Goal: Task Accomplishment & Management: Use online tool/utility

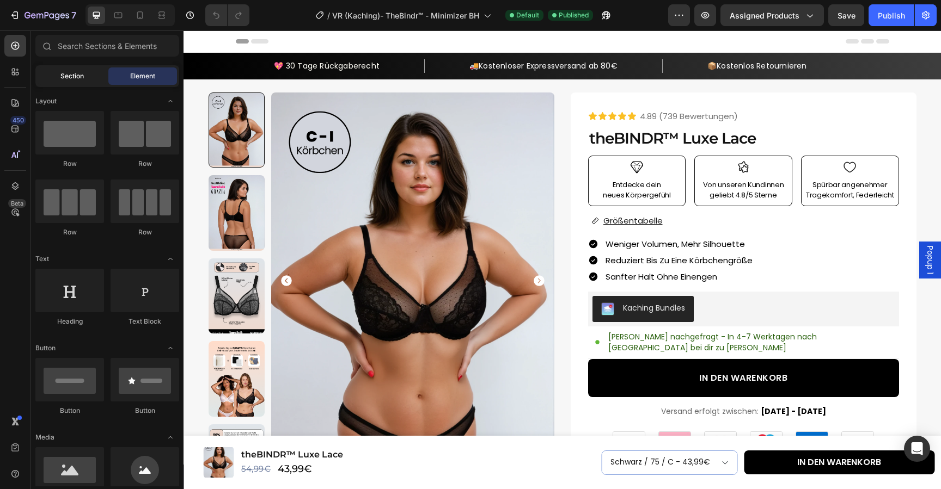
click at [83, 79] on span "Section" at bounding box center [71, 76] width 23 height 10
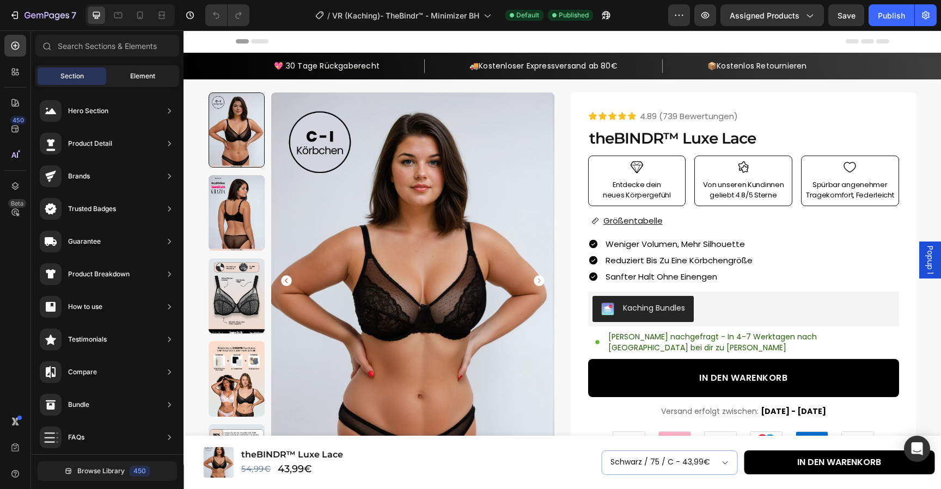
click at [136, 79] on span "Element" at bounding box center [142, 76] width 25 height 10
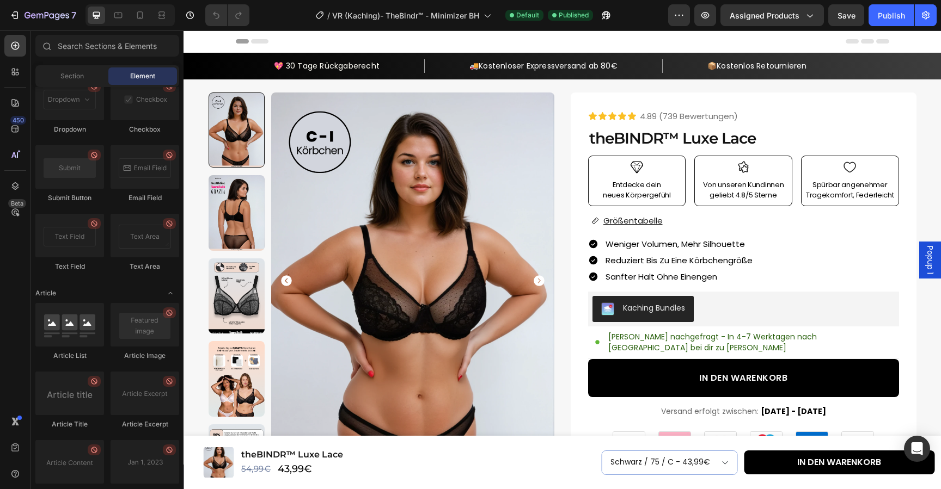
scroll to position [2899, 0]
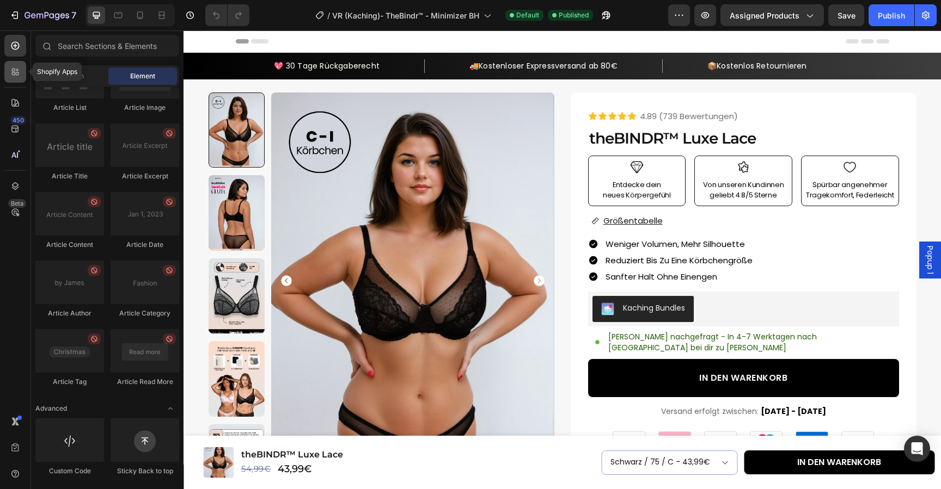
click at [18, 74] on icon at bounding box center [15, 71] width 11 height 11
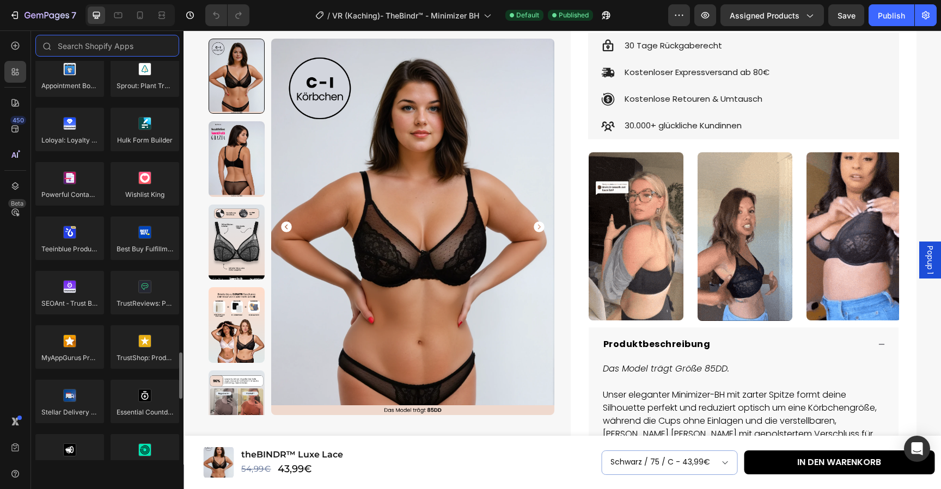
scroll to position [2833, 0]
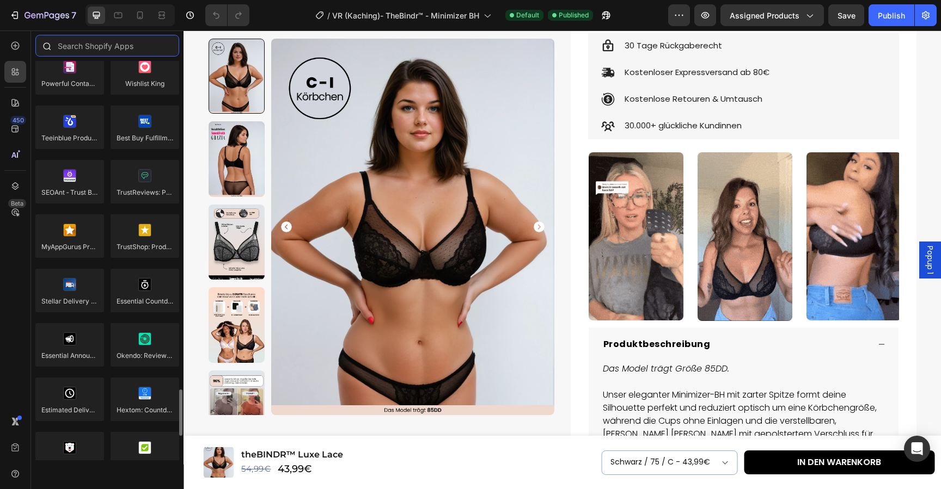
click at [110, 53] on input "text" at bounding box center [107, 46] width 144 height 22
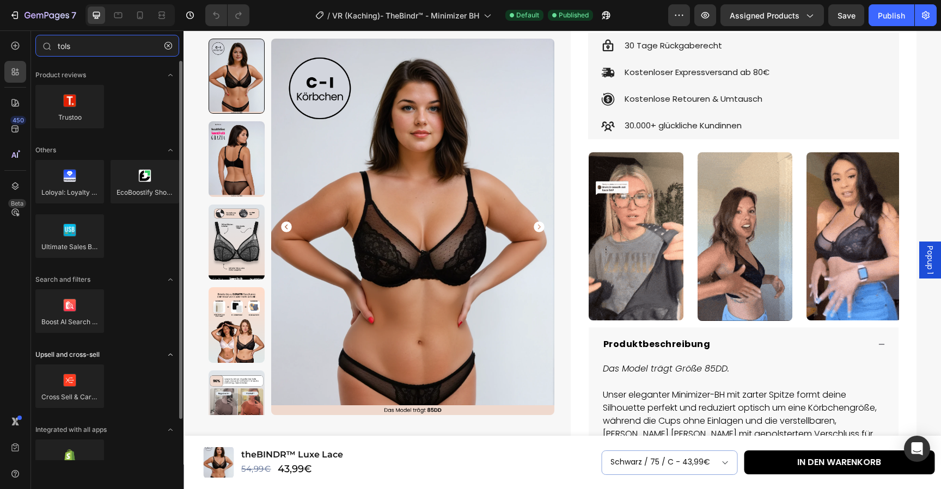
scroll to position [46, 0]
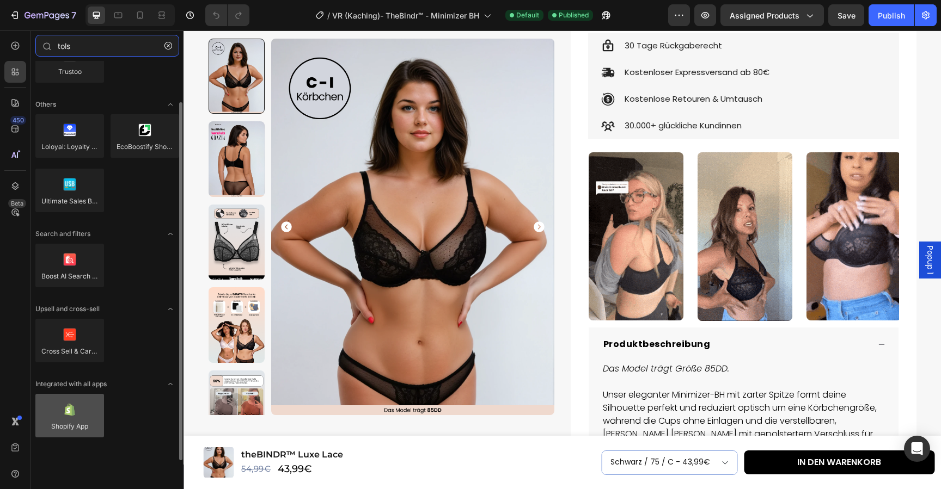
type input "tols"
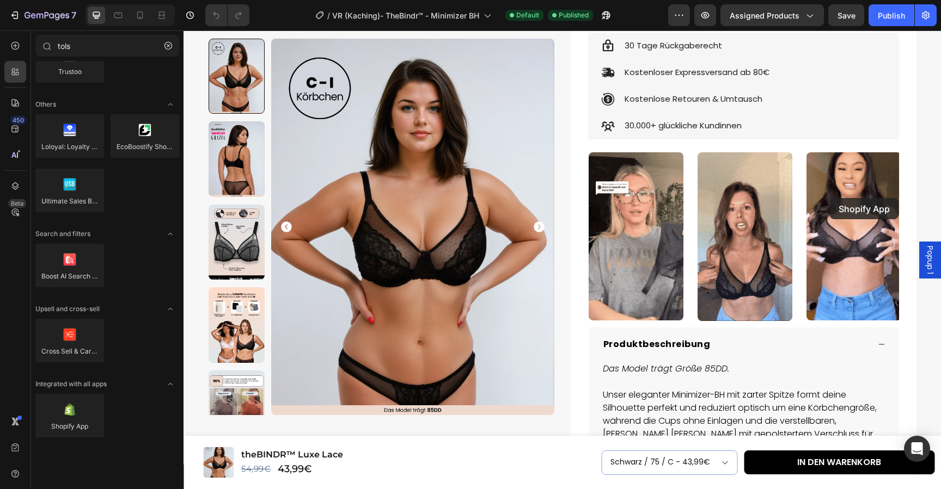
scroll to position [464, 0]
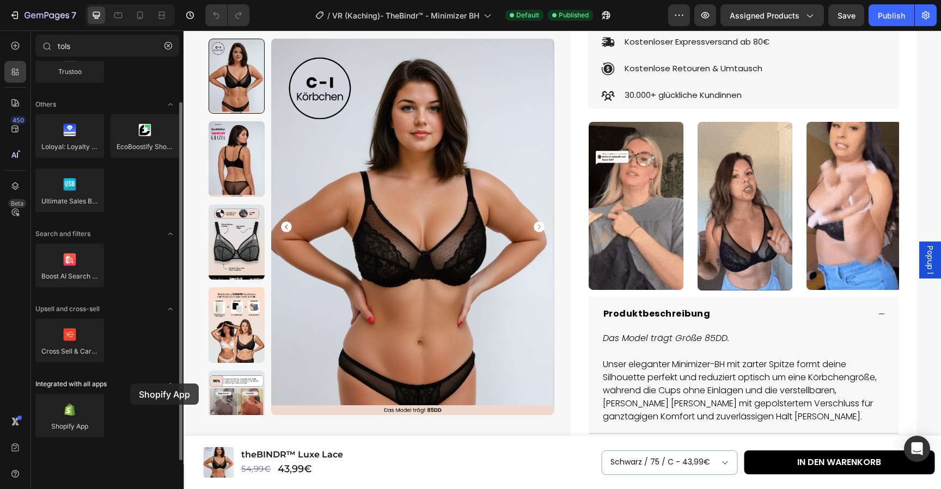
drag, startPoint x: 61, startPoint y: 426, endPoint x: 130, endPoint y: 384, distance: 80.9
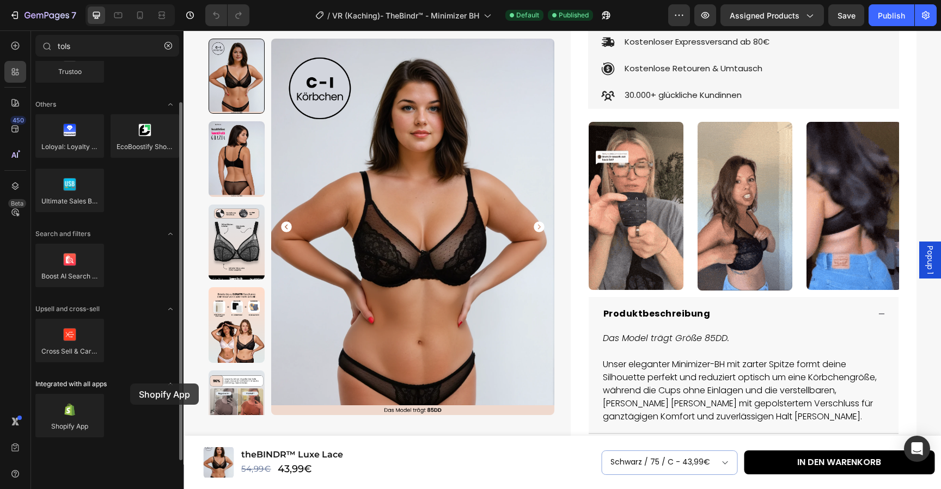
click at [130, 384] on div "Product reviews Trustoo Others Loloyal: Loyalty & Referrals EcoBoostify Shoppab…" at bounding box center [107, 237] width 152 height 445
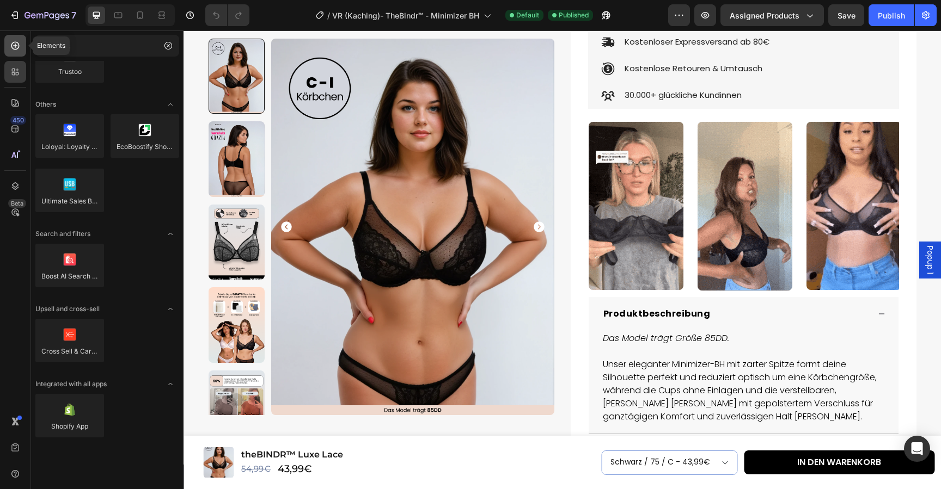
click at [21, 47] on div at bounding box center [15, 46] width 22 height 22
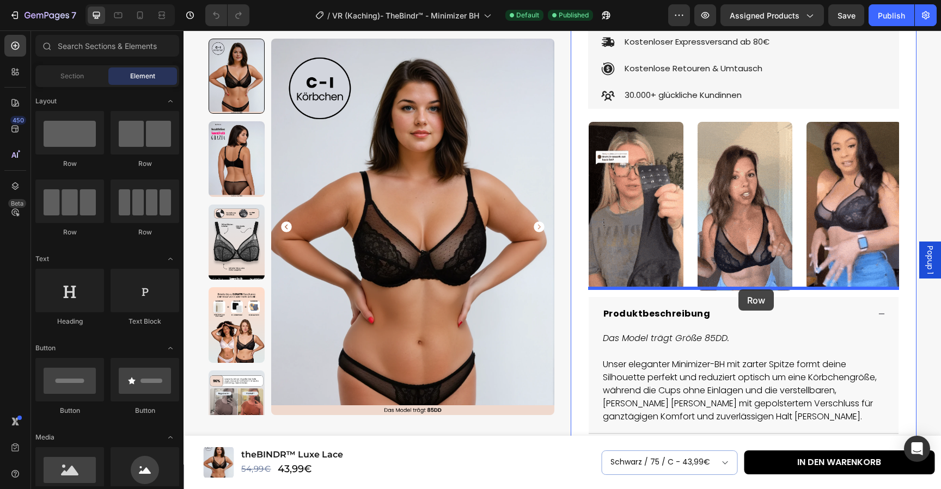
drag, startPoint x: 246, startPoint y: 170, endPoint x: 738, endPoint y: 290, distance: 507.0
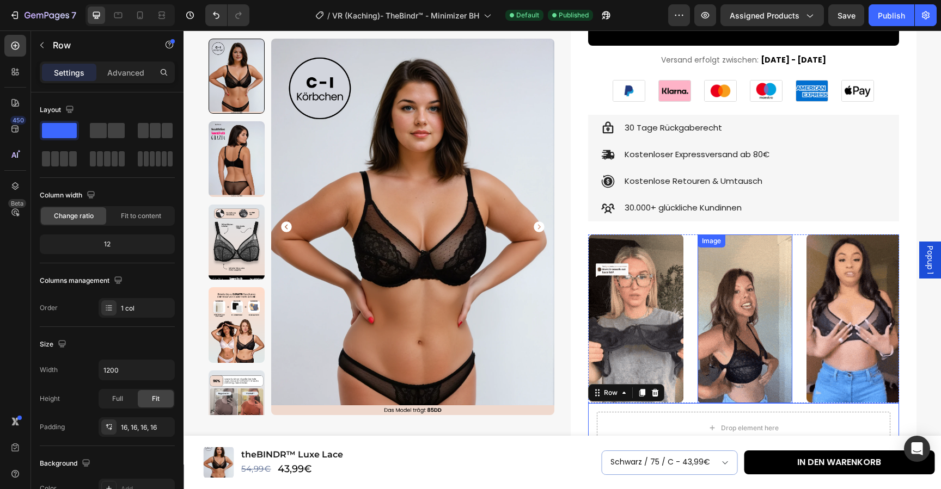
scroll to position [341, 0]
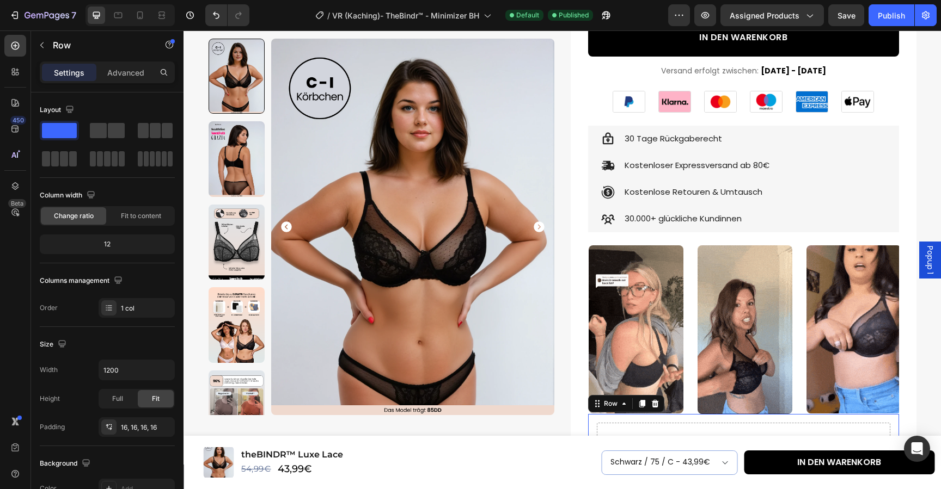
click at [729, 414] on div "Drop element here Row 0" at bounding box center [743, 439] width 311 height 50
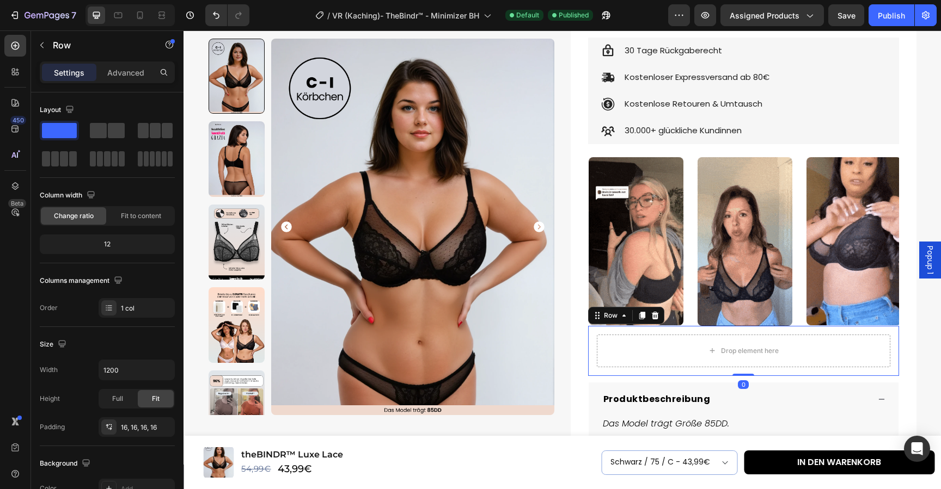
scroll to position [430, 0]
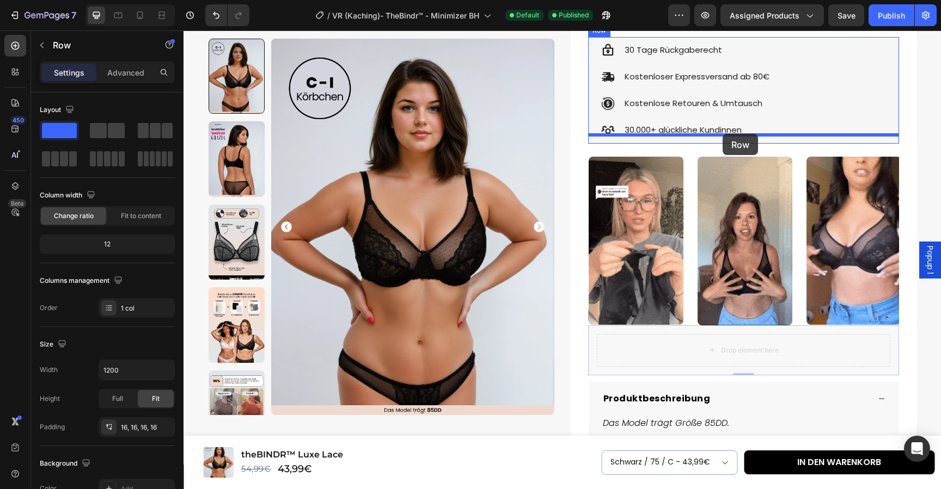
drag, startPoint x: 592, startPoint y: 308, endPoint x: 722, endPoint y: 134, distance: 217.5
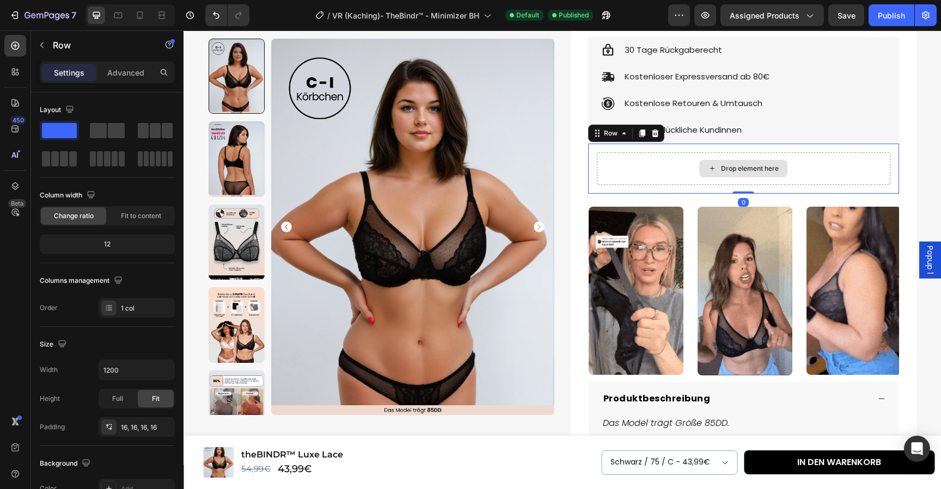
click at [573, 160] on div "Icon Icon Icon Icon Icon Icon List 4.89 (739 Bewertungen) Text Block Row theBIN…" at bounding box center [744, 183] width 346 height 1041
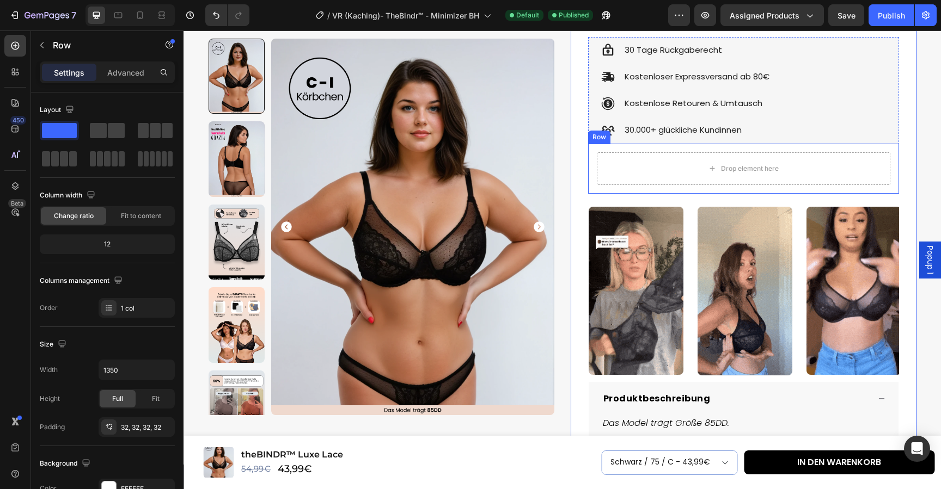
click at [683, 144] on div "Drop element here Row" at bounding box center [743, 169] width 311 height 50
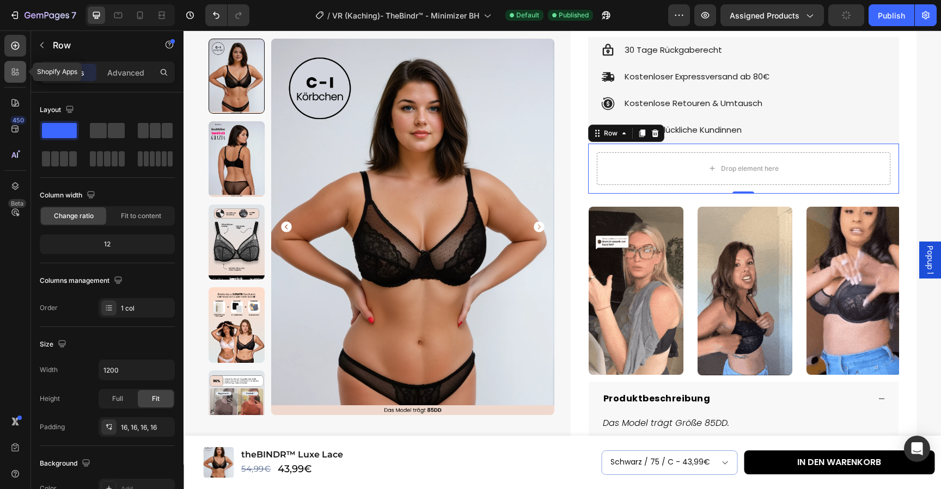
click at [14, 76] on icon at bounding box center [15, 71] width 11 height 11
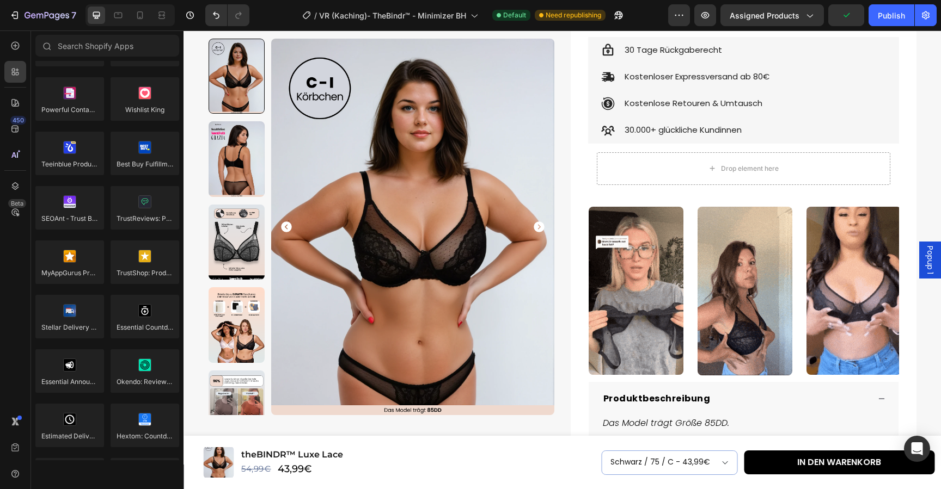
scroll to position [3042, 0]
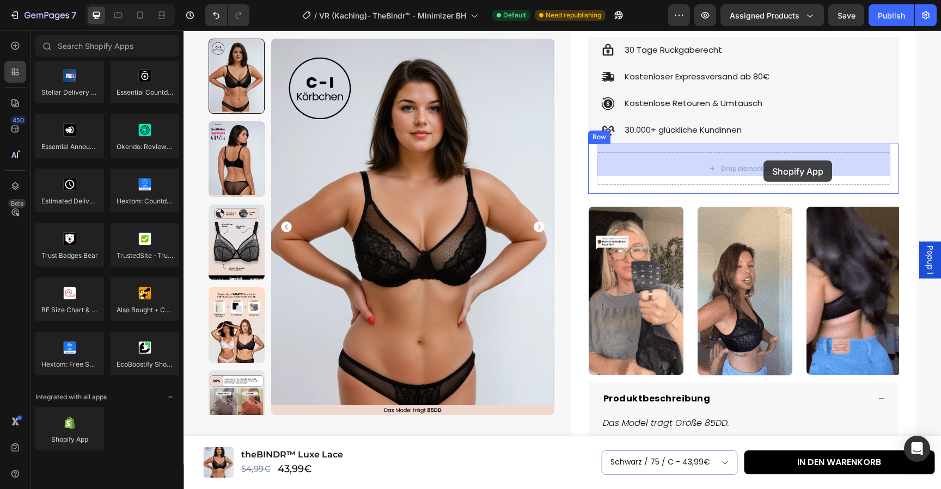
drag, startPoint x: 251, startPoint y: 470, endPoint x: 763, endPoint y: 161, distance: 598.4
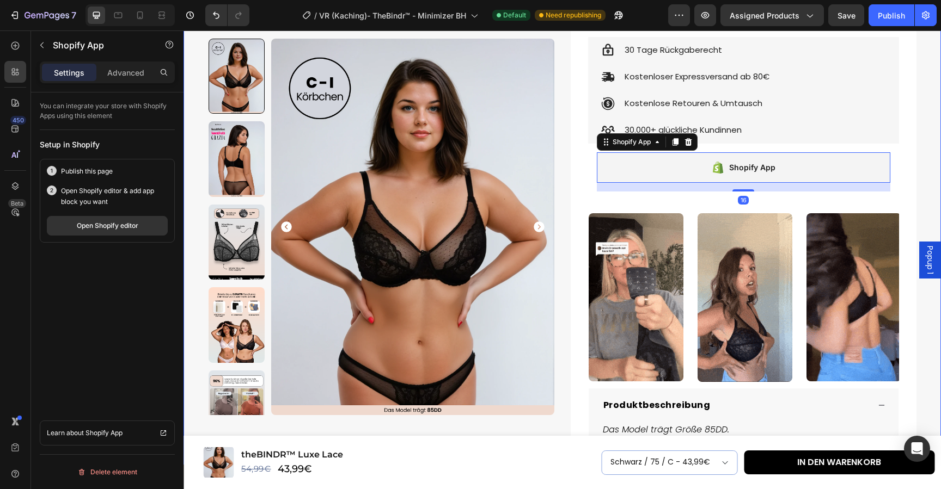
click at [927, 160] on div "Product Images Row Icon Icon Icon Icon Icon Icon List 4.89 (739 Bewertungen) Te…" at bounding box center [562, 187] width 744 height 1048
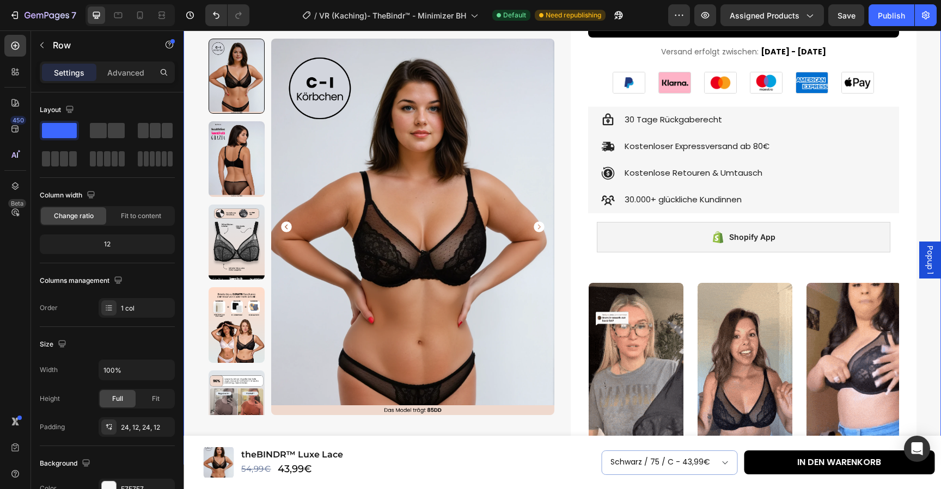
scroll to position [358, 0]
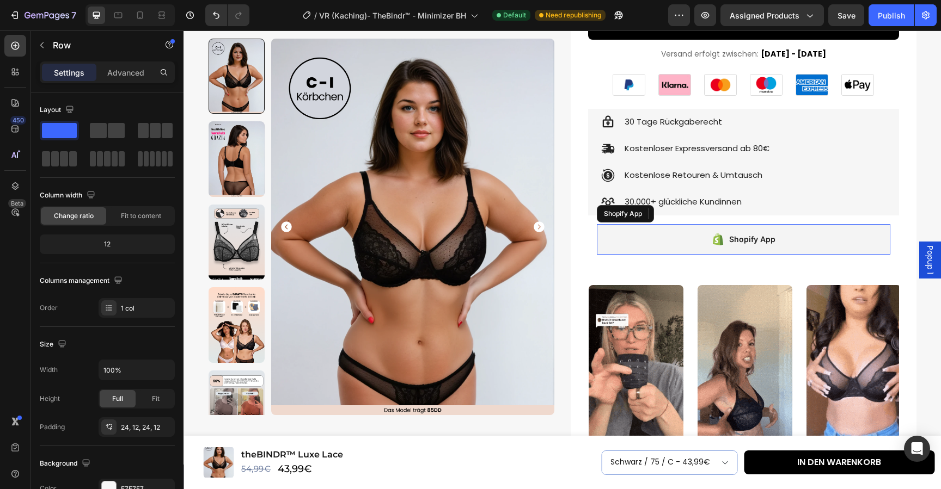
click at [809, 233] on div "Shopify App" at bounding box center [743, 239] width 293 height 30
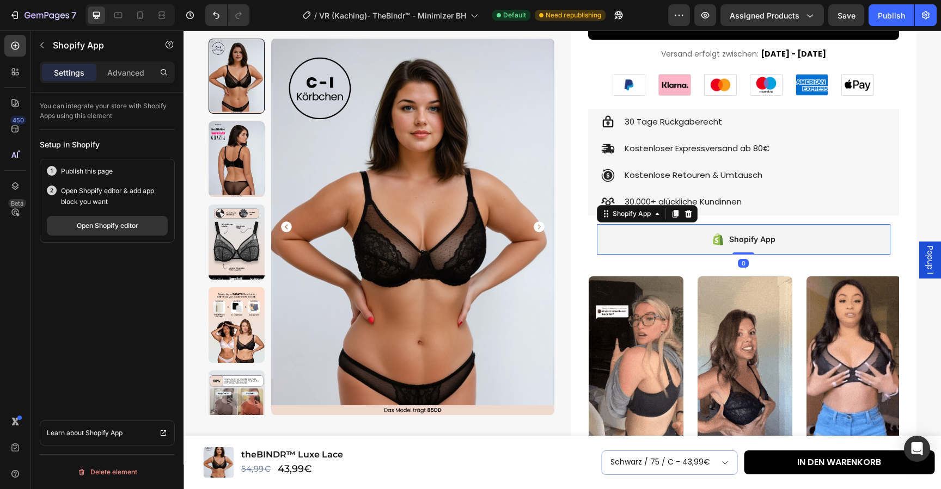
drag, startPoint x: 749, startPoint y: 254, endPoint x: 749, endPoint y: 206, distance: 47.9
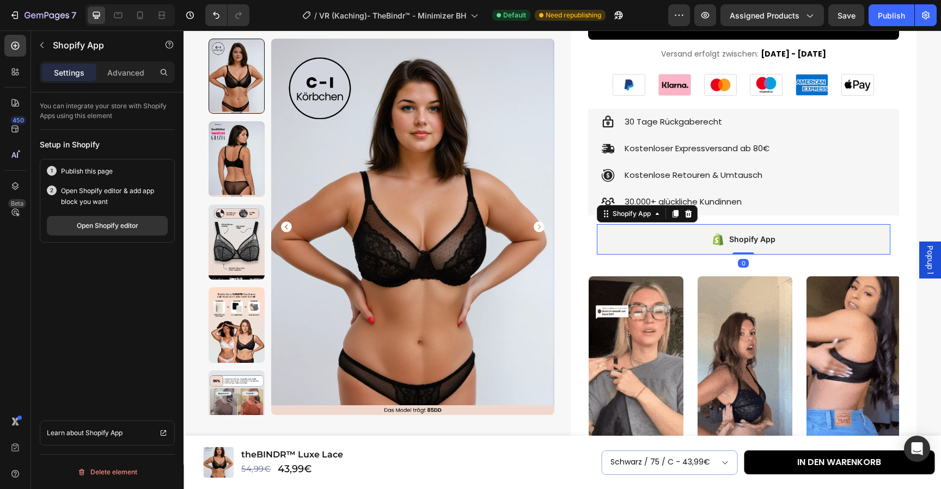
click at [749, 206] on div "Icon 30 Tage Rückgaberecht Text Block Row Icon Kostenloser Expressversand ab 80…" at bounding box center [743, 186] width 311 height 155
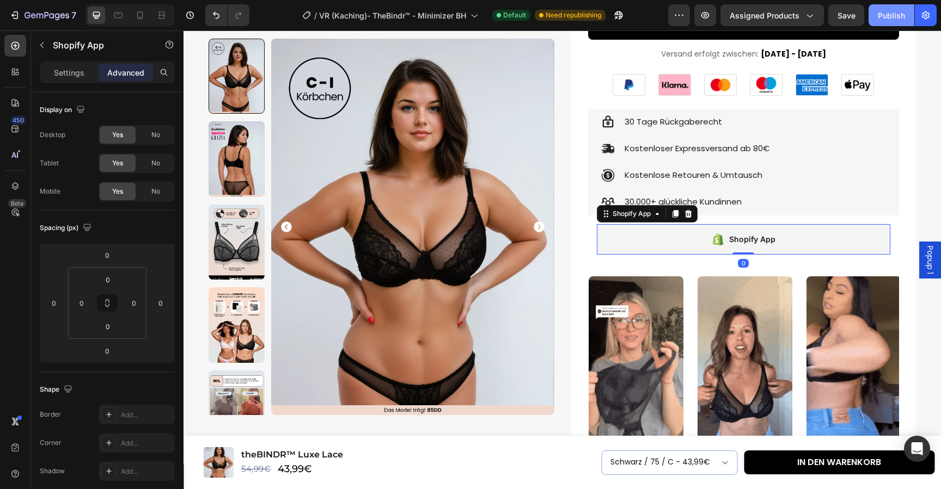
click at [891, 13] on div "Publish" at bounding box center [891, 15] width 27 height 11
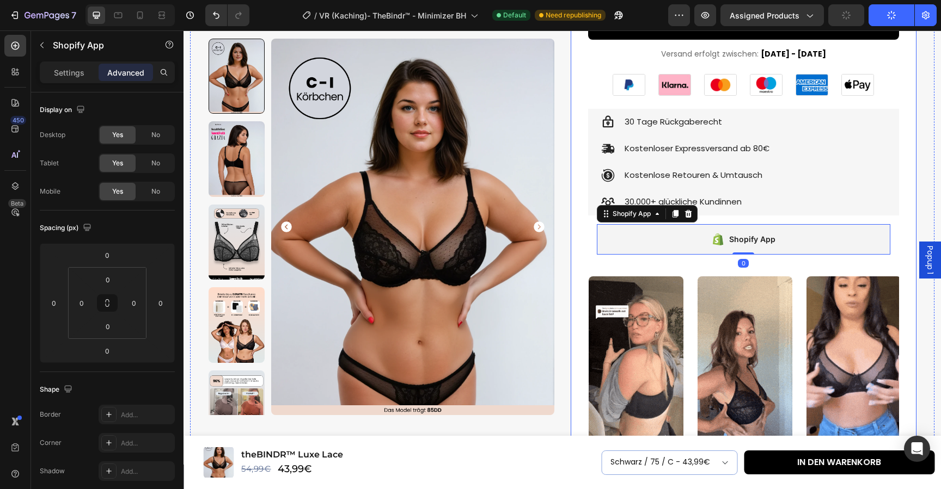
click at [918, 219] on div "Product Images Row Icon Icon Icon Icon Icon Icon List 4.89 (739 Bewertungen) Te…" at bounding box center [562, 254] width 744 height 1039
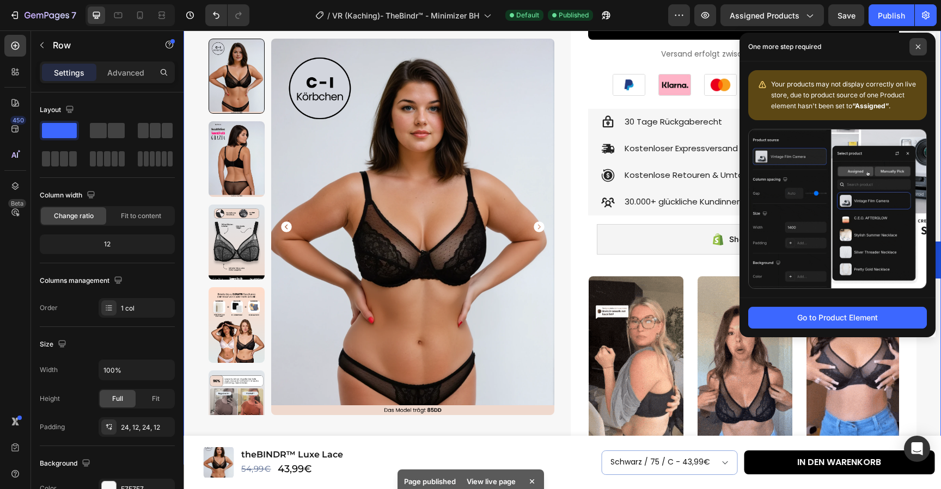
click at [918, 50] on span at bounding box center [917, 46] width 17 height 17
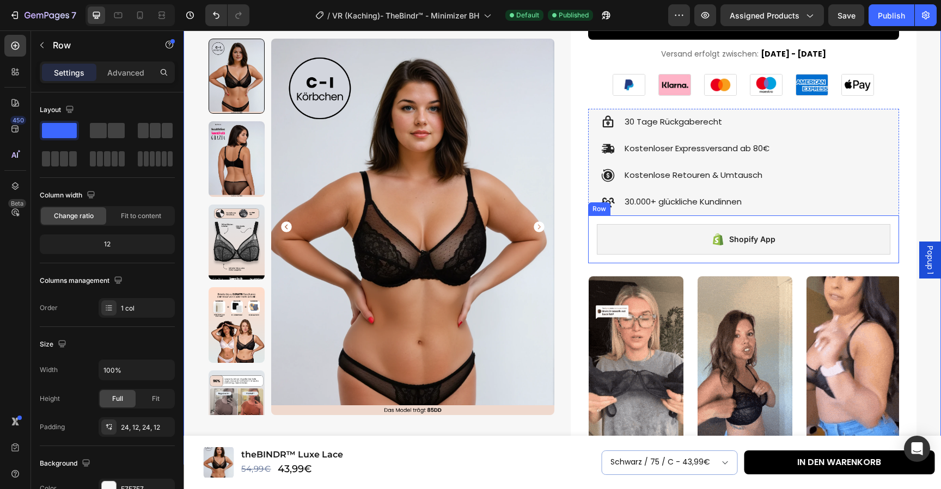
click at [662, 249] on div "Shopify App Shopify App Row" at bounding box center [743, 240] width 311 height 48
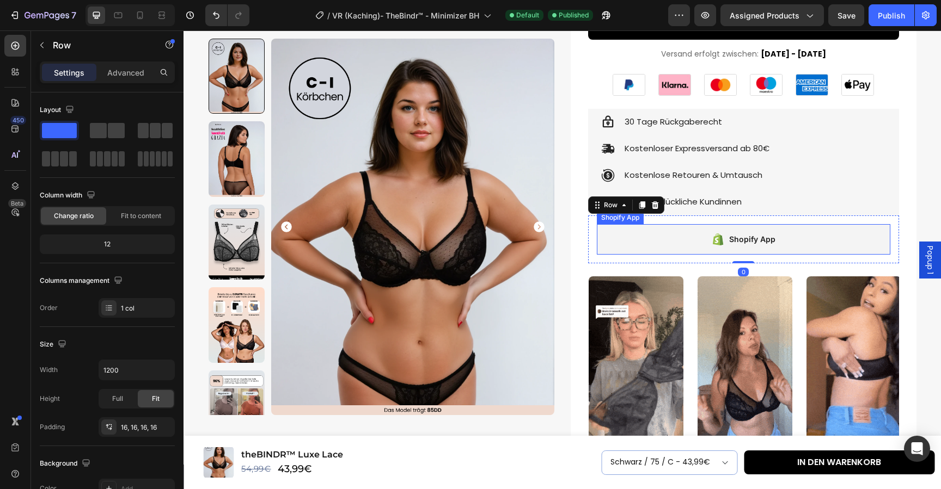
click at [662, 232] on div "Shopify App" at bounding box center [743, 239] width 293 height 30
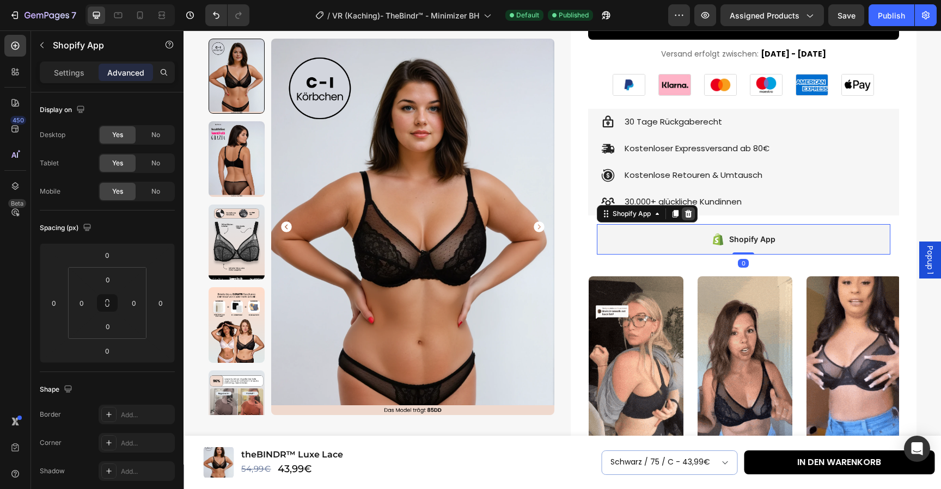
click at [689, 210] on icon at bounding box center [688, 214] width 9 height 9
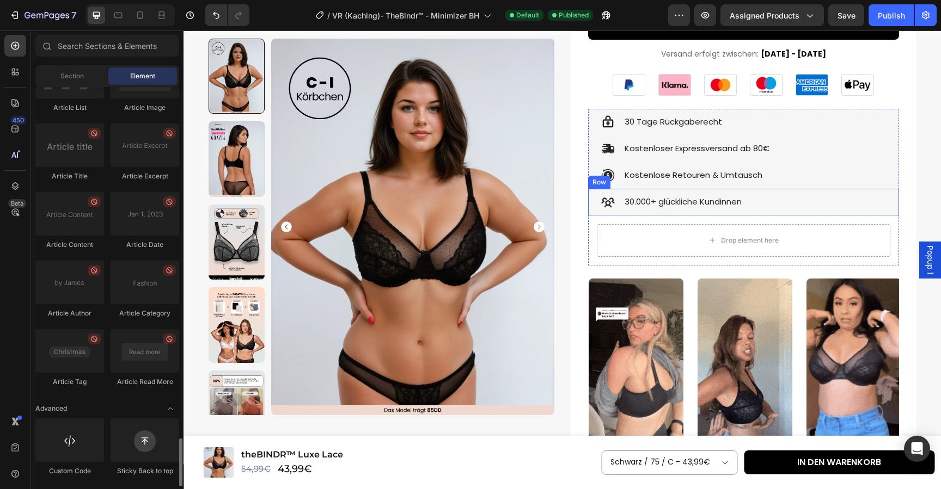
scroll to position [2899, 0]
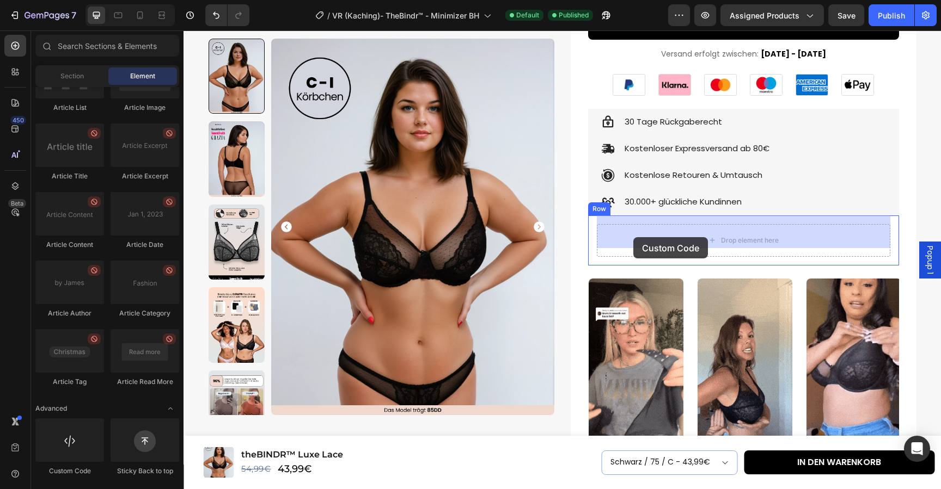
drag, startPoint x: 367, startPoint y: 424, endPoint x: 633, endPoint y: 237, distance: 324.9
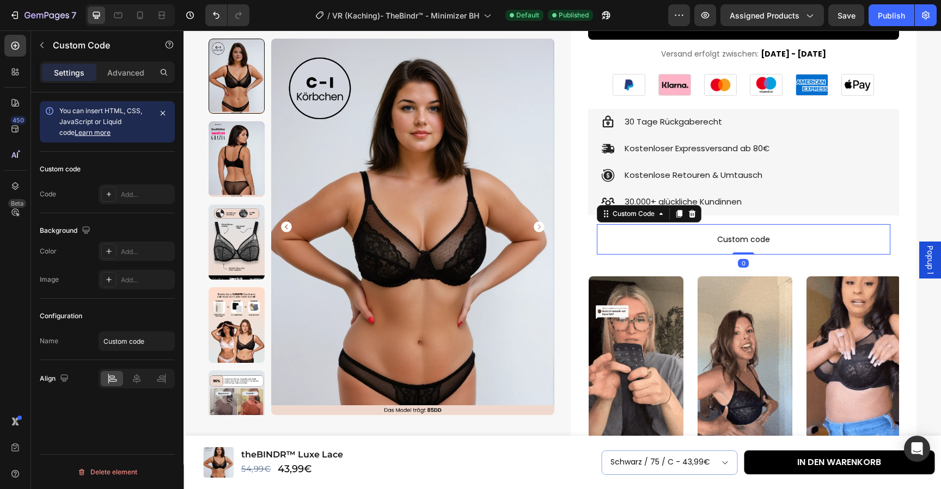
click at [656, 233] on span "Custom code" at bounding box center [743, 239] width 293 height 13
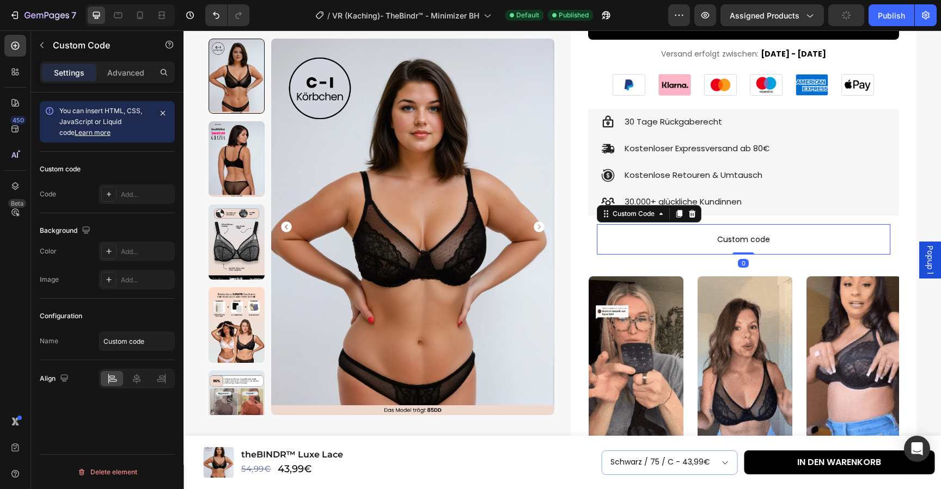
click at [772, 237] on span "Custom code" at bounding box center [743, 239] width 293 height 13
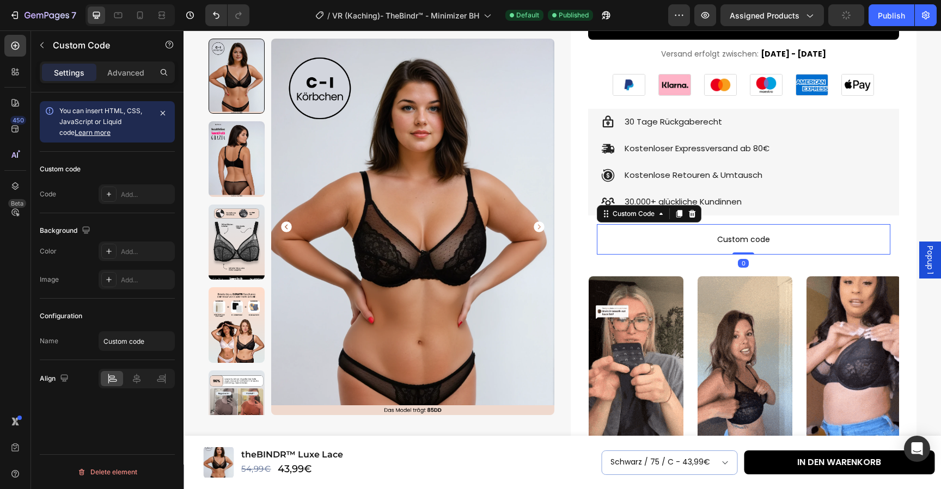
click at [772, 237] on span "Custom code" at bounding box center [743, 239] width 293 height 13
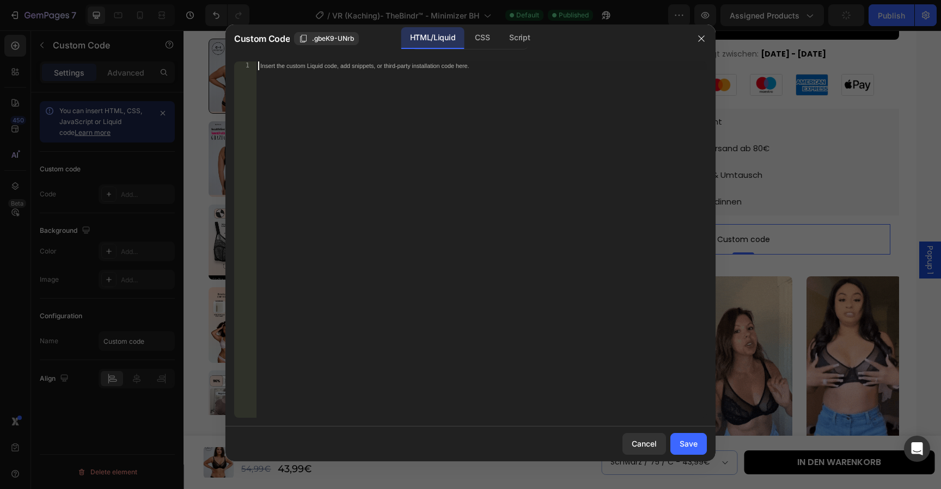
click at [529, 211] on div "Insert the custom Liquid code, add snippets, or third-party installation code h…" at bounding box center [481, 249] width 451 height 374
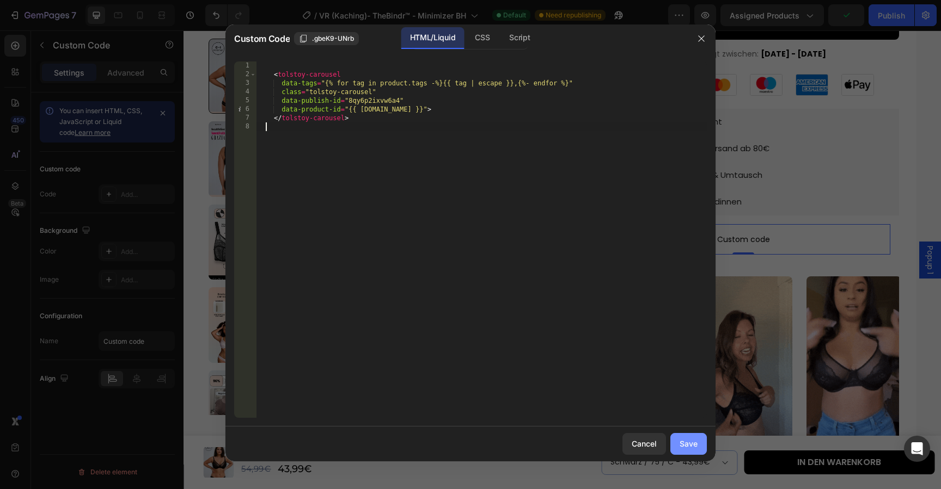
click at [689, 442] on div "Save" at bounding box center [688, 443] width 18 height 11
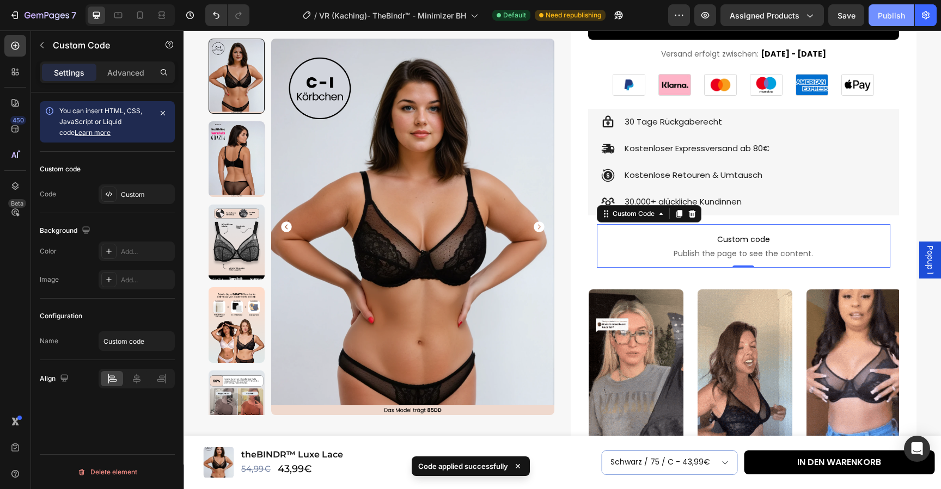
click at [896, 15] on div "Publish" at bounding box center [891, 15] width 27 height 11
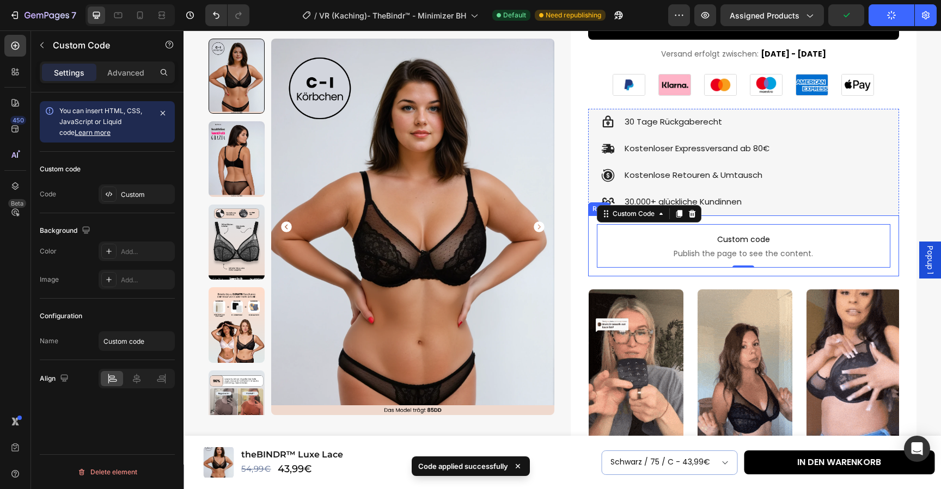
click at [895, 236] on div "Custom code Publish the page to see the content. Custom Code 0 Row" at bounding box center [743, 246] width 311 height 61
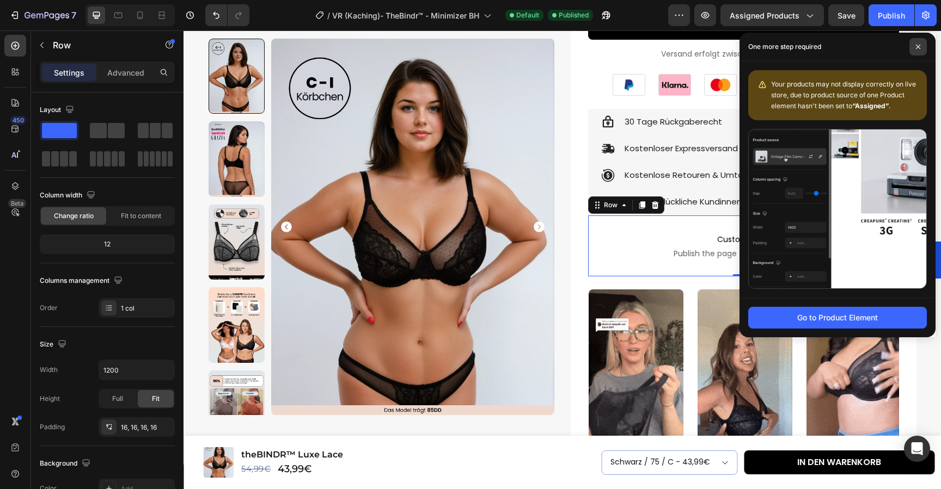
click at [917, 48] on icon at bounding box center [918, 47] width 4 height 4
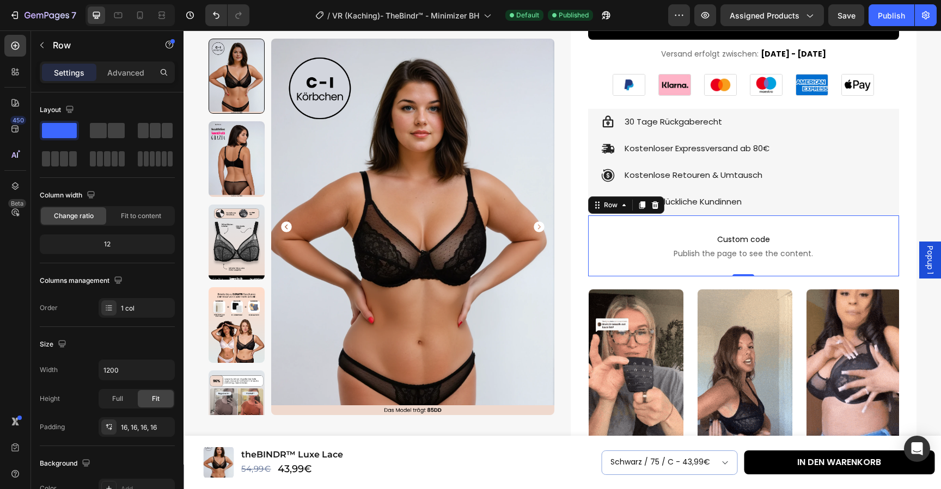
click at [892, 234] on div "Custom code Publish the page to see the content. Custom Code Row 0" at bounding box center [743, 246] width 311 height 61
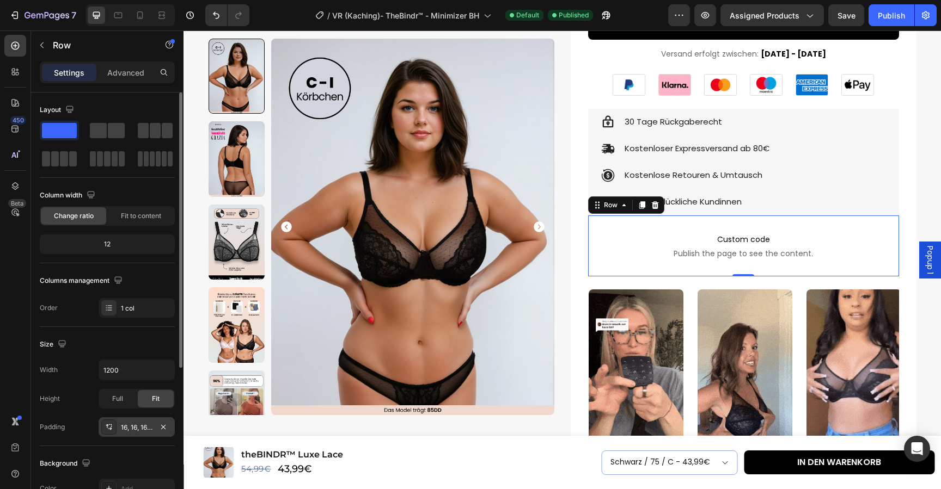
click at [145, 431] on div "16, 16, 16, 16" at bounding box center [137, 428] width 32 height 10
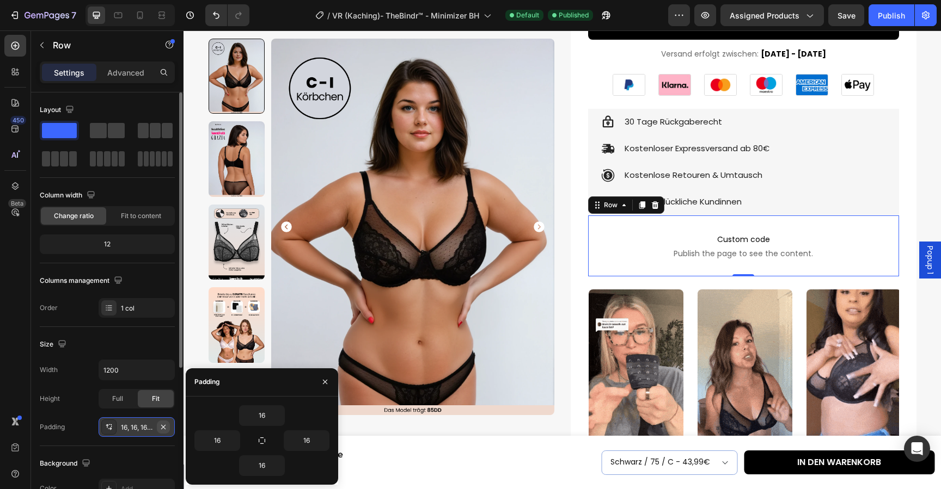
click at [164, 426] on icon "button" at bounding box center [163, 427] width 9 height 9
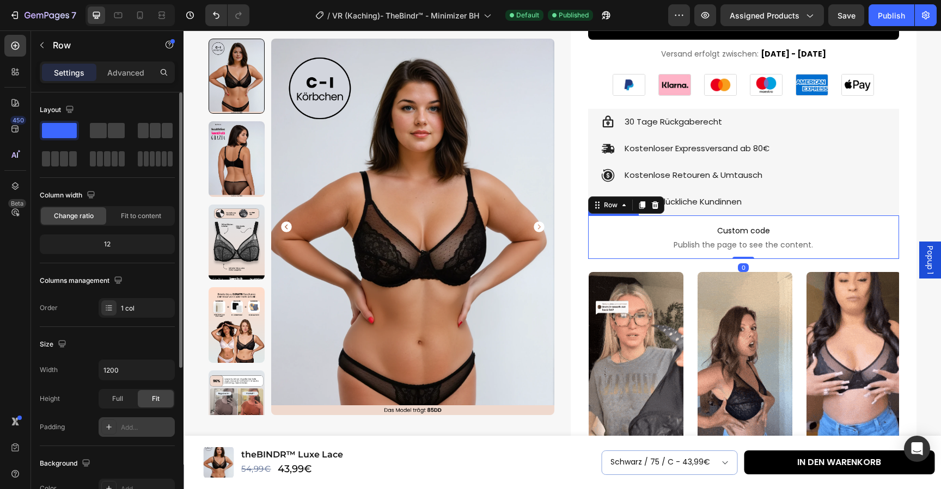
click at [646, 227] on span "Custom code" at bounding box center [743, 230] width 311 height 13
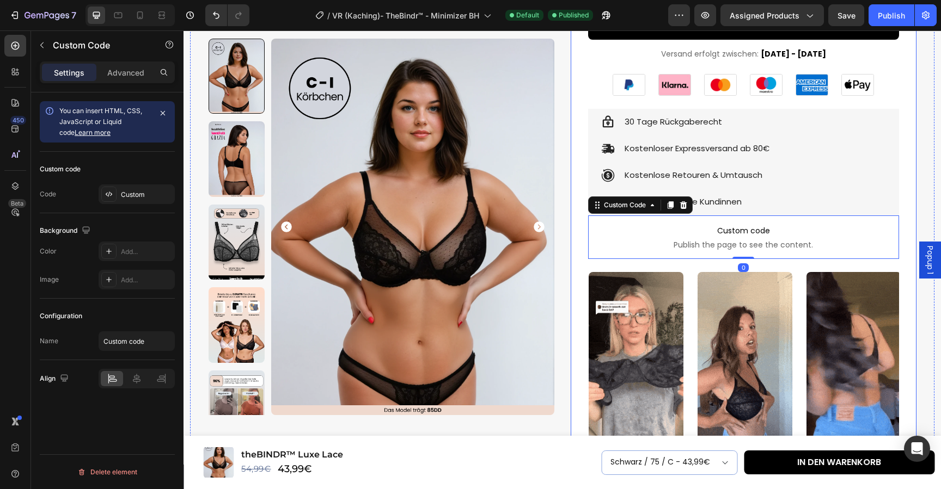
click at [916, 166] on div "Icon Icon Icon Icon Icon Icon List 4.89 (739 Bewertungen) Text Block Row theBIN…" at bounding box center [744, 252] width 346 height 1034
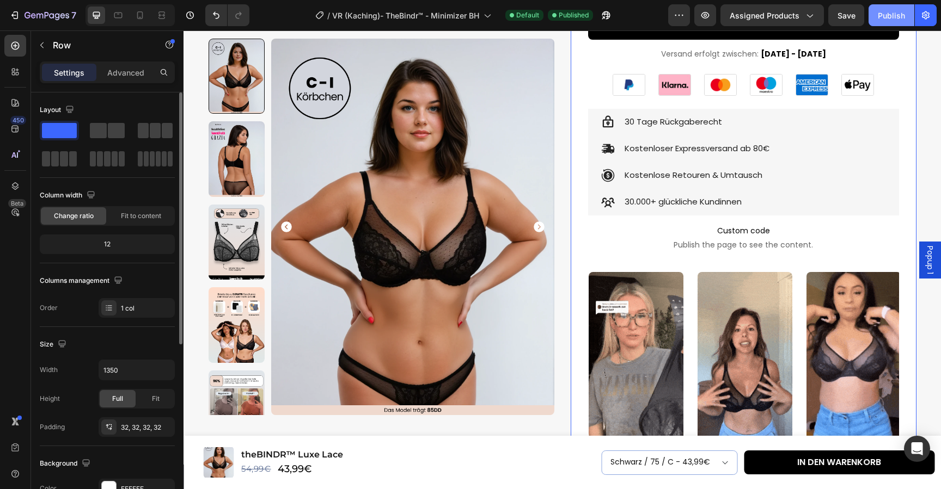
click at [894, 14] on div "Publish" at bounding box center [891, 15] width 27 height 11
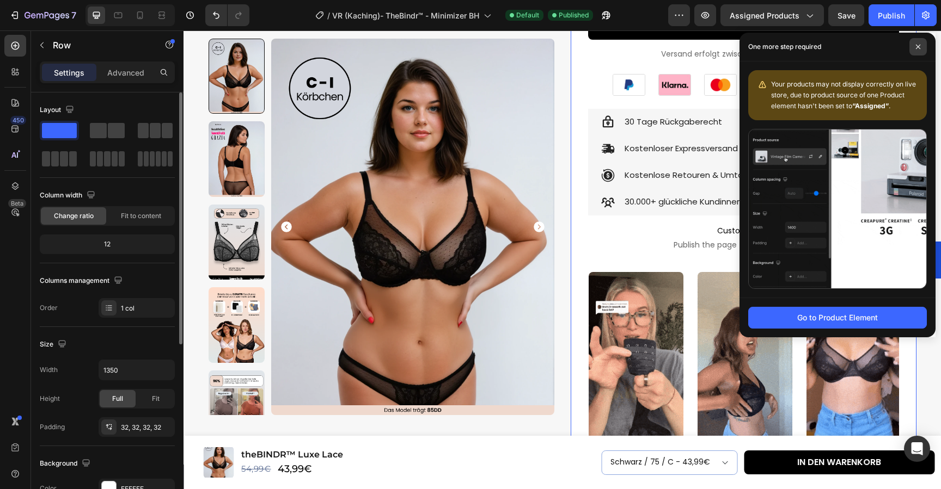
click at [917, 46] on icon at bounding box center [918, 47] width 4 height 4
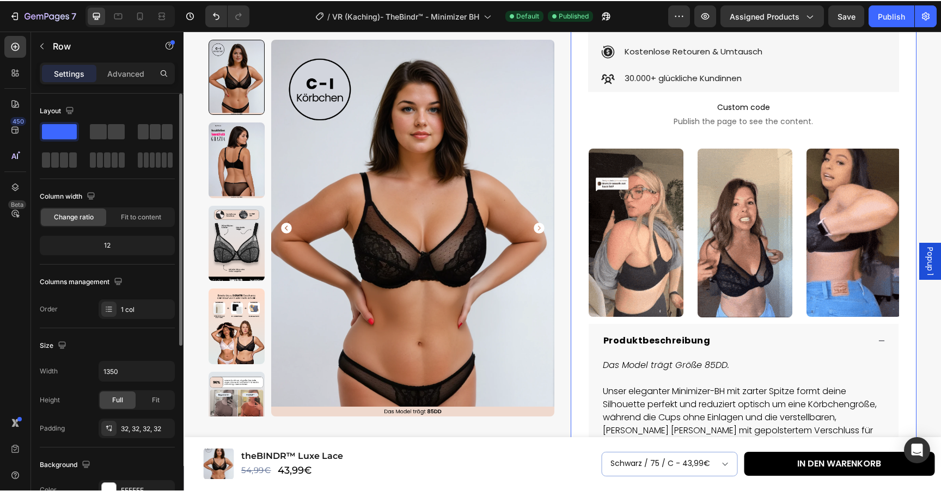
scroll to position [483, 0]
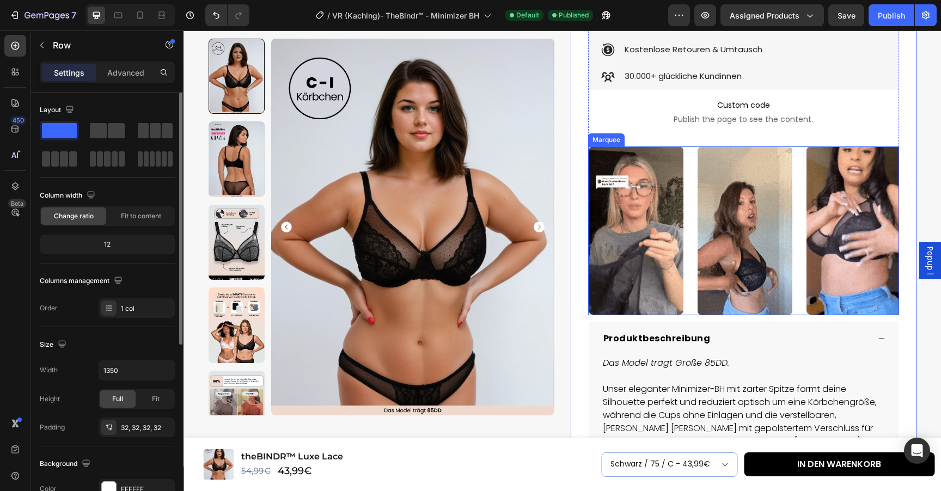
click at [690, 158] on div "Image" at bounding box center [643, 230] width 109 height 168
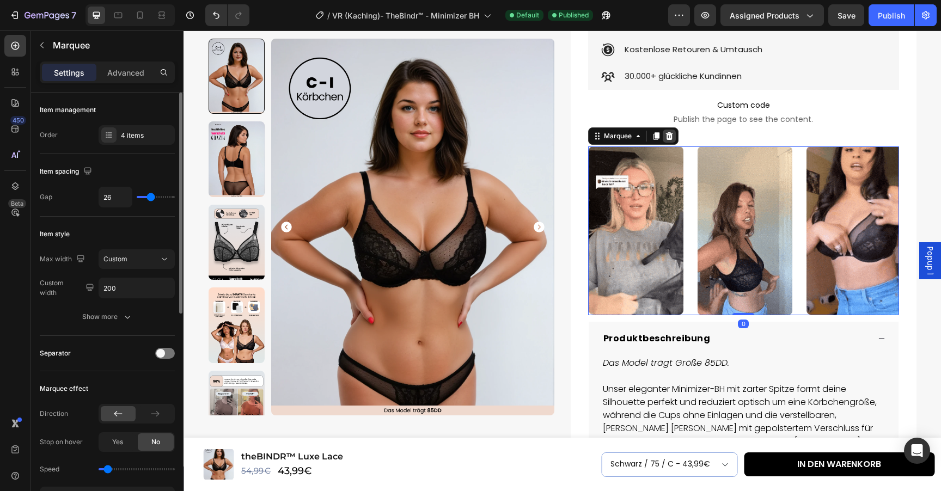
click at [669, 132] on icon at bounding box center [668, 136] width 7 height 8
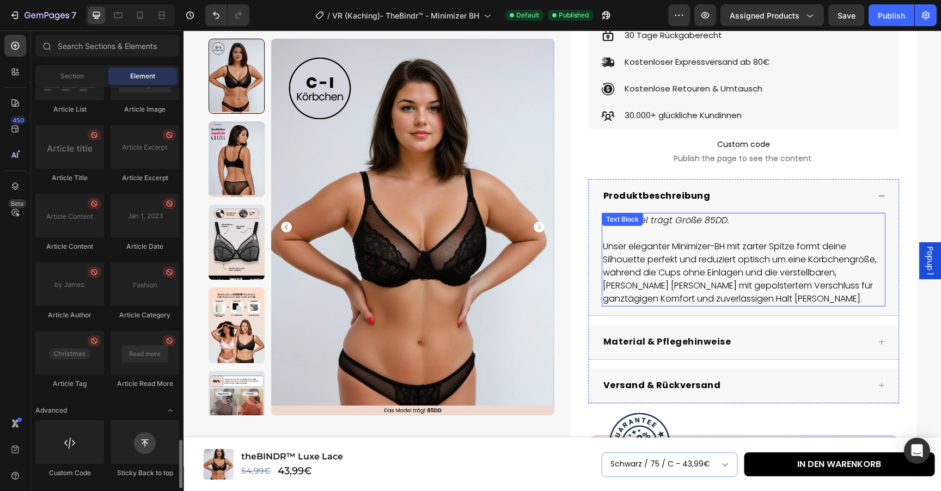
scroll to position [400, 0]
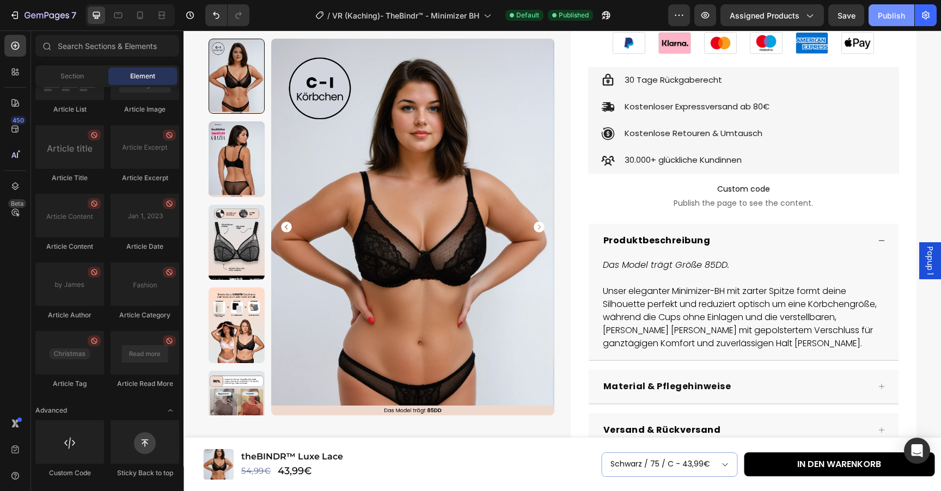
click at [889, 11] on div "Publish" at bounding box center [891, 15] width 27 height 11
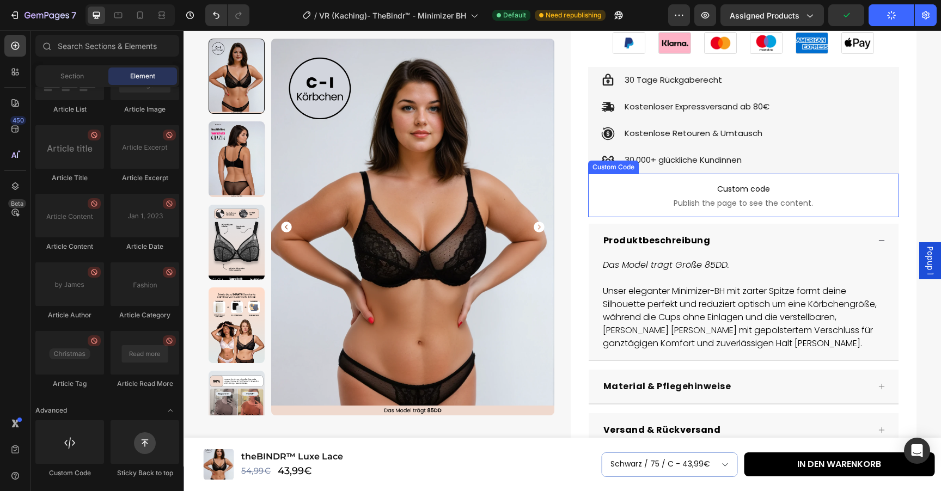
click at [862, 204] on p "Custom code Publish the page to see the content." at bounding box center [743, 196] width 311 height 44
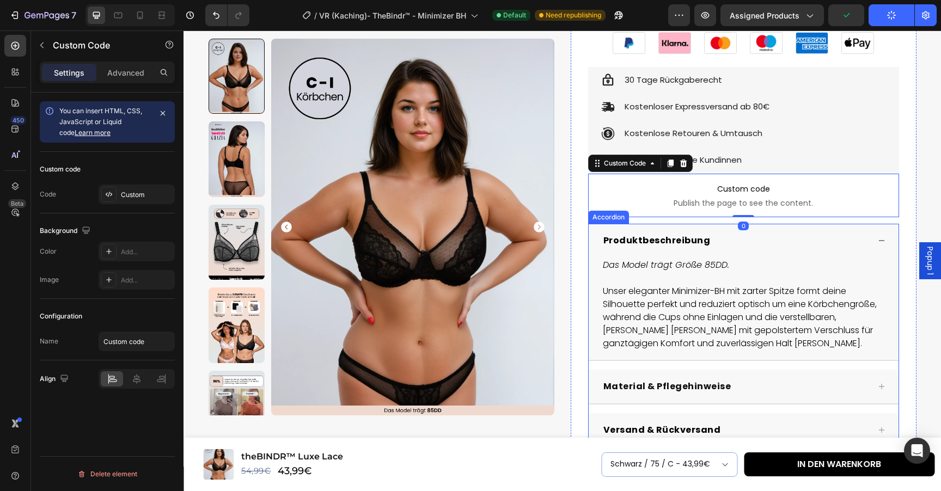
click at [813, 224] on div "Produktbeschreibung" at bounding box center [744, 241] width 310 height 34
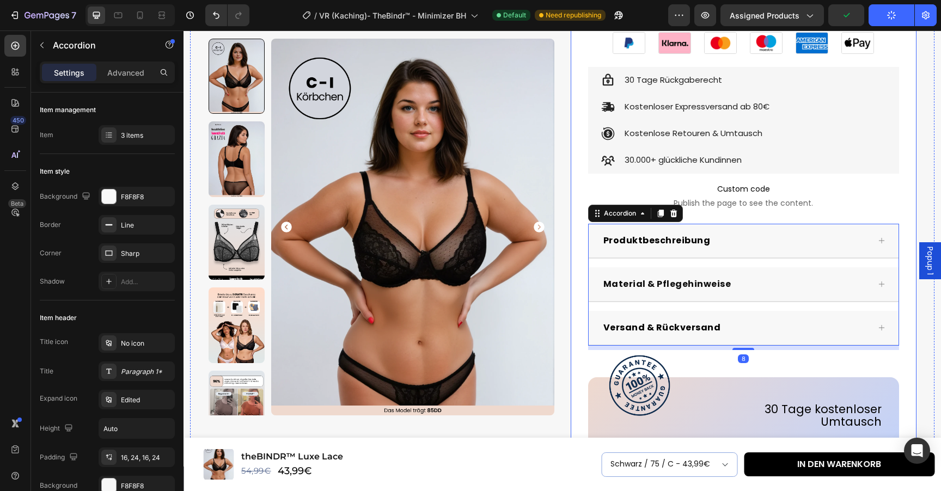
click at [813, 213] on div "Icon Icon Icon Icon Icon Icon List 4.89 (739 Bewertungen) Text Block Row theBIN…" at bounding box center [743, 103] width 311 height 786
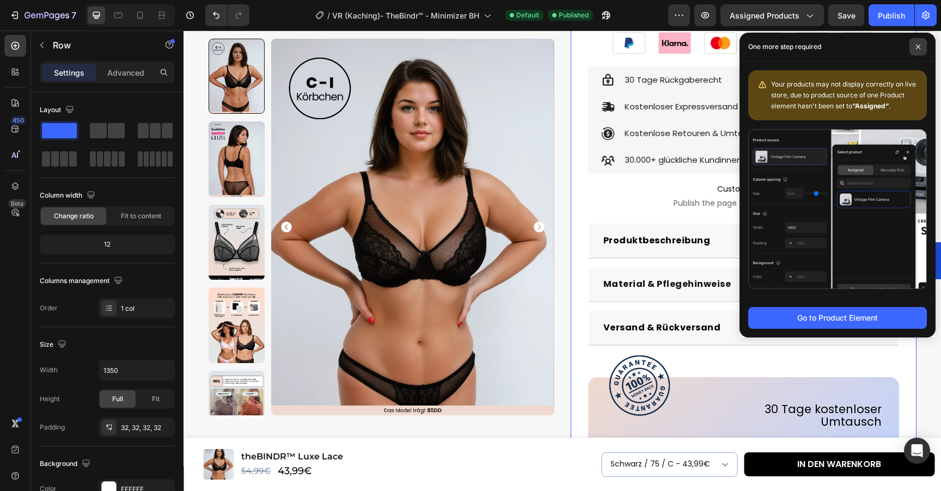
click at [918, 47] on icon at bounding box center [918, 47] width 4 height 4
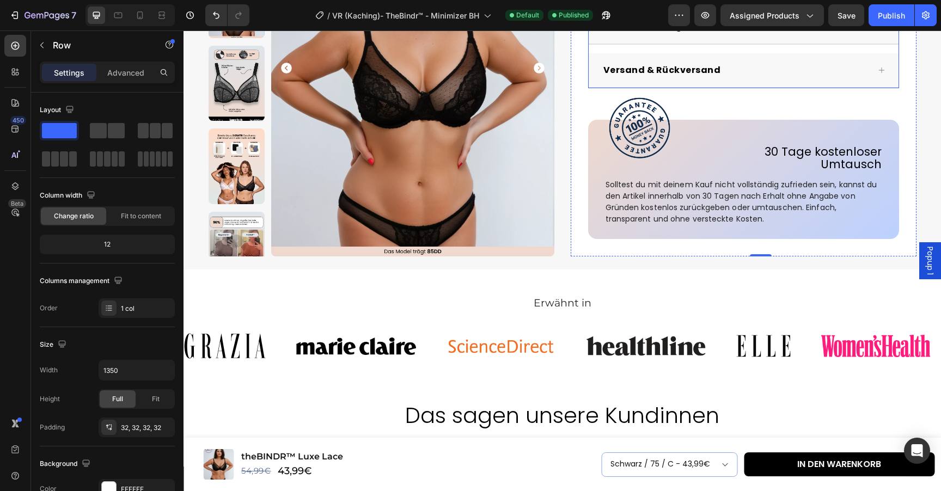
scroll to position [670, 0]
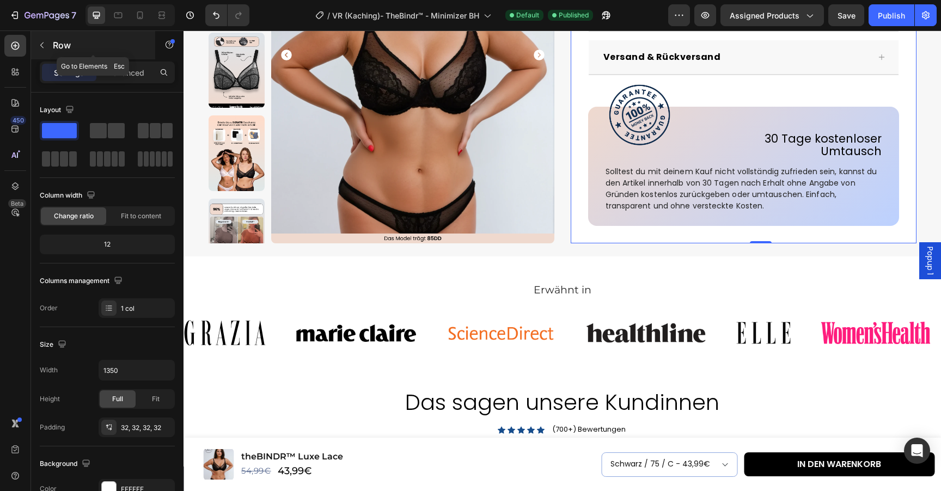
click at [46, 48] on icon "button" at bounding box center [42, 45] width 9 height 9
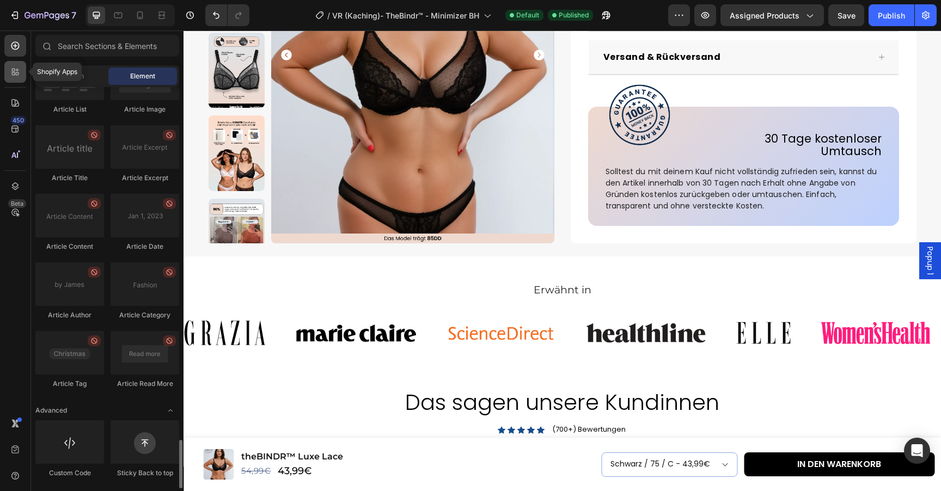
click at [16, 73] on icon at bounding box center [17, 73] width 3 height 3
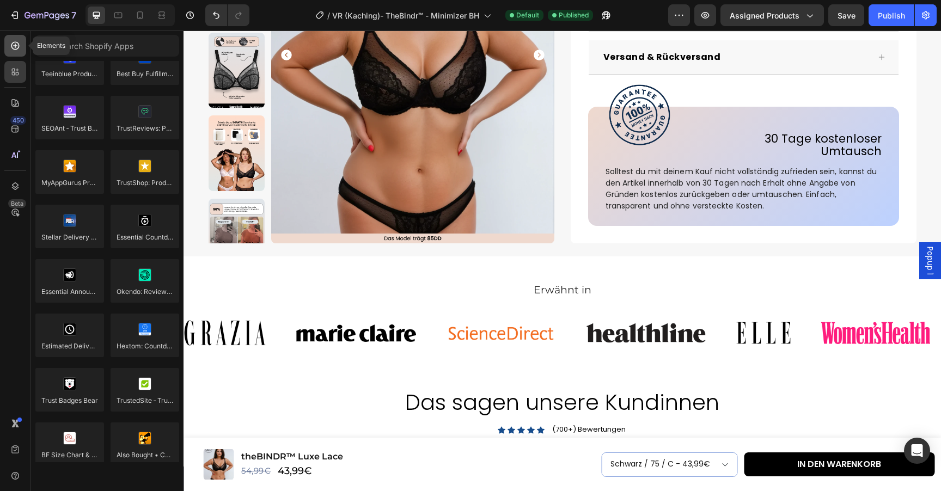
click at [11, 50] on icon at bounding box center [15, 45] width 11 height 11
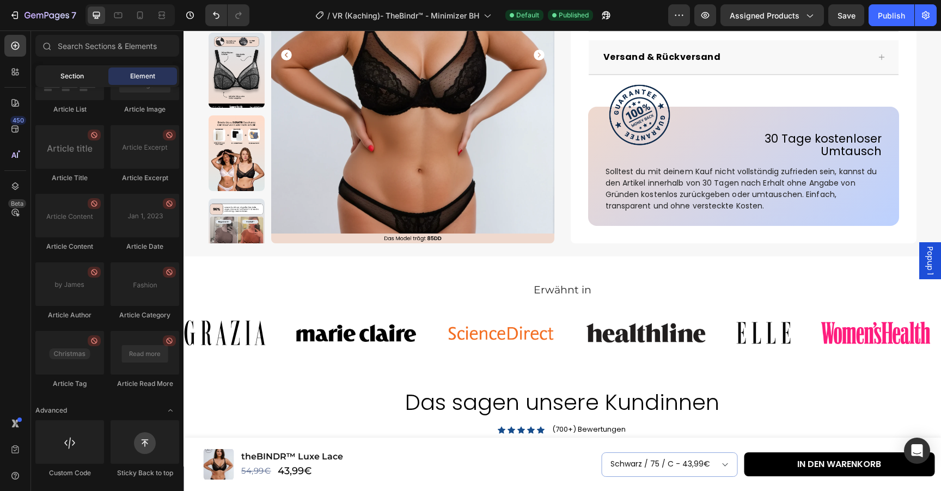
click at [72, 74] on span "Section" at bounding box center [71, 76] width 23 height 10
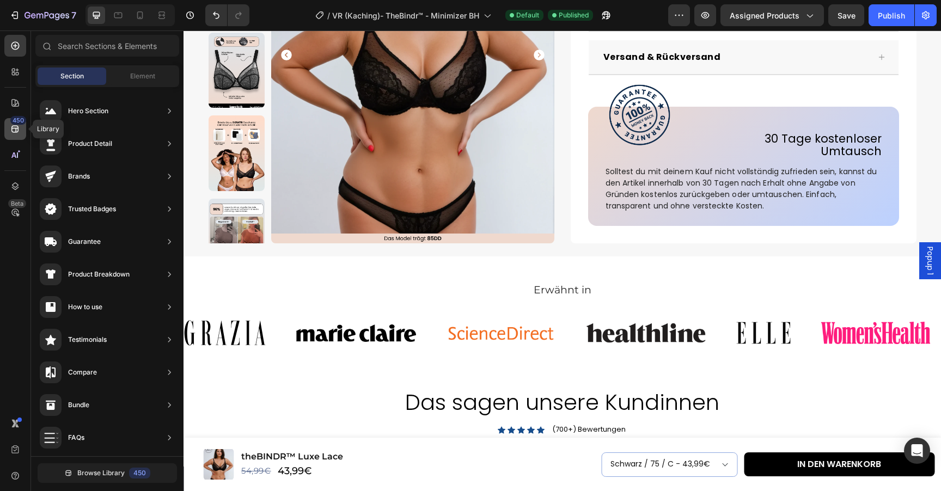
click at [14, 127] on icon at bounding box center [15, 129] width 11 height 11
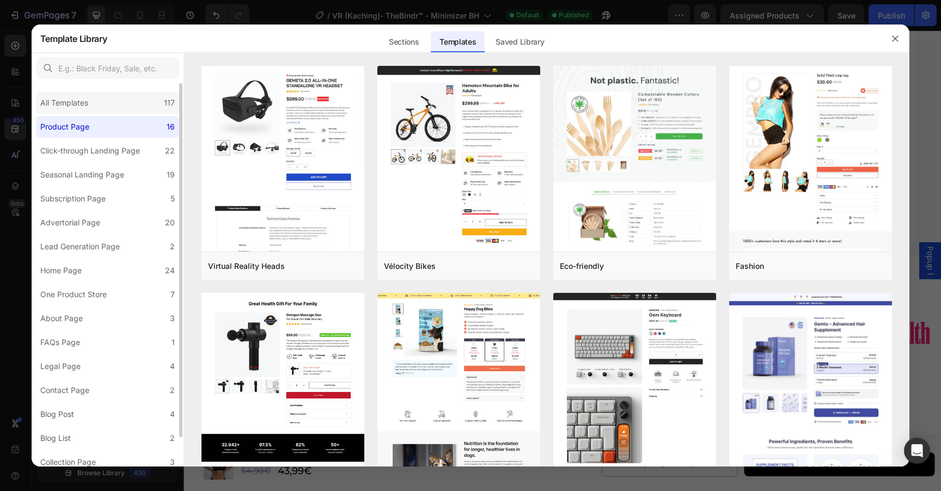
click at [119, 103] on div "All Templates 117" at bounding box center [107, 103] width 143 height 22
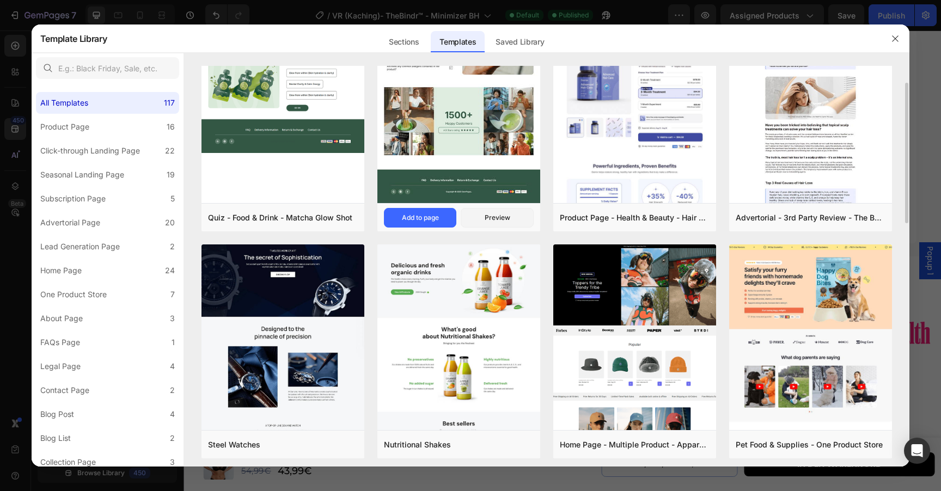
scroll to position [0, 0]
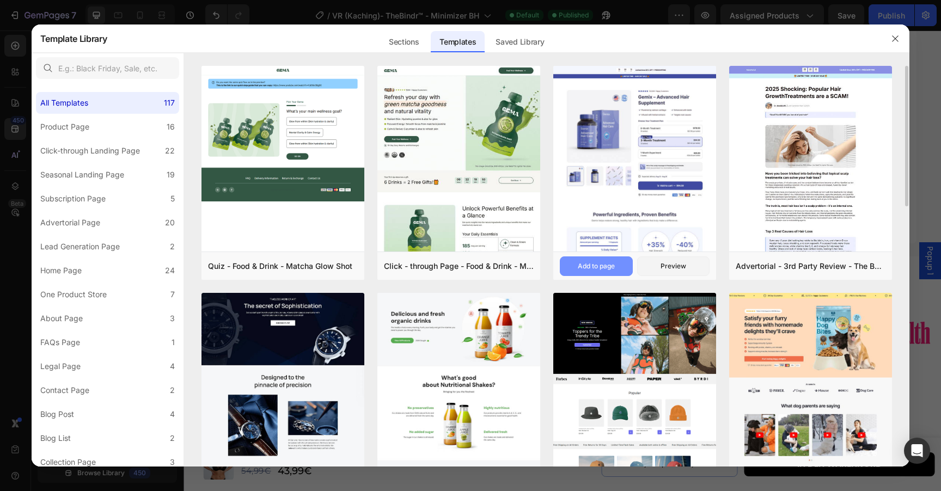
click at [603, 266] on div "Add to page" at bounding box center [596, 266] width 37 height 10
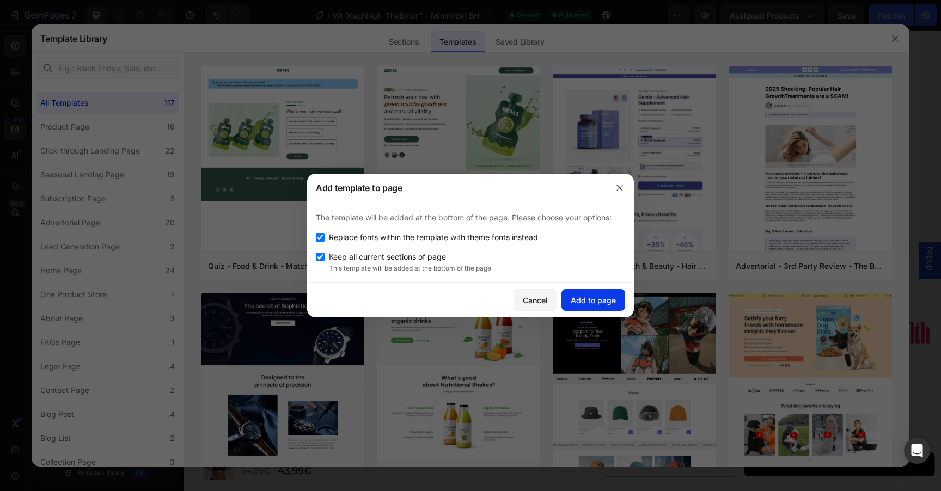
click at [599, 299] on div "Add to page" at bounding box center [593, 300] width 45 height 11
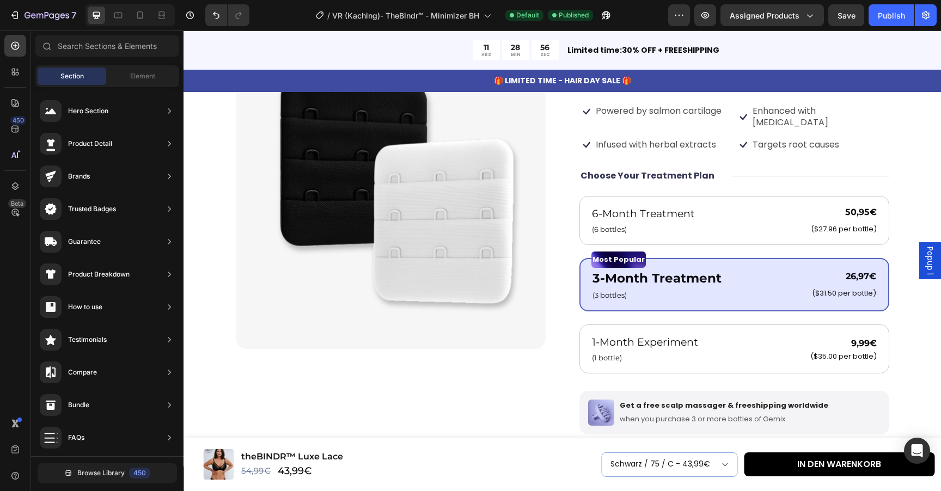
scroll to position [2932, 0]
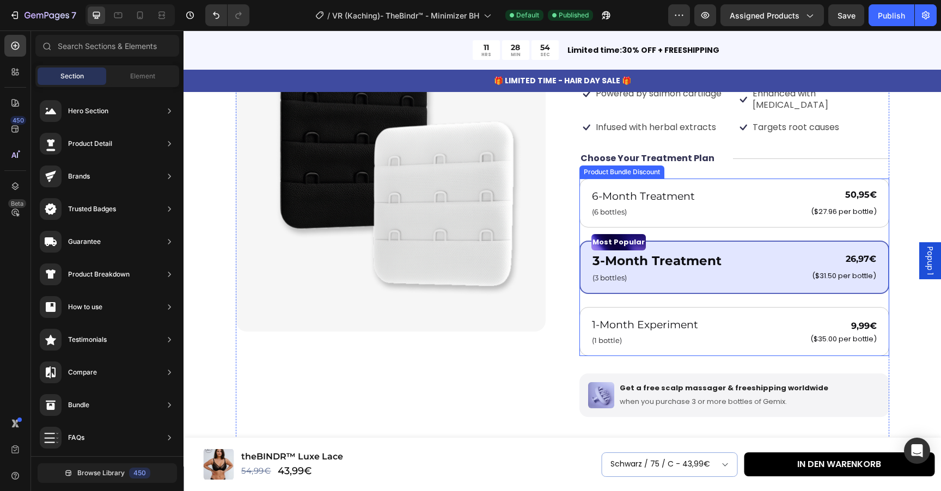
click at [664, 223] on div "6-Month Treatment Text Block (6 bottles) Text Block 50,95€ Product Price Produc…" at bounding box center [734, 267] width 310 height 177
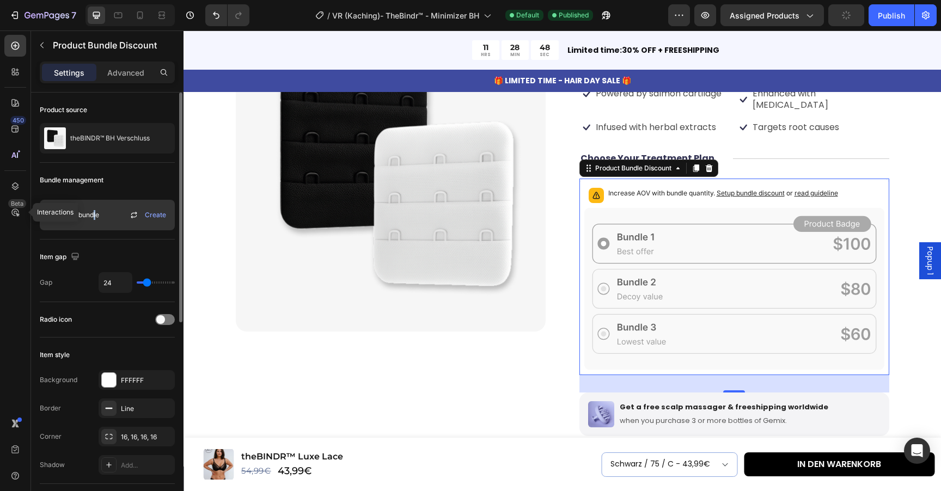
click at [95, 215] on span "No bundle" at bounding box center [83, 215] width 31 height 10
click at [156, 215] on span "Create" at bounding box center [155, 215] width 21 height 10
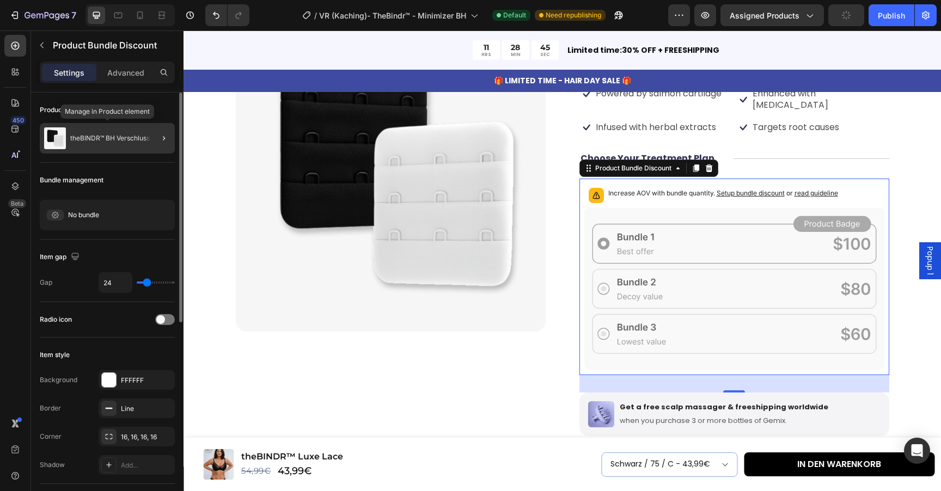
click at [123, 138] on p "theBINDR™ BH Verschluss" at bounding box center [109, 138] width 79 height 8
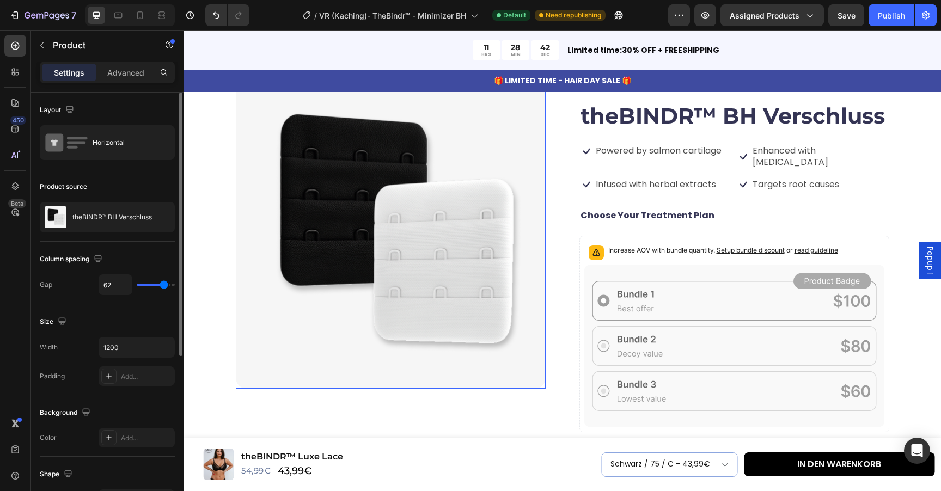
scroll to position [2844, 0]
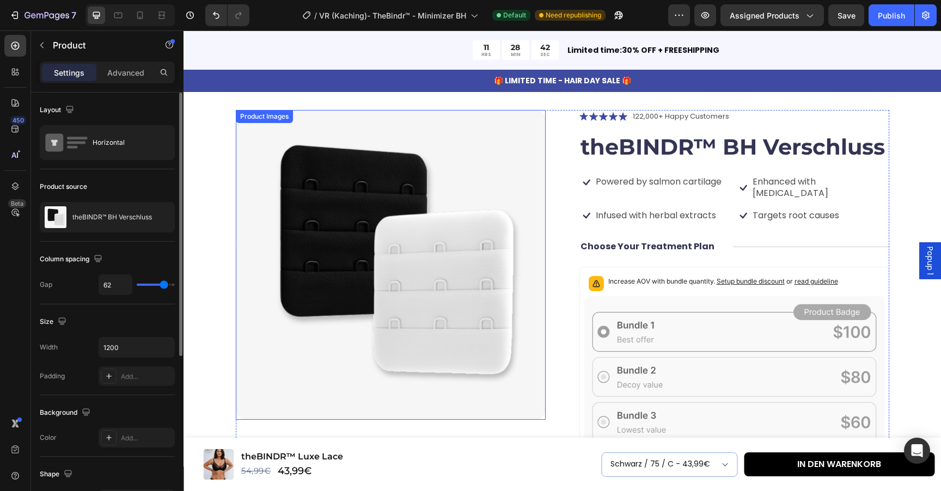
click at [505, 216] on img at bounding box center [391, 265] width 310 height 310
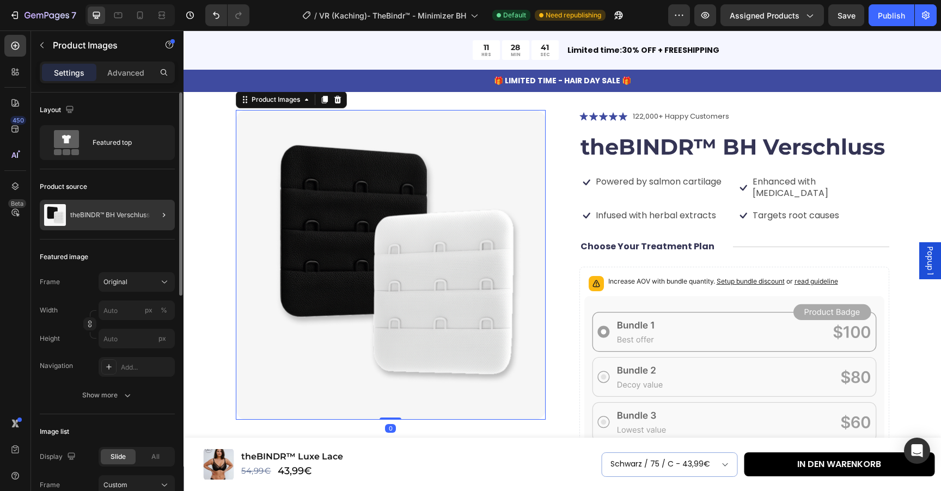
click at [127, 214] on p "theBINDR™ BH Verschluss" at bounding box center [109, 215] width 79 height 8
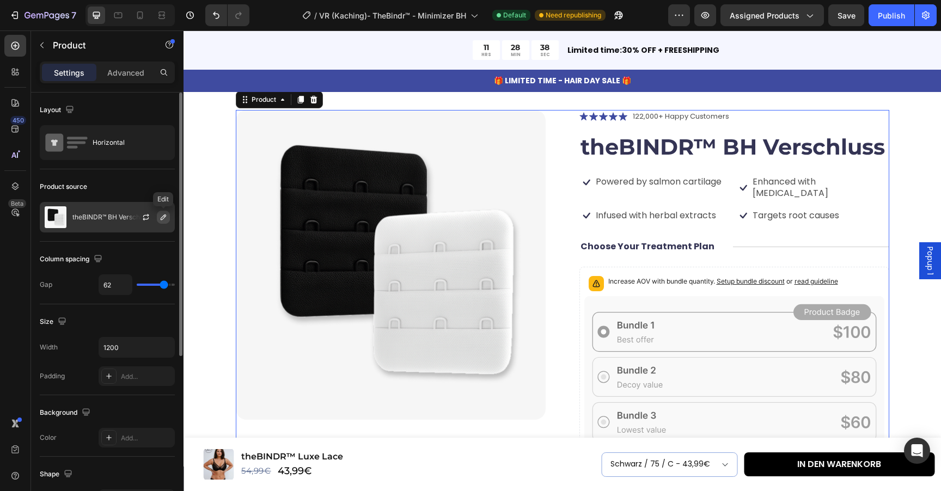
click at [161, 217] on icon "button" at bounding box center [163, 217] width 9 height 9
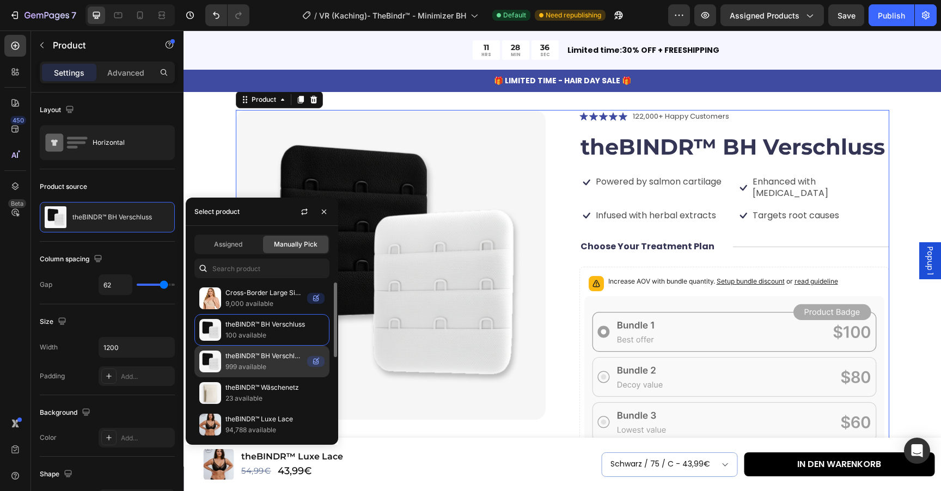
scroll to position [38, 0]
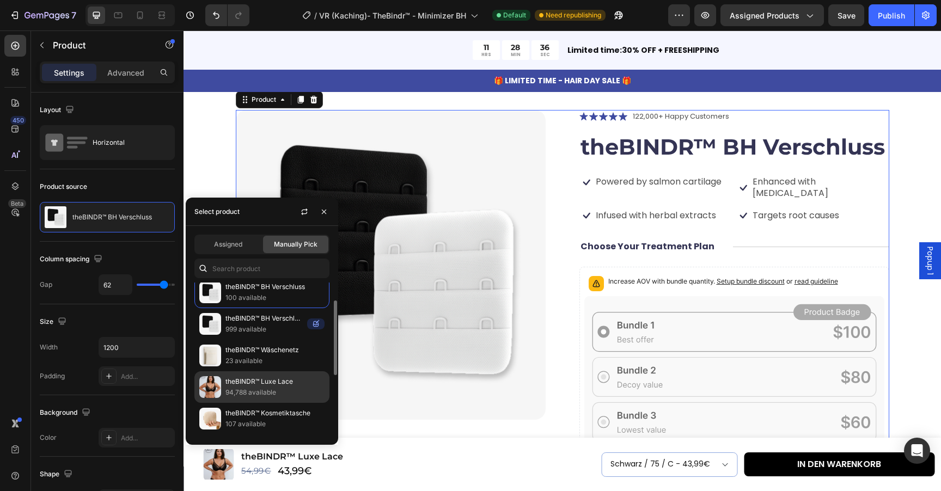
click at [276, 390] on p "94,788 available" at bounding box center [274, 392] width 99 height 11
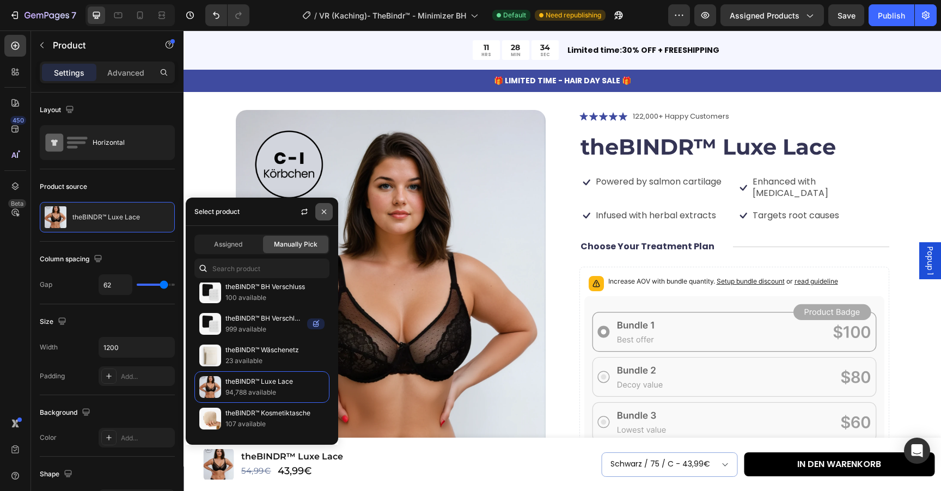
click at [328, 209] on icon "button" at bounding box center [324, 211] width 9 height 9
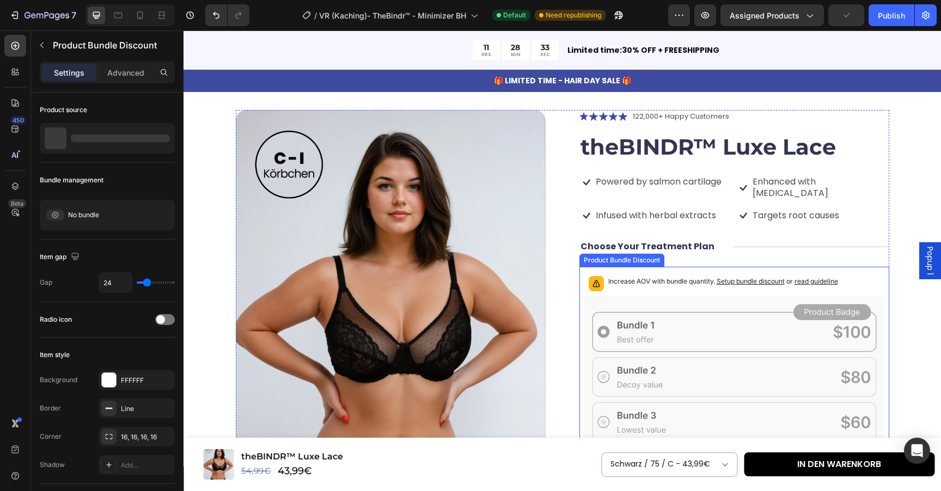
click at [601, 329] on circle at bounding box center [603, 331] width 5 height 5
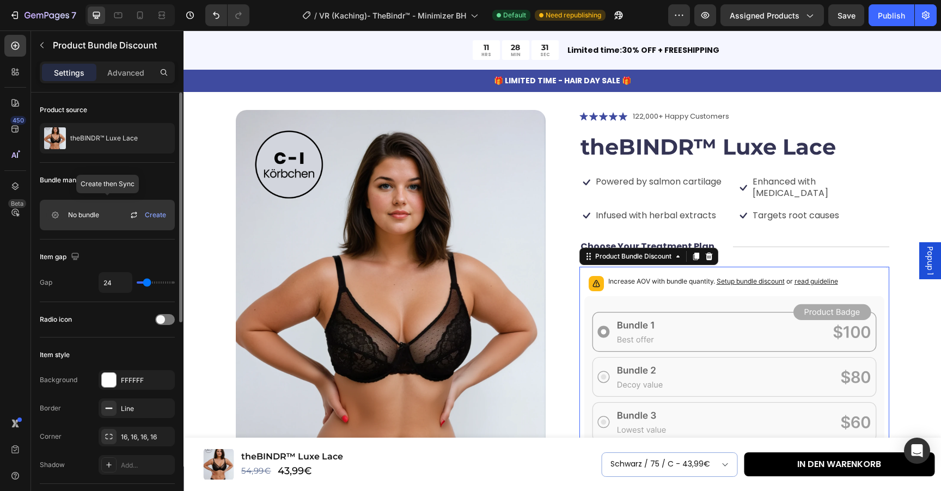
click at [131, 216] on icon at bounding box center [133, 215] width 13 height 13
click at [133, 215] on icon at bounding box center [133, 215] width 13 height 13
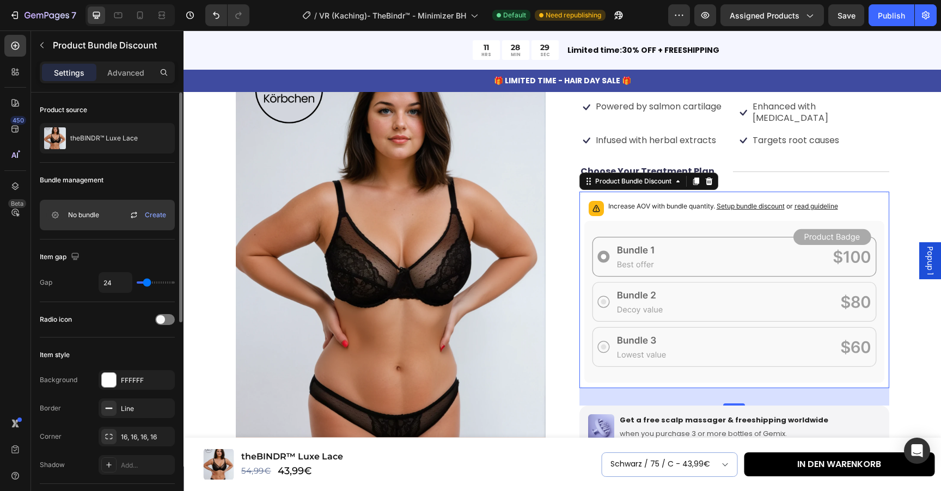
scroll to position [2922, 0]
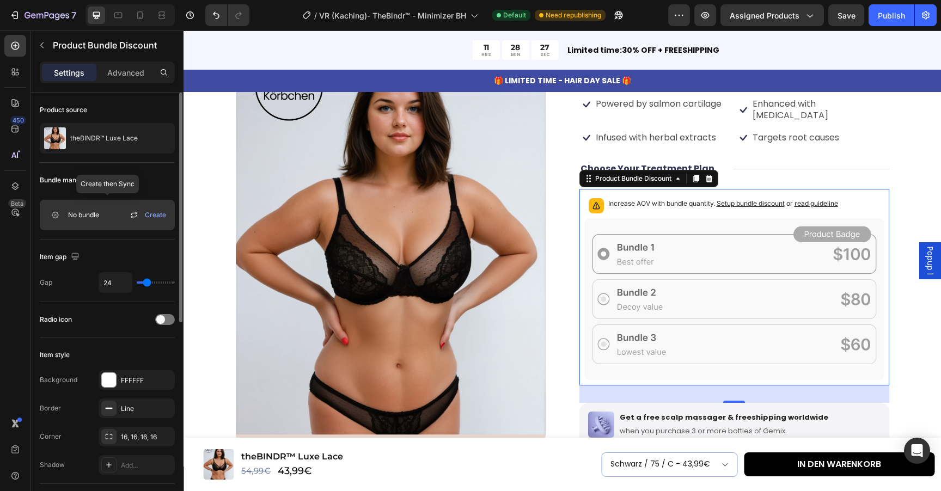
click at [160, 218] on span "Create" at bounding box center [155, 215] width 21 height 10
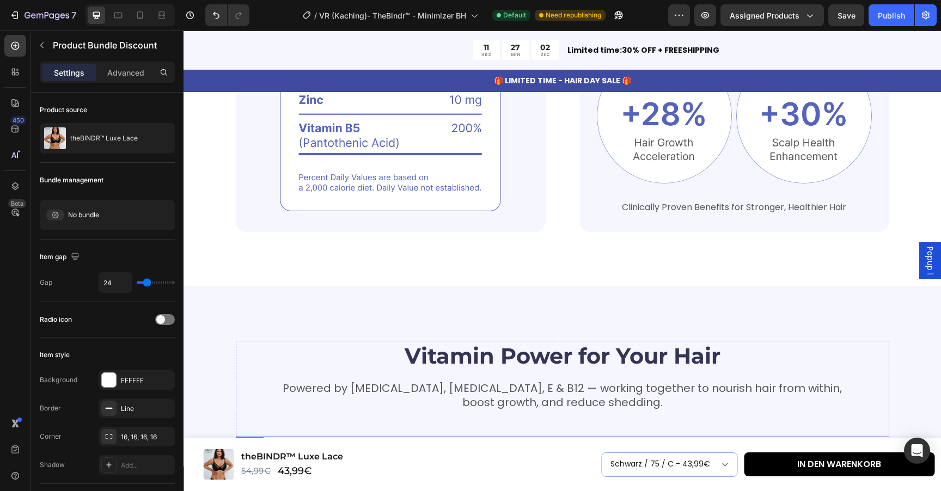
scroll to position [3106, 0]
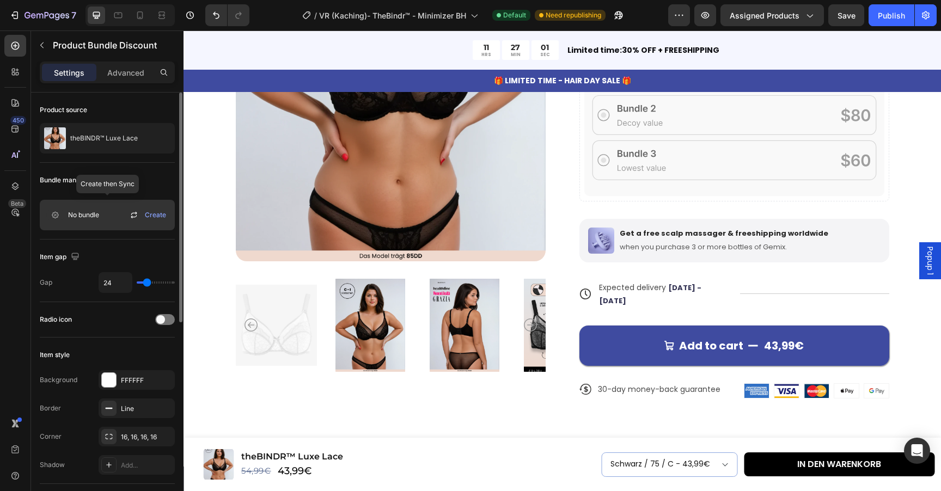
click at [133, 213] on icon at bounding box center [134, 213] width 6 height 3
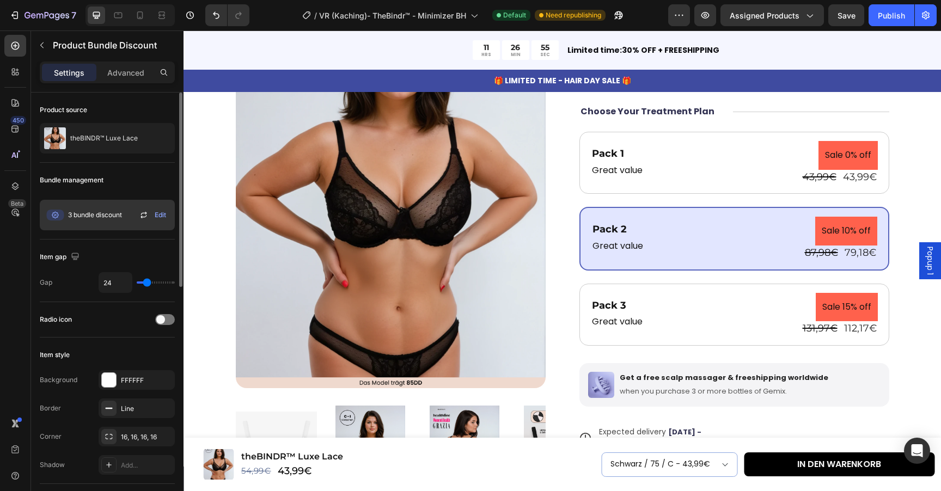
scroll to position [2980, 0]
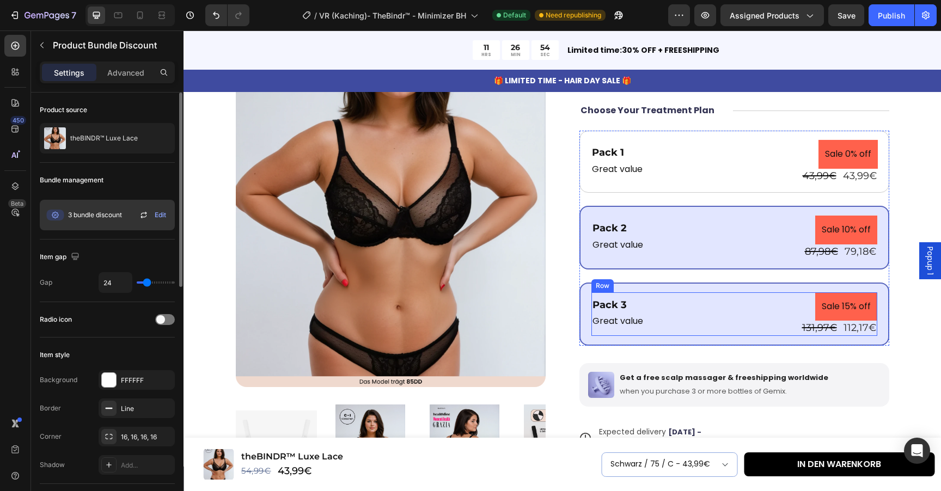
click at [708, 309] on div "Pack 3 Text Block Great value Text Block Sale 15% off Product Badge 131,97€ Pro…" at bounding box center [734, 314] width 286 height 44
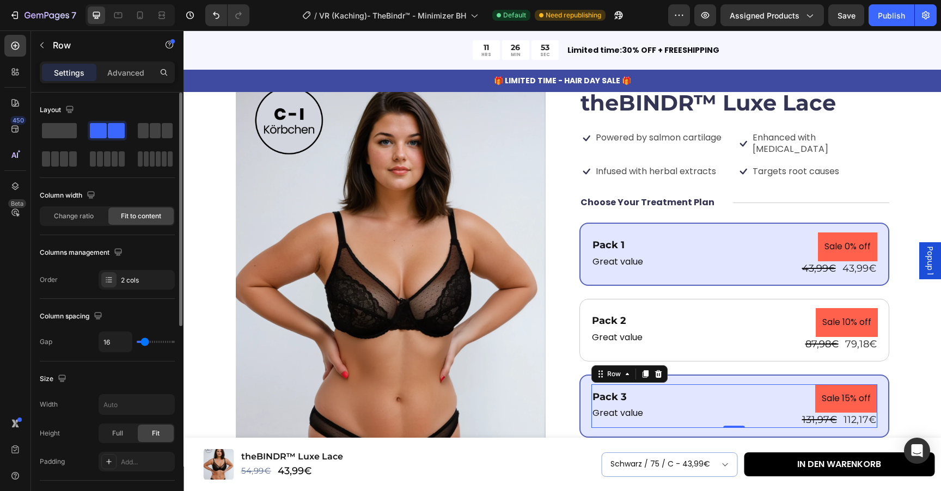
scroll to position [2882, 0]
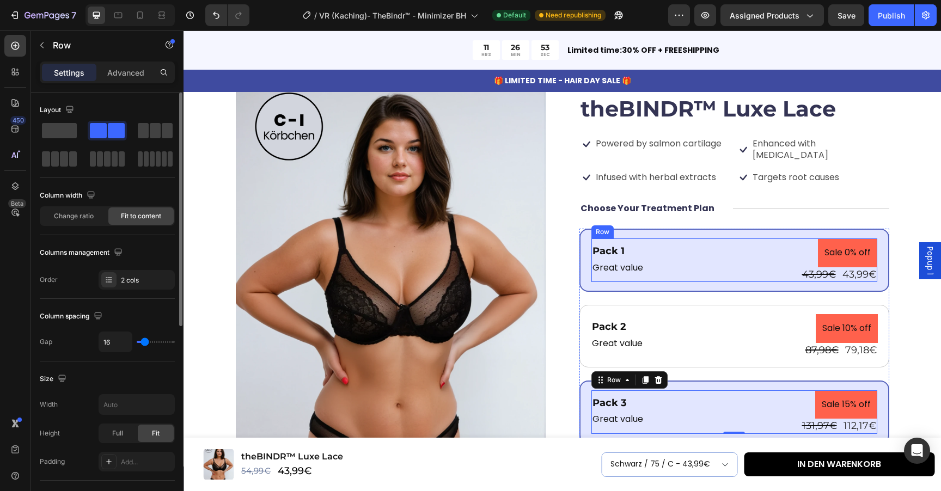
click at [705, 252] on div "Pack 1 Text Block Great value Text Block Sale 0% off Product Badge 43,99€ Produ…" at bounding box center [734, 260] width 286 height 44
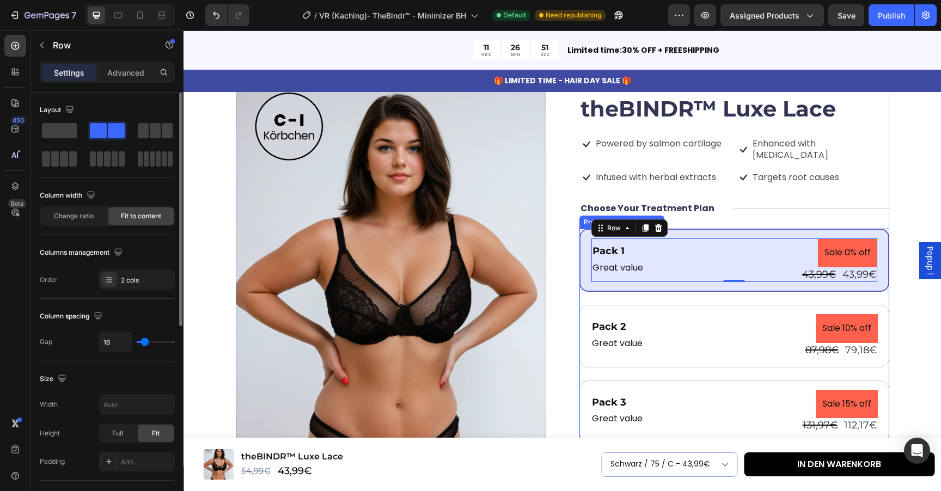
click at [717, 289] on div "Pack 1 Text Block Great value Text Block Sale 0% off Product Badge 43,99€ Produ…" at bounding box center [734, 336] width 310 height 214
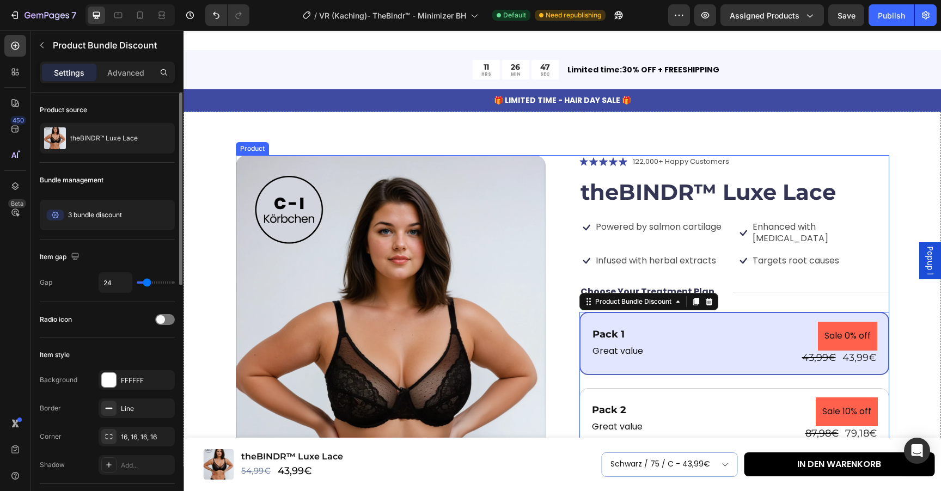
scroll to position [2806, 0]
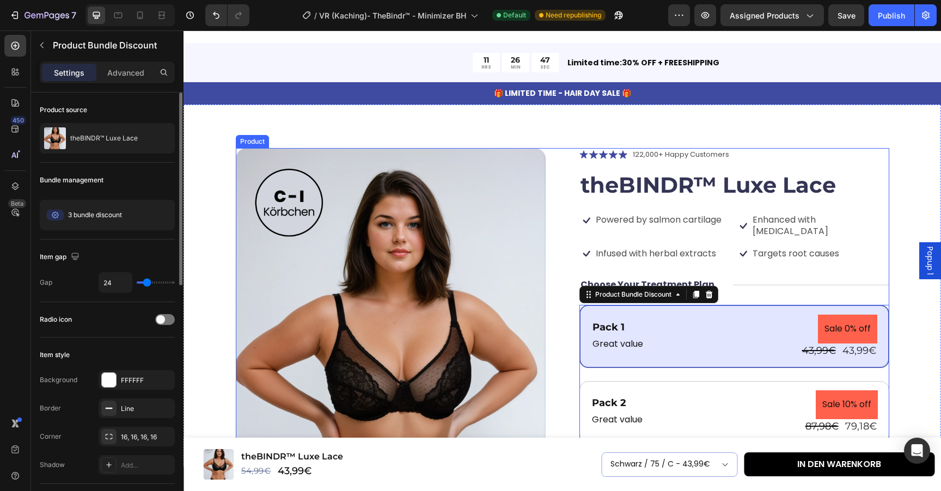
click at [757, 284] on div "Icon Icon Icon Icon Icon Icon List 122,000+ Happy Customers Text Block Row theB…" at bounding box center [734, 440] width 310 height 585
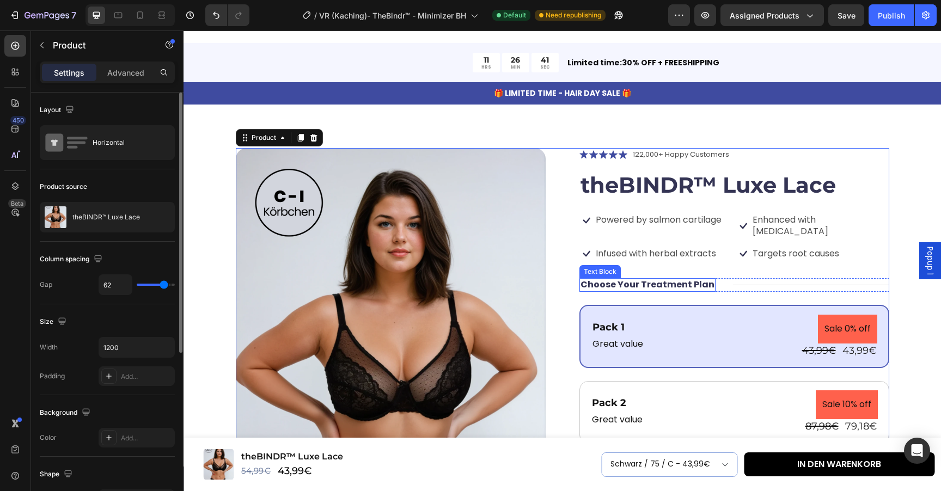
scroll to position [2862, 0]
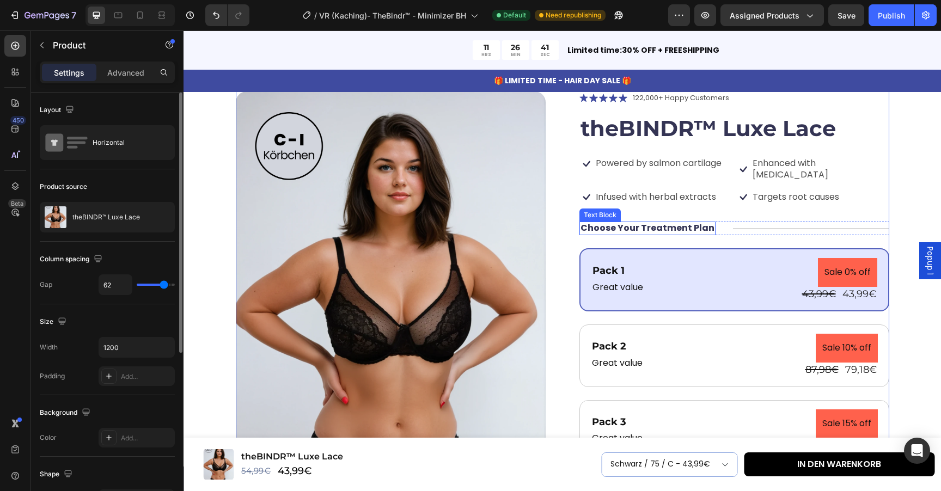
click at [684, 279] on div "Pack 1 Text Block Great value Text Block Sale 0% off Product Badge 43,99€ Produ…" at bounding box center [734, 280] width 286 height 44
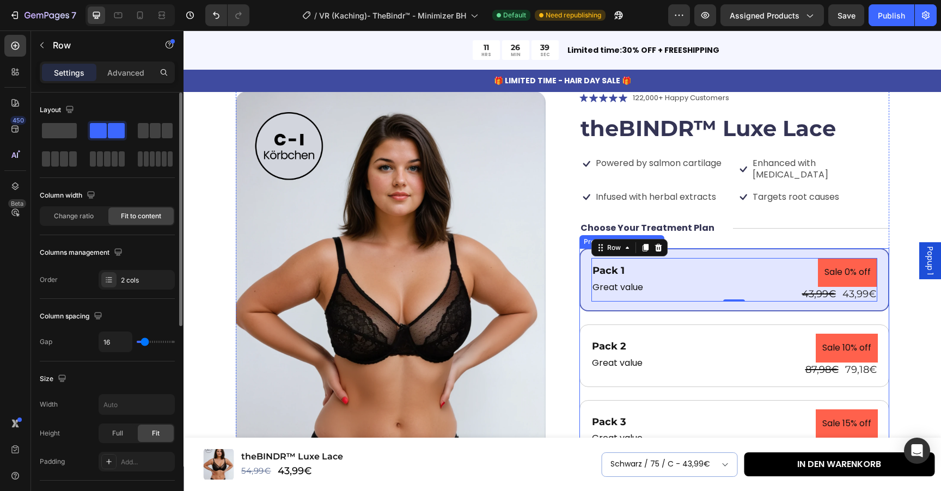
click at [682, 298] on div "Pack 1 Text Block Great value Text Block Sale 0% off Product Badge 43,99€ Produ…" at bounding box center [734, 279] width 310 height 63
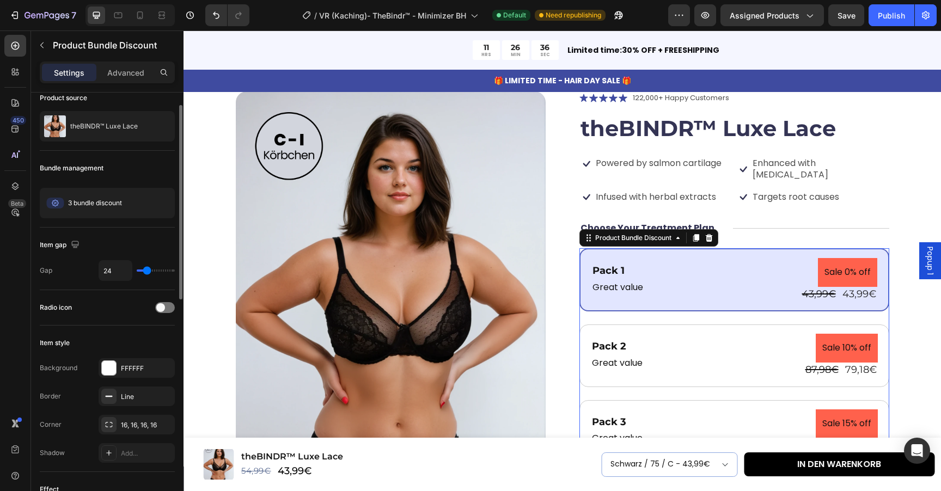
scroll to position [17, 0]
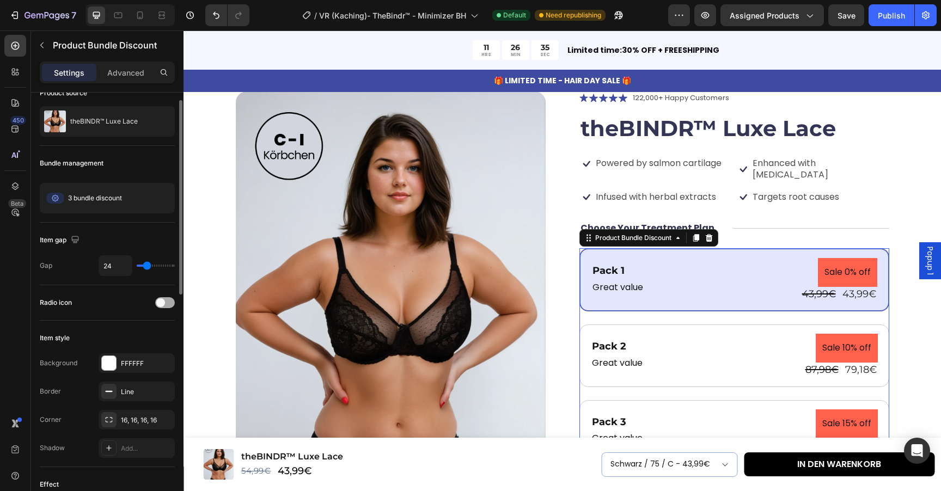
click at [167, 302] on div at bounding box center [165, 302] width 20 height 11
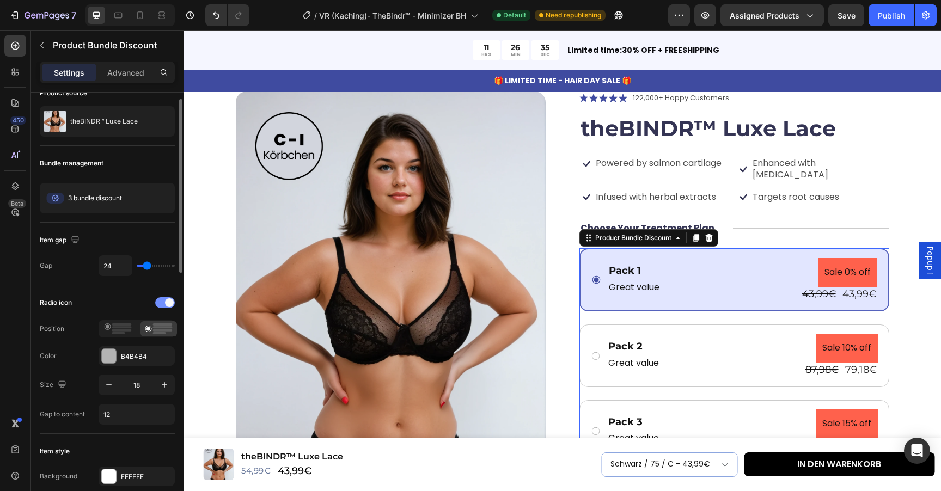
click at [167, 302] on span at bounding box center [169, 302] width 9 height 9
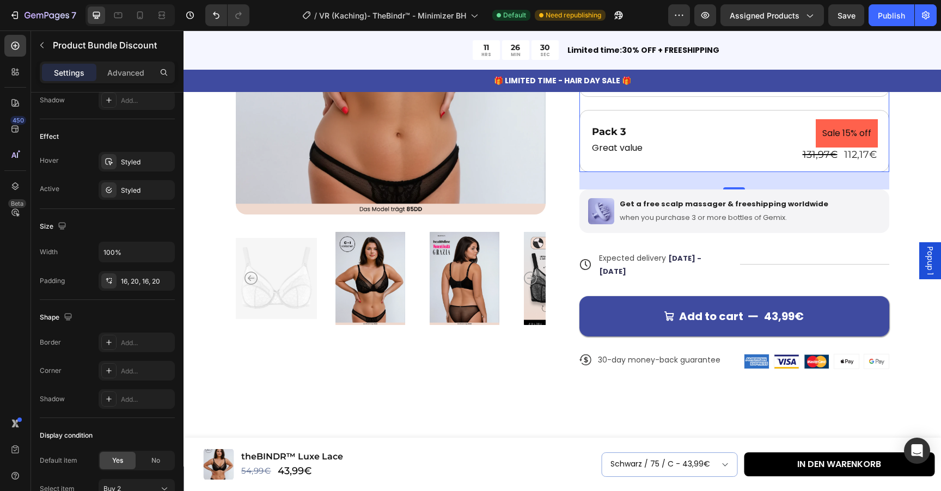
scroll to position [3154, 0]
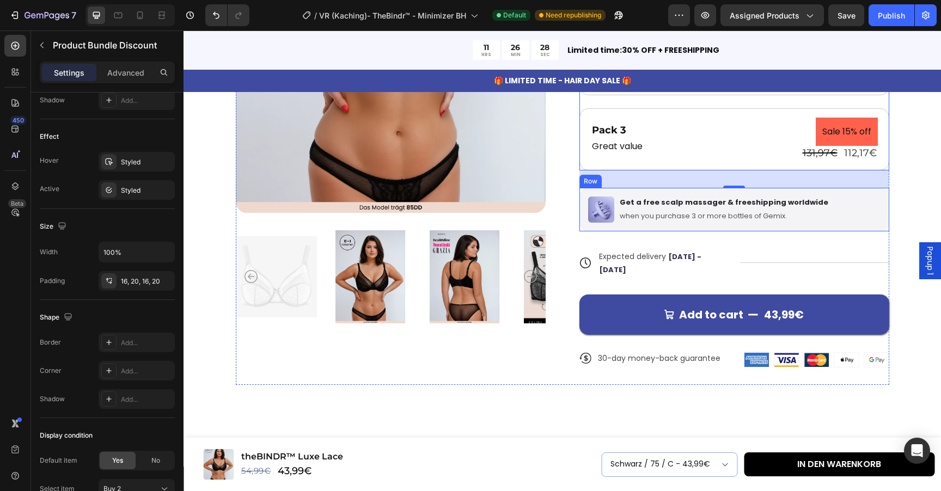
click at [844, 214] on div "Image Get a free scalp massager & freeshipping worldwide Text Block when you pu…" at bounding box center [734, 210] width 310 height 44
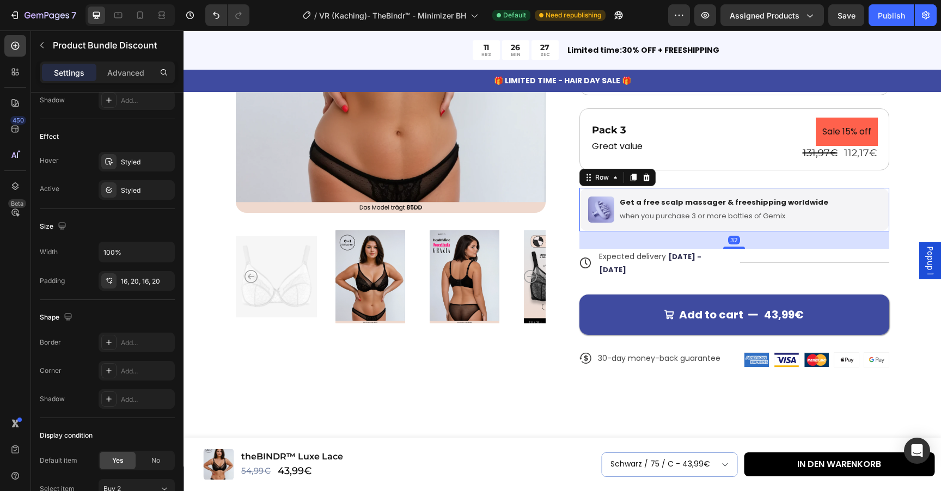
scroll to position [0, 0]
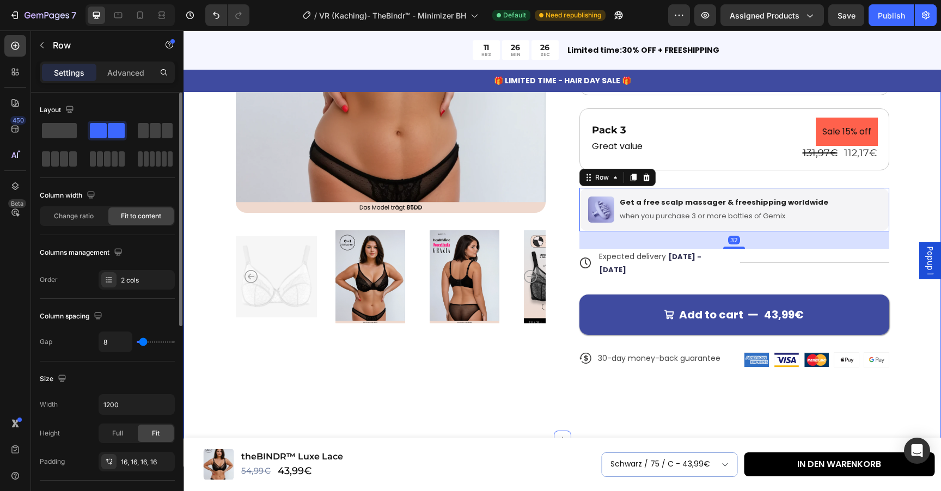
click at [909, 210] on div "Product Images Icon Icon Icon Icon Icon Icon List 122,000+ Happy Customers Text…" at bounding box center [561, 97] width 757 height 683
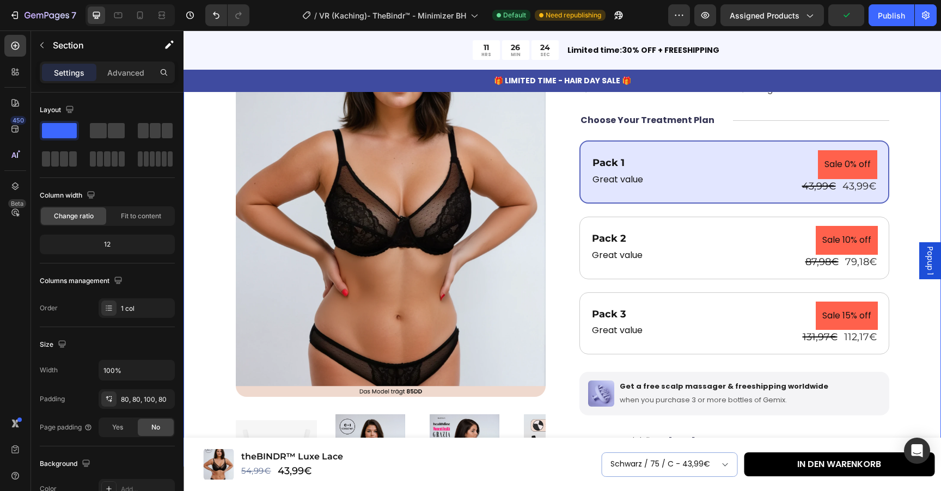
scroll to position [2957, 0]
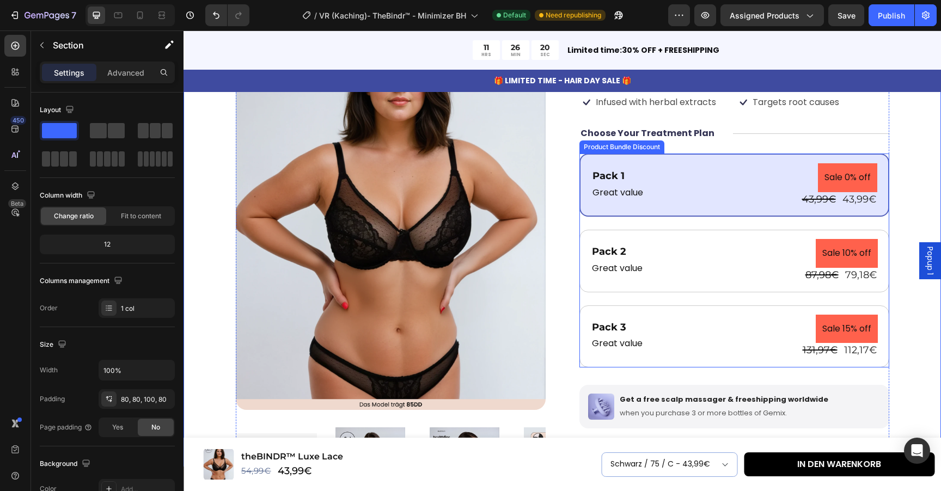
click at [734, 213] on div "Pack 1 Text Block Great value Text Block Sale 0% off Product Badge 43,99€ Produ…" at bounding box center [734, 261] width 310 height 214
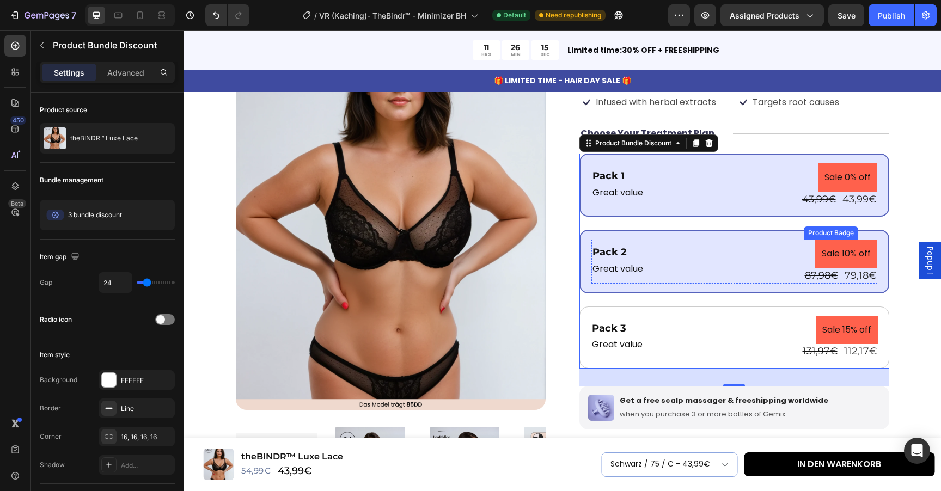
click at [816, 242] on pre "Sale 10% off" at bounding box center [846, 254] width 62 height 29
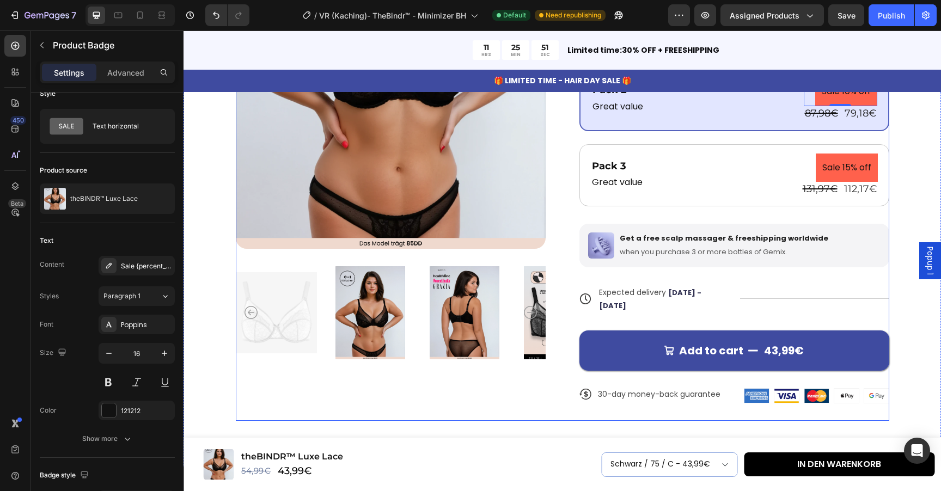
scroll to position [3121, 0]
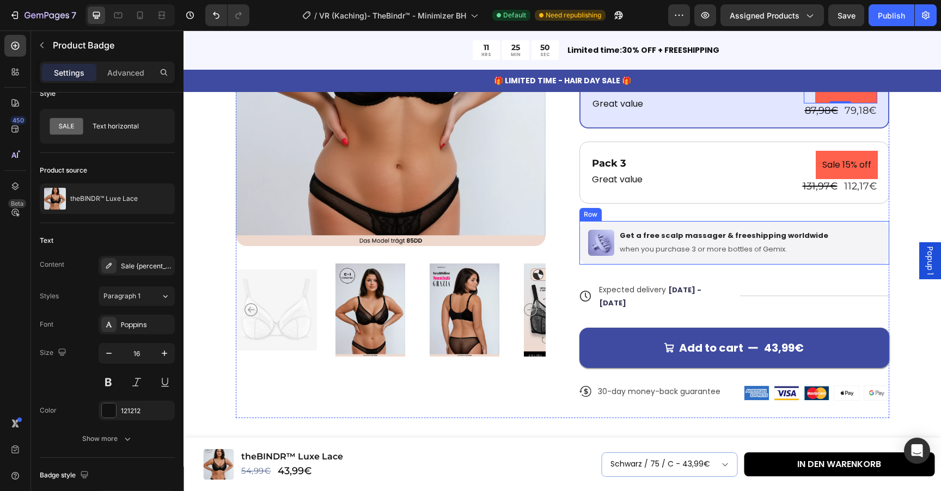
click at [842, 248] on div "Image Get a free scalp massager & freeshipping worldwide Text Block when you pu…" at bounding box center [734, 243] width 310 height 44
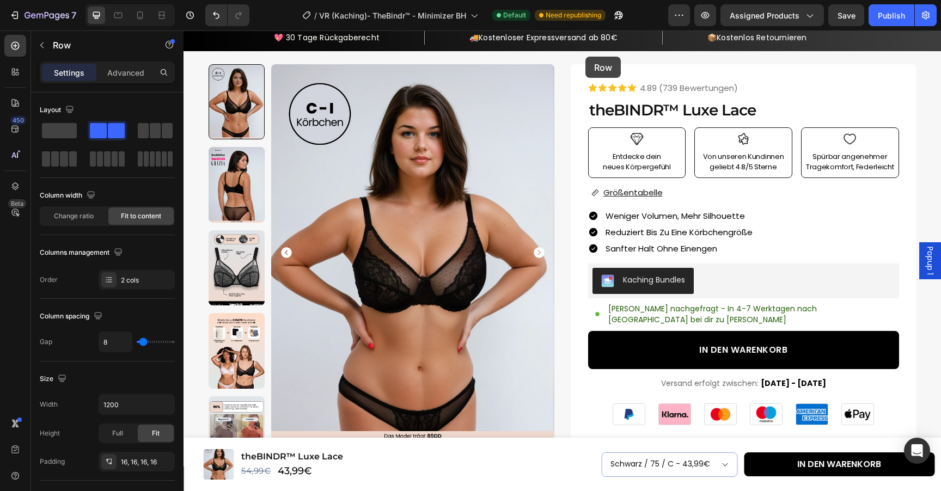
scroll to position [0, 0]
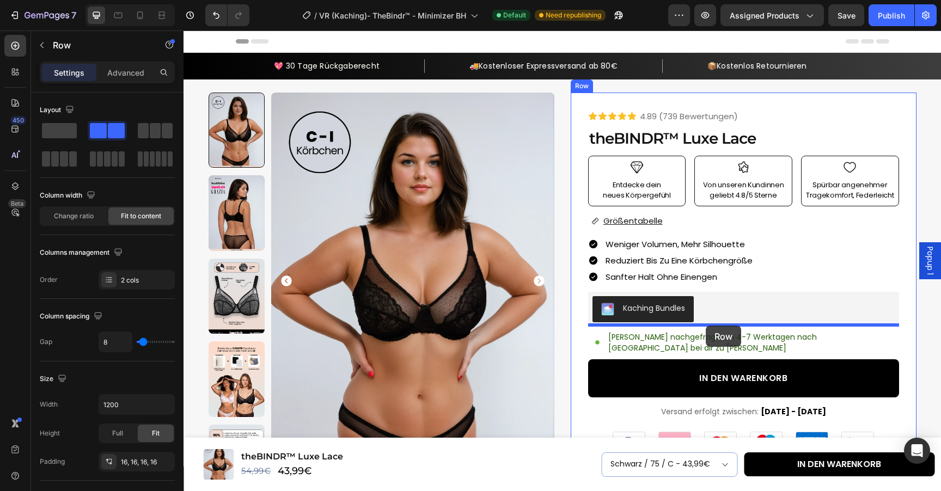
drag, startPoint x: 584, startPoint y: 364, endPoint x: 706, endPoint y: 326, distance: 127.8
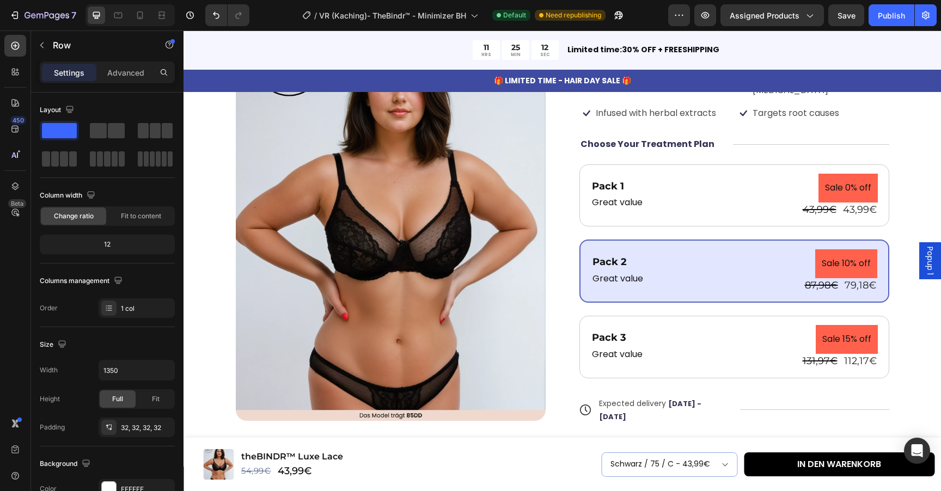
scroll to position [3247, 0]
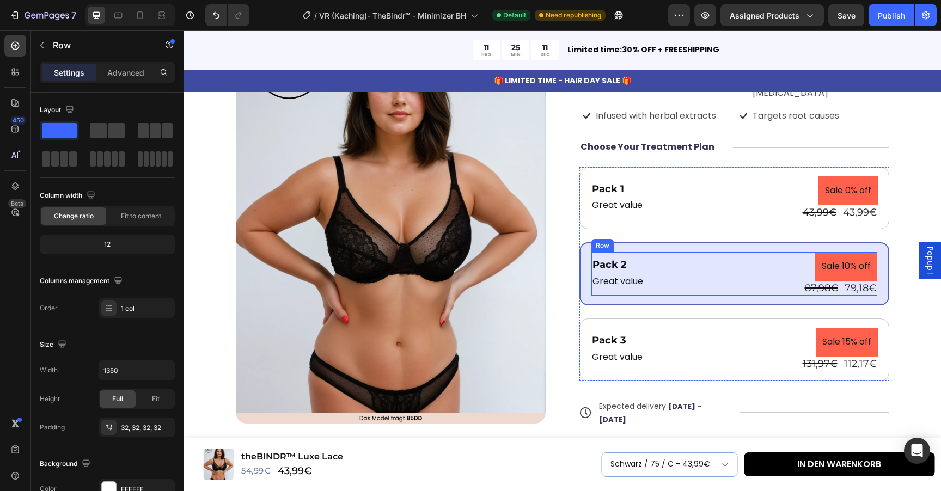
click at [720, 278] on div "Pack 2 Text Block Great value Text Block Sale 10% off Product Badge 87,98€ Prod…" at bounding box center [734, 274] width 286 height 44
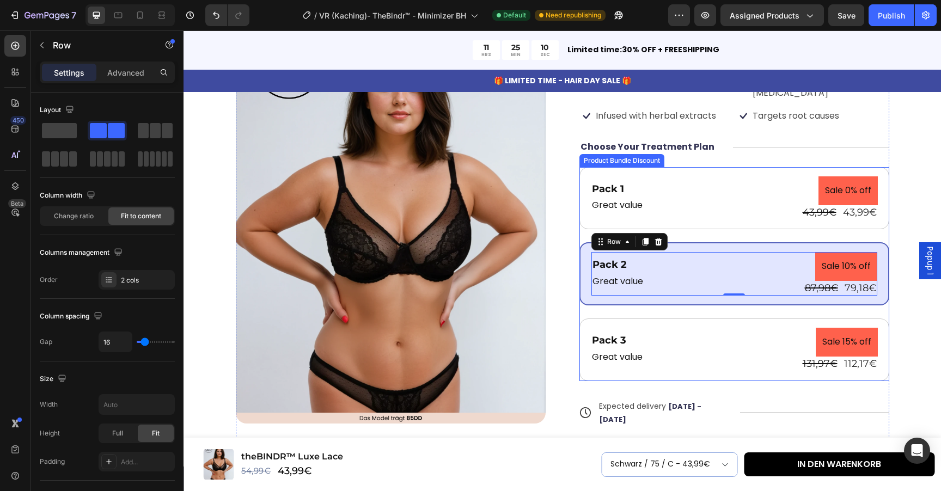
click at [706, 292] on div "Pack 2 Text Block Great value Text Block Sale 10% off Product Badge 87,98€ Prod…" at bounding box center [734, 273] width 310 height 63
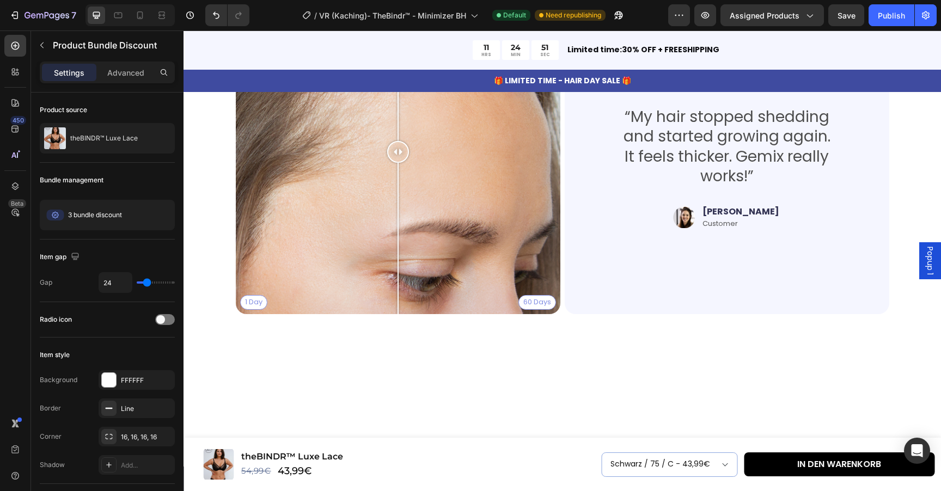
scroll to position [5541, 0]
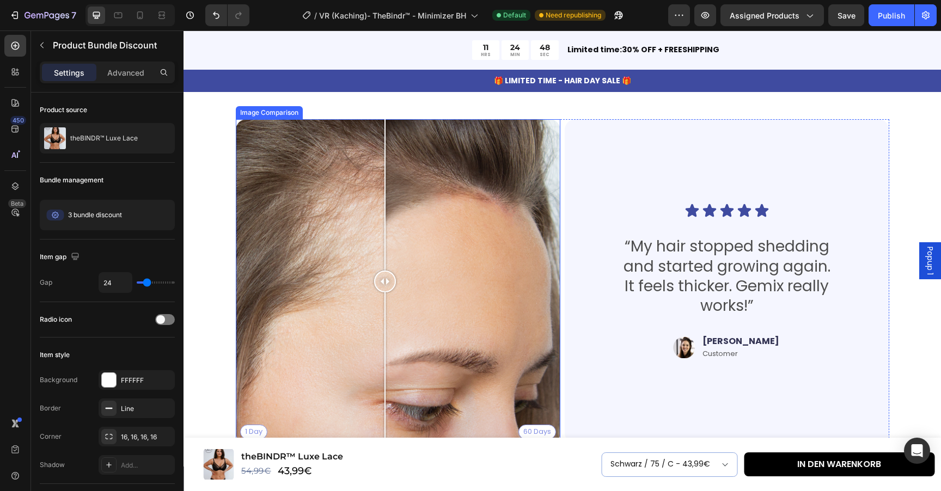
drag, startPoint x: 400, startPoint y: 279, endPoint x: 321, endPoint y: 276, distance: 79.6
click at [374, 276] on div at bounding box center [385, 282] width 22 height 22
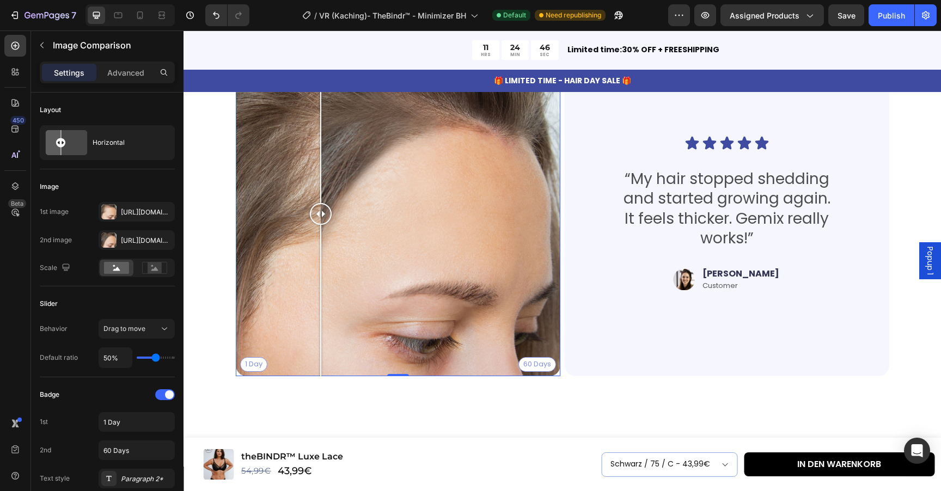
scroll to position [5446, 0]
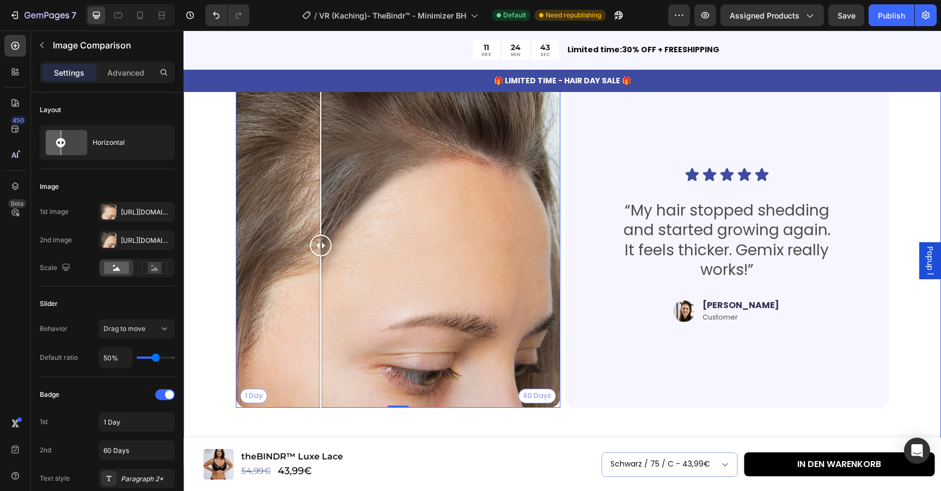
click at [215, 243] on div "Real People. Real Hair Results Heading Thousands have seen visible improvements…" at bounding box center [561, 228] width 757 height 483
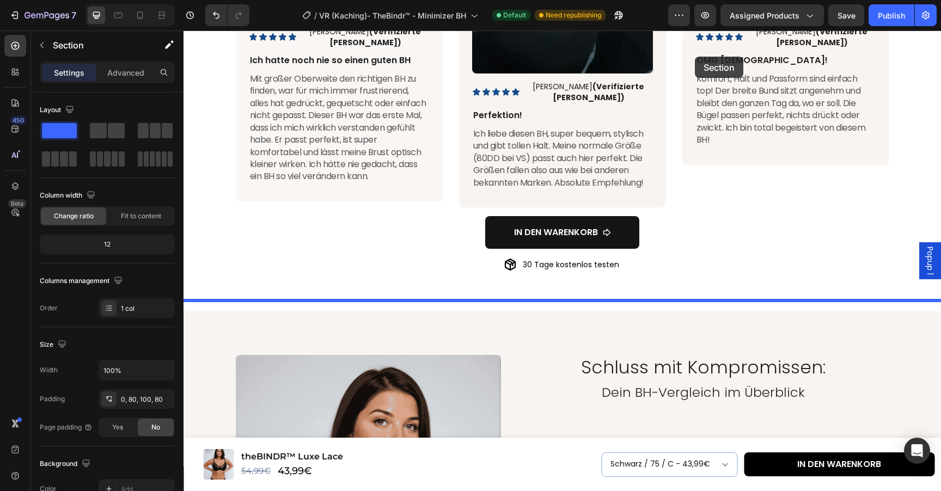
scroll to position [1339, 0]
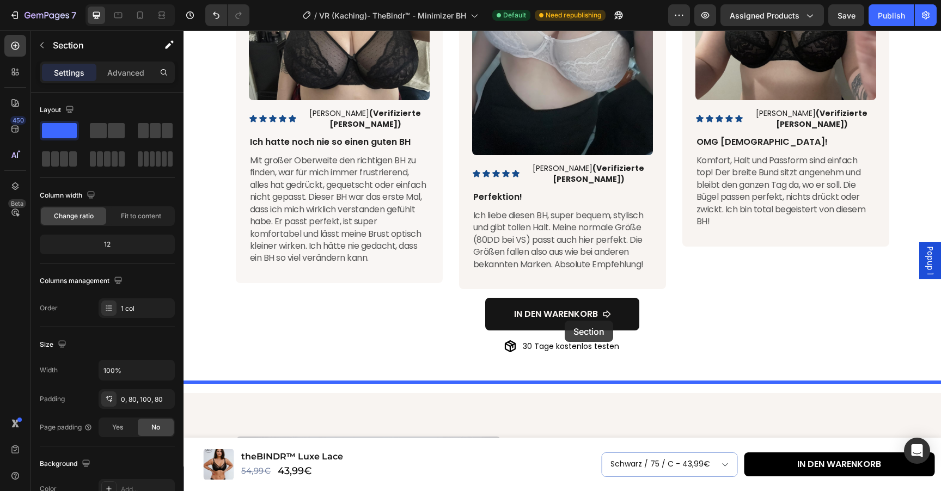
drag, startPoint x: 711, startPoint y: 242, endPoint x: 565, endPoint y: 321, distance: 165.9
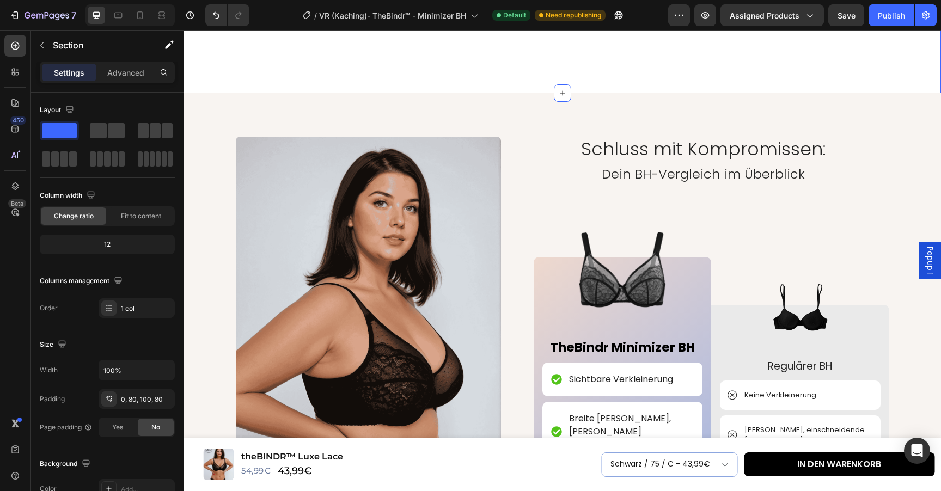
scroll to position [2114, 0]
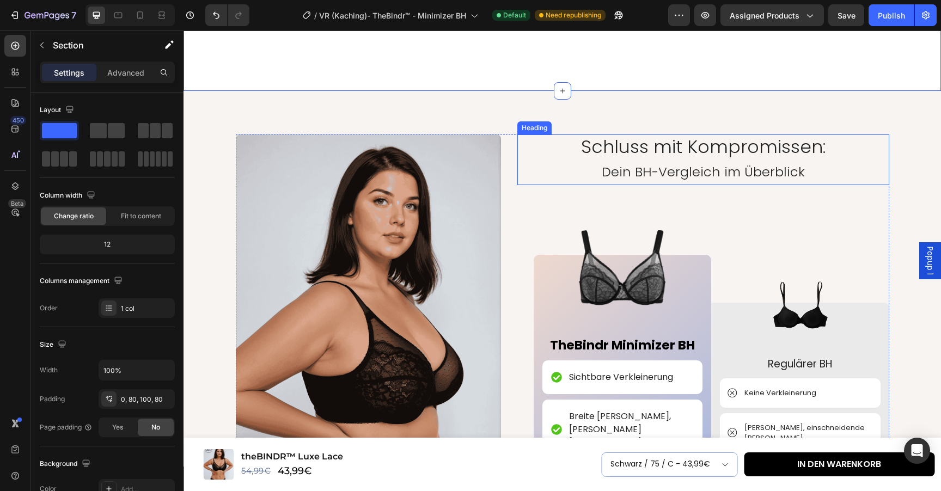
click at [677, 142] on h2 "Schluss mit Kompromissen: [PERSON_NAME]-Vergleich im Überblick" at bounding box center [703, 159] width 372 height 51
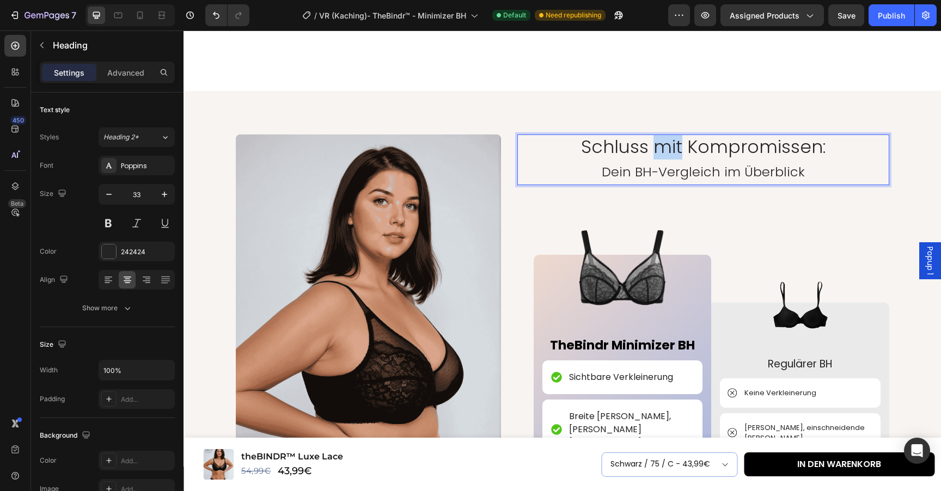
click at [677, 142] on h2 "Schluss mit Kompromissen: [PERSON_NAME]-Vergleich im Überblick" at bounding box center [703, 159] width 372 height 51
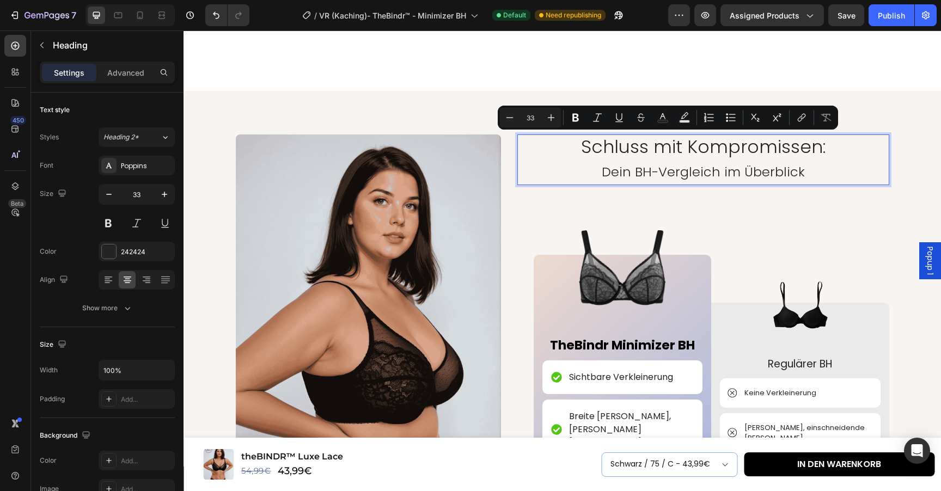
click at [591, 152] on p "Schluss mit Kompromissen: [PERSON_NAME]-Vergleich im Überblick" at bounding box center [703, 160] width 370 height 48
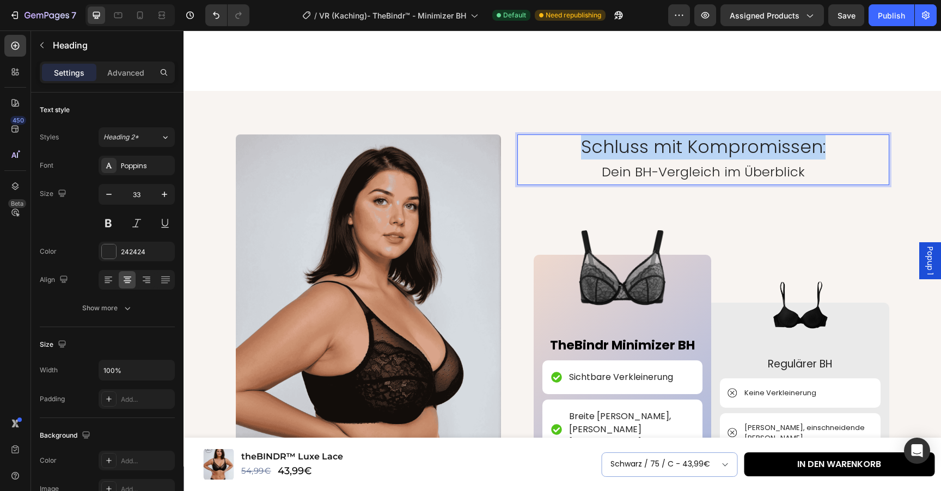
drag, startPoint x: 581, startPoint y: 148, endPoint x: 829, endPoint y: 155, distance: 247.8
click at [829, 155] on p "Schluss mit Kompromissen: [PERSON_NAME]-Vergleich im Überblick" at bounding box center [703, 160] width 370 height 48
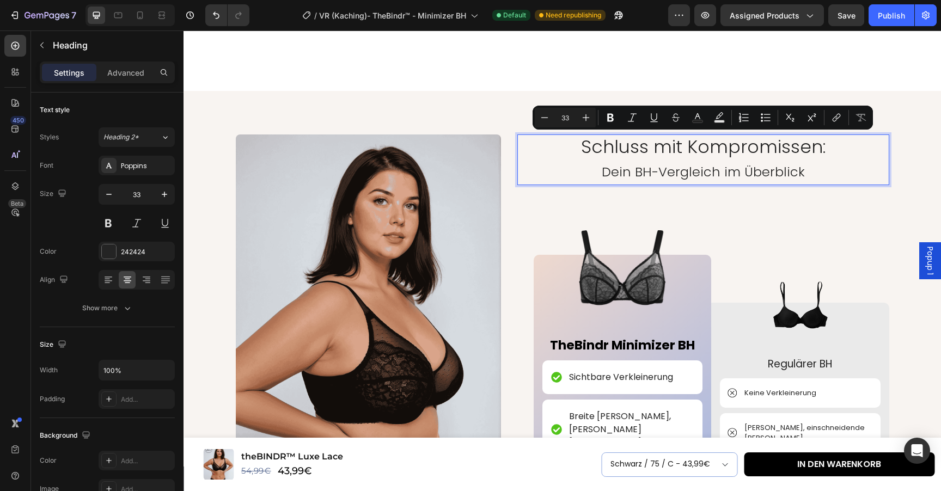
click at [828, 155] on p "Schluss mit Kompromissen: [PERSON_NAME]-Vergleich im Überblick" at bounding box center [703, 160] width 370 height 48
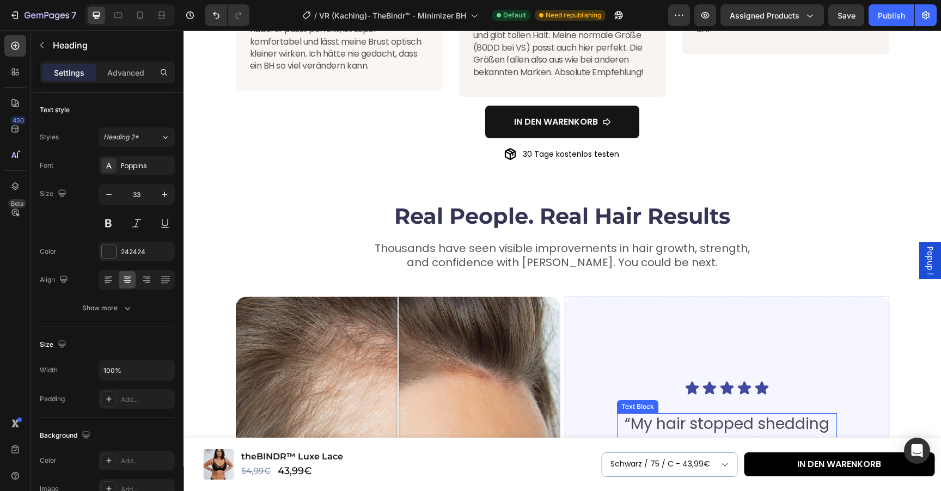
scroll to position [1489, 0]
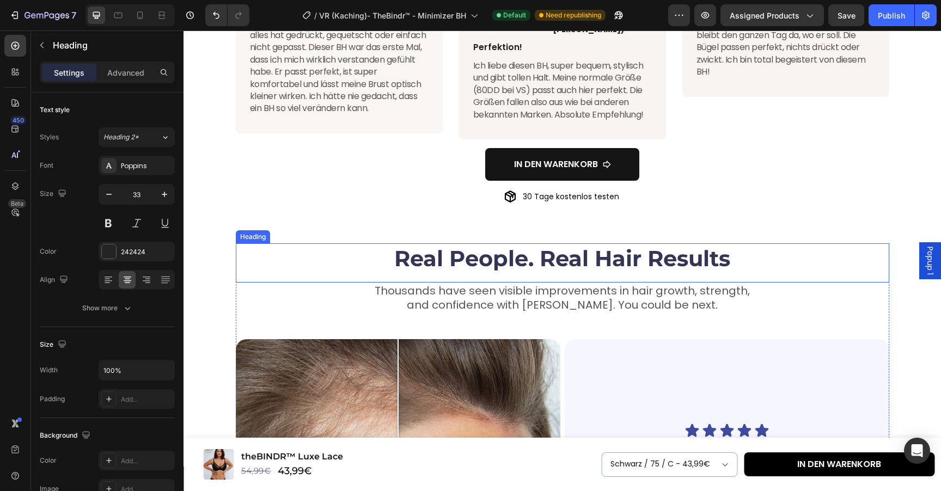
click at [624, 256] on h2 "Real People. Real Hair Results" at bounding box center [562, 258] width 653 height 30
click at [134, 161] on div "Montserrat" at bounding box center [137, 166] width 76 height 20
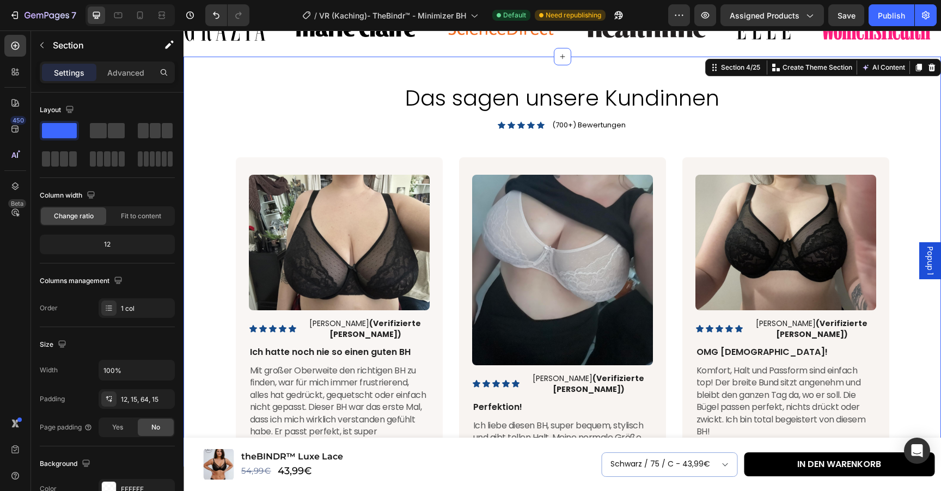
scroll to position [1125, 0]
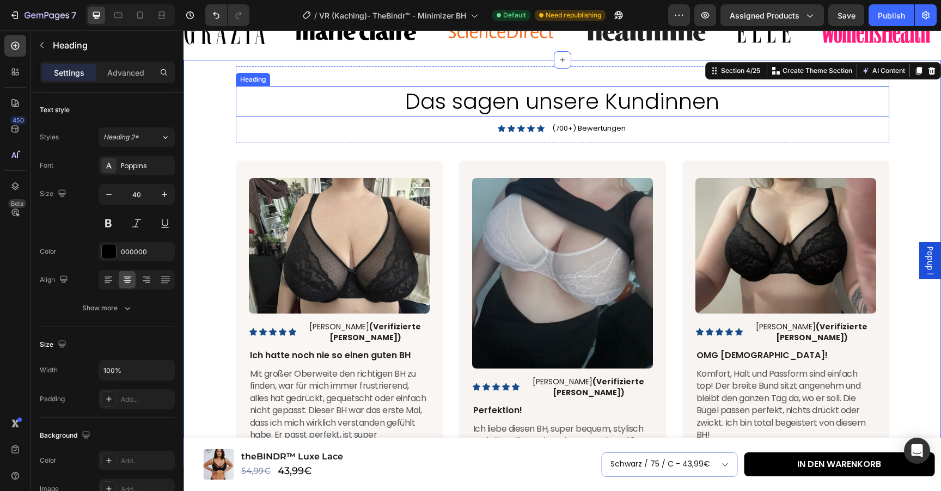
click at [513, 100] on h2 "Das sagen unsere Kundinnen" at bounding box center [562, 101] width 653 height 30
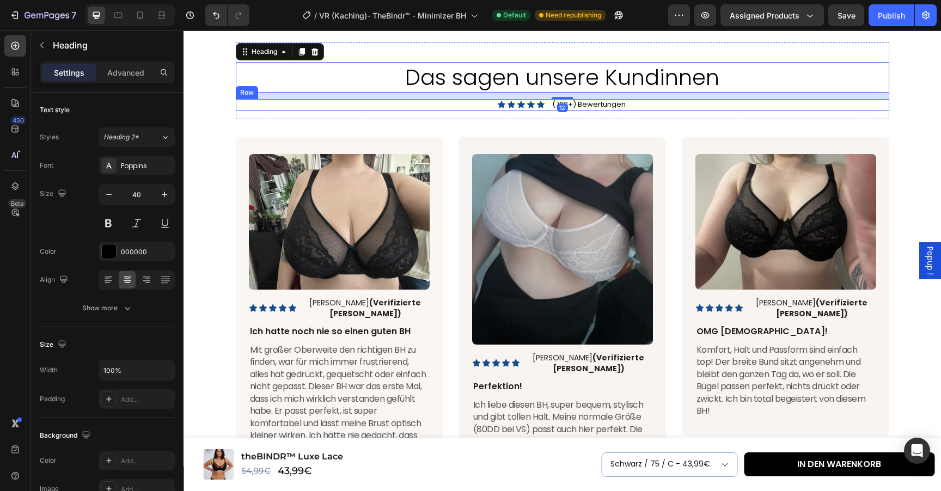
scroll to position [1149, 0]
click at [241, 101] on div "Icon Icon Icon Icon Icon Icon List (700+) Bewertungen Text Block Row" at bounding box center [562, 105] width 653 height 11
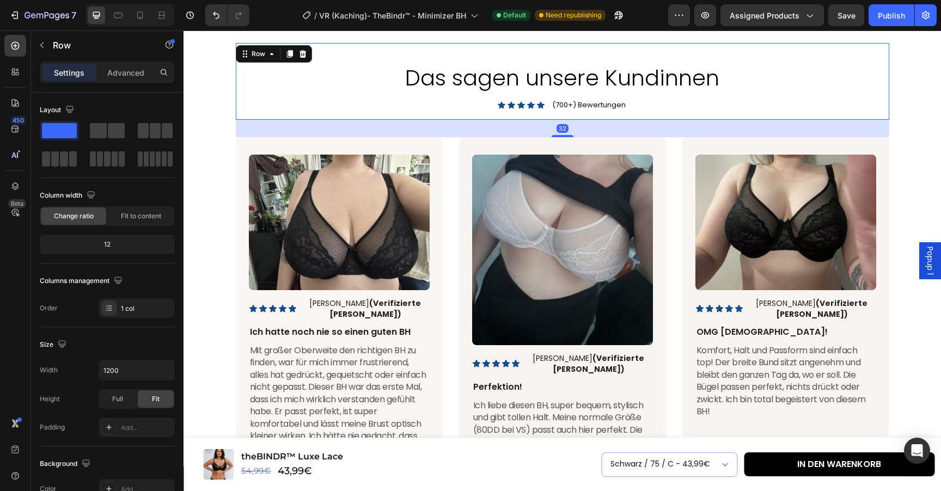
click at [312, 97] on div "Das sagen unsere Kundinnen Heading Icon Icon Icon Icon Icon Icon List (700+) Be…" at bounding box center [562, 81] width 653 height 77
click at [289, 54] on icon at bounding box center [289, 54] width 6 height 8
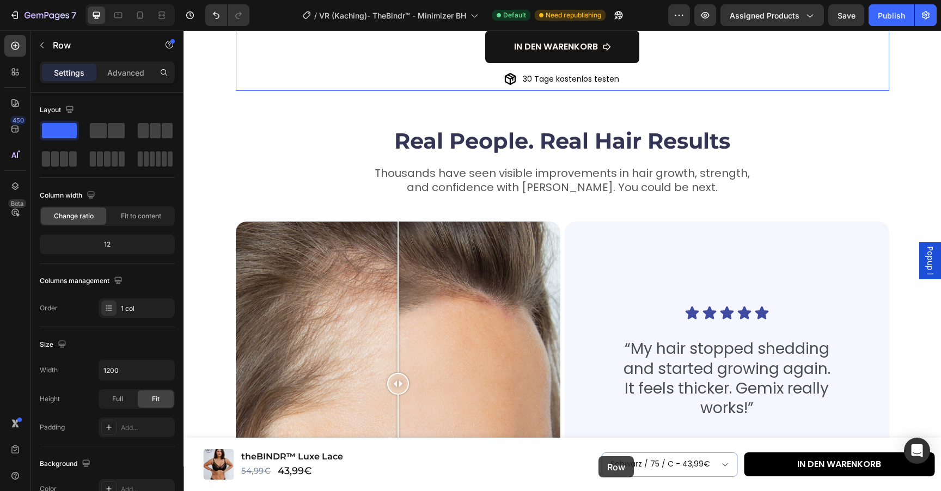
scroll to position [1734, 0]
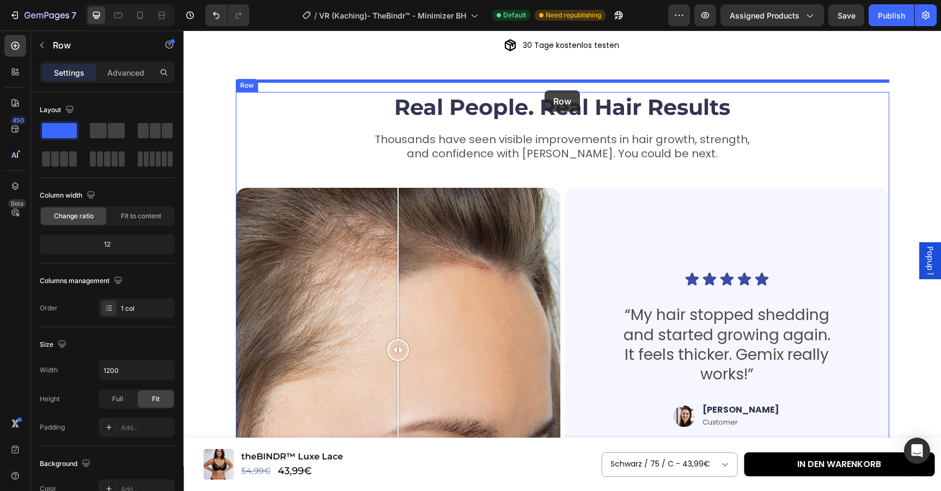
drag, startPoint x: 246, startPoint y: 65, endPoint x: 544, endPoint y: 90, distance: 299.4
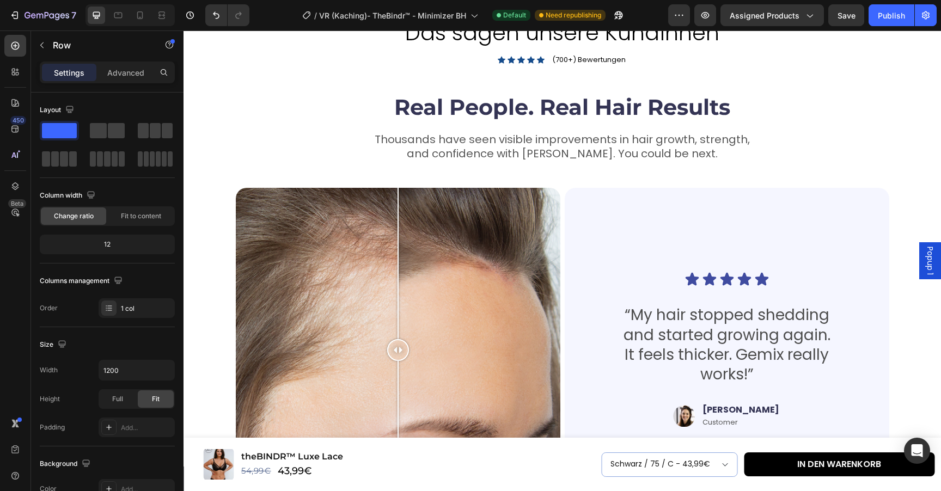
scroll to position [1640, 0]
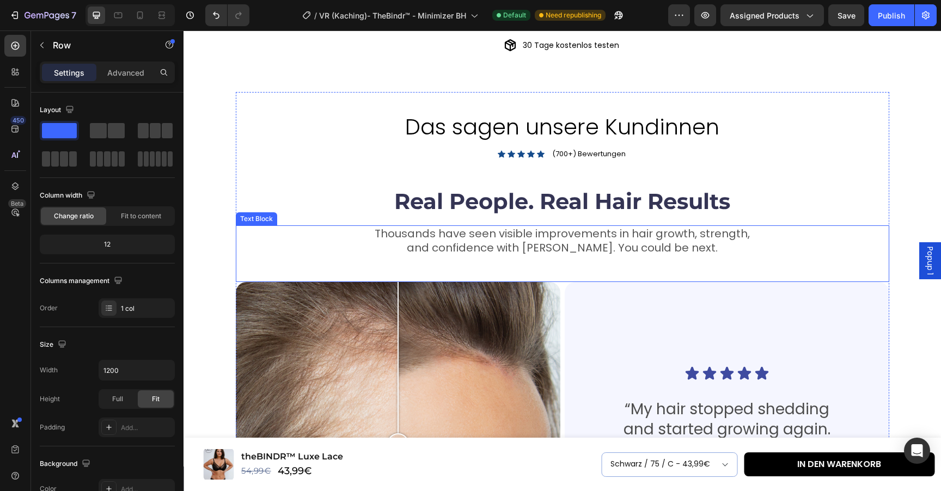
click at [597, 226] on p "Thousands have seen visible improvements in hair growth, strength," at bounding box center [562, 233] width 651 height 14
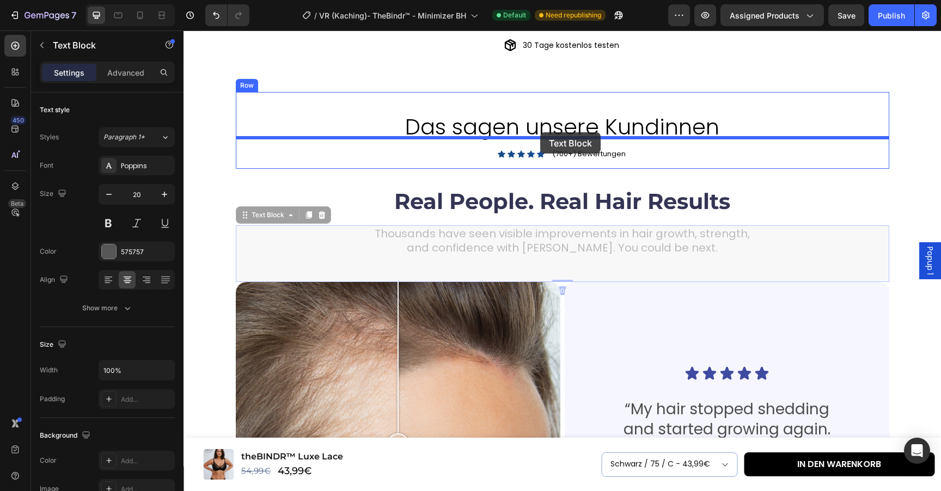
drag, startPoint x: 244, startPoint y: 201, endPoint x: 540, endPoint y: 133, distance: 304.0
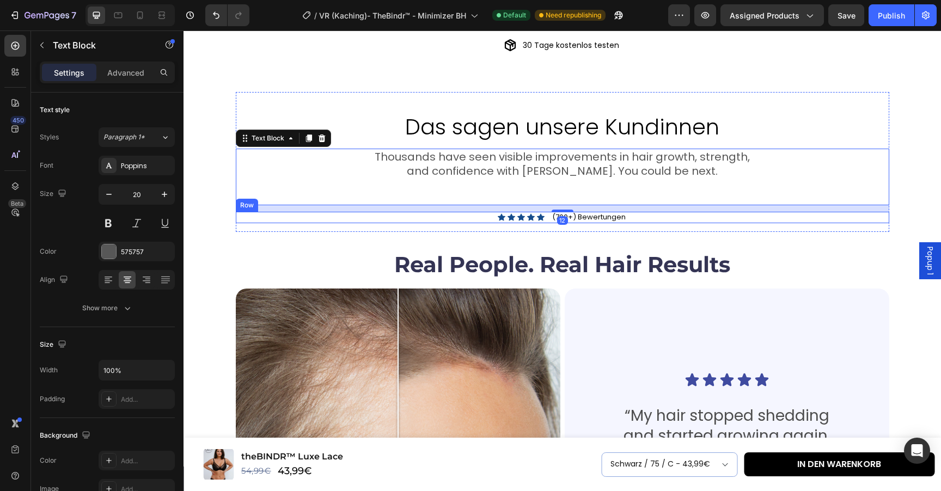
click at [656, 212] on div "Icon Icon Icon Icon Icon Icon List (700+) Bewertungen Text Block Row" at bounding box center [562, 217] width 653 height 11
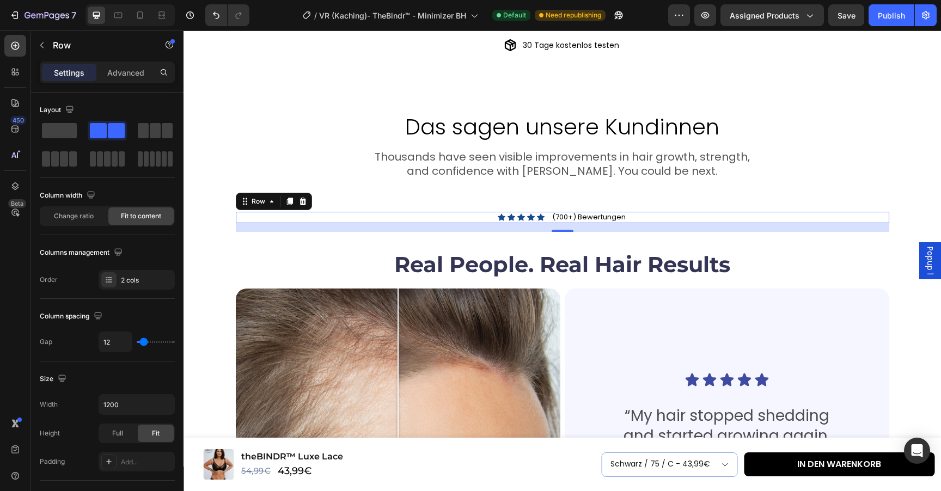
click at [303, 198] on icon at bounding box center [302, 202] width 7 height 8
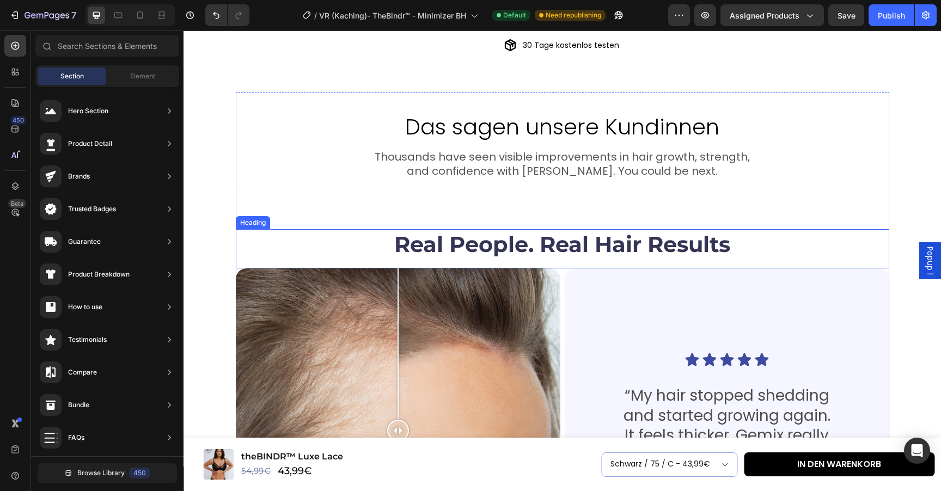
click at [544, 229] on h2 "Real People. Real Hair Results" at bounding box center [562, 244] width 653 height 30
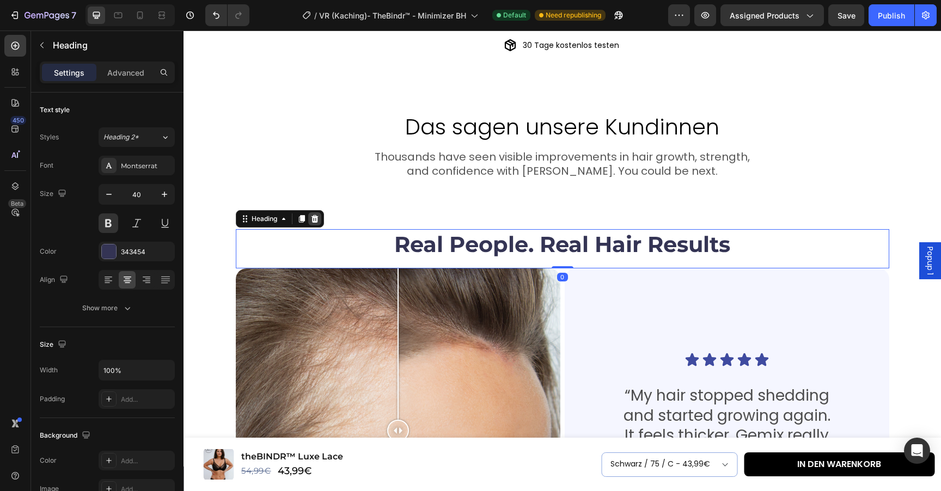
click at [314, 215] on icon at bounding box center [314, 219] width 9 height 9
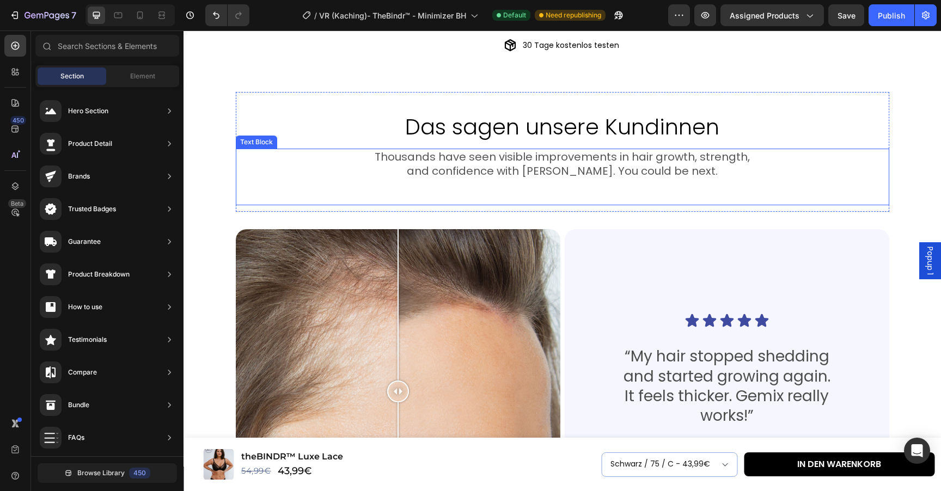
click at [540, 189] on div "Thousands have seen visible improvements in hair growth, strength, and confiden…" at bounding box center [562, 177] width 653 height 57
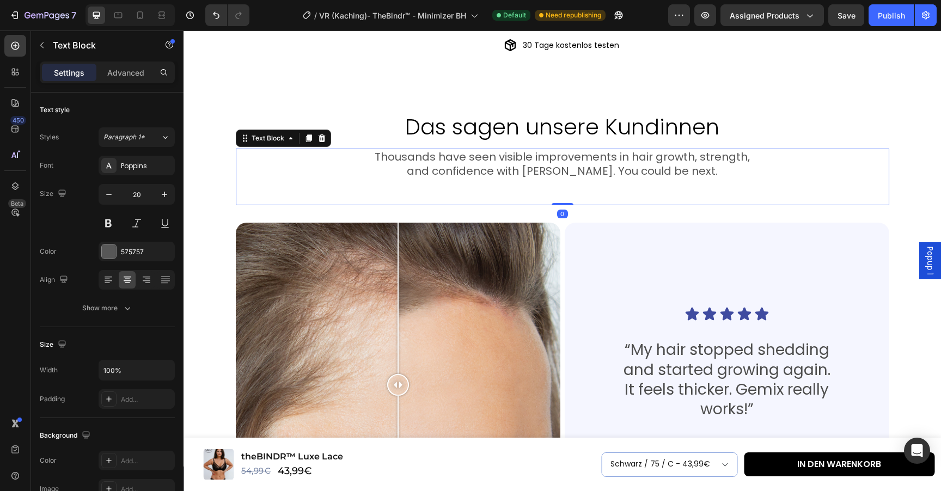
drag, startPoint x: 559, startPoint y: 199, endPoint x: 559, endPoint y: 156, distance: 42.5
click at [559, 156] on div "Thousands have seen visible improvements in hair growth, strength, and confiden…" at bounding box center [562, 177] width 653 height 57
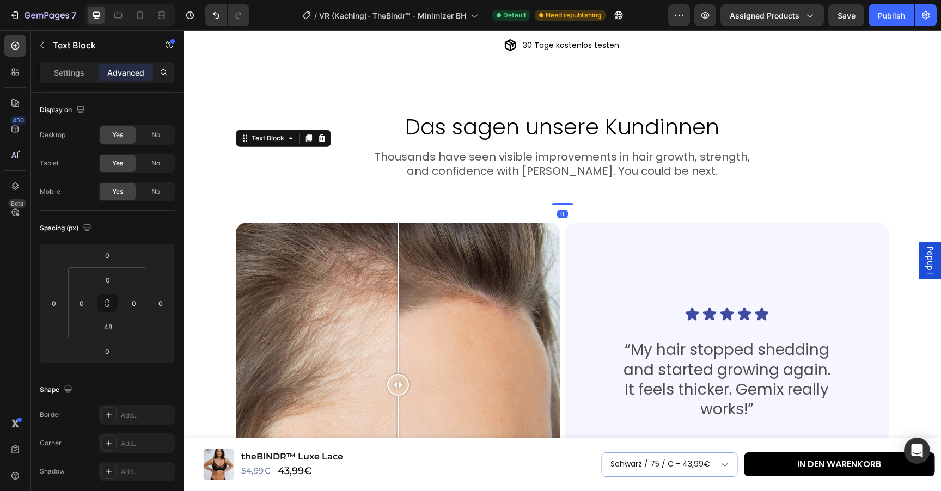
click at [567, 206] on div "Das sagen unsere Kundinnen Heading Thousands have seen visible improvements in …" at bounding box center [562, 319] width 653 height 455
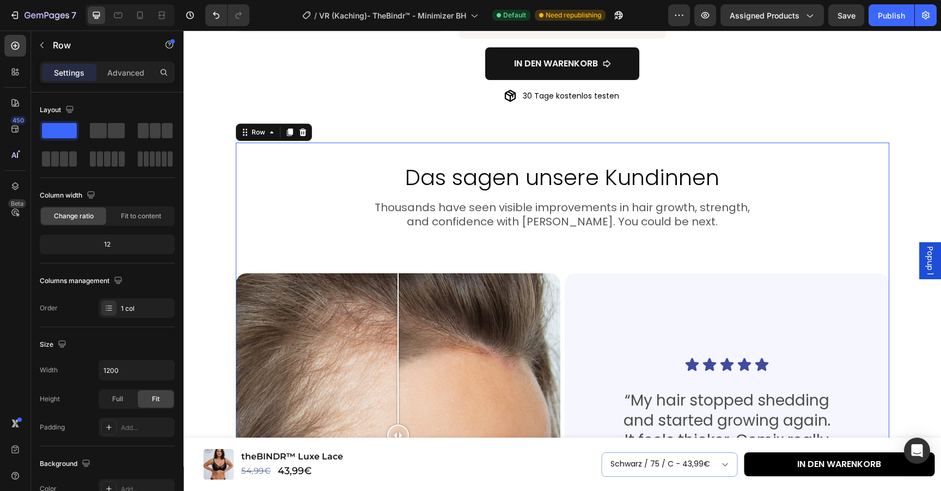
scroll to position [1589, 0]
click at [574, 215] on p "and confidence with [PERSON_NAME]. You could be next." at bounding box center [562, 222] width 651 height 14
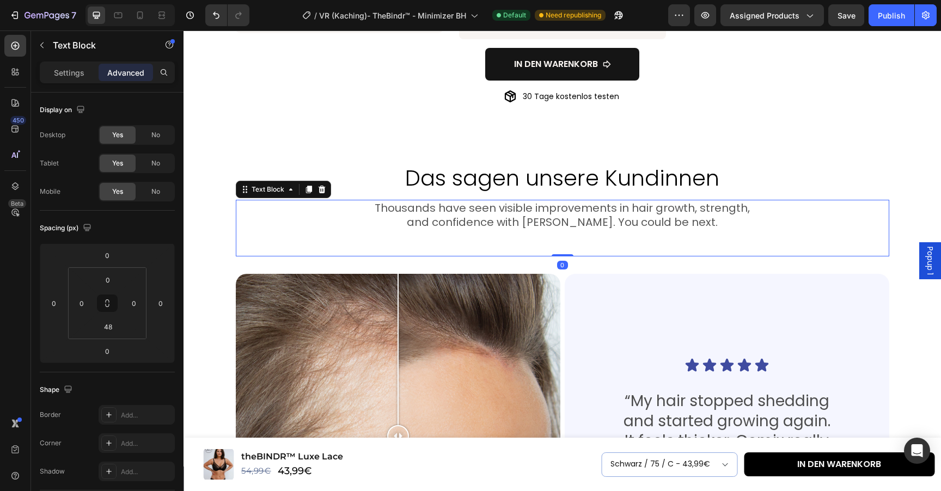
click at [399, 201] on p "Thousands have seen visible improvements in hair growth, strength," at bounding box center [562, 208] width 651 height 14
click at [376, 201] on p "Thousands have seen visible improvements in hair growth, strength," at bounding box center [562, 208] width 651 height 14
click at [383, 219] on div "Thousands have seen visible improvements in hair growth, strength, and confiden…" at bounding box center [562, 215] width 653 height 30
click at [204, 230] on div "Das sagen unsere Kundinnen Heading Thousands have seen visible improvements in …" at bounding box center [561, 402] width 757 height 518
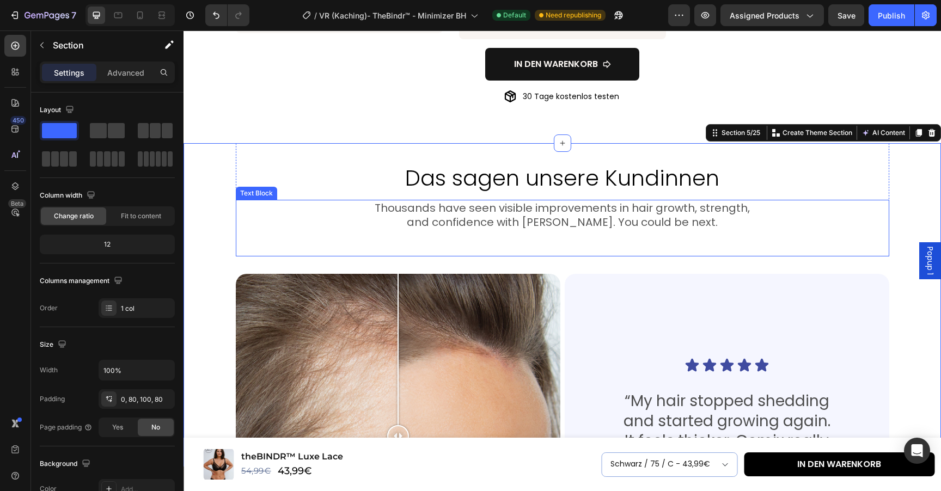
click at [529, 236] on div "Thousands have seen visible improvements in hair growth, strength, and confiden…" at bounding box center [562, 228] width 653 height 57
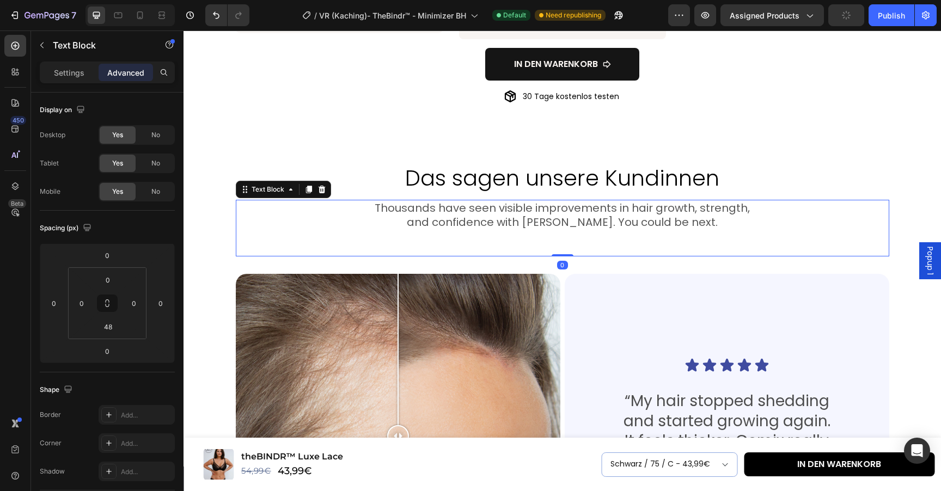
click at [559, 229] on div "Thousands have seen visible improvements in hair growth, strength, and confiden…" at bounding box center [562, 228] width 653 height 57
click at [562, 226] on div "Thousands have seen visible improvements in hair growth, strength, and confiden…" at bounding box center [562, 228] width 653 height 57
click at [563, 225] on div "Thousands have seen visible improvements in hair growth, strength, and confiden…" at bounding box center [562, 228] width 653 height 57
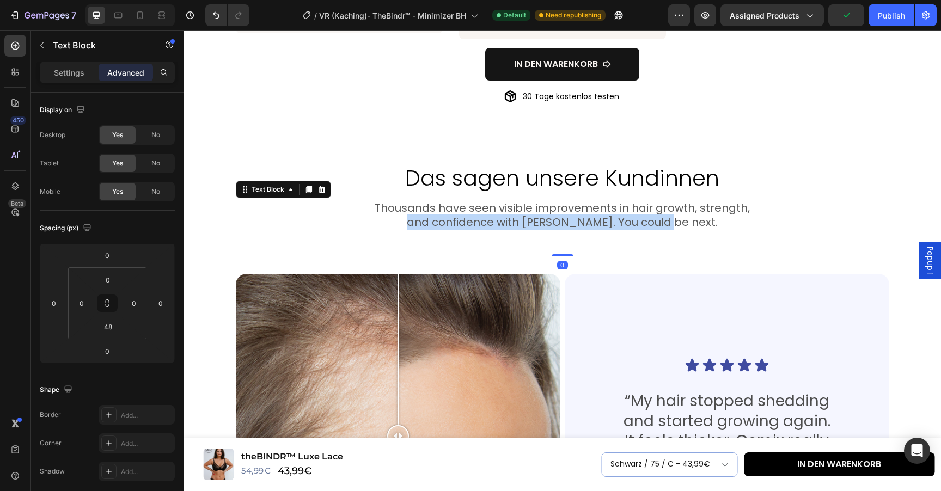
click at [690, 215] on p "and confidence with [PERSON_NAME]. You could be next." at bounding box center [562, 222] width 651 height 14
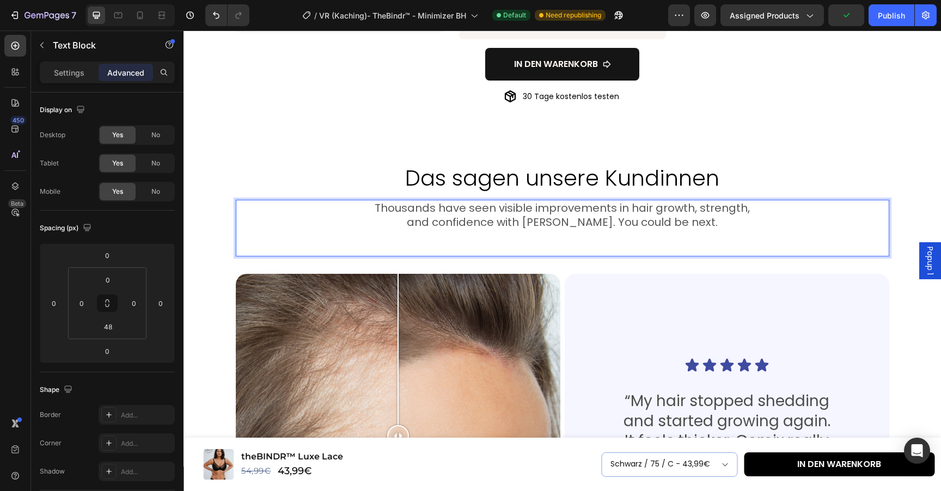
click at [706, 215] on p "and confidence with [PERSON_NAME]. You could be next." at bounding box center [562, 222] width 651 height 14
click at [706, 274] on div "Icon Icon Icon Icon Icon Icon List “My hair stopped shedding and started growin…" at bounding box center [727, 436] width 324 height 324
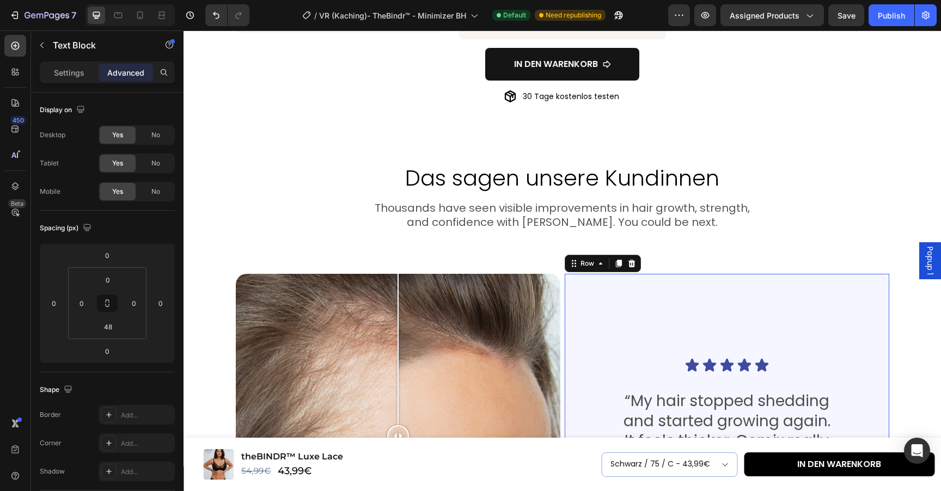
click at [688, 231] on div "Thousands have seen visible improvements in hair growth, strength, and confiden…" at bounding box center [562, 228] width 653 height 57
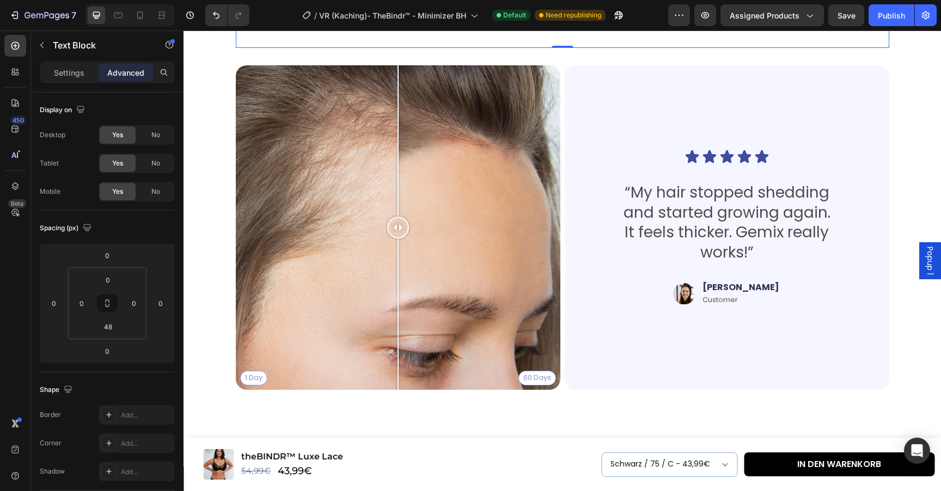
scroll to position [1779, 0]
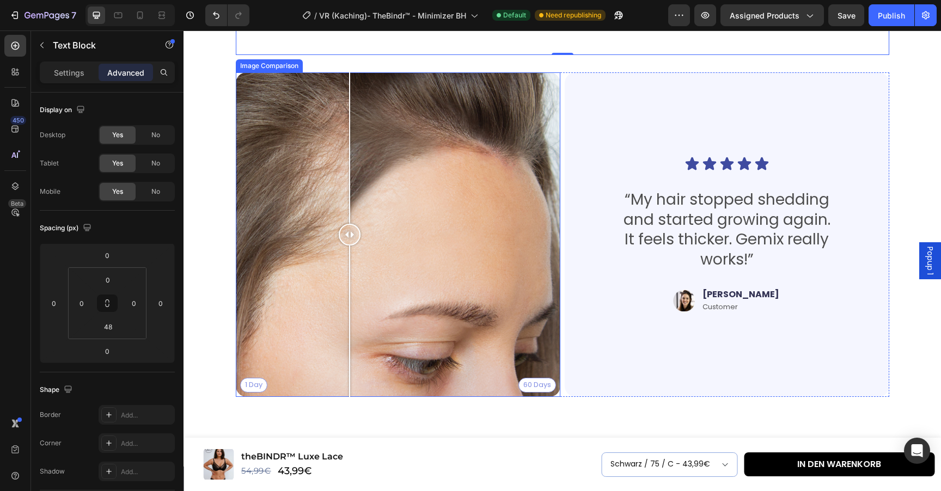
drag, startPoint x: 399, startPoint y: 237, endPoint x: 352, endPoint y: 270, distance: 57.1
click at [352, 271] on div at bounding box center [350, 234] width 22 height 324
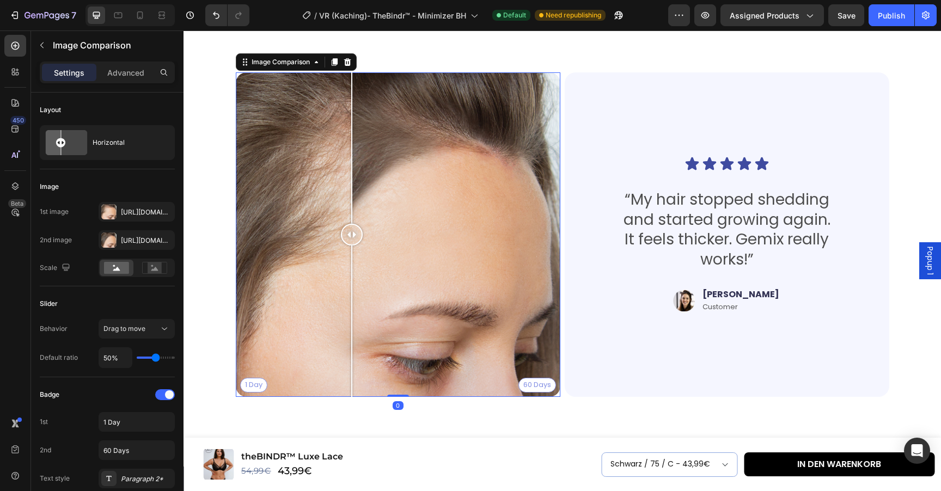
click at [489, 211] on div "1 Day 60 Days" at bounding box center [398, 234] width 324 height 324
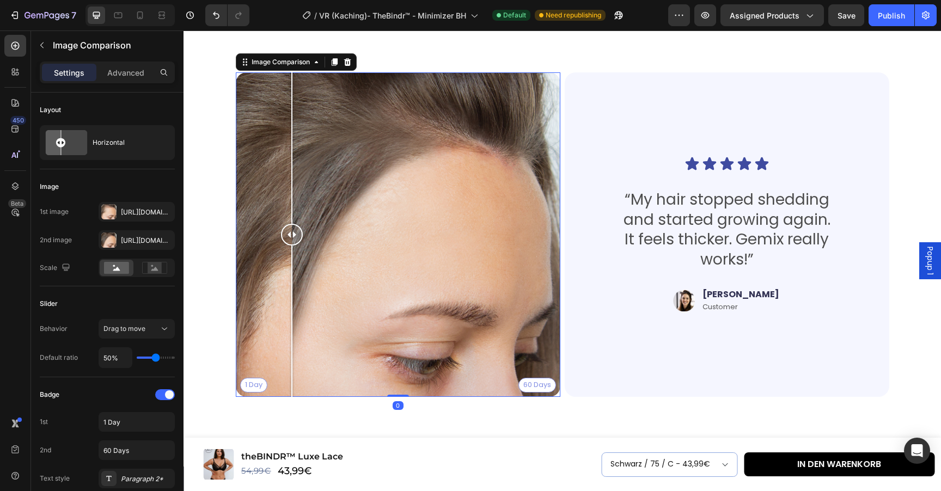
click at [292, 196] on div "1 Day 60 Days" at bounding box center [398, 234] width 324 height 324
click at [131, 211] on div "[URL][DOMAIN_NAME]" at bounding box center [137, 212] width 32 height 10
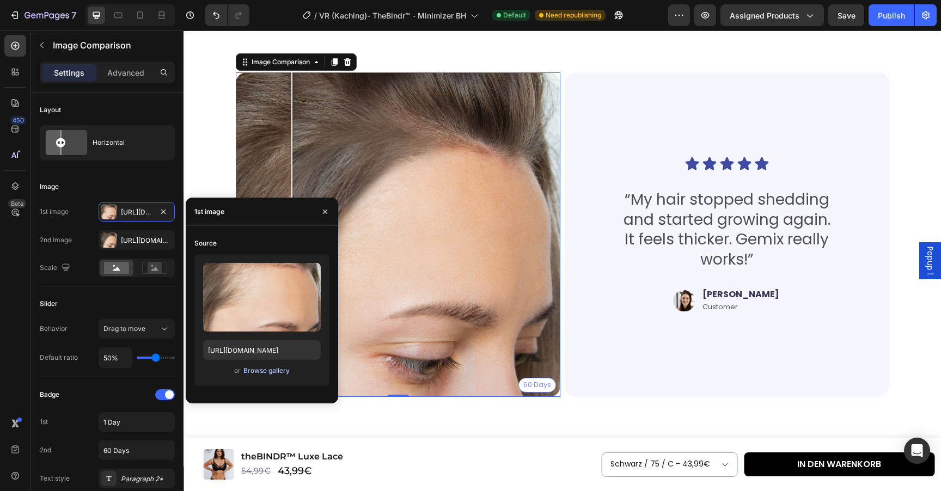
click at [261, 371] on div "Browse gallery" at bounding box center [266, 371] width 46 height 10
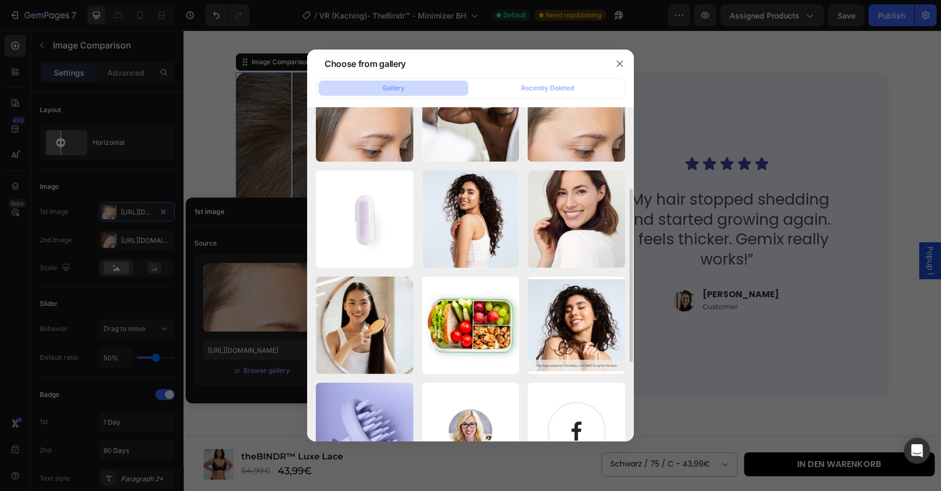
scroll to position [0, 0]
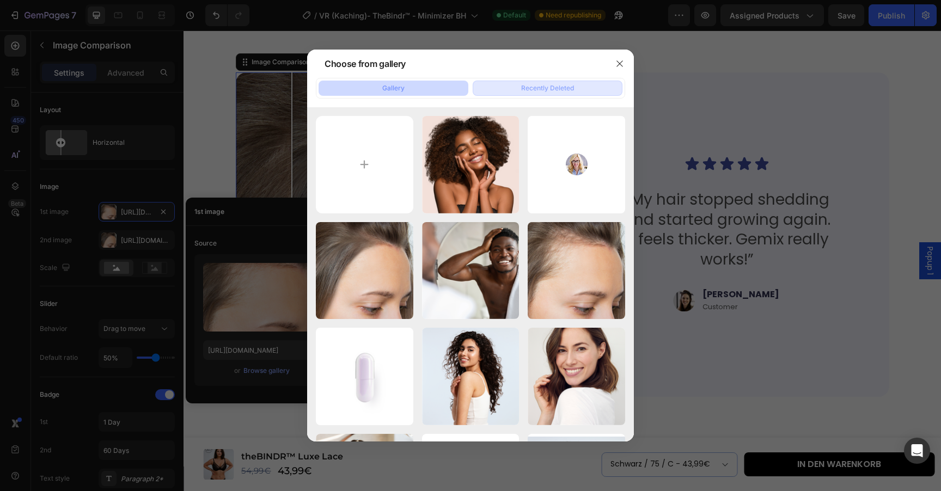
click at [528, 94] on button "Recently Deleted" at bounding box center [548, 88] width 150 height 15
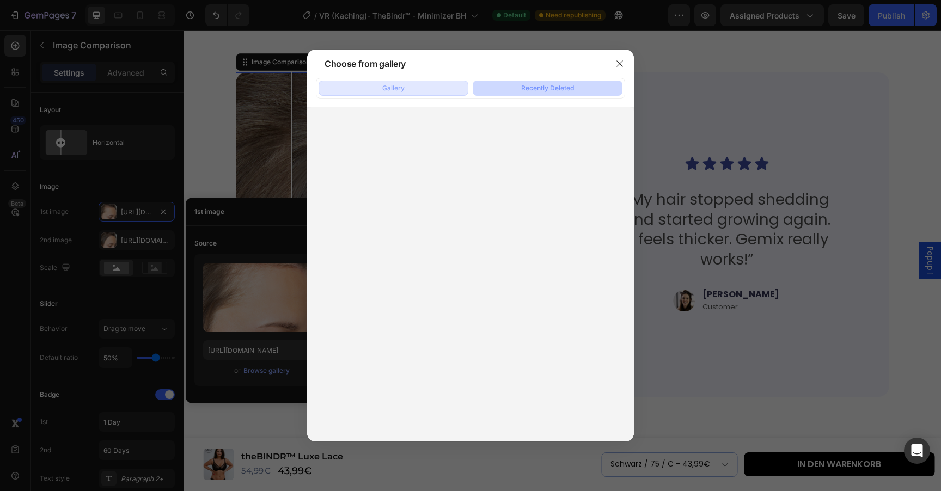
click at [414, 85] on button "Gallery" at bounding box center [394, 88] width 150 height 15
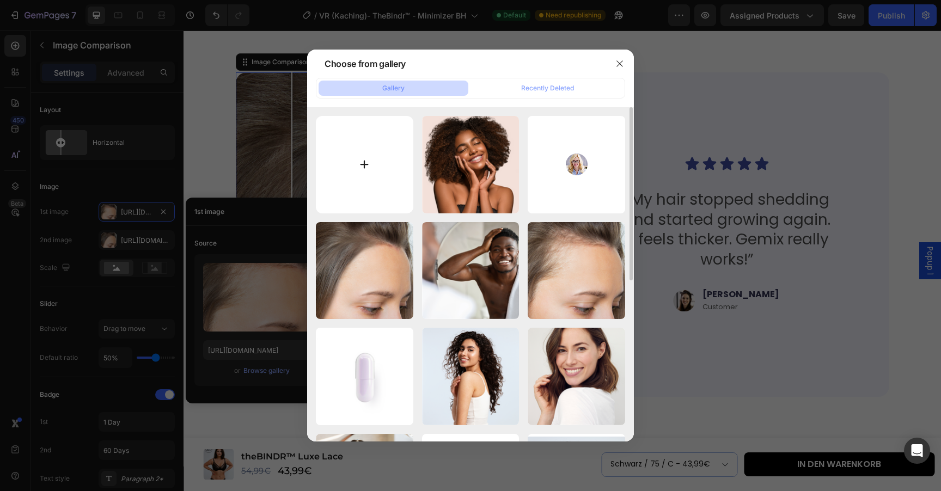
click at [357, 143] on input "file" at bounding box center [364, 164] width 97 height 97
click at [371, 163] on input "file" at bounding box center [364, 164] width 97 height 97
type input "C:\fakepath\Frame 217.png"
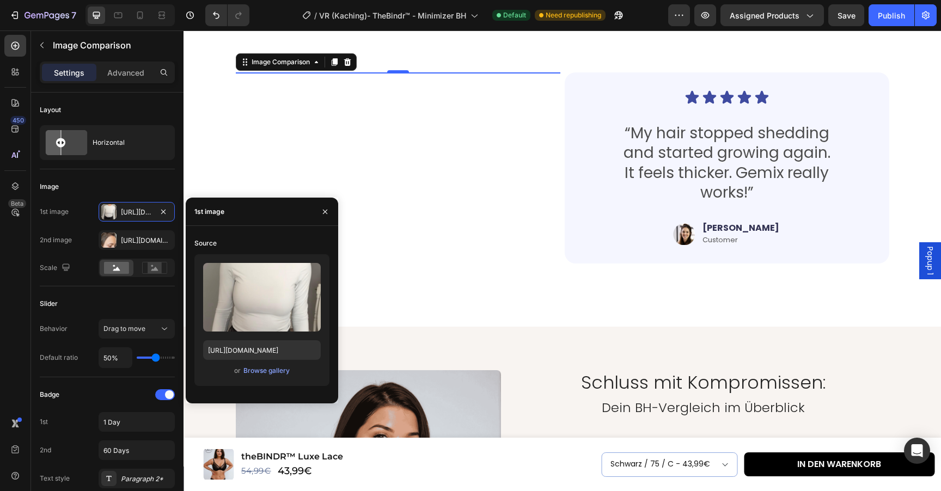
type input "[URL][DOMAIN_NAME]"
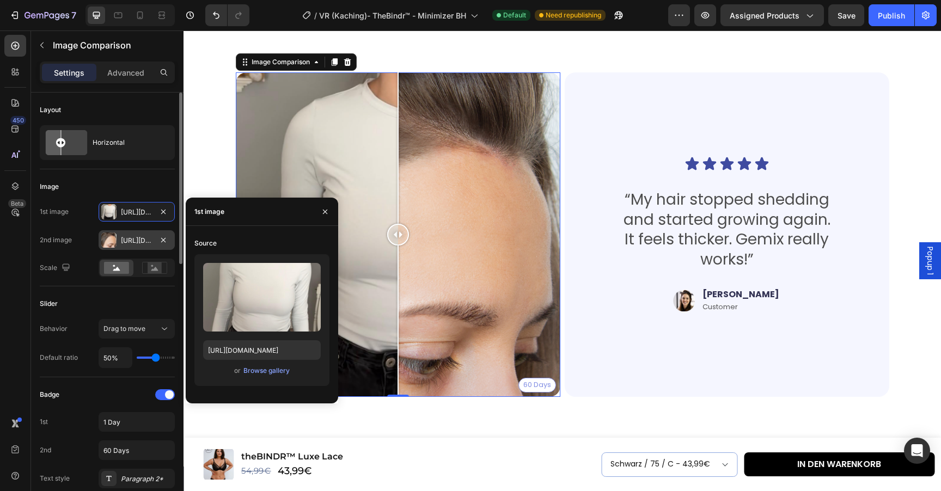
click at [130, 242] on div "[URL][DOMAIN_NAME]" at bounding box center [137, 241] width 32 height 10
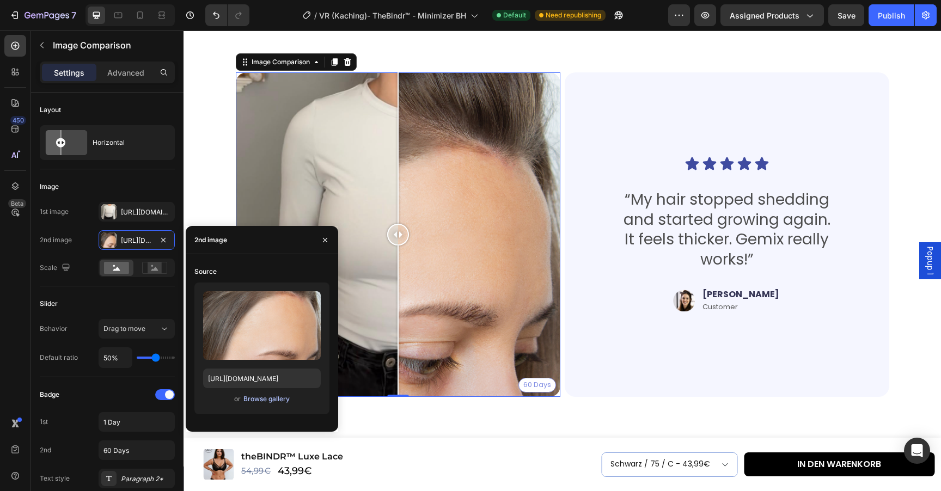
click at [271, 400] on div "Browse gallery" at bounding box center [266, 399] width 46 height 10
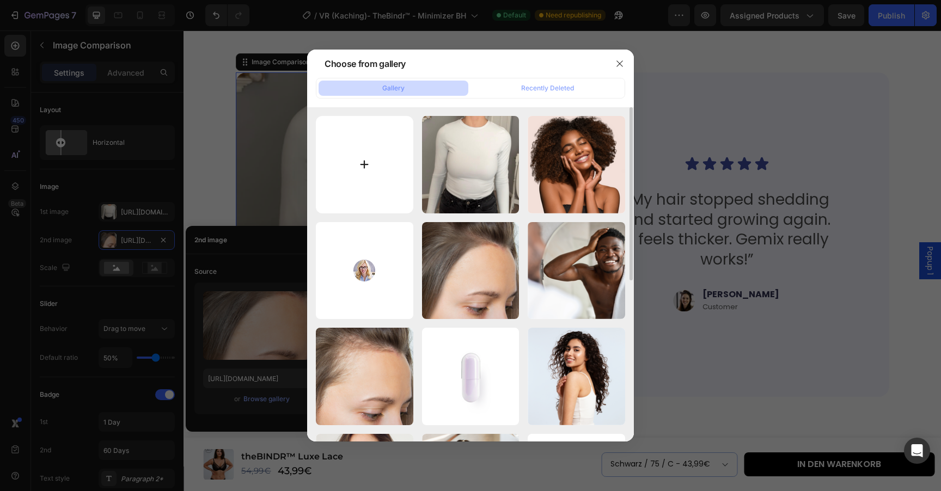
click at [334, 158] on input "file" at bounding box center [364, 164] width 97 height 97
type input "C:\fakepath\Frame 218.png"
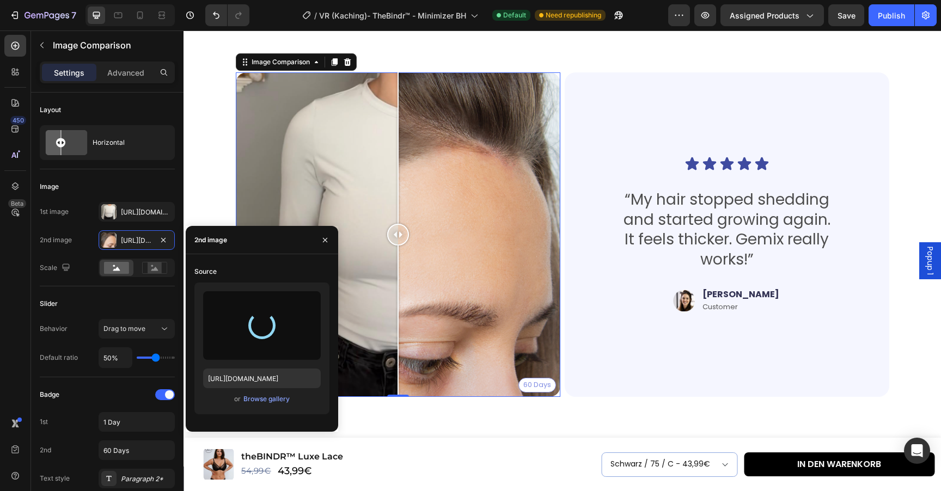
type input "[URL][DOMAIN_NAME]"
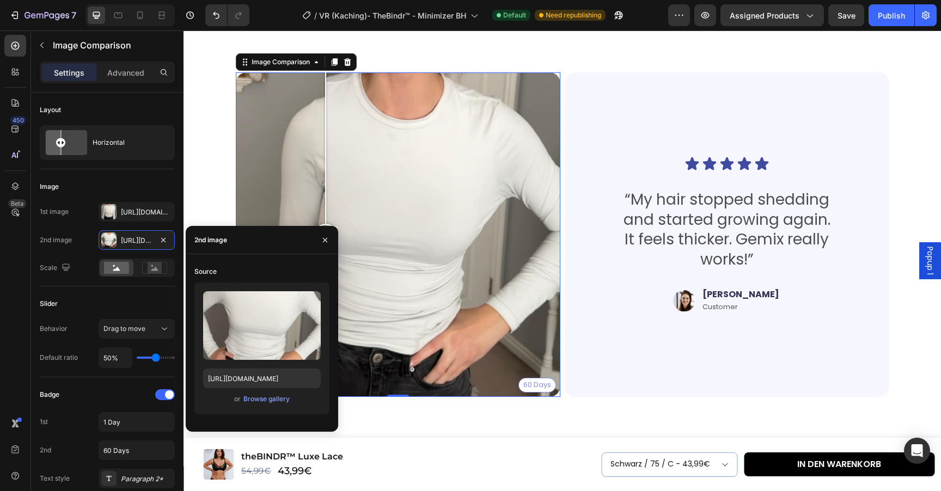
drag, startPoint x: 399, startPoint y: 231, endPoint x: 303, endPoint y: 236, distance: 95.4
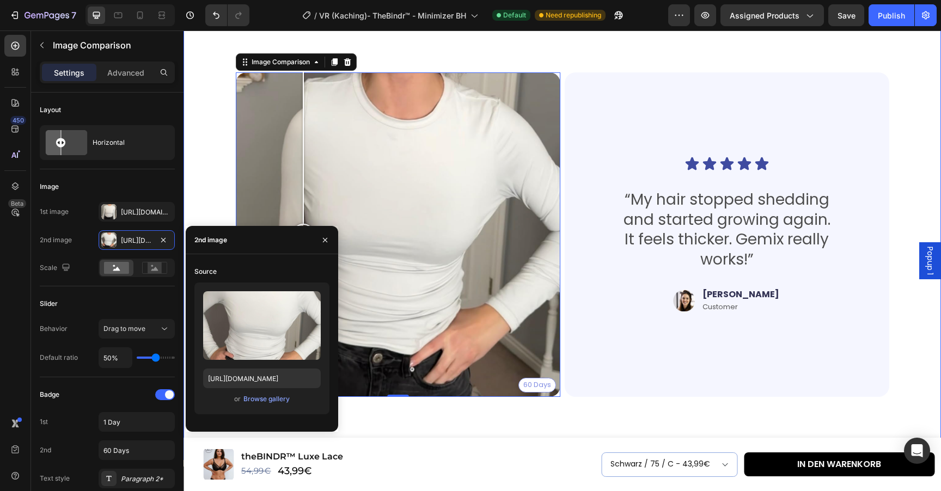
click at [216, 166] on div "Das sagen unsere Kundinnen Heading Thousands have seen visible improvements in …" at bounding box center [561, 201] width 757 height 518
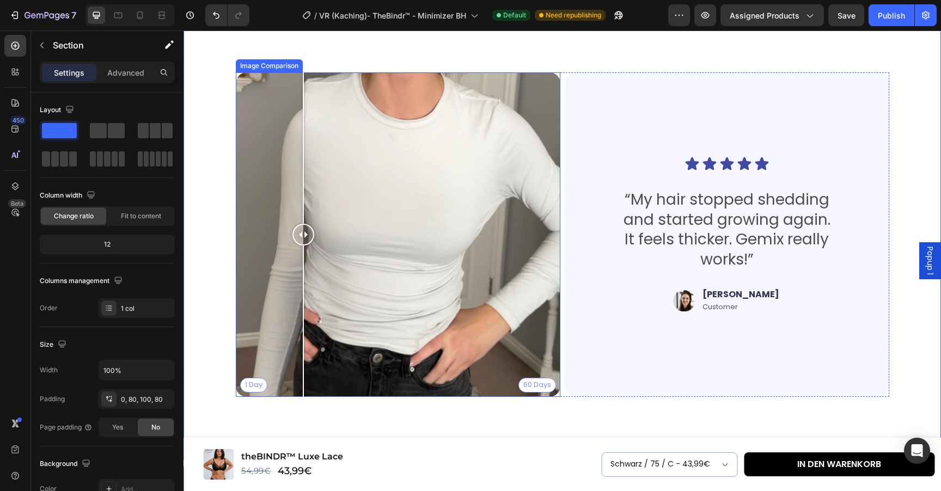
click at [259, 383] on div "1 Day 60 Days" at bounding box center [398, 234] width 324 height 324
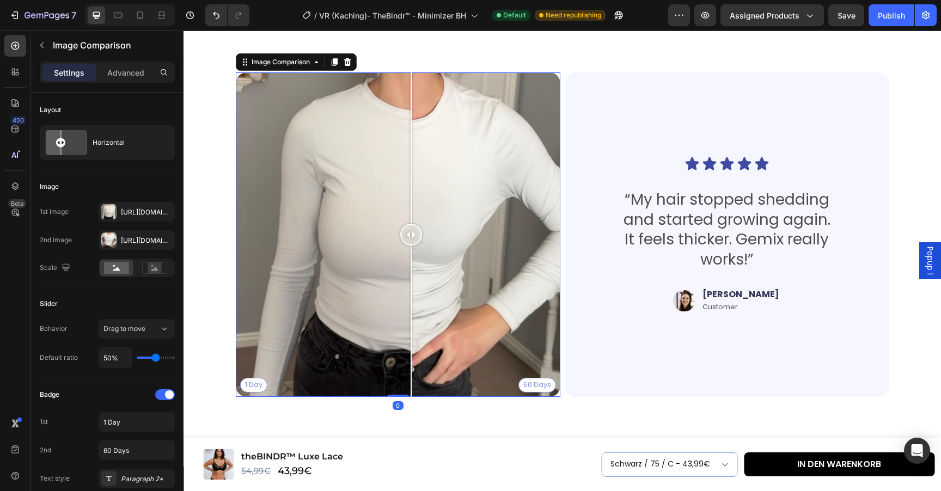
drag, startPoint x: 258, startPoint y: 383, endPoint x: 413, endPoint y: 380, distance: 155.7
click at [414, 381] on div at bounding box center [411, 234] width 22 height 324
click at [256, 387] on div "1 Day 60 Days" at bounding box center [398, 234] width 324 height 324
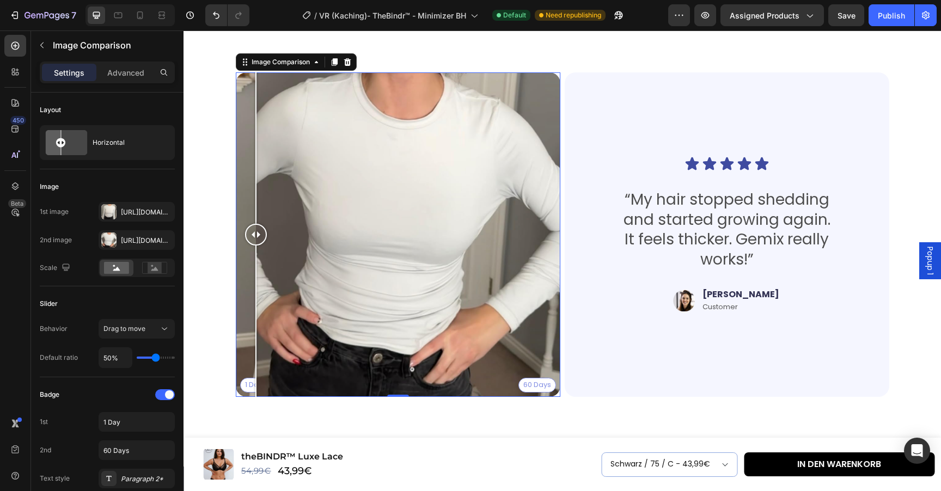
click at [256, 387] on div at bounding box center [256, 234] width 22 height 324
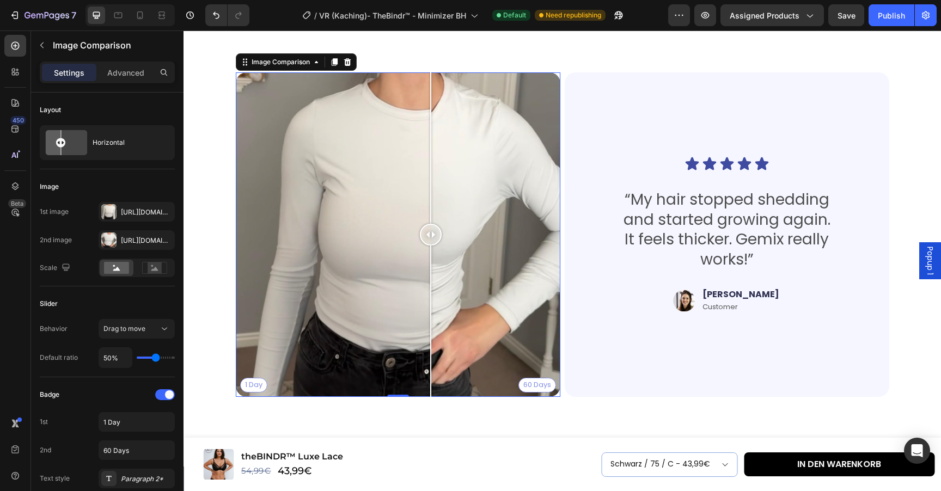
drag, startPoint x: 256, startPoint y: 387, endPoint x: 430, endPoint y: 387, distance: 173.7
click at [430, 387] on div at bounding box center [430, 321] width 1 height 151
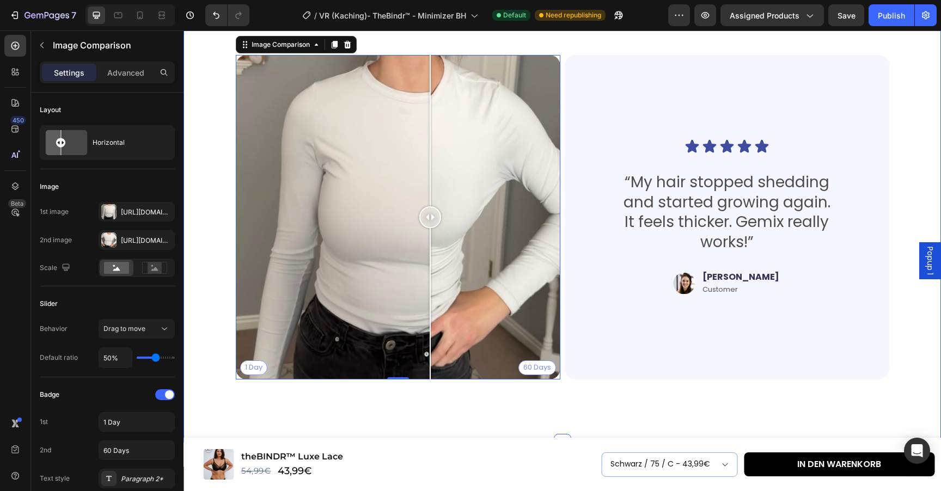
scroll to position [1804, 0]
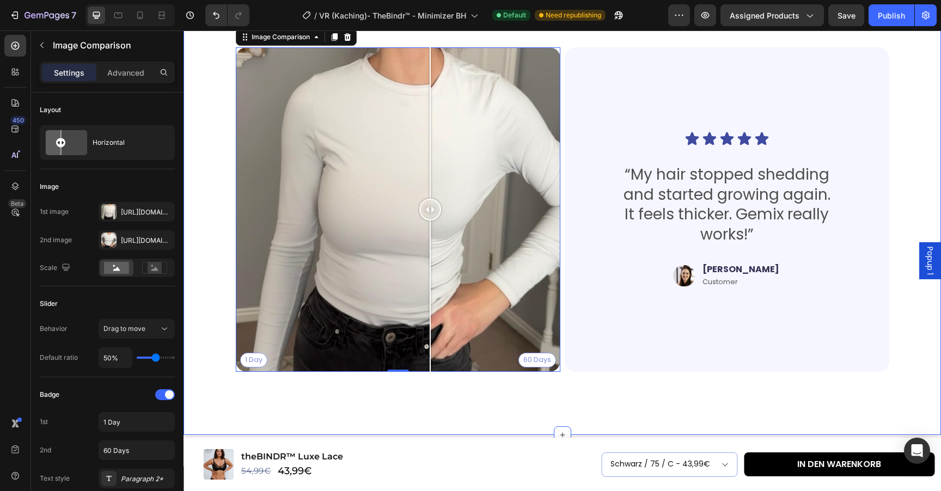
click at [437, 408] on div "Das sagen unsere Kundinnen Heading Thousands have seen visible improvements in …" at bounding box center [561, 176] width 757 height 518
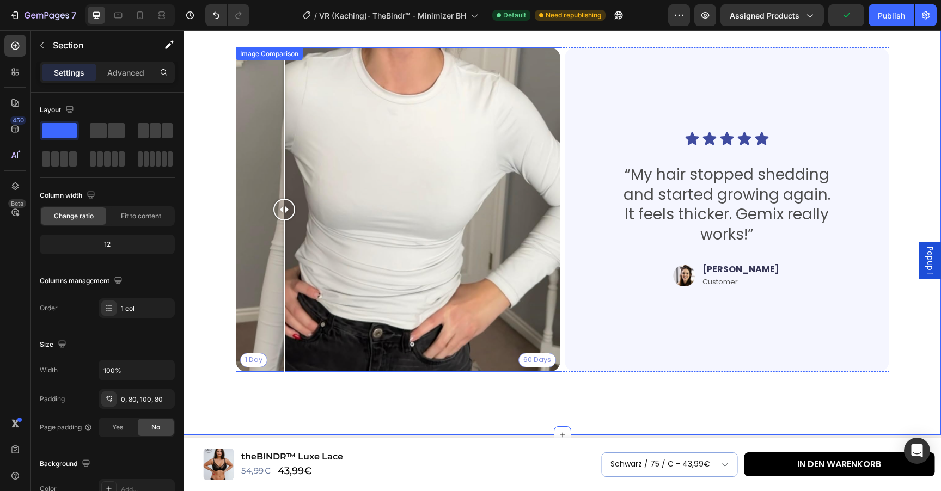
click at [284, 297] on div "1 Day 60 Days" at bounding box center [398, 209] width 324 height 324
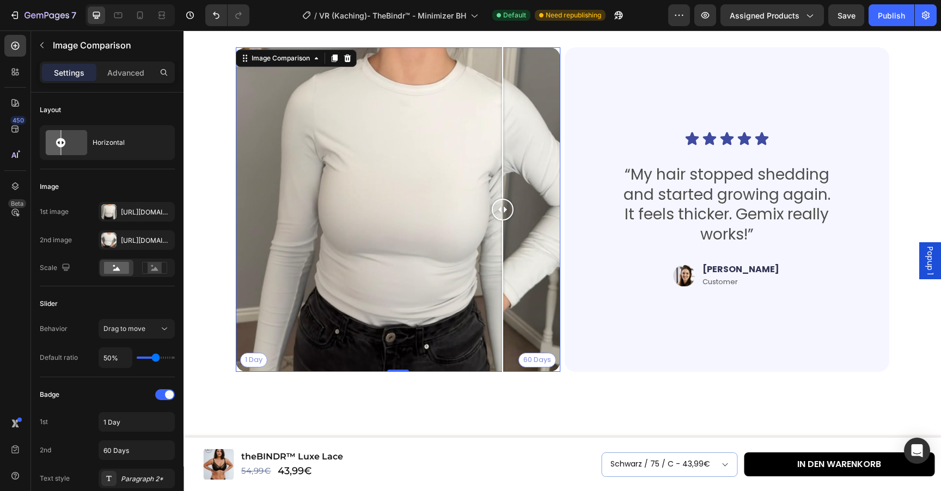
drag, startPoint x: 313, startPoint y: 292, endPoint x: 503, endPoint y: 258, distance: 193.0
click at [503, 259] on div "1 Day 60 Days" at bounding box center [398, 209] width 324 height 324
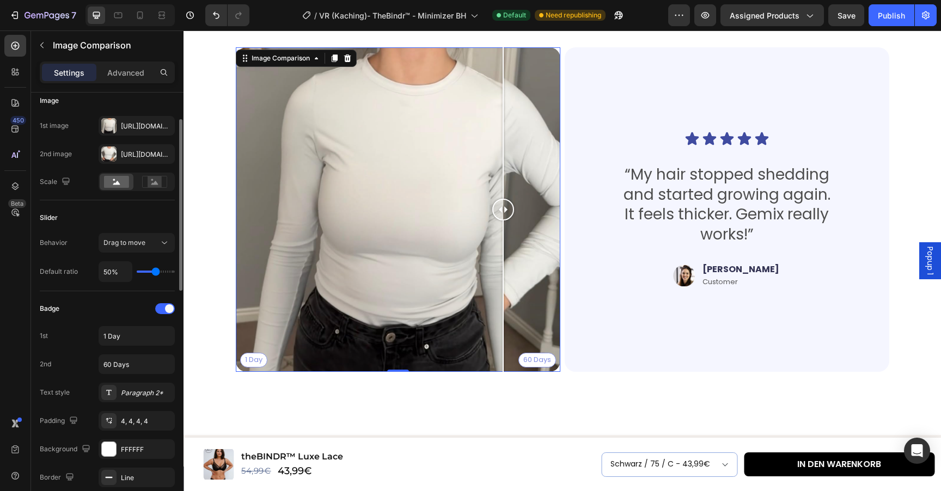
scroll to position [99, 0]
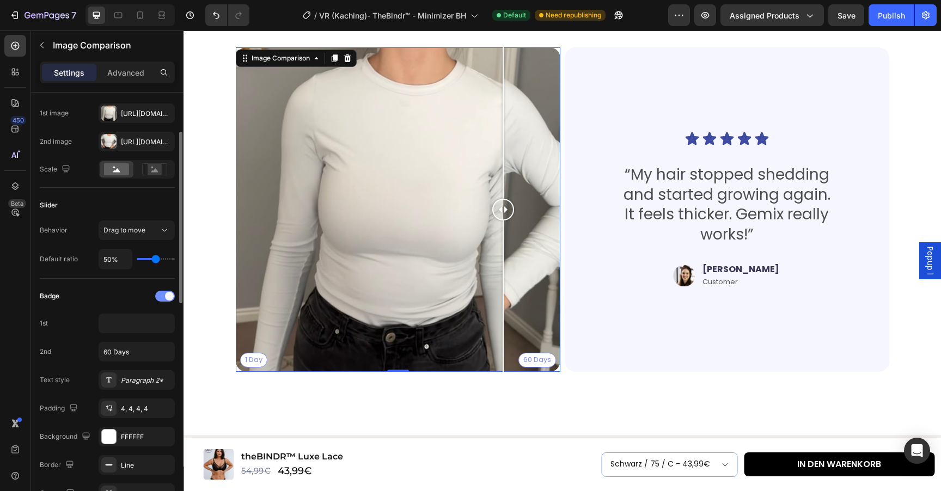
click at [163, 294] on div at bounding box center [165, 296] width 20 height 11
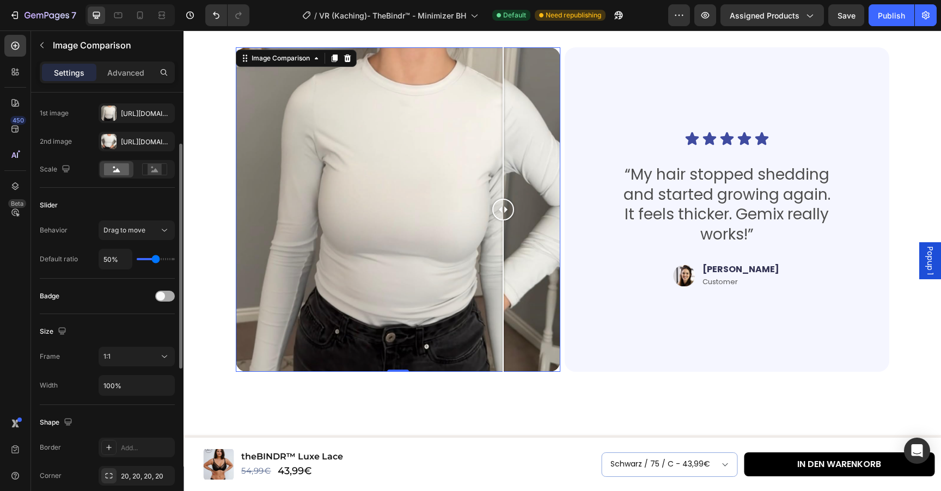
click at [163, 294] on span at bounding box center [160, 296] width 9 height 9
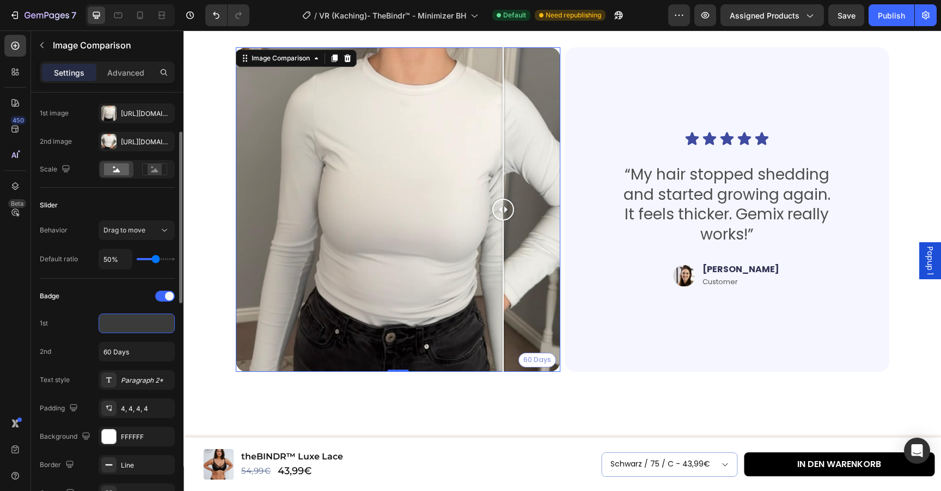
click at [124, 323] on input "text" at bounding box center [137, 324] width 76 height 20
type input "Vorher"
click at [129, 358] on input "60 Days" at bounding box center [137, 352] width 76 height 20
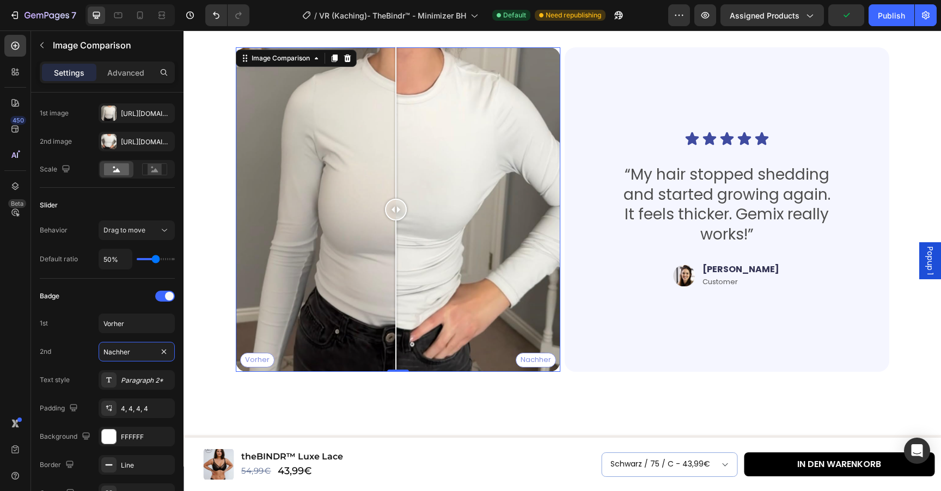
drag, startPoint x: 503, startPoint y: 210, endPoint x: 396, endPoint y: 250, distance: 114.1
click at [396, 250] on div at bounding box center [396, 209] width 22 height 324
type input "Nachher"
click at [91, 337] on div "Badge 1st Vorher 2nd Nachher Text style Paragraph 2* Padding 4, 4, 4, 4 Backgro…" at bounding box center [107, 423] width 135 height 272
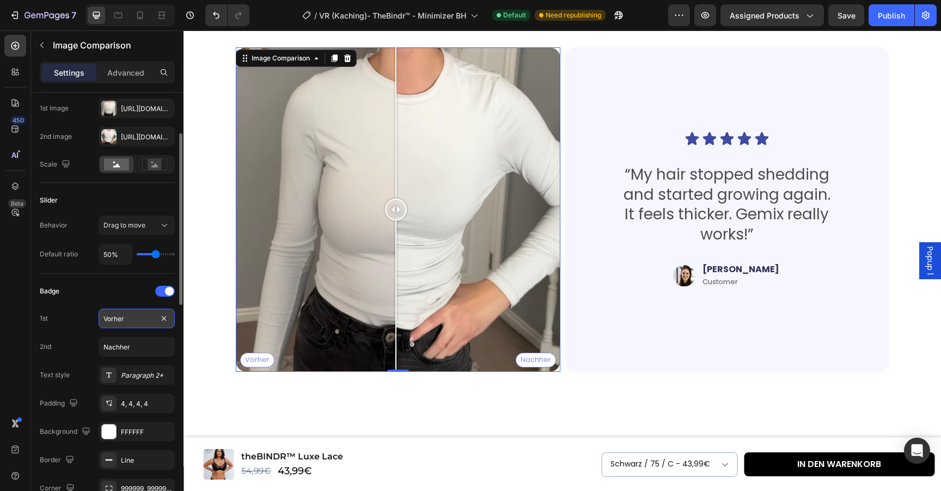
click at [127, 319] on input "Vorher" at bounding box center [137, 319] width 76 height 20
type input "Normaler BH"
click at [139, 344] on input "Nachher" at bounding box center [137, 347] width 76 height 20
type input "TheBindr Luxe Lace"
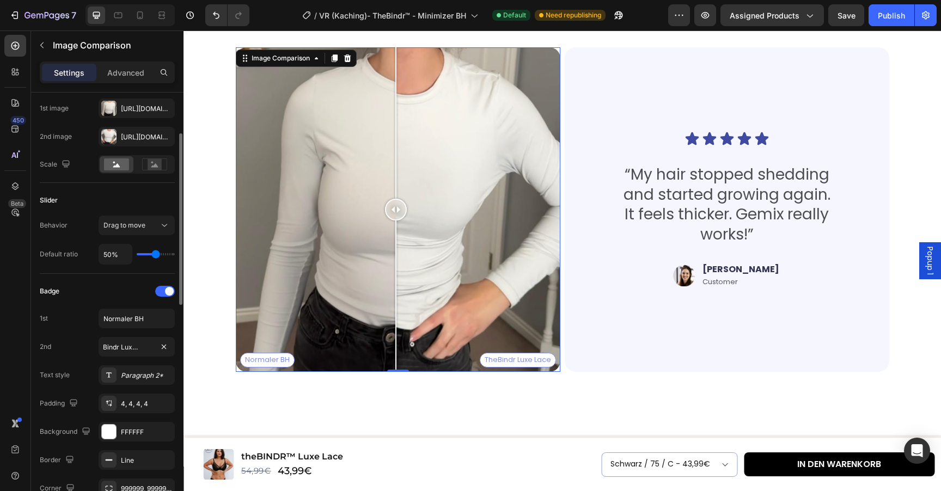
click at [70, 348] on div "2nd TheBindr Luxe Lace" at bounding box center [107, 347] width 135 height 20
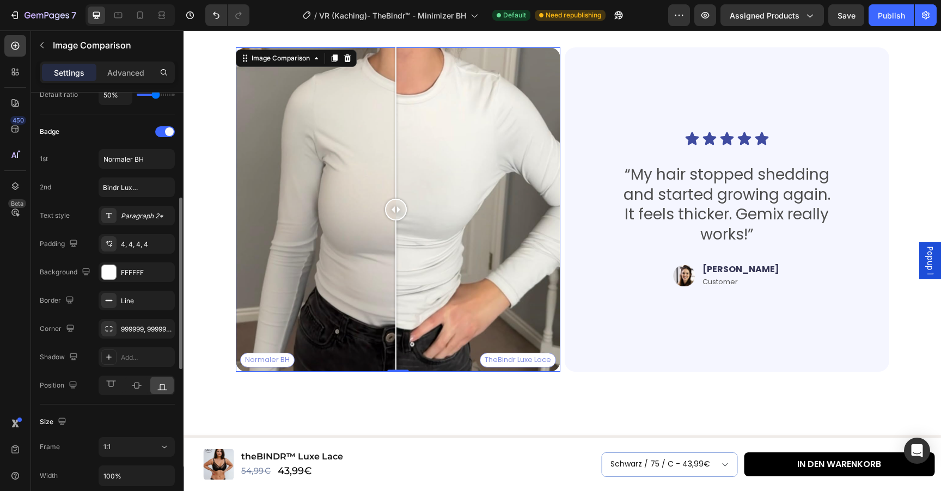
scroll to position [303, 0]
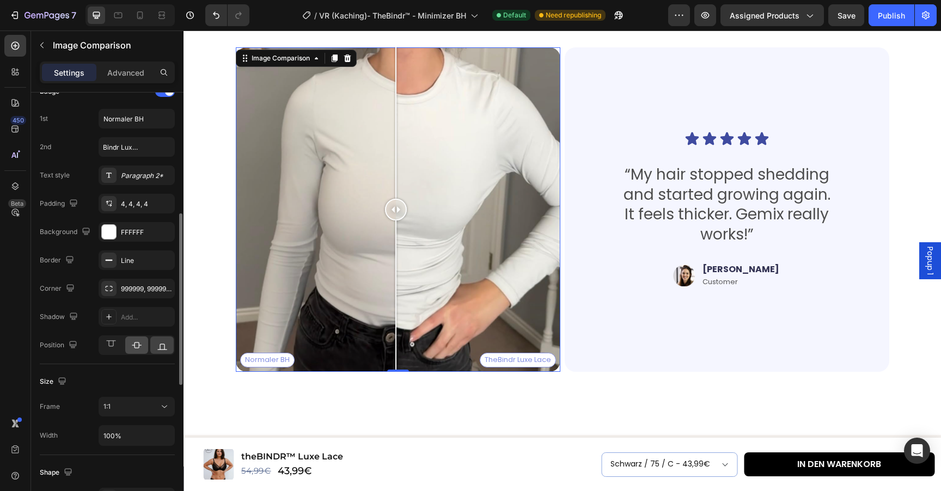
click at [136, 345] on icon at bounding box center [136, 345] width 11 height 11
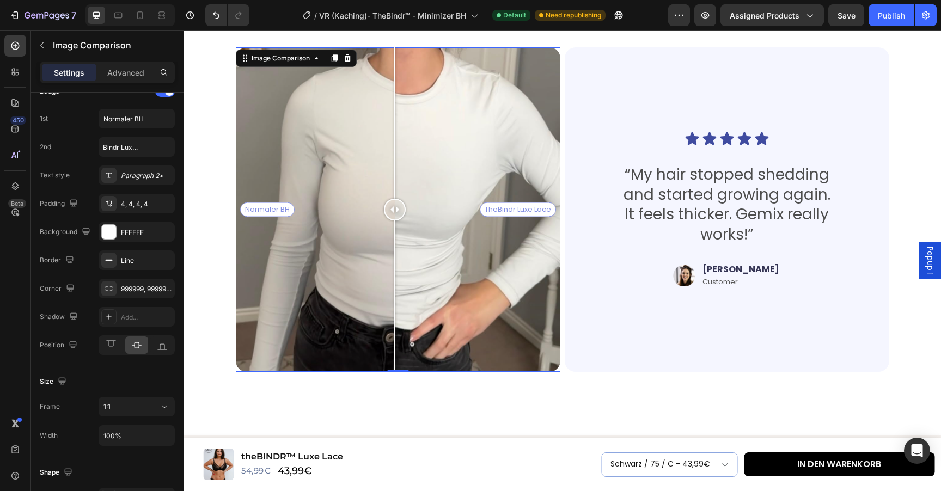
click at [397, 212] on div at bounding box center [395, 210] width 22 height 22
click at [164, 348] on icon at bounding box center [162, 347] width 10 height 6
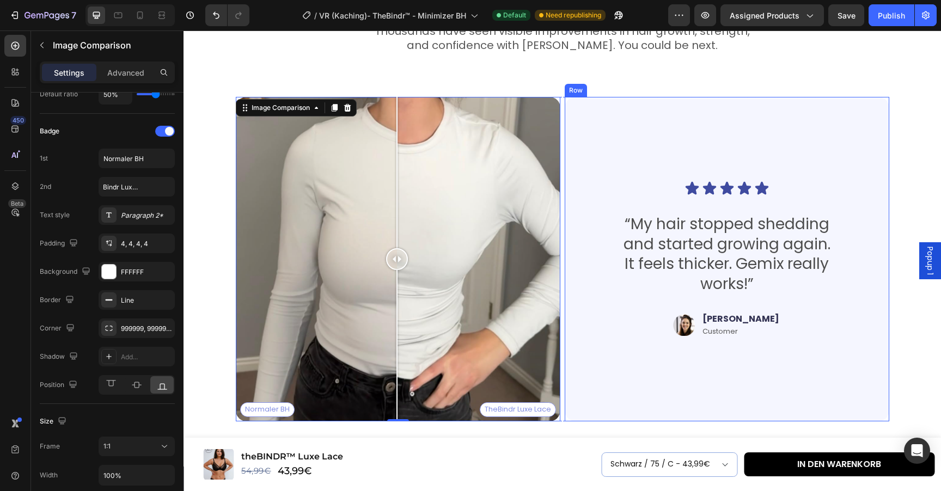
scroll to position [1776, 0]
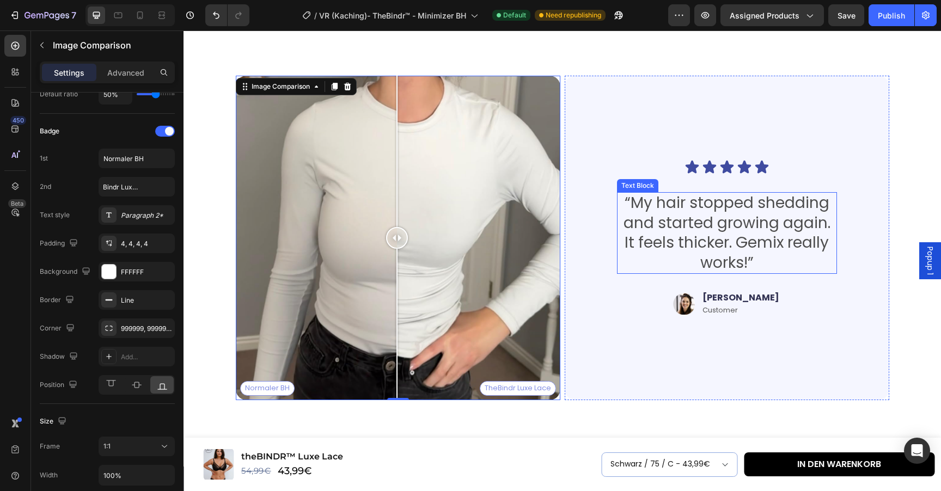
click at [672, 227] on p "“My hair stopped shedding and started growing again. It feels thicker. Gemix re…" at bounding box center [727, 232] width 218 height 79
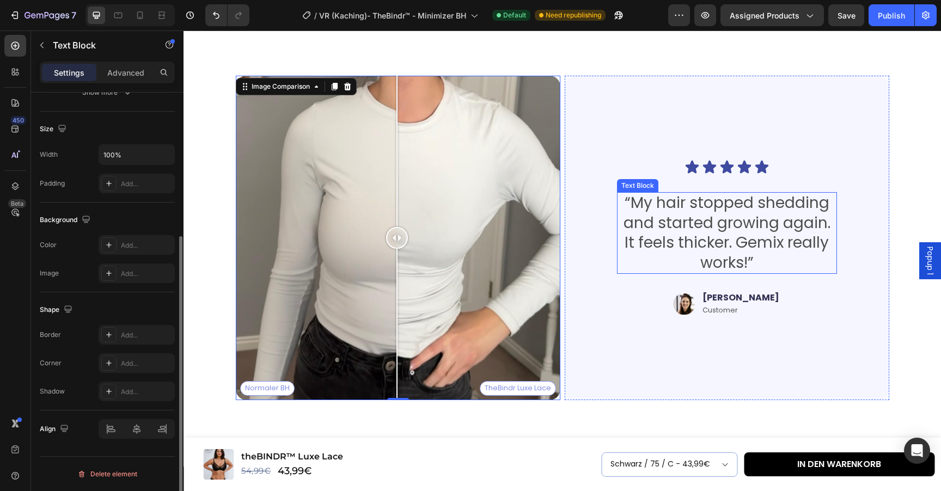
scroll to position [0, 0]
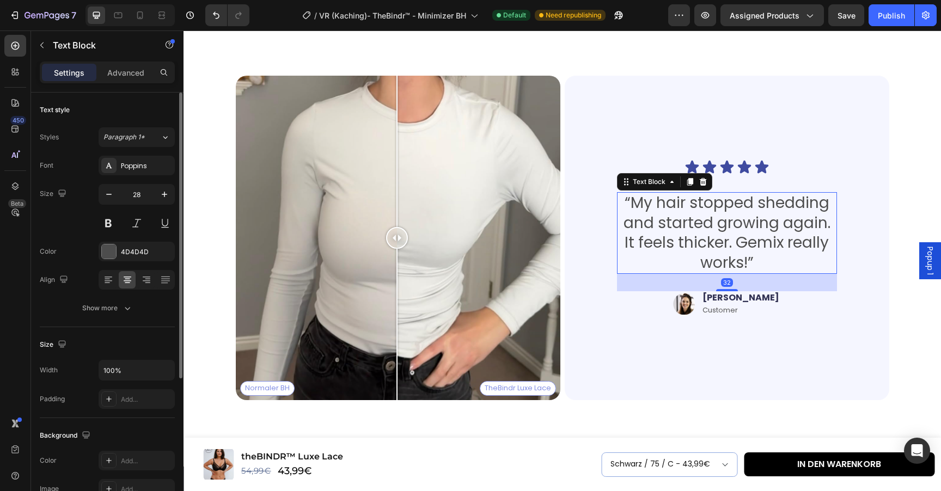
click at [650, 209] on p "“My hair stopped shedding and started growing again. It feels thicker. Gemix re…" at bounding box center [727, 232] width 218 height 79
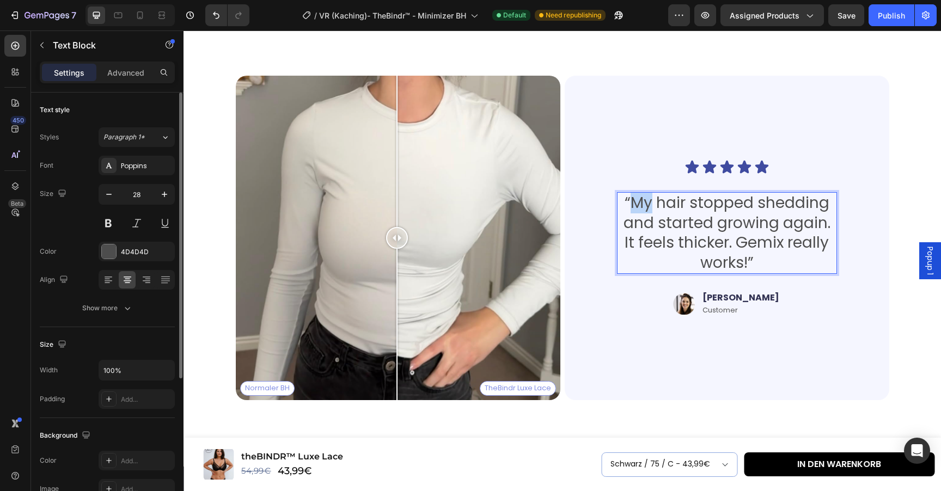
click at [650, 209] on p "“My hair stopped shedding and started growing again. It feels thicker. Gemix re…" at bounding box center [727, 232] width 218 height 79
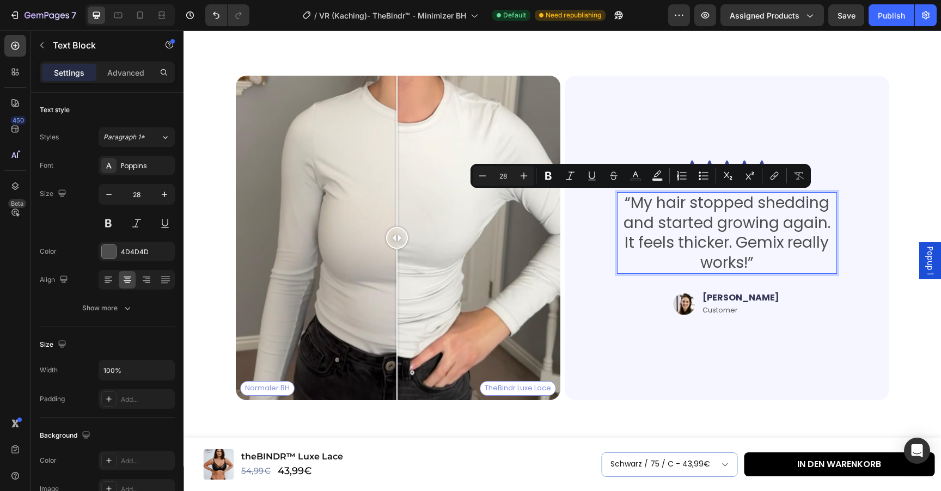
click at [627, 209] on p "“My hair stopped shedding and started growing again. It feels thicker. Gemix re…" at bounding box center [727, 232] width 218 height 79
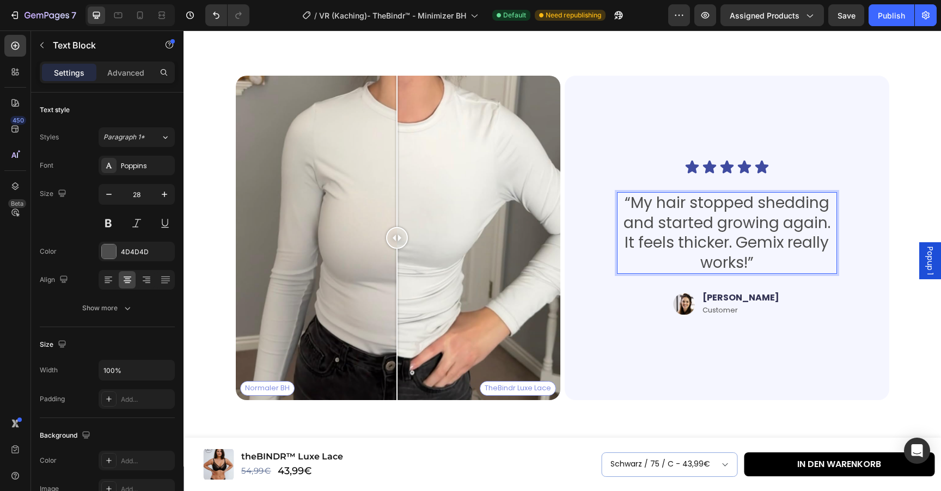
click at [629, 206] on p "“My hair stopped shedding and started growing again. It feels thicker. Gemix re…" at bounding box center [727, 232] width 218 height 79
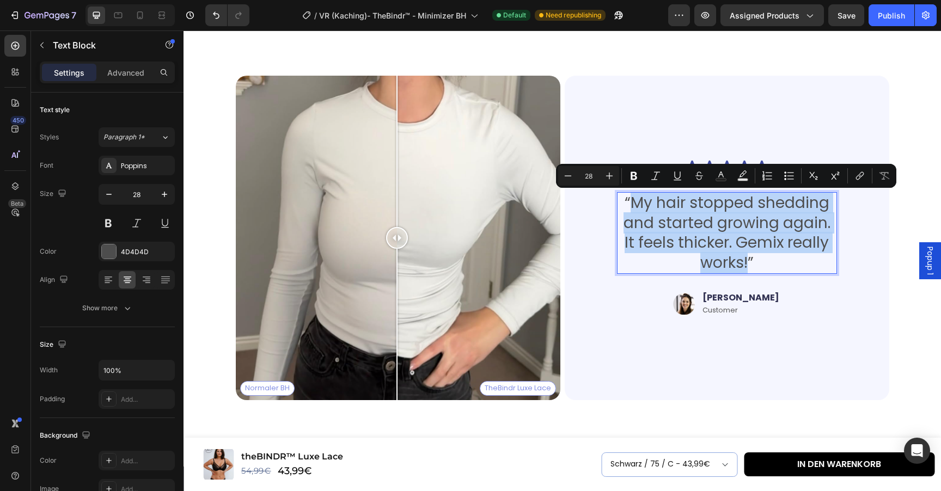
drag, startPoint x: 631, startPoint y: 204, endPoint x: 746, endPoint y: 265, distance: 130.1
click at [746, 265] on p "“My hair stopped shedding and started growing again. It feels thicker. Gemix re…" at bounding box center [727, 232] width 218 height 79
click at [580, 433] on div "Das sagen unsere Kundinnen Heading Thousands have seen visible improvements in …" at bounding box center [561, 204] width 757 height 518
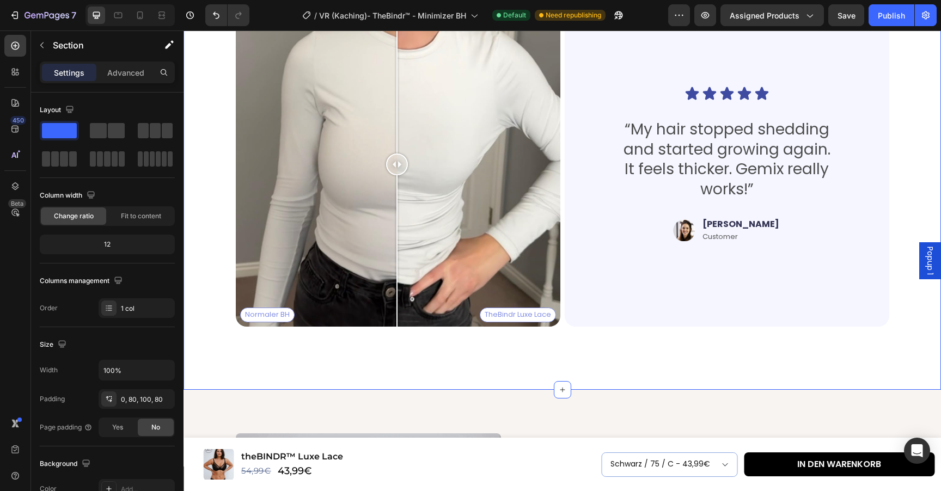
click at [583, 372] on div "Das sagen unsere Kundinnen Heading Thousands have seen visible improvements in …" at bounding box center [561, 131] width 757 height 518
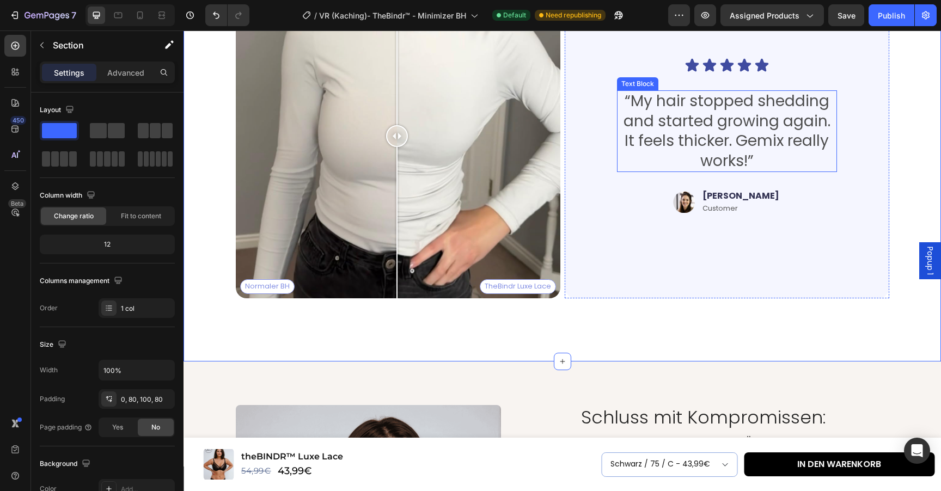
click at [668, 147] on p "“My hair stopped shedding and started growing again. It feels thicker. Gemix re…" at bounding box center [727, 130] width 218 height 79
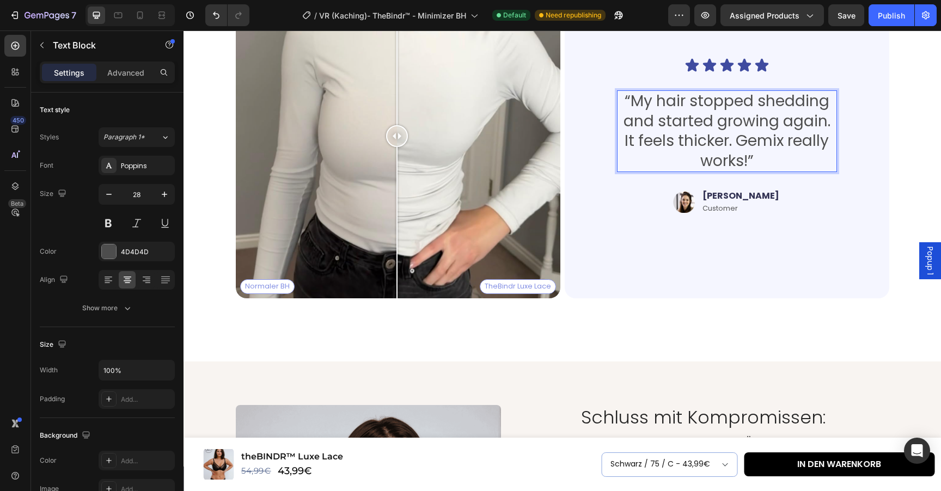
click at [640, 294] on div "Icon Icon Icon Icon Icon Icon List “My hair stopped shedding and started growin…" at bounding box center [727, 136] width 324 height 324
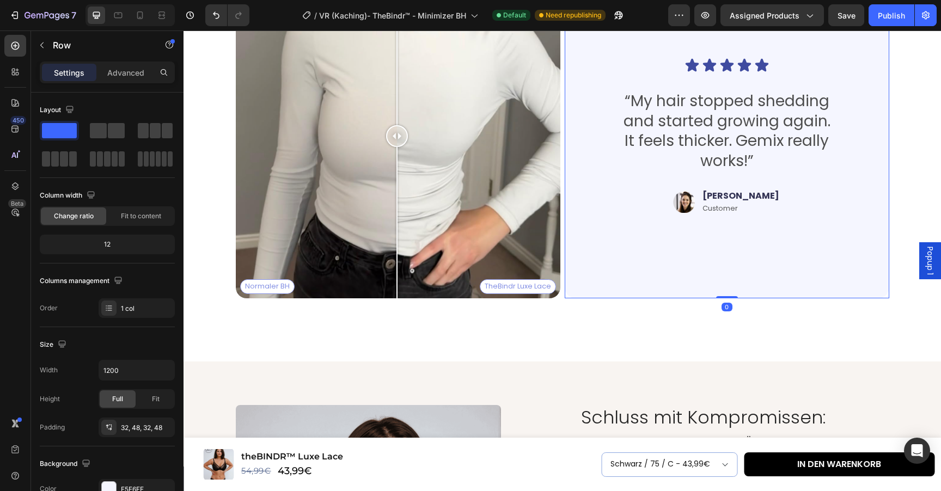
click at [632, 311] on div "Das sagen unsere Kundinnen Heading Thousands have seen visible improvements in …" at bounding box center [561, 102] width 757 height 518
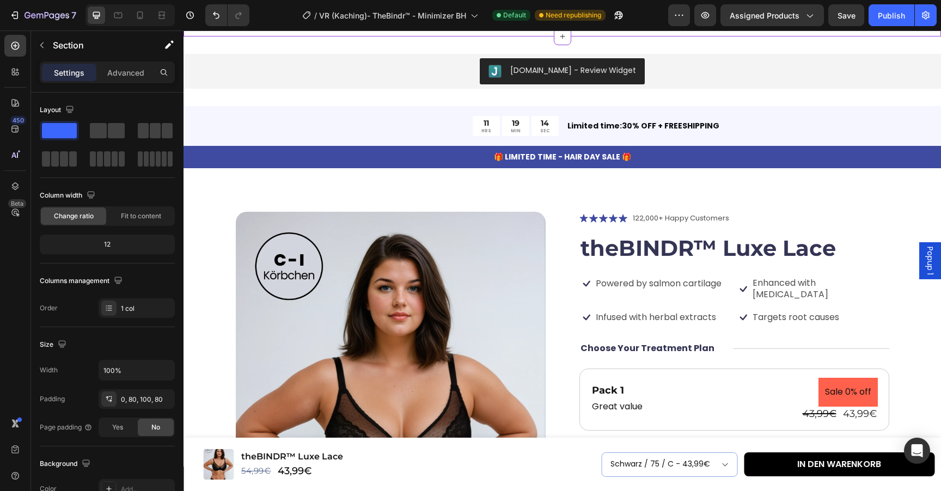
scroll to position [3564, 0]
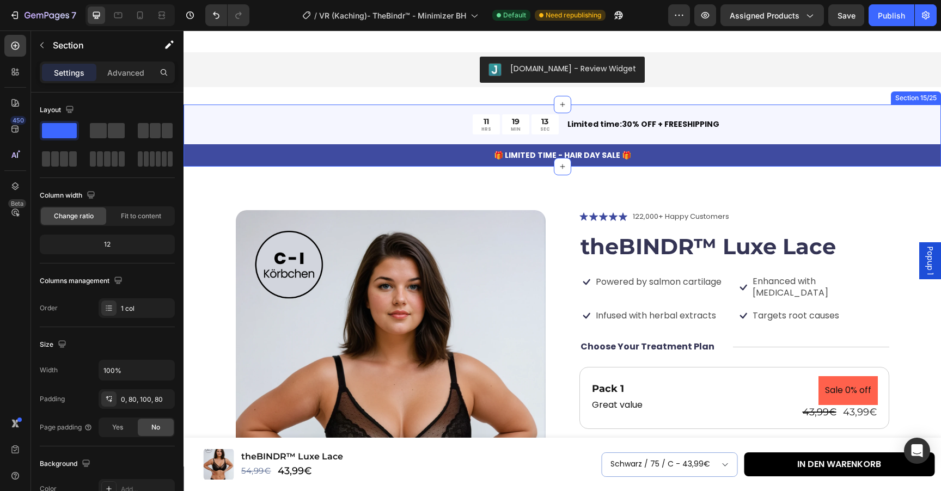
click at [204, 111] on div "11 HRS 19 MIN 13 SEC Countdown Timer Limited time:30% OFF + FREESHIPPING Text B…" at bounding box center [561, 136] width 757 height 62
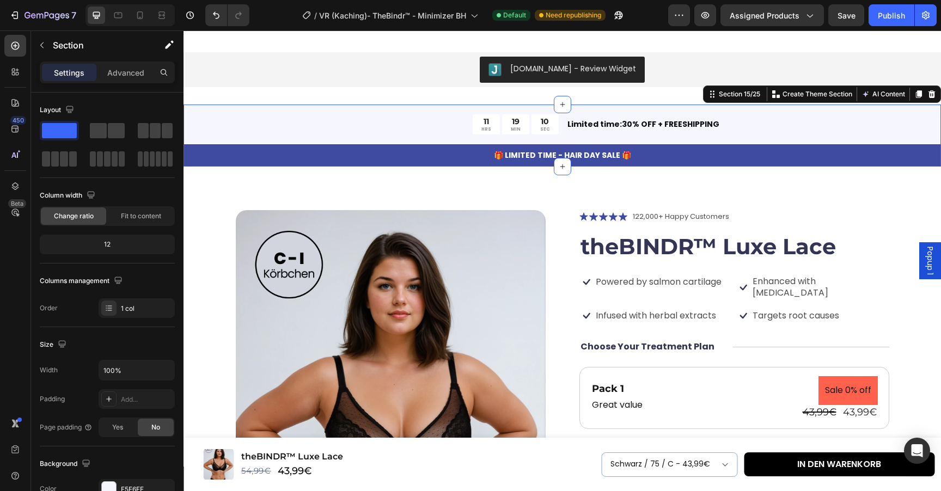
click at [932, 94] on icon at bounding box center [931, 94] width 7 height 8
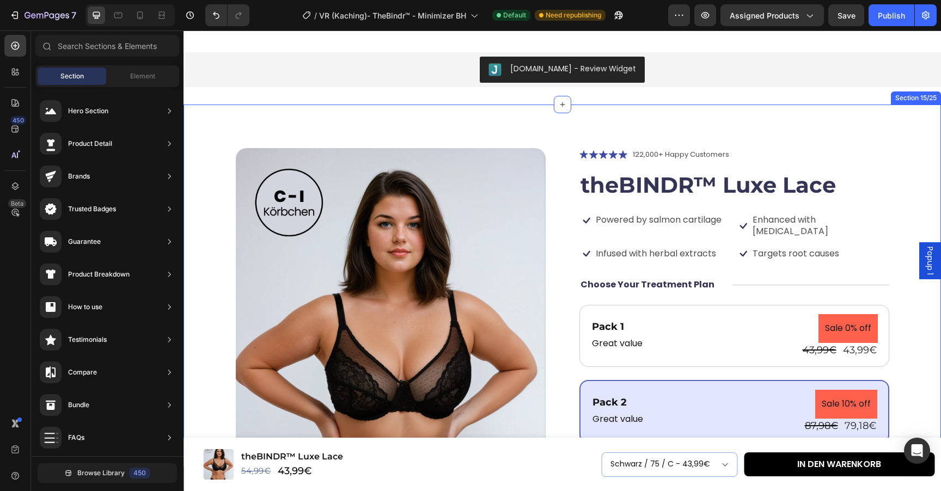
click at [919, 126] on div "Product Images Icon Icon Icon Icon Icon Icon List 122,000+ Happy Customers Text…" at bounding box center [561, 416] width 757 height 622
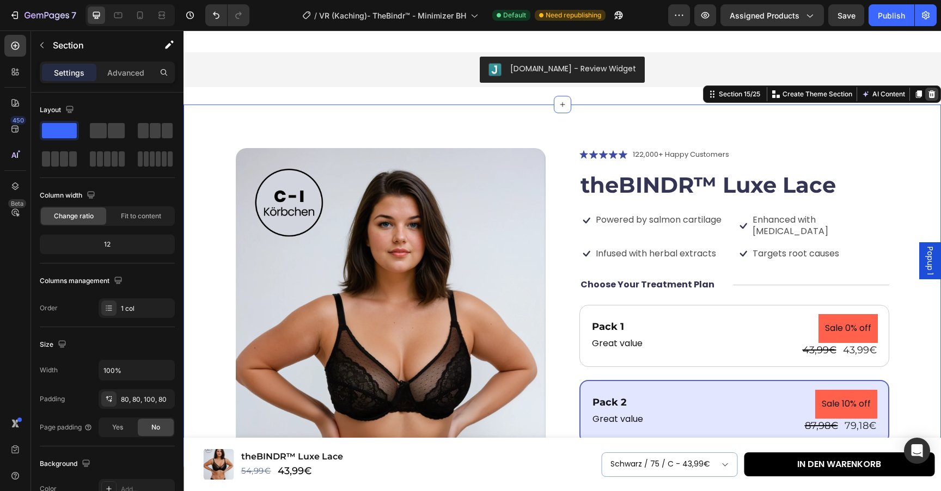
click at [932, 93] on icon at bounding box center [931, 94] width 7 height 8
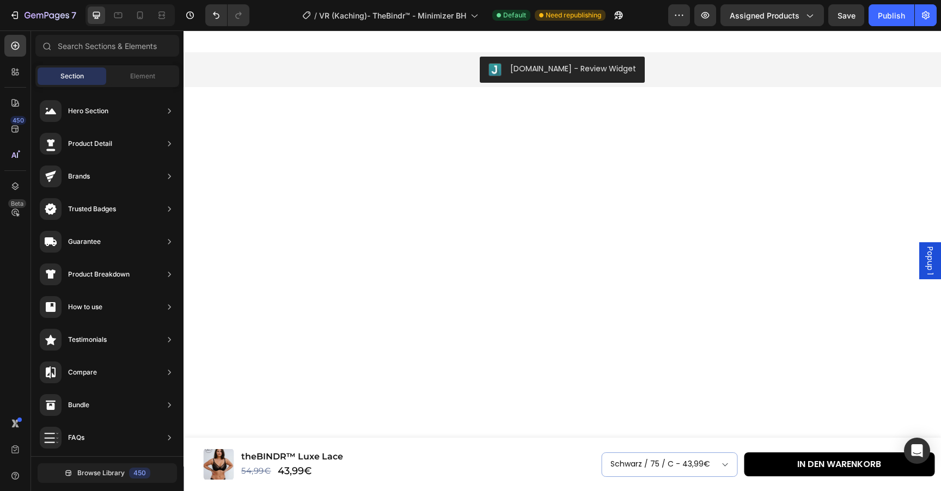
click at [678, 164] on div at bounding box center [562, 322] width 670 height 435
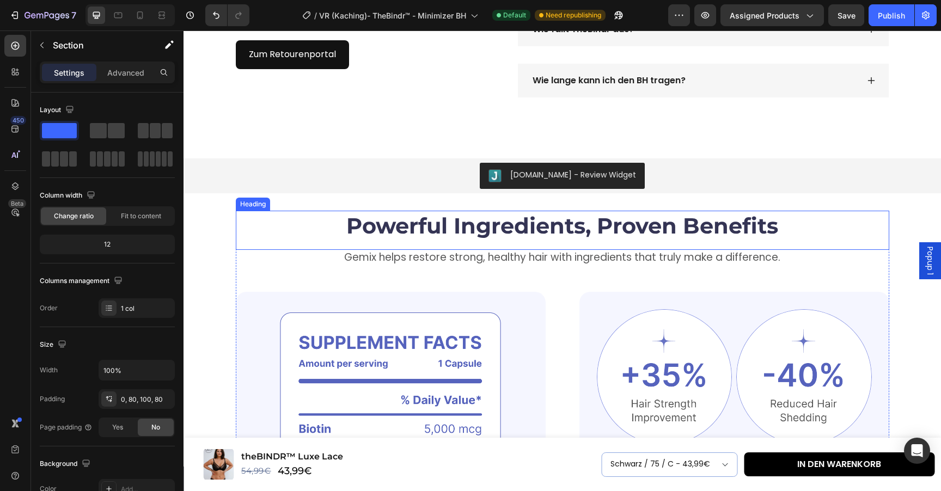
scroll to position [3446, 0]
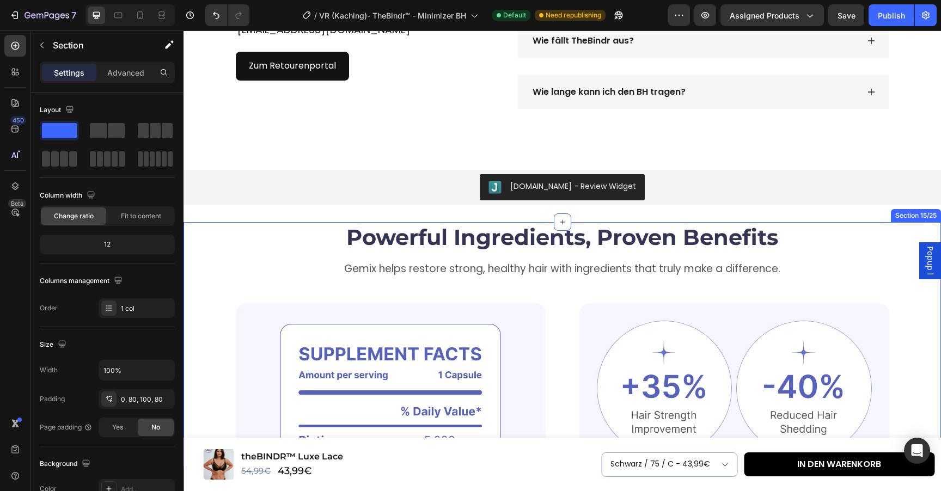
click at [205, 223] on div "Powerful Ingredients, Proven Benefits Heading Gemix helps restore strong, healt…" at bounding box center [561, 466] width 757 height 489
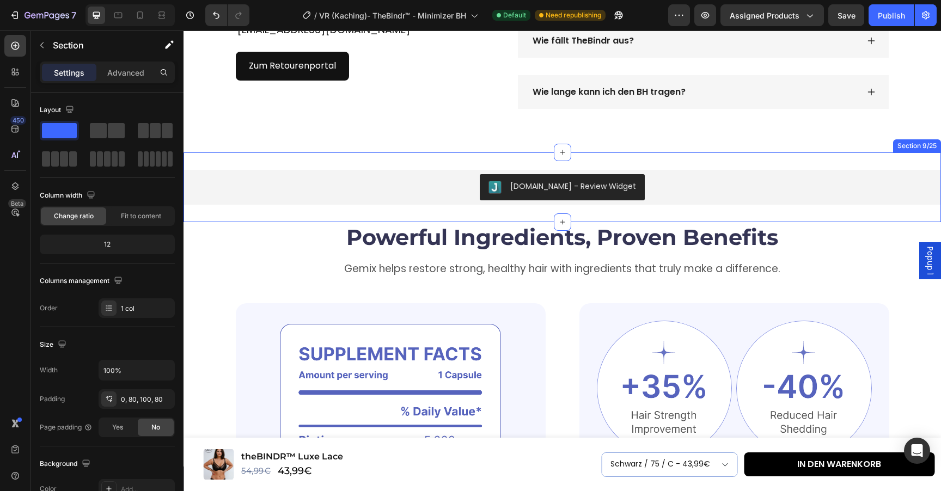
click at [204, 208] on div "[DOMAIN_NAME] - Review Widget [DOMAIN_NAME] Section 9/25" at bounding box center [561, 187] width 757 height 70
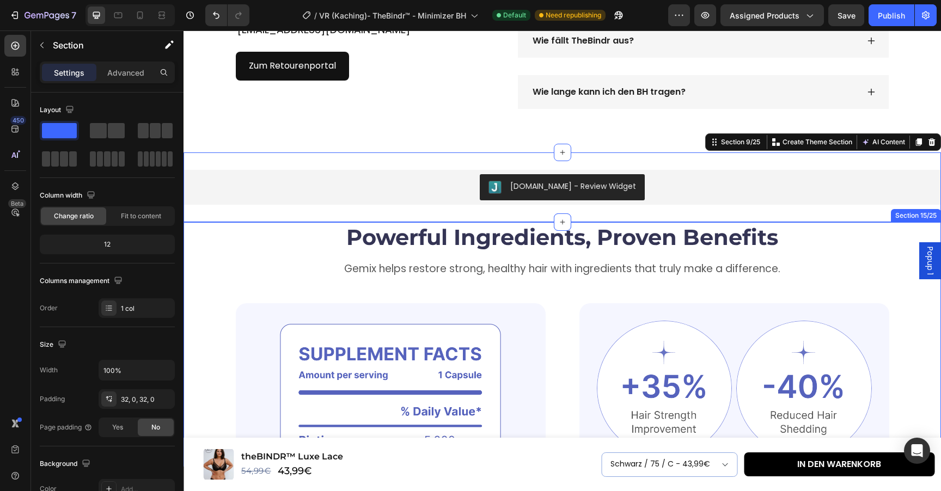
click at [209, 239] on div "Powerful Ingredients, Proven Benefits Heading Gemix helps restore strong, healt…" at bounding box center [561, 466] width 757 height 489
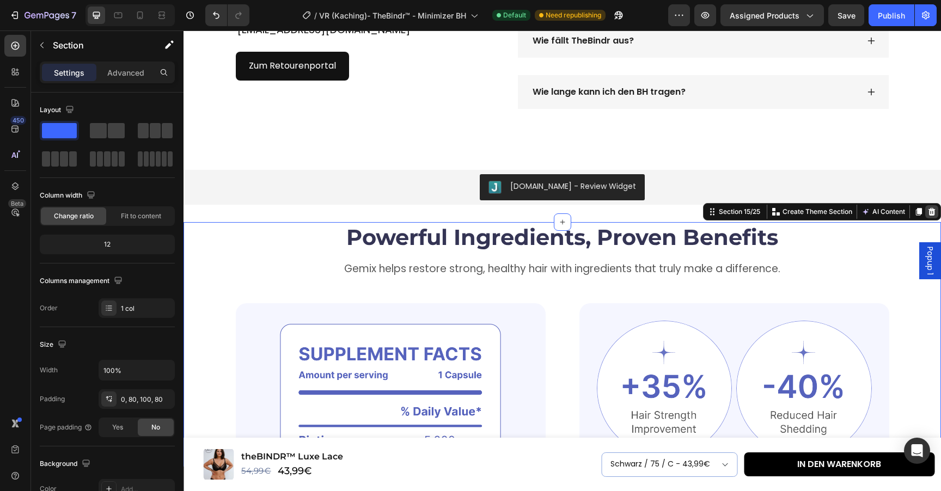
click at [930, 214] on icon at bounding box center [931, 212] width 7 height 8
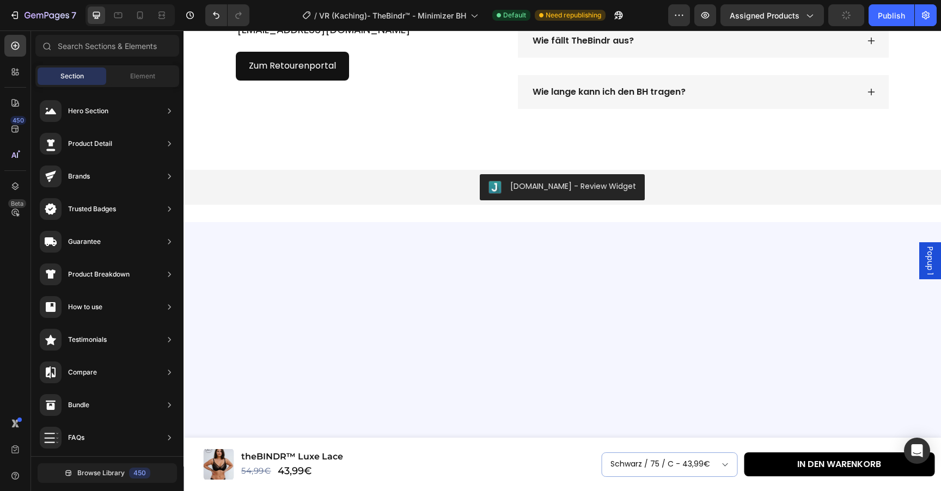
scroll to position [3472, 0]
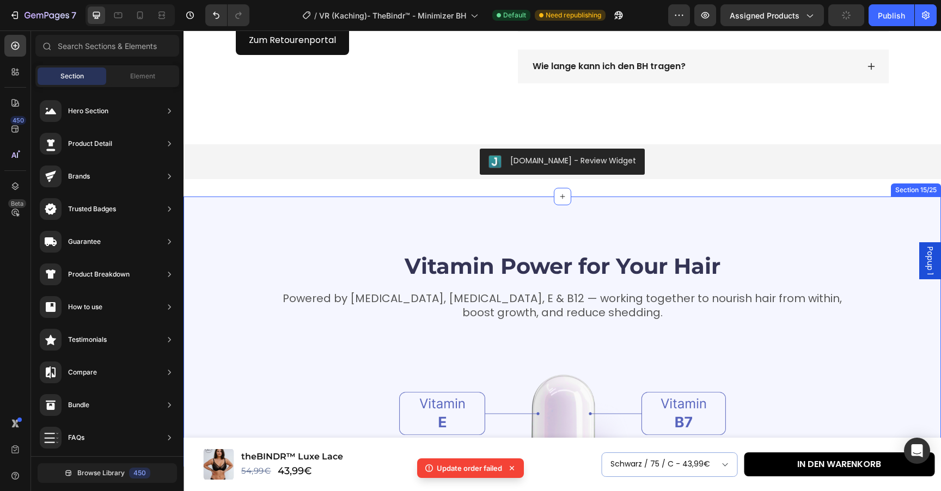
click at [362, 220] on div "Vitamin Power for Your Hair Heading Powered by Biotin, Vitamin B5, E & B12 — wo…" at bounding box center [561, 459] width 757 height 524
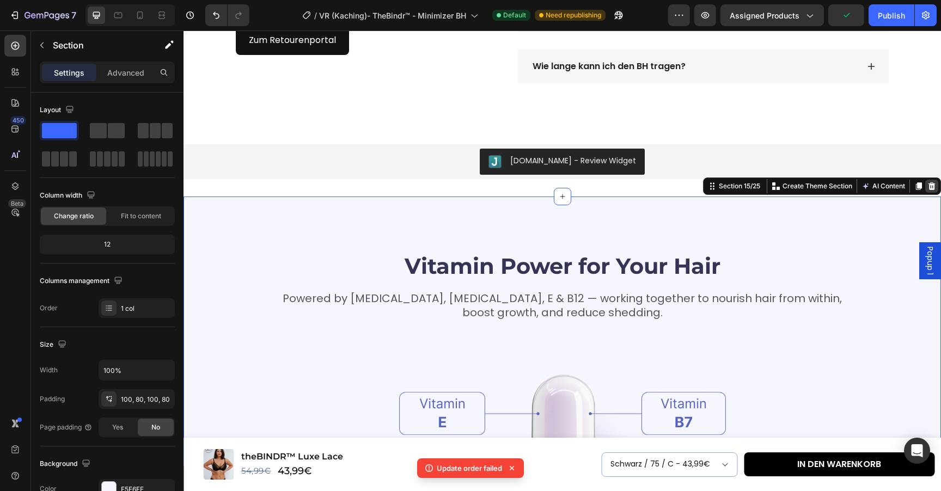
click at [935, 190] on icon at bounding box center [931, 186] width 9 height 9
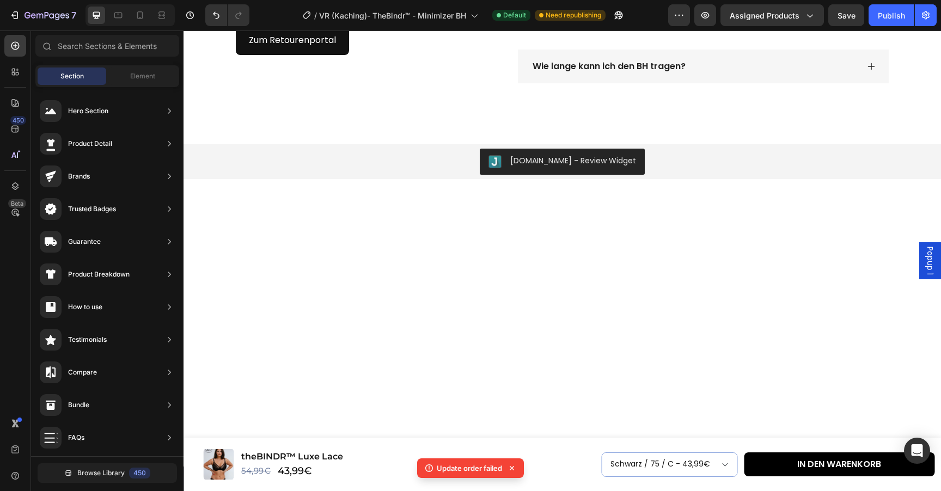
click at [360, 230] on div at bounding box center [561, 328] width 757 height 262
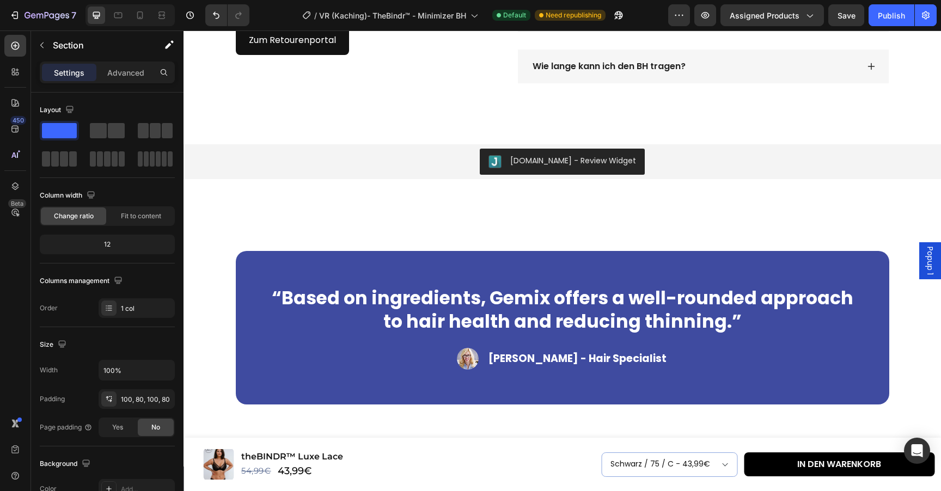
scroll to position [3491, 0]
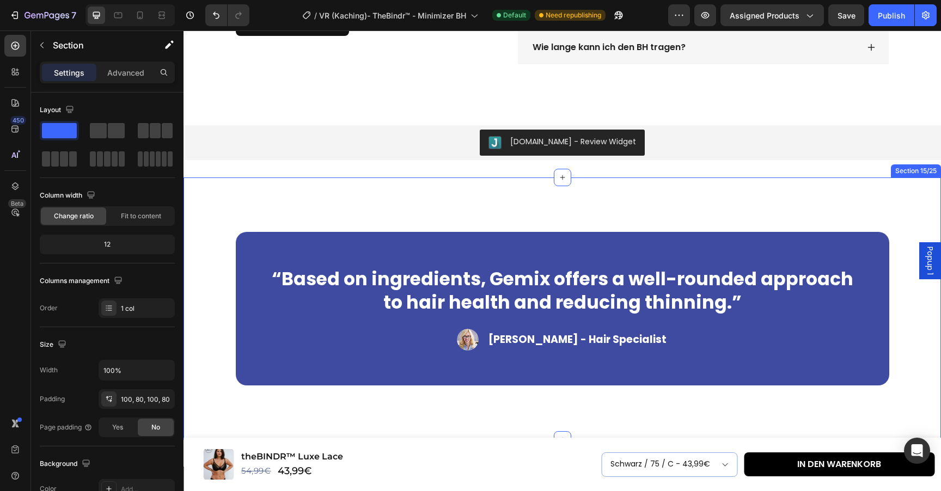
click at [219, 185] on div "“Based on ingredients, Gemix offers a well-rounded approach to hair health and …" at bounding box center [561, 308] width 757 height 262
click at [878, 198] on div "“Based on ingredients, Gemix offers a well-rounded approach to hair health and …" at bounding box center [561, 308] width 757 height 262
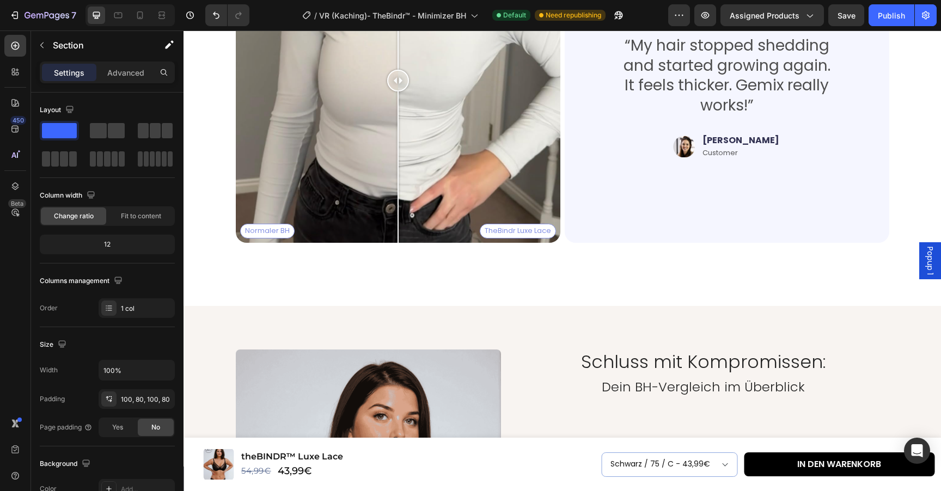
scroll to position [1827, 0]
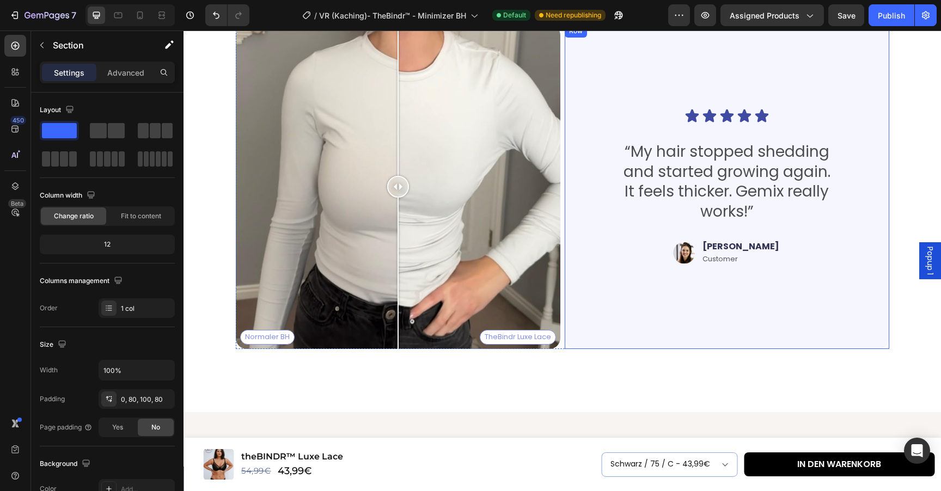
click at [647, 368] on div "Das sagen unsere Kundinnen Heading Thousands have seen visible improvements in …" at bounding box center [561, 153] width 757 height 518
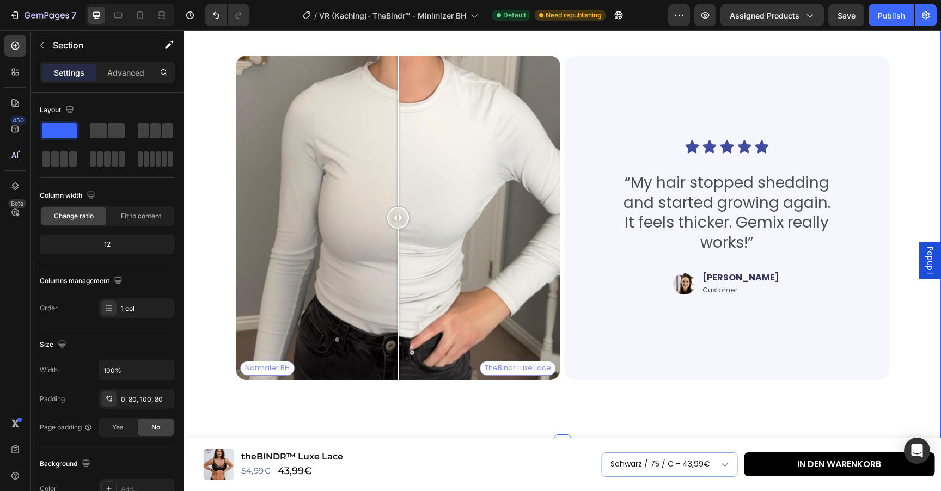
scroll to position [1620, 0]
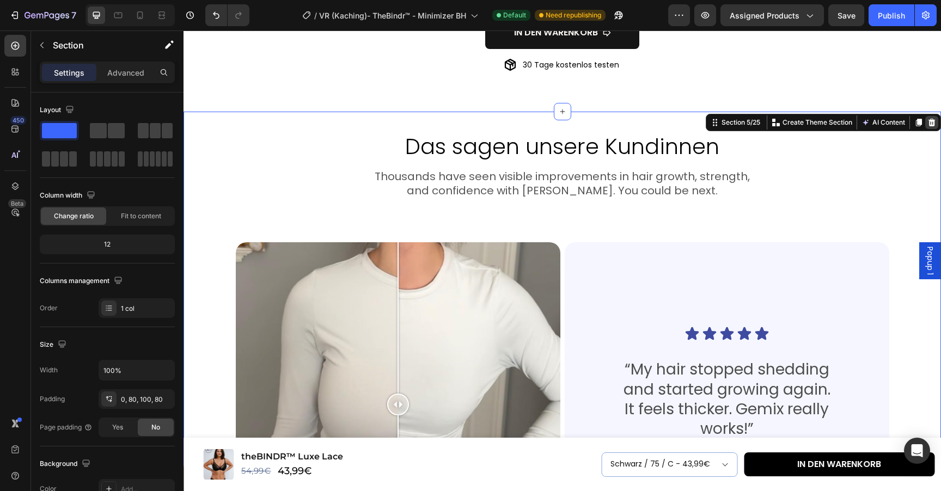
click at [930, 118] on icon at bounding box center [931, 122] width 9 height 9
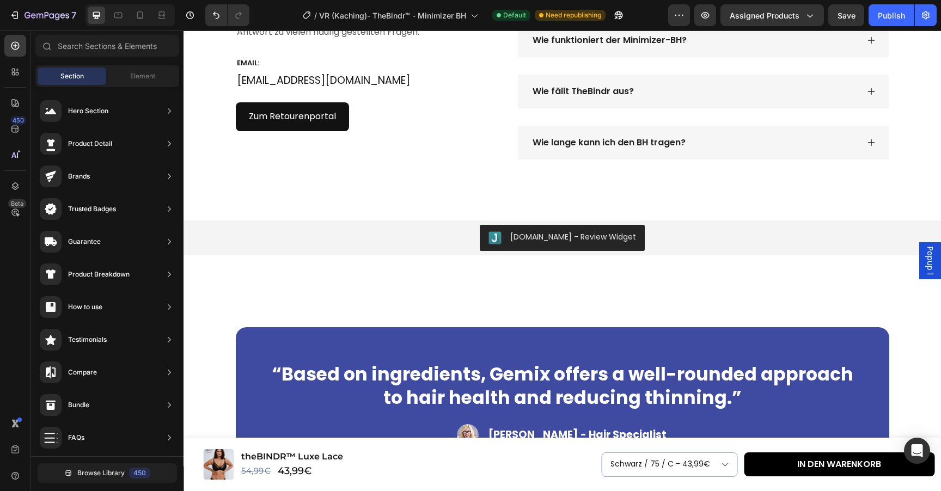
scroll to position [3042, 0]
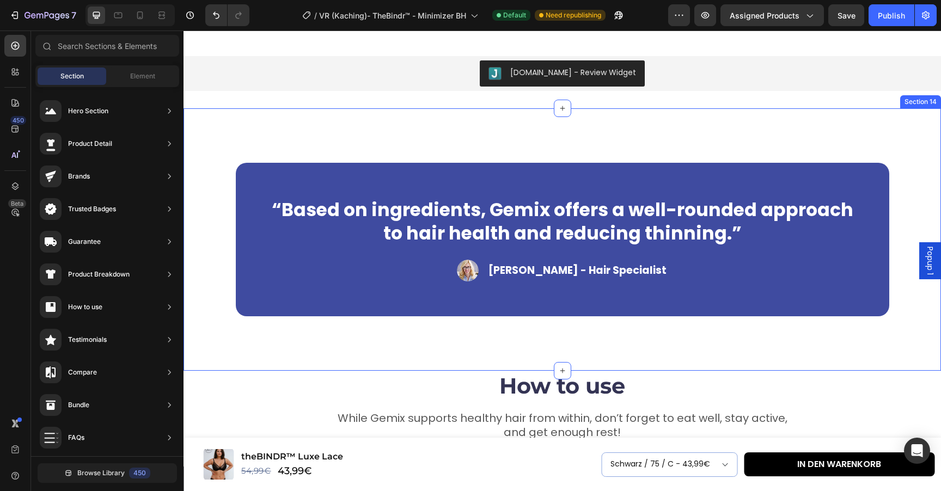
click at [222, 125] on div "“Based on ingredients, Gemix offers a well-rounded approach to hair health and …" at bounding box center [561, 239] width 757 height 262
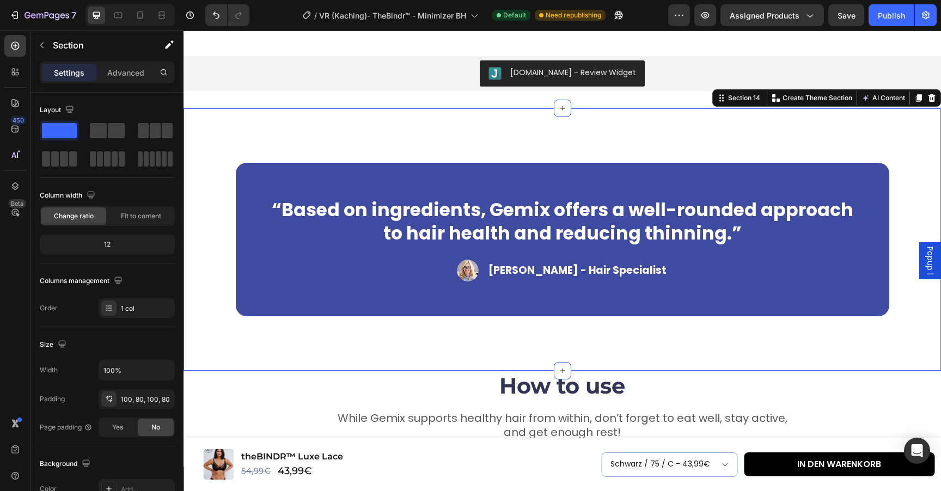
click at [929, 99] on icon at bounding box center [931, 98] width 9 height 9
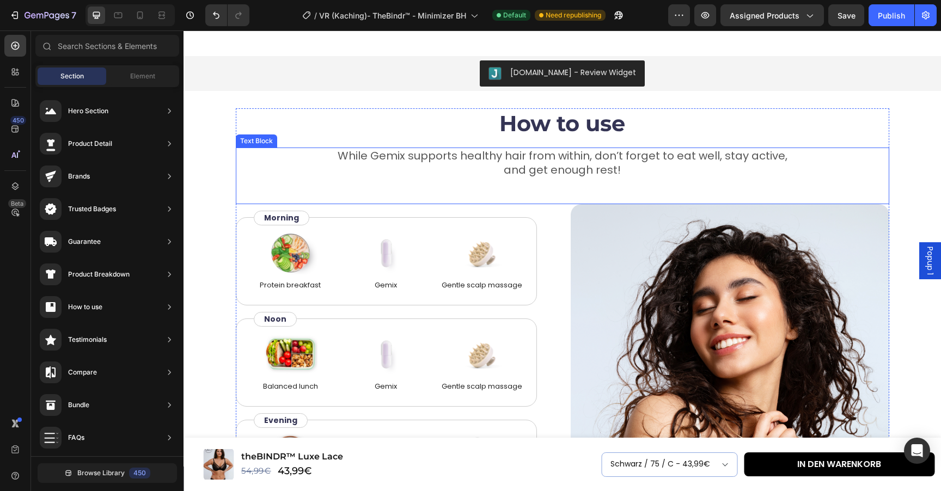
click at [210, 136] on div "How to use Heading While Gemix supports healthy hair from within, don’t forget …" at bounding box center [561, 335] width 757 height 454
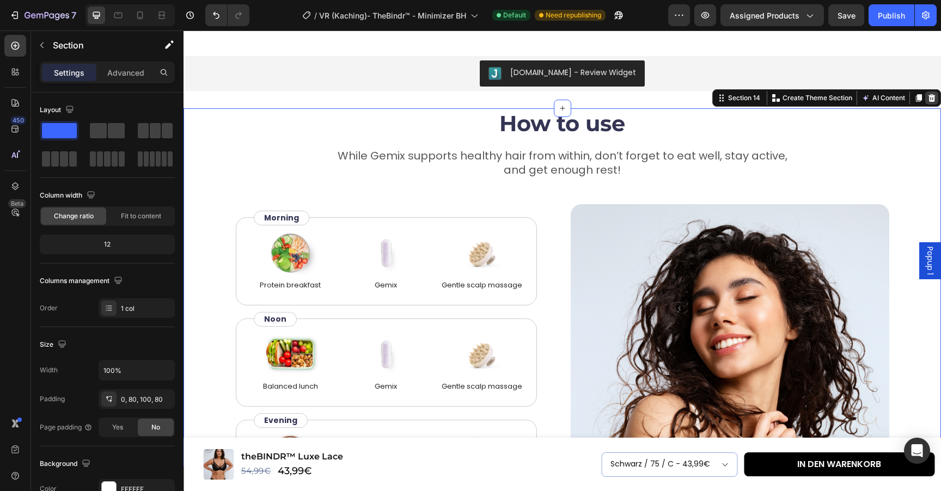
click at [929, 103] on div at bounding box center [931, 97] width 13 height 13
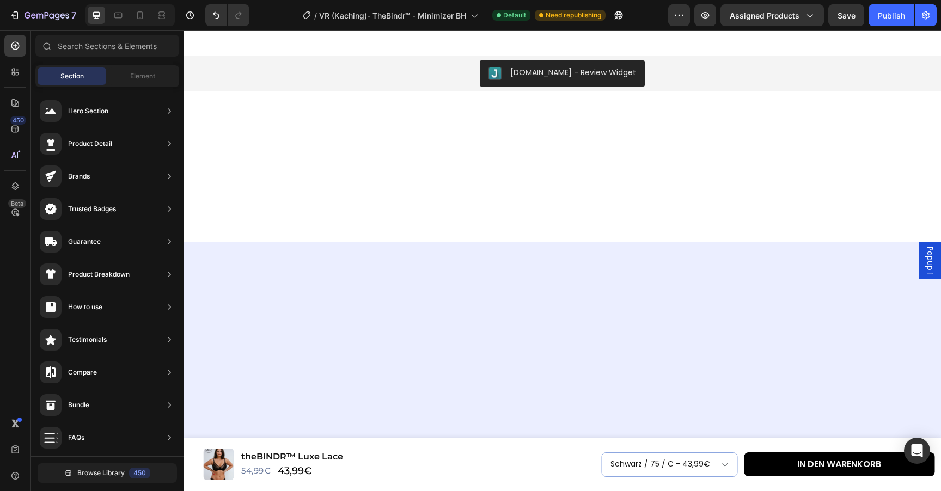
click at [225, 167] on div at bounding box center [561, 147] width 757 height 78
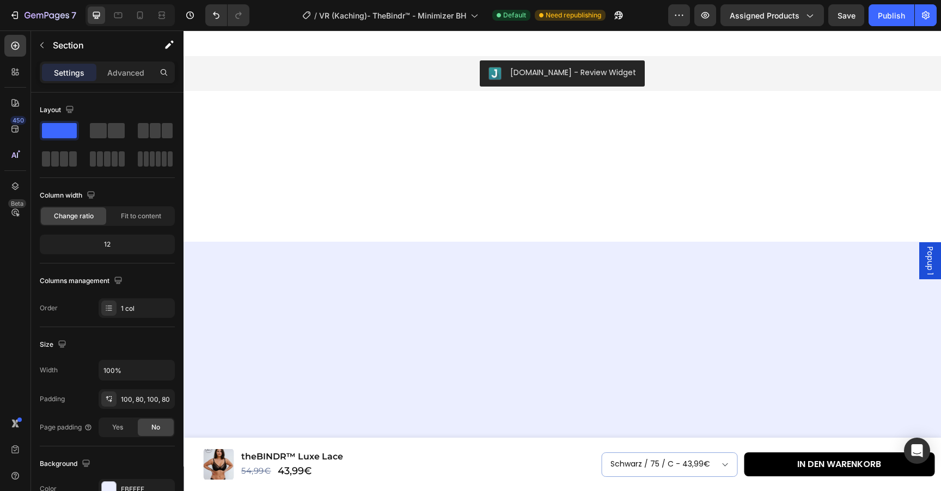
click at [519, 280] on div at bounding box center [561, 414] width 757 height 345
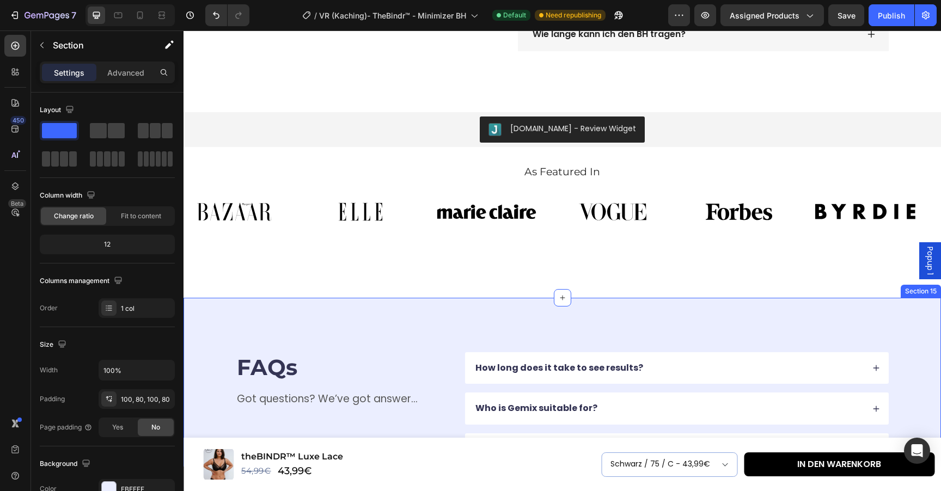
scroll to position [2985, 0]
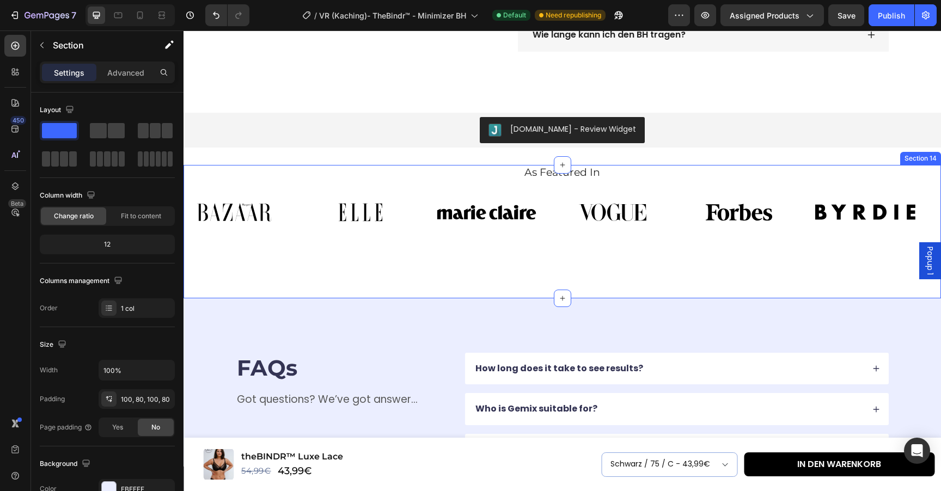
click at [444, 268] on div "As Featured In Heading Image Image Image Image Image Image Image Image Image Im…" at bounding box center [561, 231] width 757 height 133
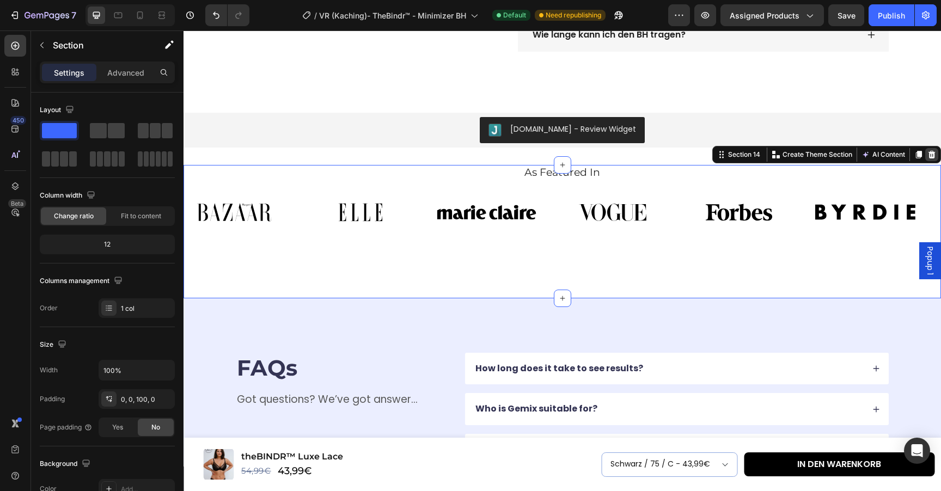
click at [932, 154] on icon at bounding box center [931, 155] width 7 height 8
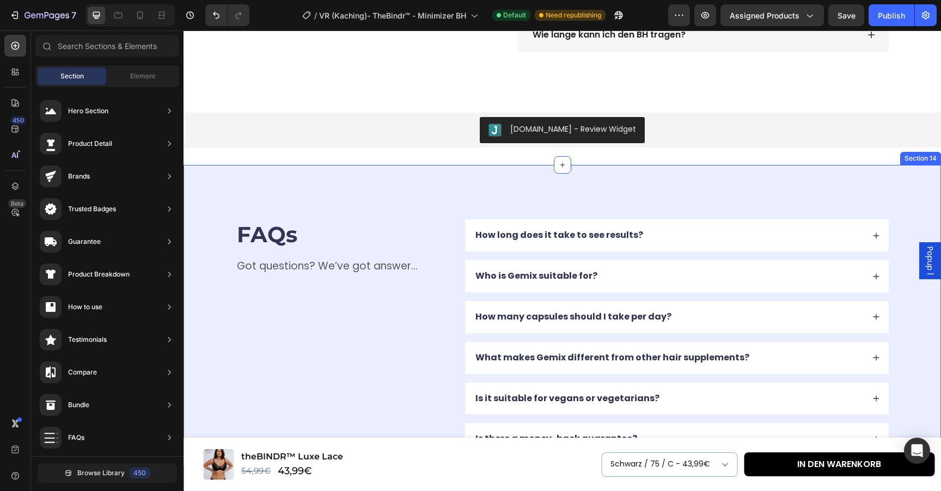
click at [445, 183] on div "FAQs Heading Got questions? We’ve got answer... Text Block How long does it tak…" at bounding box center [561, 337] width 757 height 345
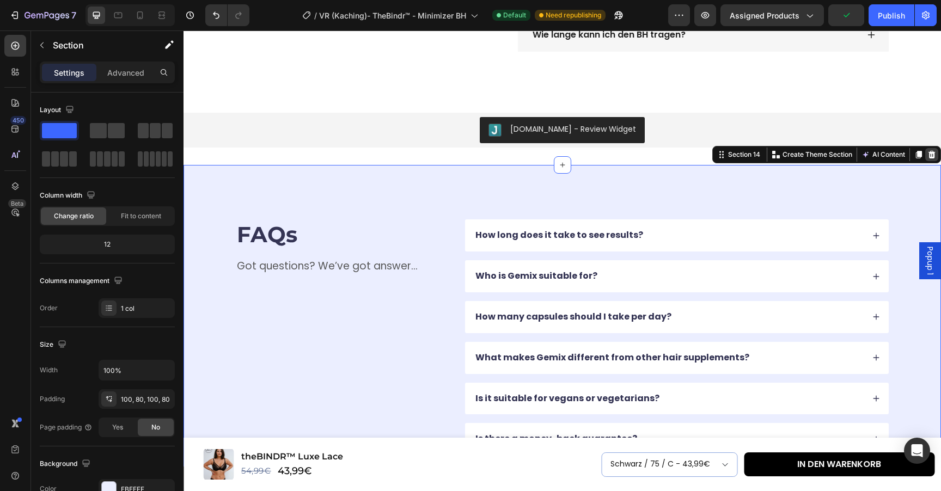
click at [931, 158] on icon at bounding box center [931, 155] width 7 height 8
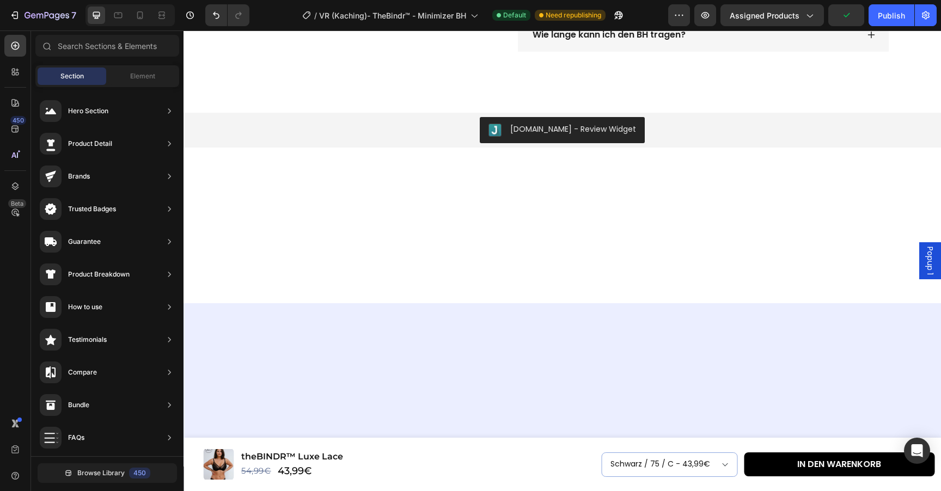
click at [481, 322] on div at bounding box center [561, 456] width 757 height 307
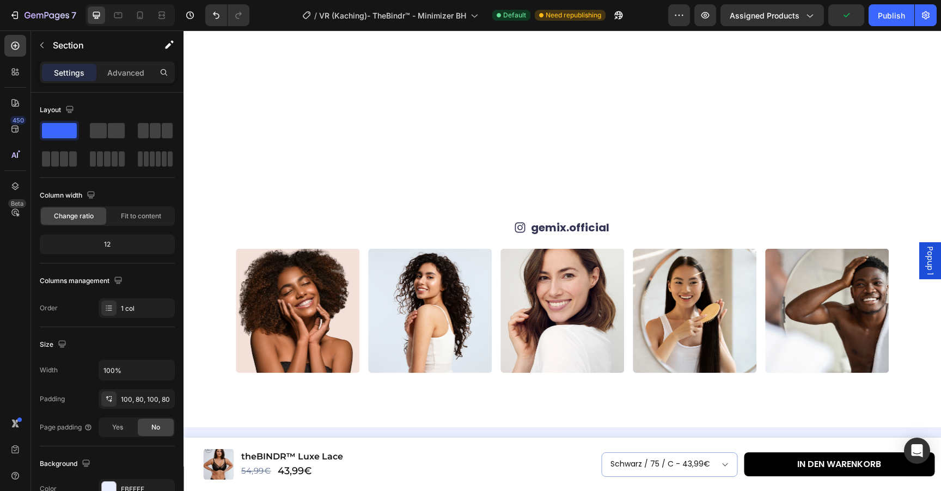
scroll to position [3156, 0]
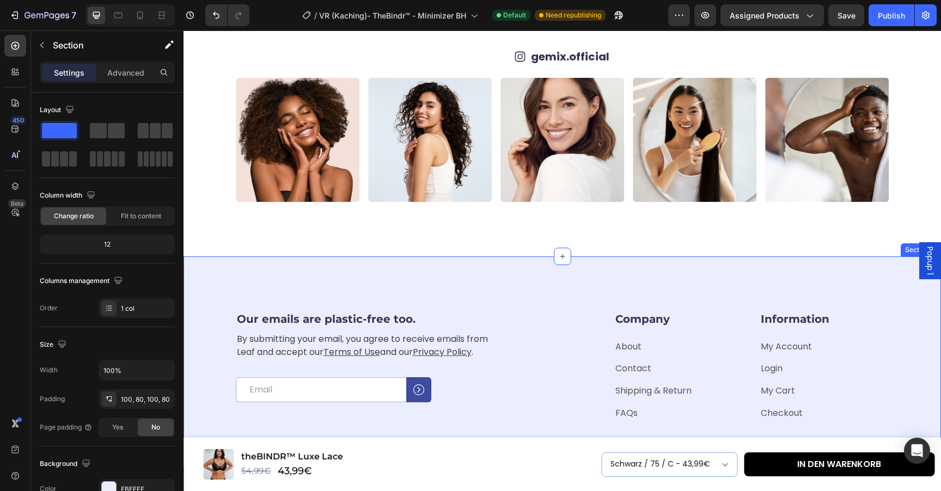
click at [480, 265] on div "Our emails are plastic-free too. Heading By submitting your email, you agree to…" at bounding box center [561, 408] width 757 height 305
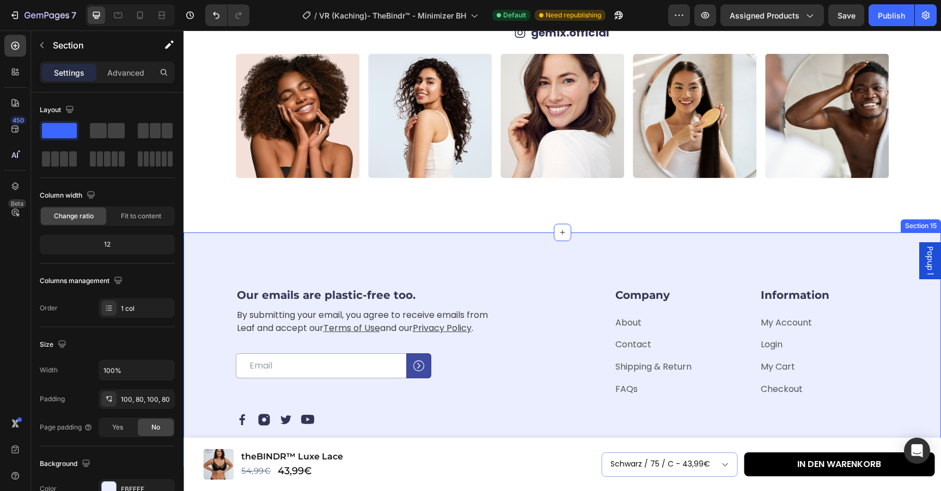
click at [893, 272] on div "Our emails are plastic-free too. Heading By submitting your email, you agree to…" at bounding box center [561, 385] width 757 height 307
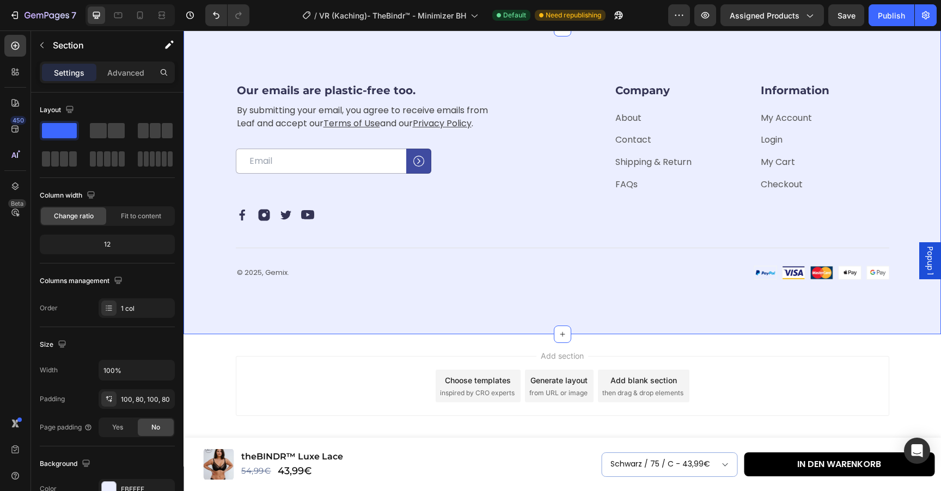
scroll to position [3267, 0]
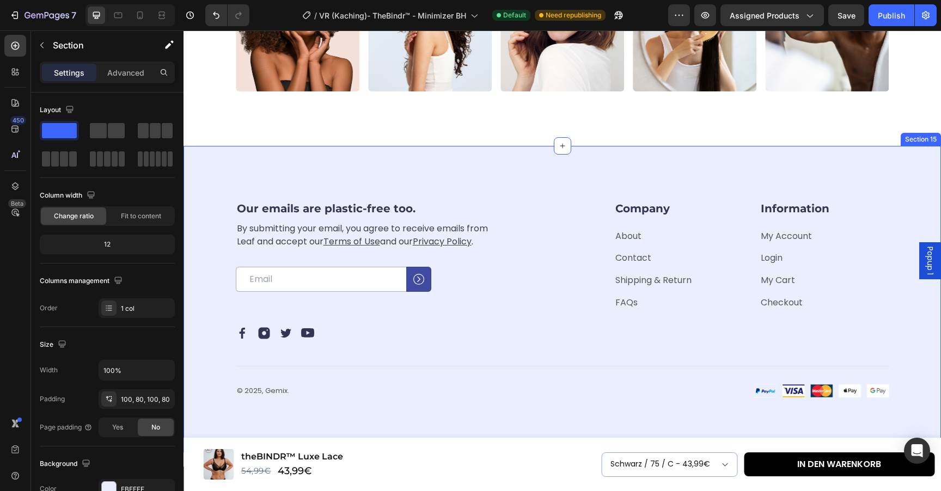
click at [204, 179] on div "Our emails are plastic-free too. Heading By submitting your email, you agree to…" at bounding box center [561, 299] width 757 height 307
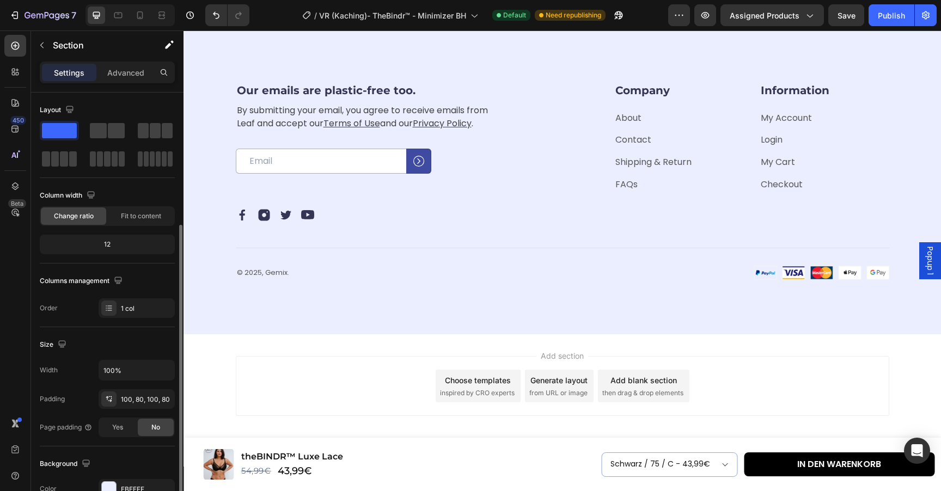
scroll to position [235, 0]
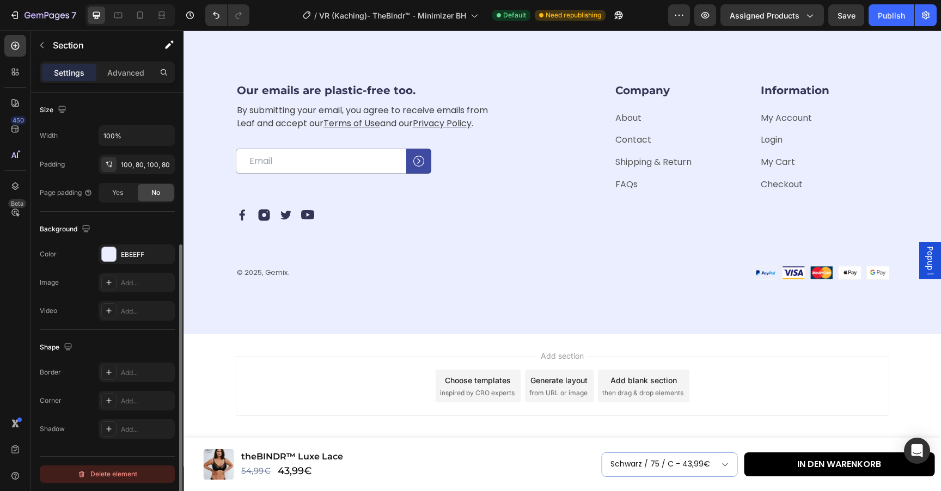
click at [119, 474] on div "Delete element" at bounding box center [107, 474] width 60 height 13
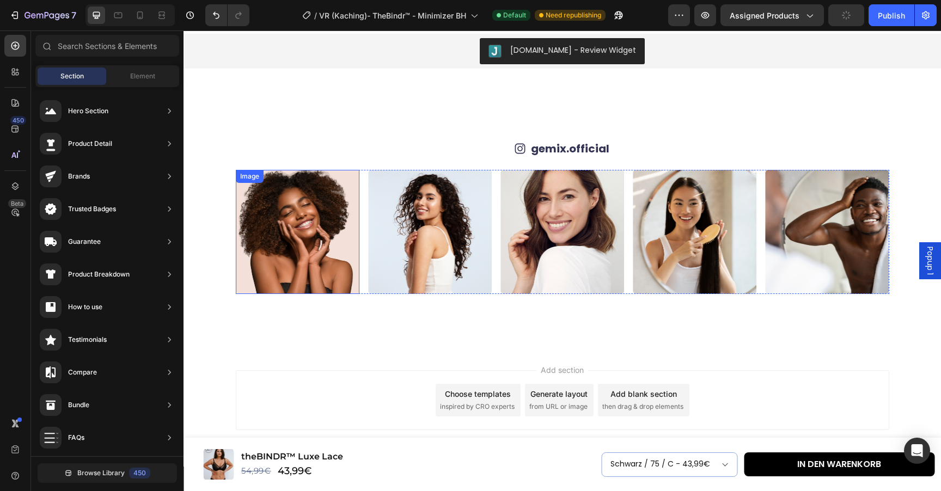
scroll to position [3034, 0]
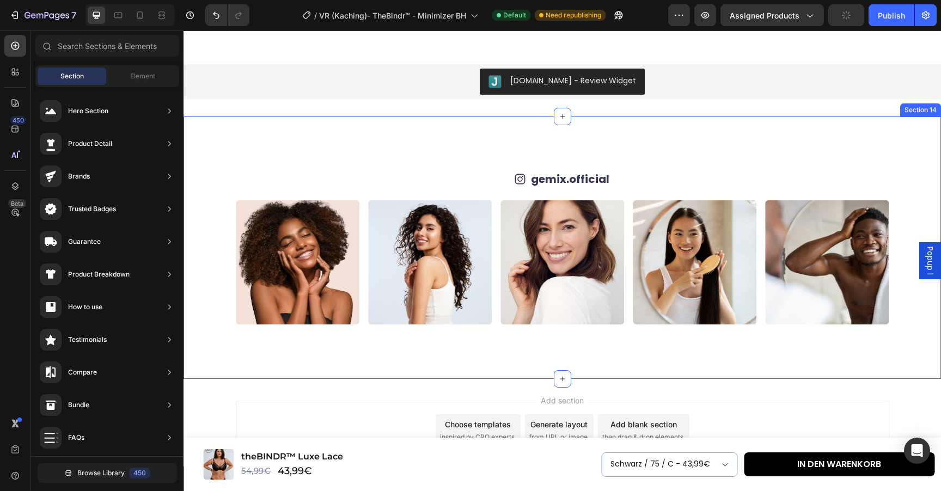
click at [315, 164] on div "Icon gemix.official Text Block Row Image Image Image Image Image Image Image Im…" at bounding box center [561, 248] width 757 height 262
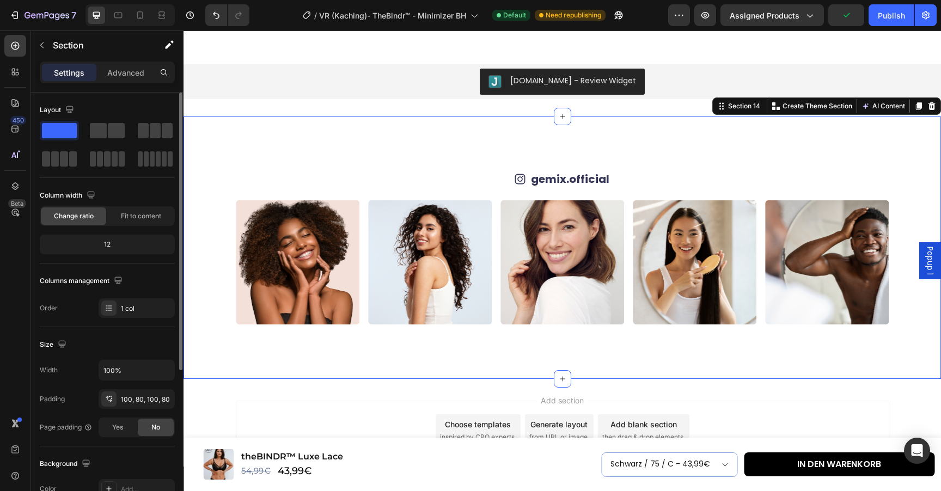
scroll to position [235, 0]
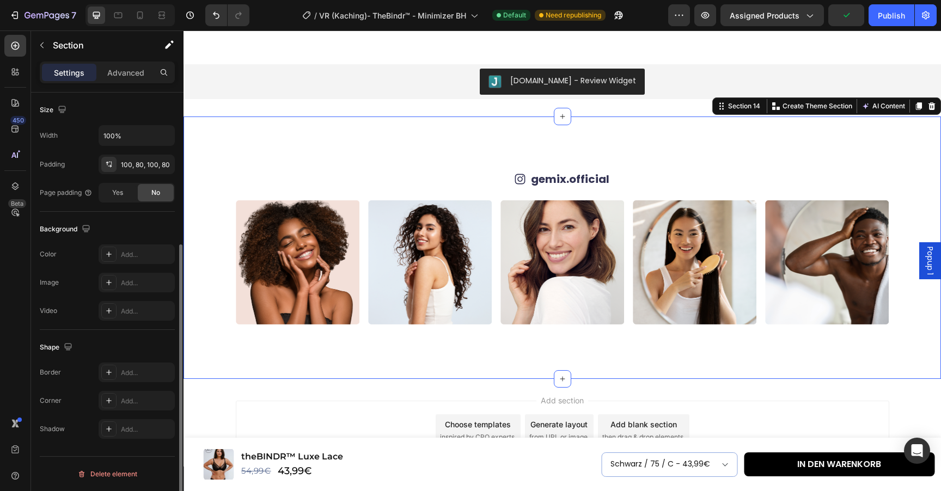
click at [131, 473] on div "Delete element" at bounding box center [107, 474] width 60 height 13
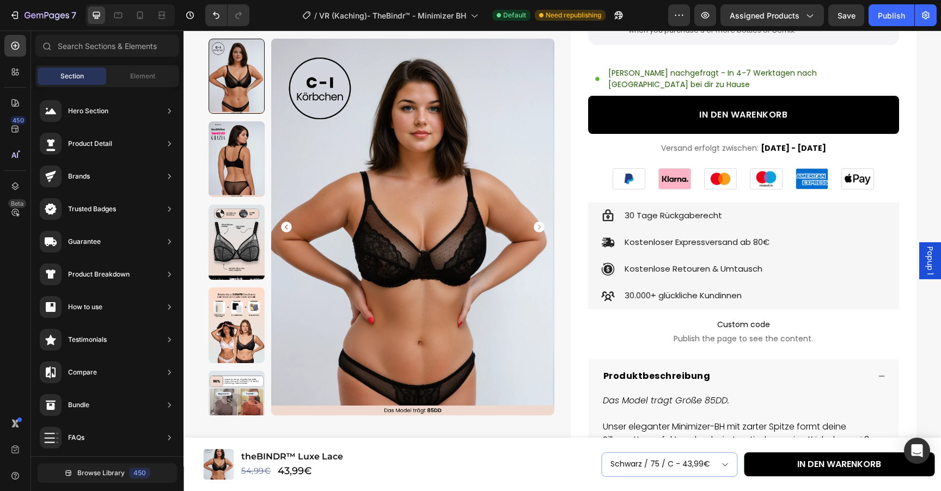
scroll to position [0, 0]
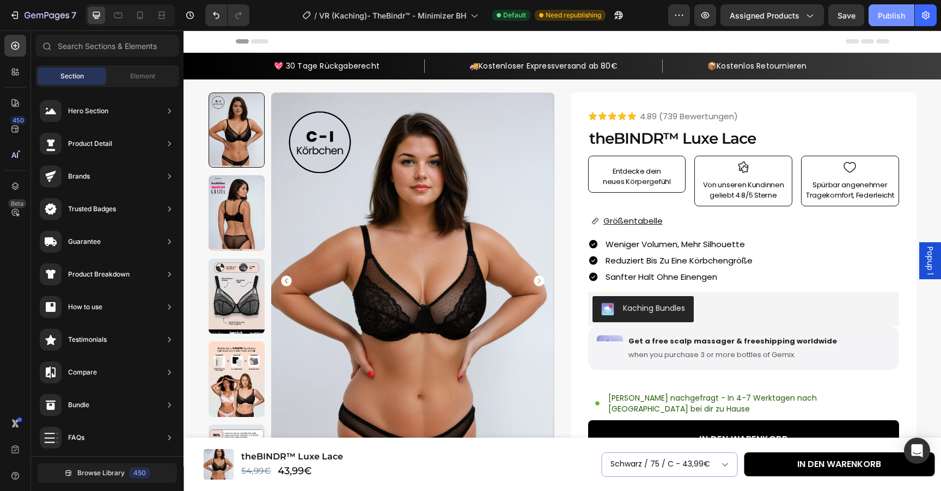
click at [890, 23] on button "Publish" at bounding box center [891, 15] width 46 height 22
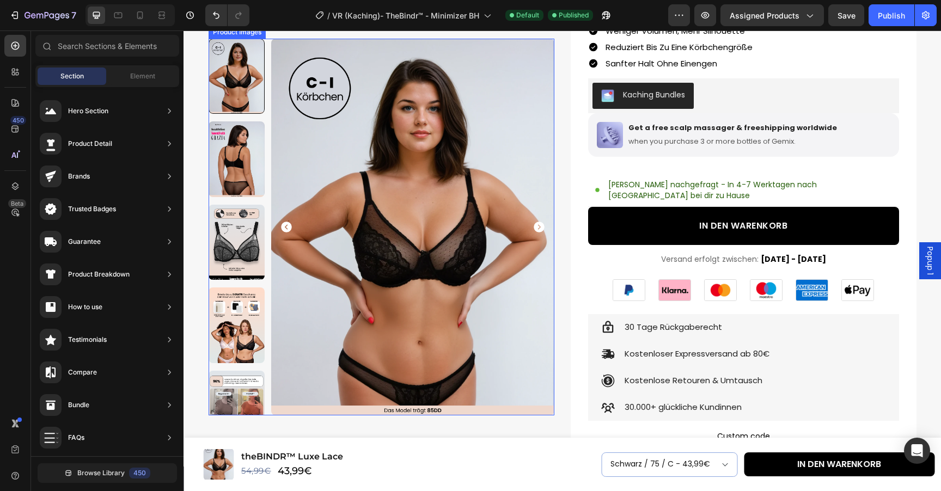
scroll to position [225, 0]
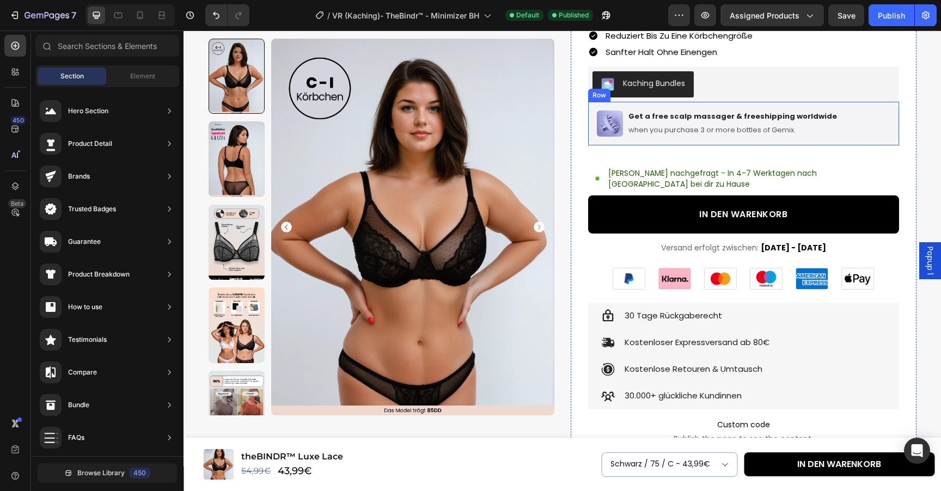
click at [832, 138] on div "Image Get a free scalp massager & freeshipping worldwide Text Block when you pu…" at bounding box center [743, 124] width 311 height 44
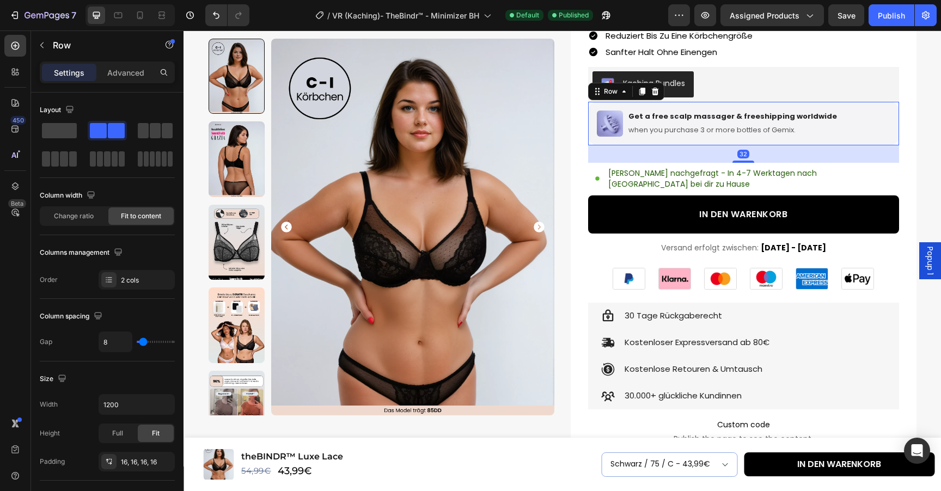
scroll to position [201, 0]
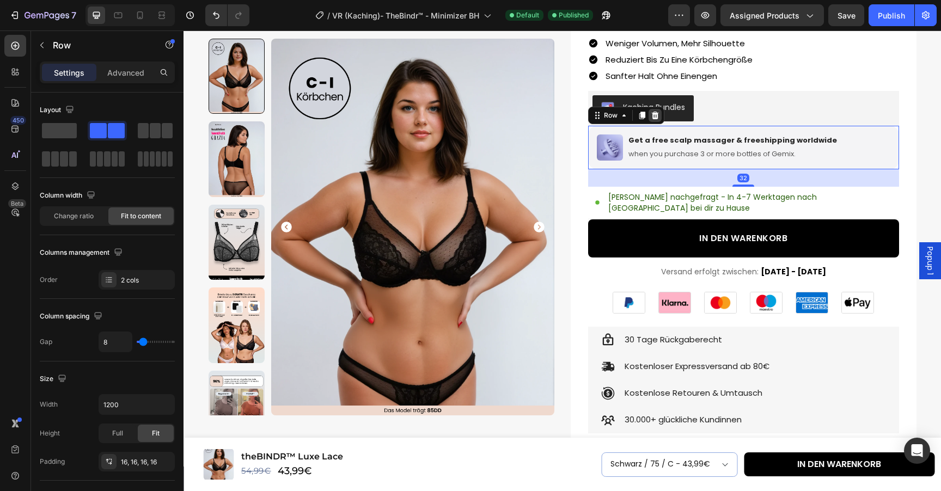
click at [651, 113] on icon at bounding box center [655, 115] width 9 height 9
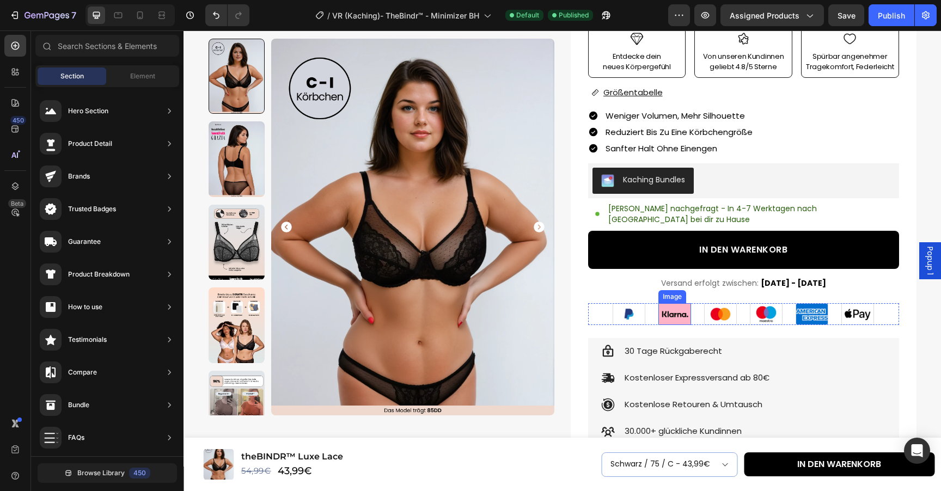
scroll to position [124, 0]
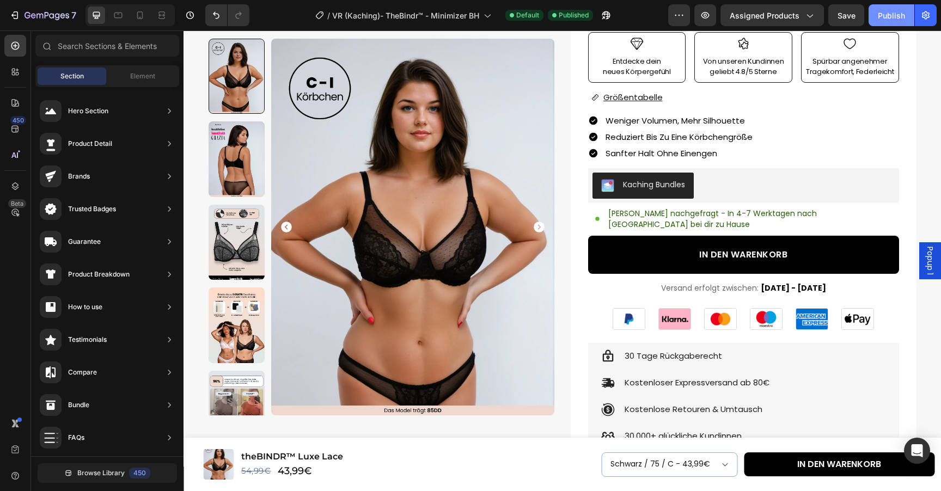
click at [884, 23] on button "Publish" at bounding box center [891, 15] width 46 height 22
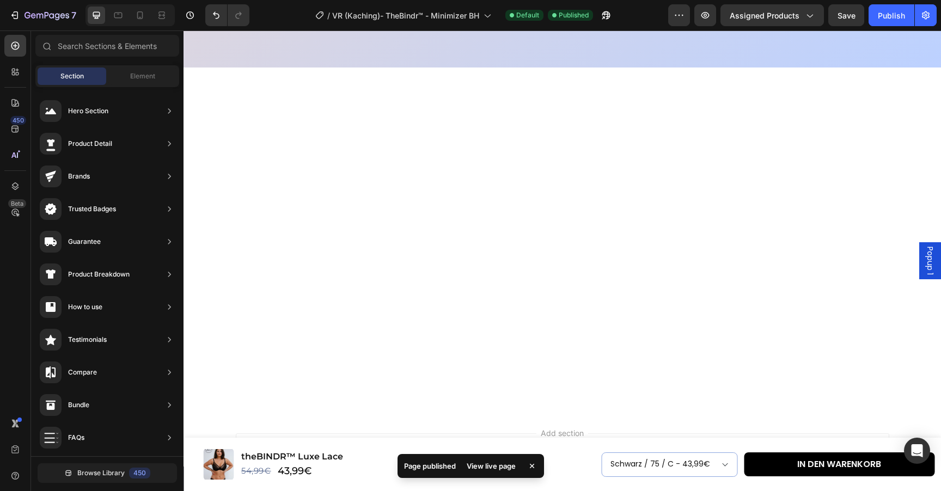
scroll to position [1750, 0]
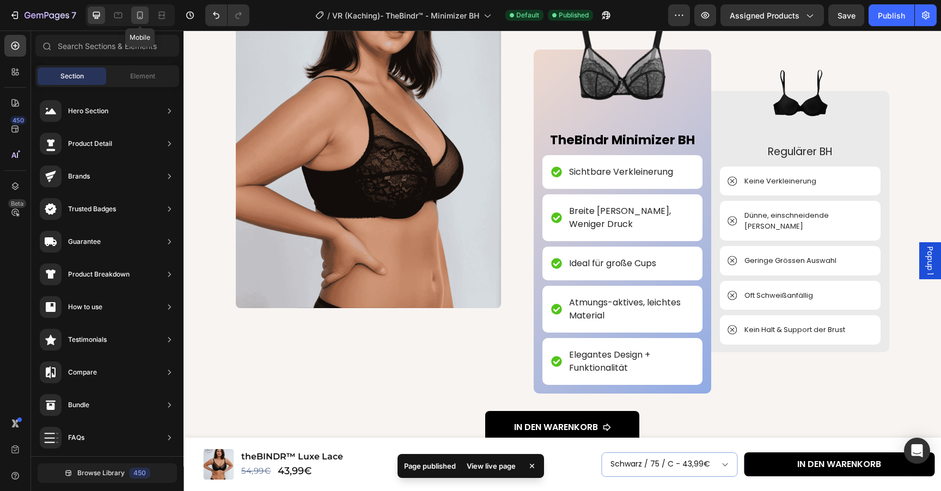
click at [143, 16] on icon at bounding box center [139, 15] width 11 height 11
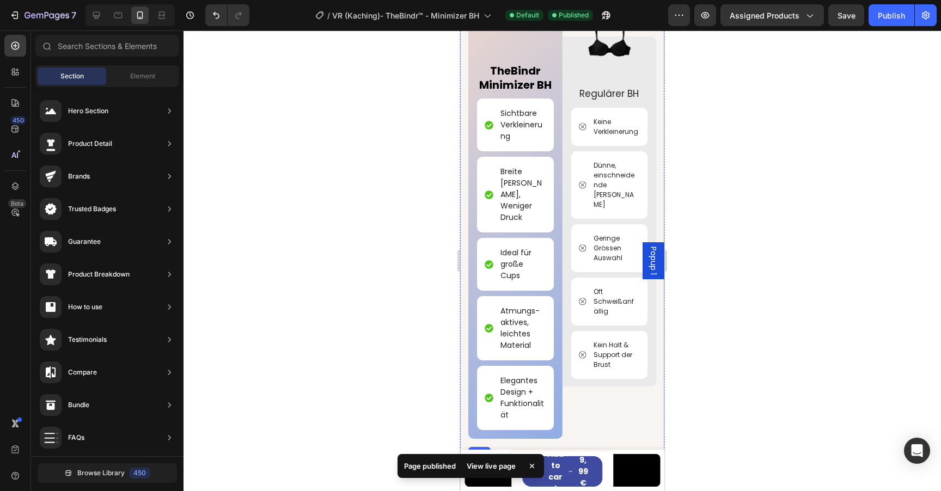
scroll to position [1795, 0]
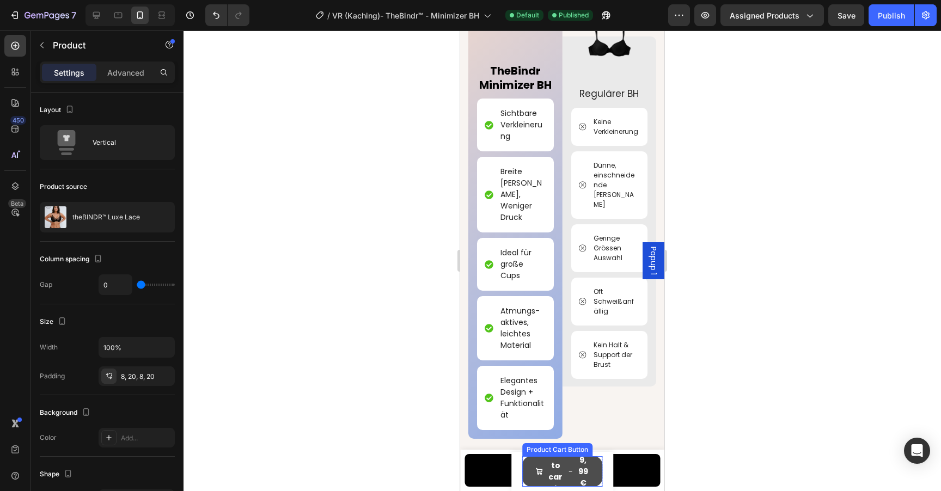
click at [578, 463] on div "9,99€" at bounding box center [583, 472] width 13 height 36
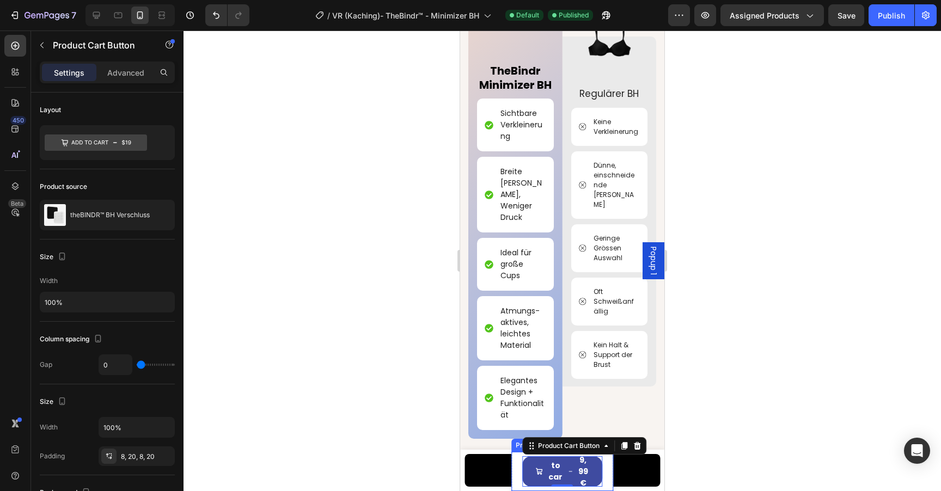
click at [611, 471] on div "Product Images theBINDR™ BH Verschluss Product Title 9,99€ Product Price Produc…" at bounding box center [562, 471] width 102 height 39
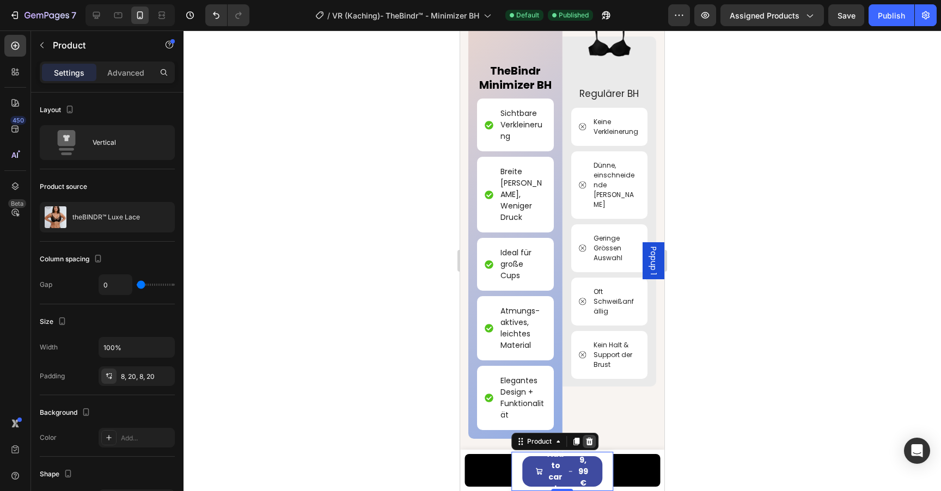
click at [591, 439] on icon at bounding box center [588, 442] width 7 height 8
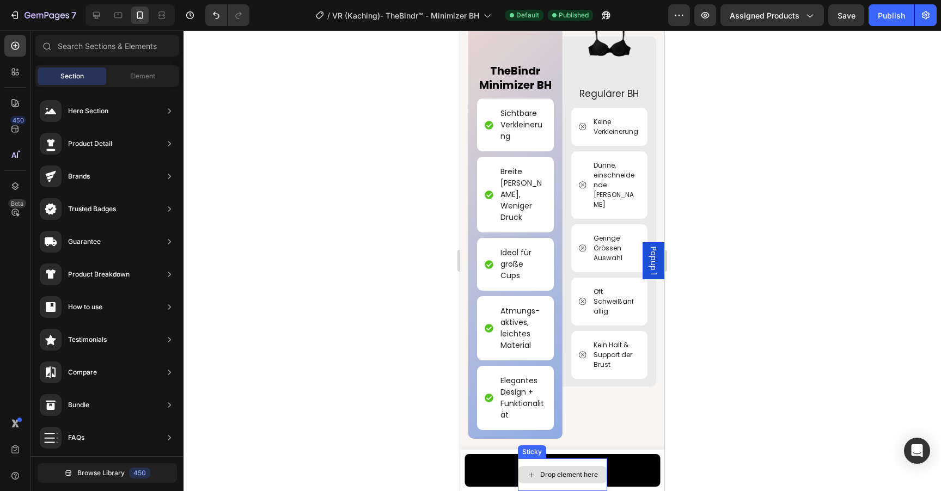
click at [598, 461] on div "Drop element here" at bounding box center [562, 474] width 89 height 33
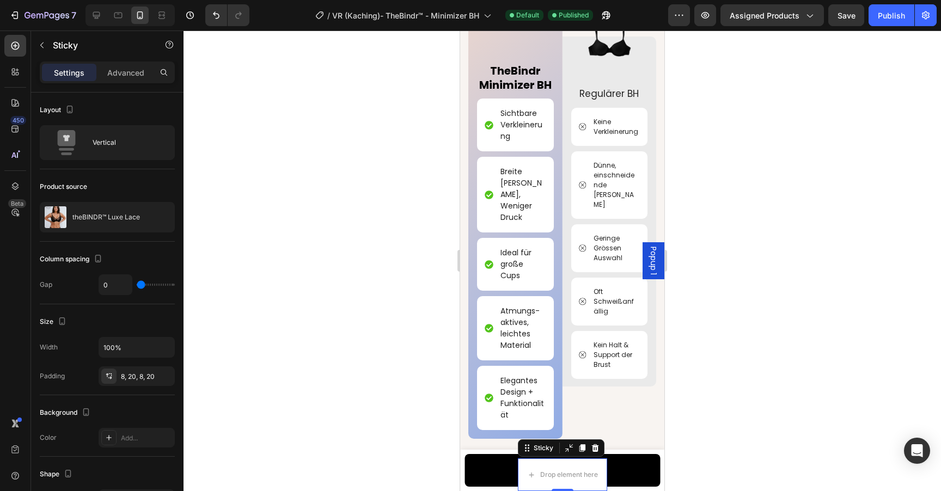
click at [593, 448] on icon at bounding box center [594, 448] width 7 height 8
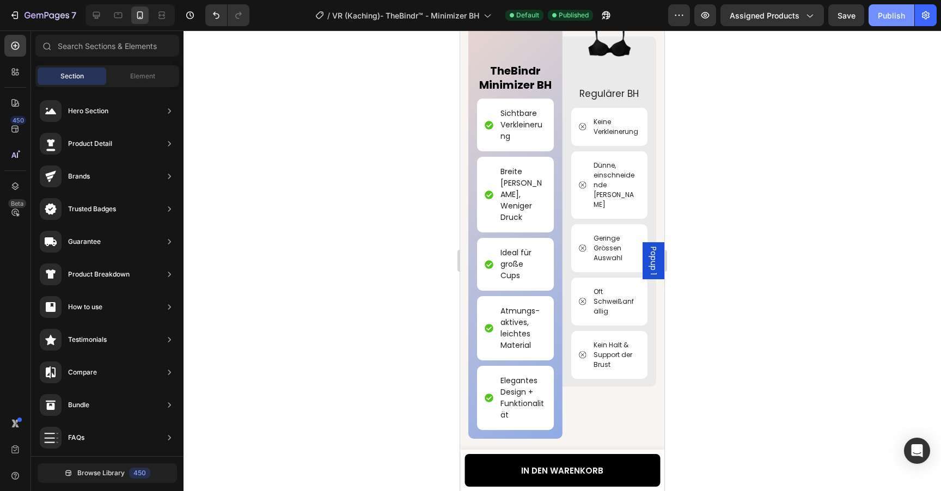
click at [898, 15] on div "Publish" at bounding box center [891, 15] width 27 height 11
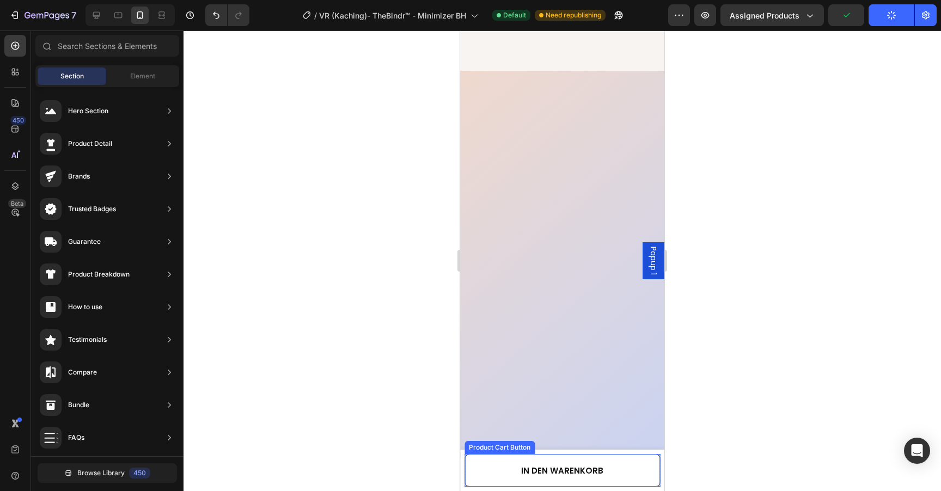
scroll to position [575, 0]
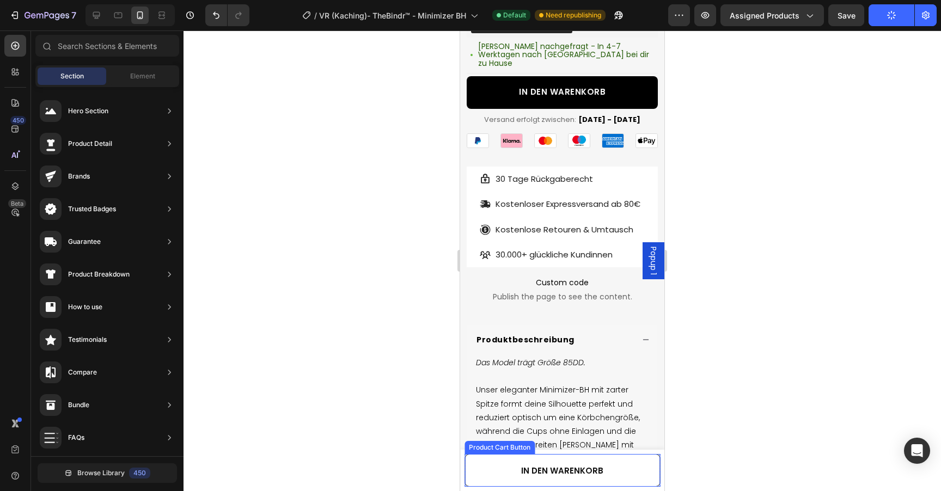
click at [506, 469] on button "IN DEN WARENKORB" at bounding box center [561, 470] width 195 height 33
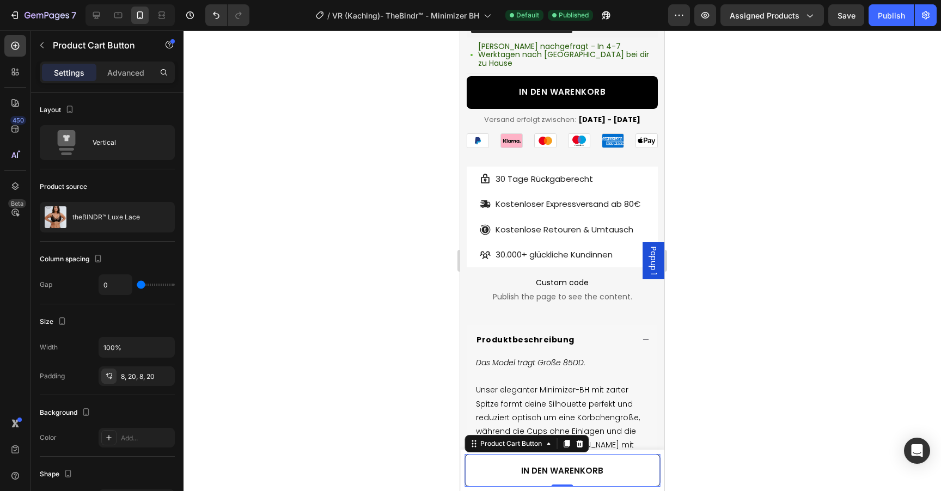
click at [650, 478] on button "IN DEN WARENKORB" at bounding box center [561, 470] width 195 height 33
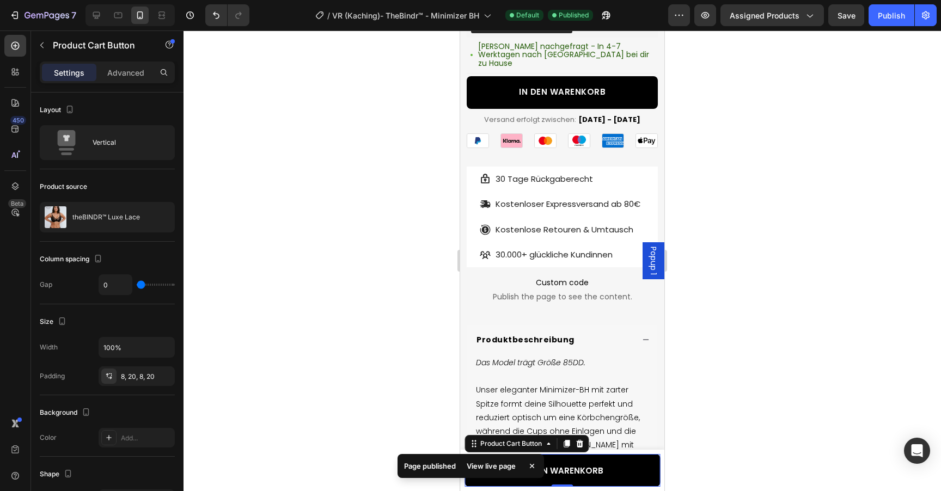
click at [746, 433] on div at bounding box center [561, 260] width 757 height 461
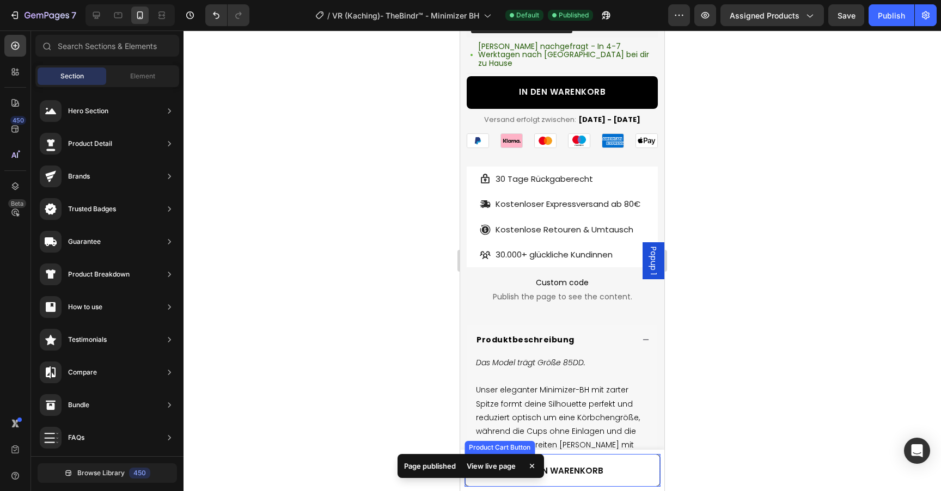
click at [623, 469] on button "IN DEN WARENKORB" at bounding box center [561, 470] width 195 height 33
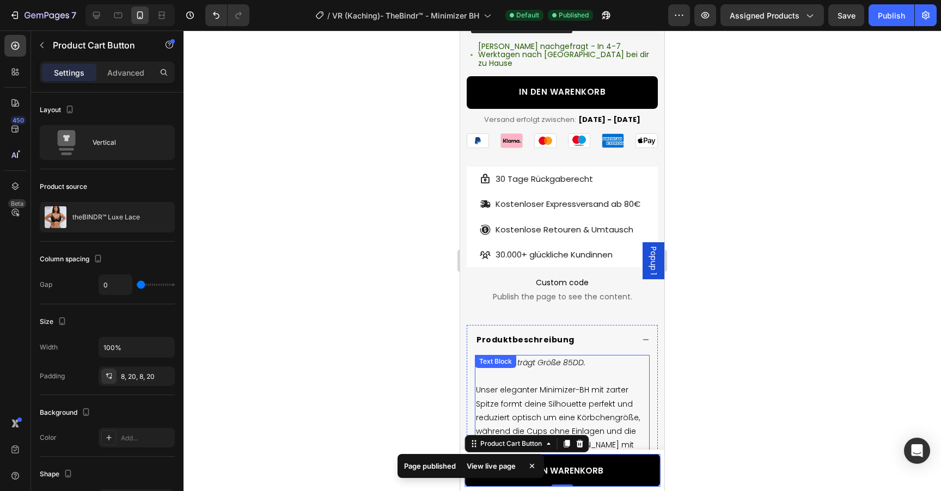
scroll to position [0, 0]
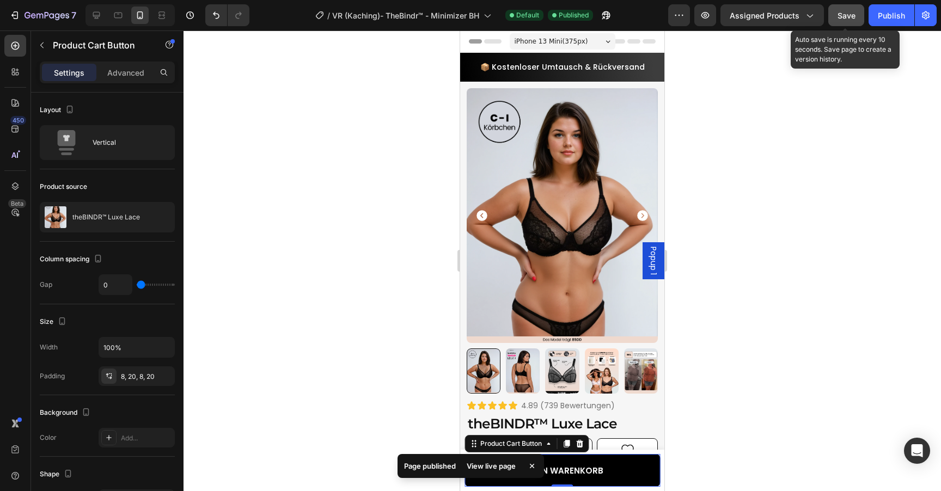
click at [843, 22] on button "Save" at bounding box center [846, 15] width 36 height 22
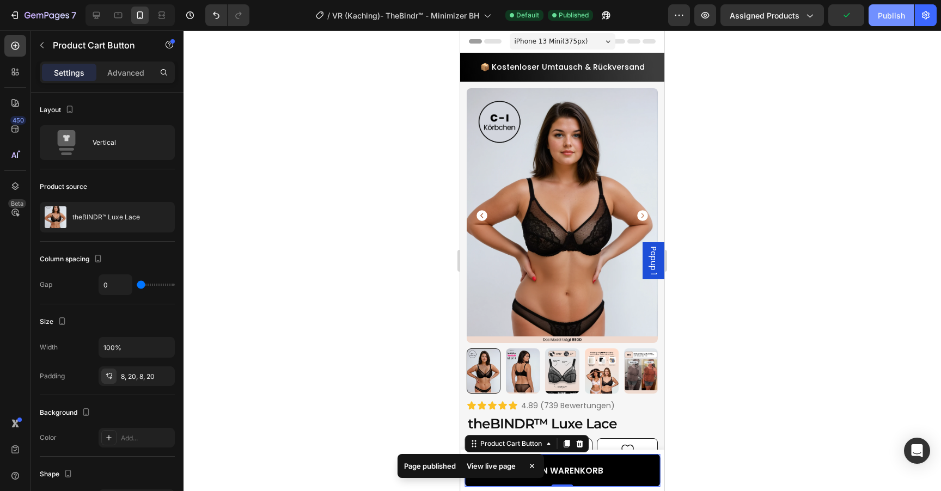
click at [908, 22] on button "Publish" at bounding box center [891, 15] width 46 height 22
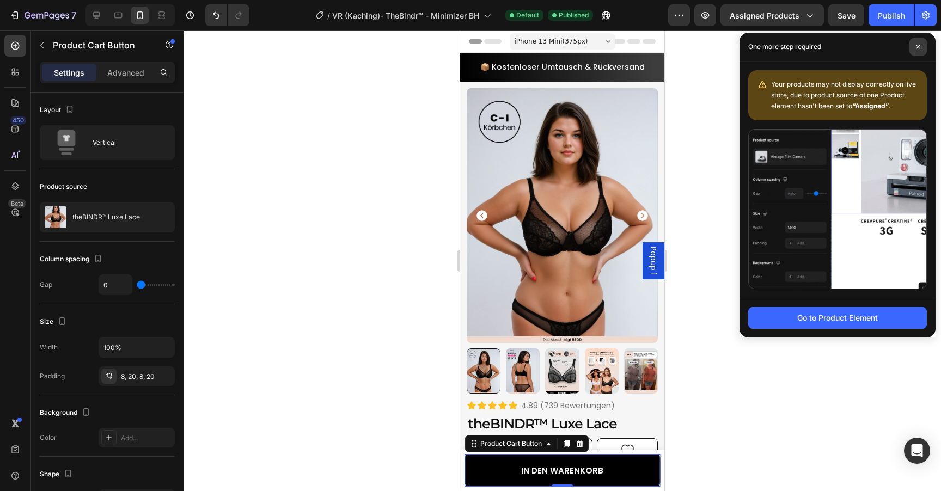
click at [920, 52] on span at bounding box center [917, 46] width 17 height 17
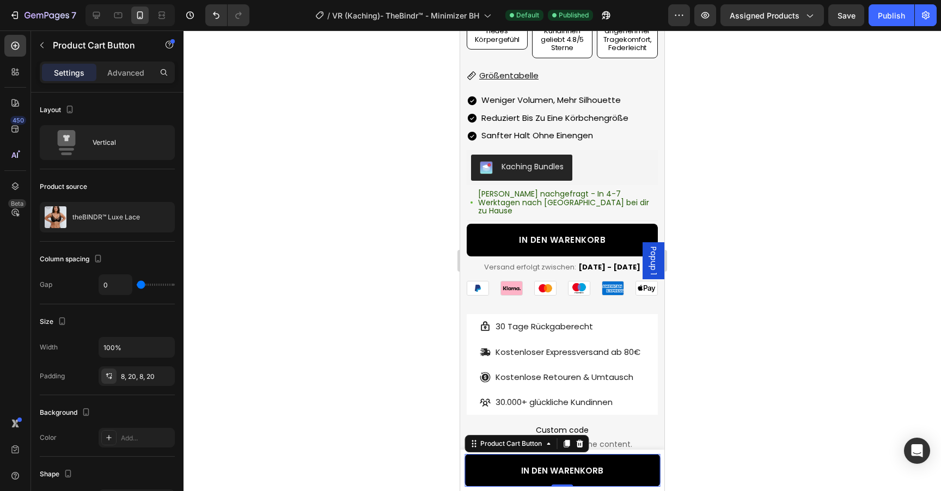
scroll to position [503, 0]
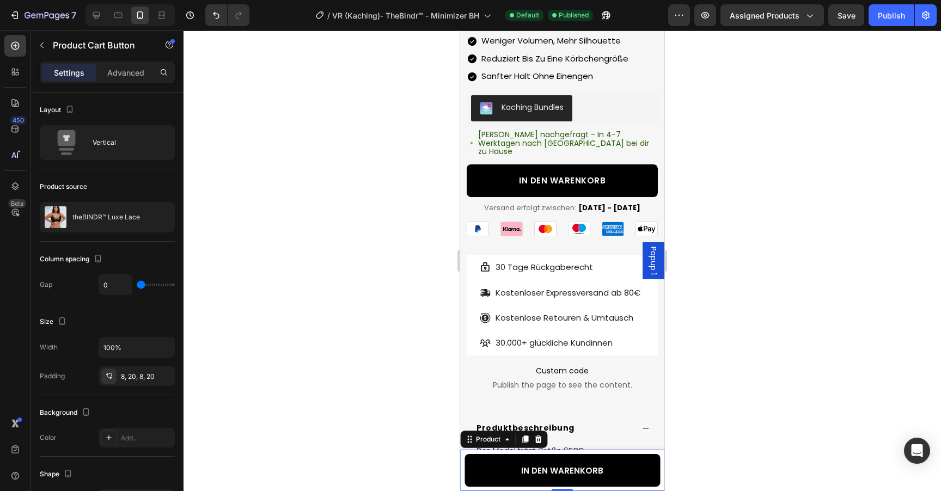
click at [638, 452] on div "Product Images theBINDR™ Luxe Lace Product Title 54,99€ Product Price Product P…" at bounding box center [562, 470] width 204 height 41
click at [462, 474] on div "Product Images theBINDR™ Luxe Lace Product Title 54,99€ Product Price Product P…" at bounding box center [562, 470] width 204 height 41
click at [491, 443] on div "Product" at bounding box center [488, 439] width 29 height 10
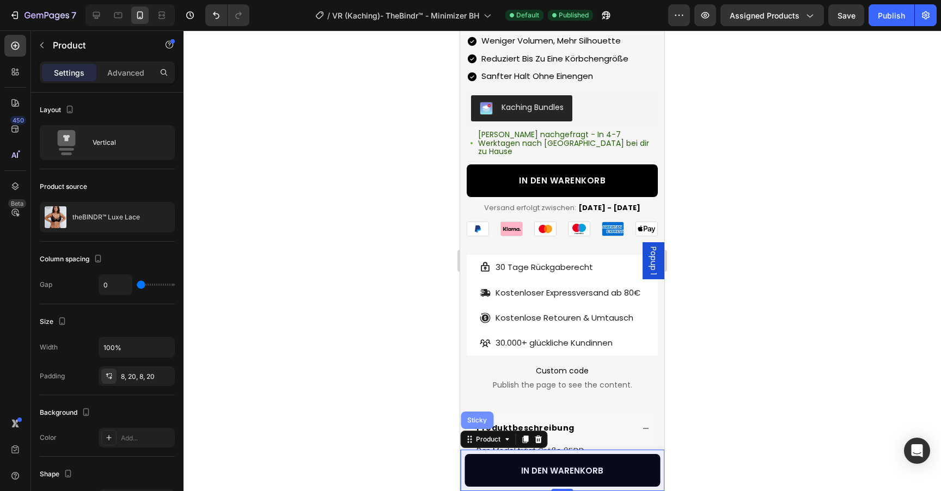
click at [473, 417] on div "Sticky" at bounding box center [477, 420] width 24 height 7
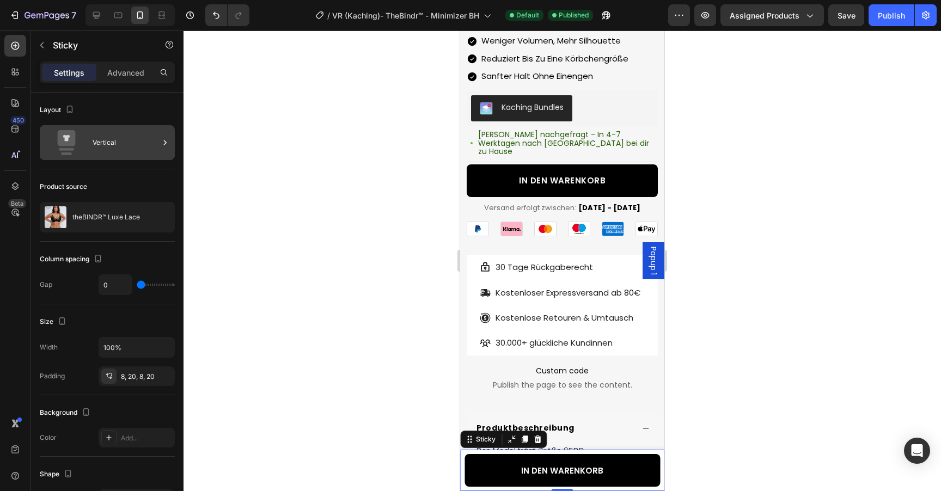
click at [97, 142] on div "Vertical" at bounding box center [126, 142] width 66 height 25
click at [157, 142] on div "Vertical" at bounding box center [126, 142] width 66 height 25
click at [126, 74] on p "Advanced" at bounding box center [125, 72] width 37 height 11
click at [134, 74] on p "Advanced" at bounding box center [125, 72] width 37 height 11
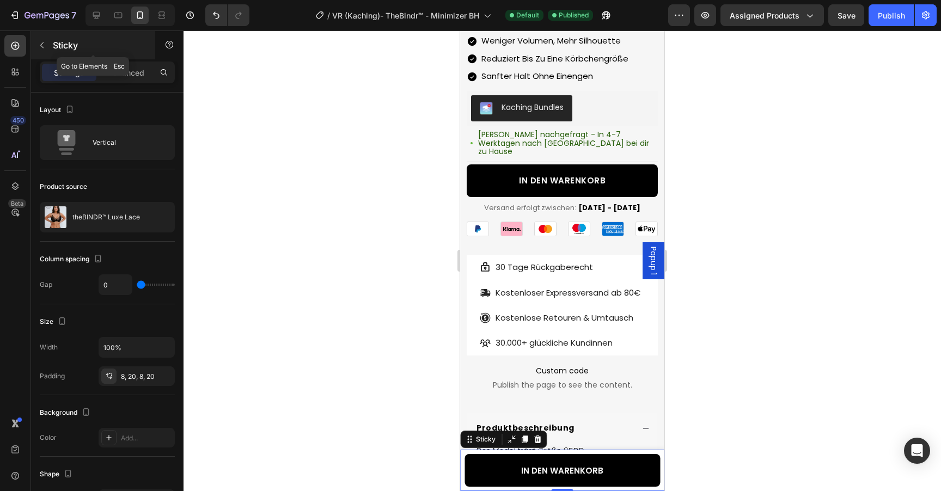
click at [41, 47] on icon "button" at bounding box center [42, 45] width 9 height 9
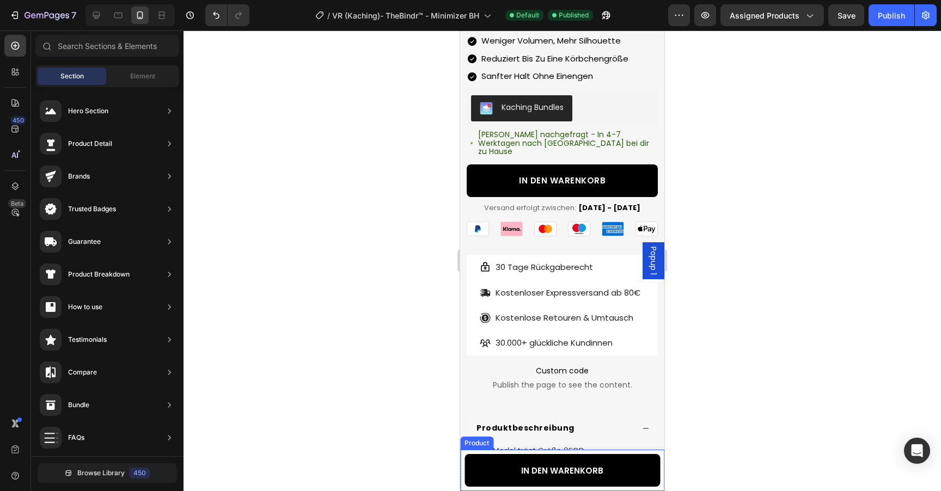
click at [462, 466] on div "Product Images theBINDR™ Luxe Lace Product Title 54,99€ Product Price Product P…" at bounding box center [562, 470] width 204 height 41
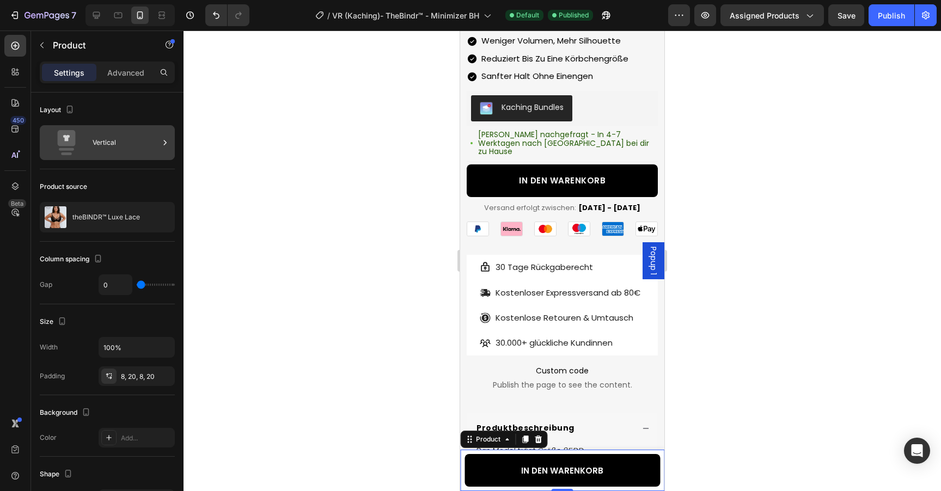
click at [101, 137] on div "Vertical" at bounding box center [126, 142] width 66 height 25
click at [128, 72] on p "Advanced" at bounding box center [125, 72] width 37 height 11
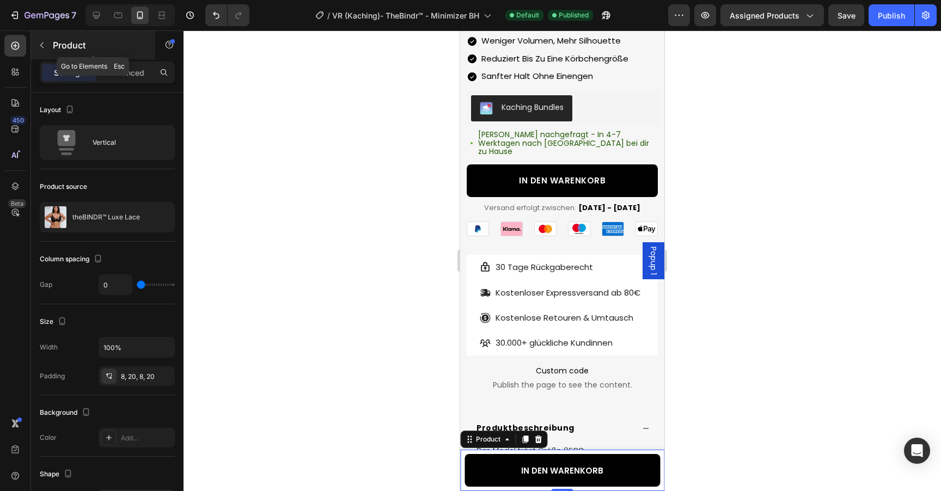
click at [42, 39] on button "button" at bounding box center [41, 44] width 17 height 17
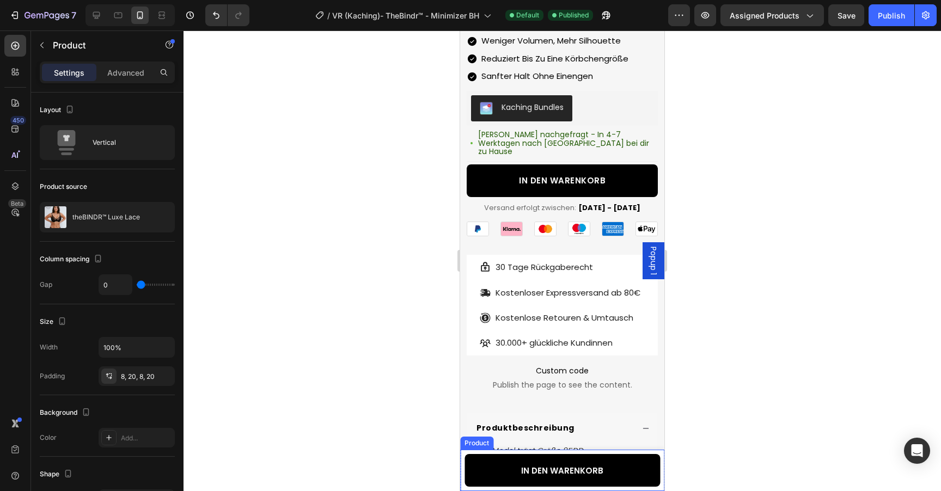
click at [557, 452] on div "Product Images theBINDR™ Luxe Lace Product Title 54,99€ Product Price Product P…" at bounding box center [562, 470] width 204 height 41
click at [474, 438] on div "Product" at bounding box center [488, 439] width 29 height 10
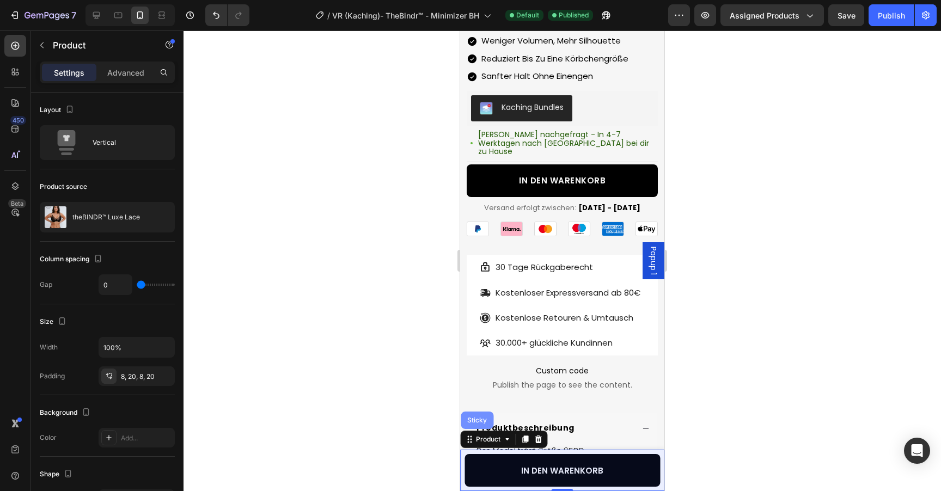
click at [474, 424] on div "Sticky" at bounding box center [477, 420] width 33 height 17
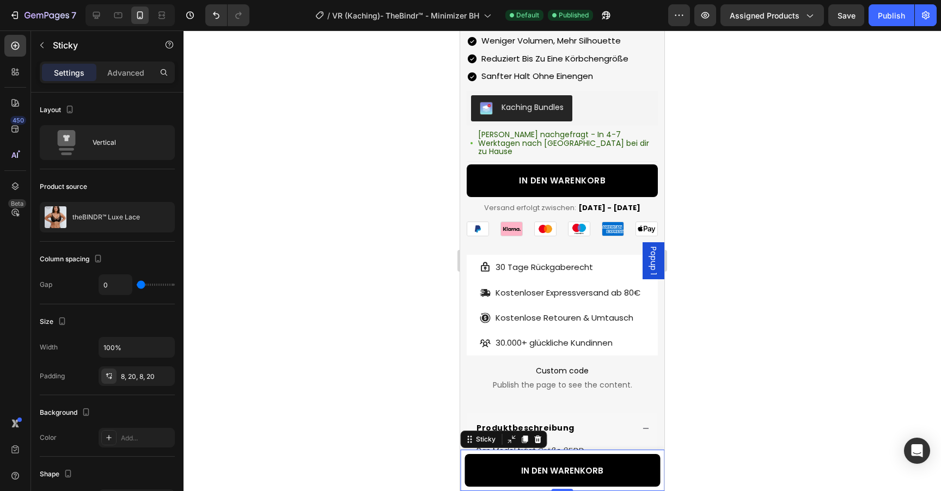
type input "2"
type input "6"
type input "11"
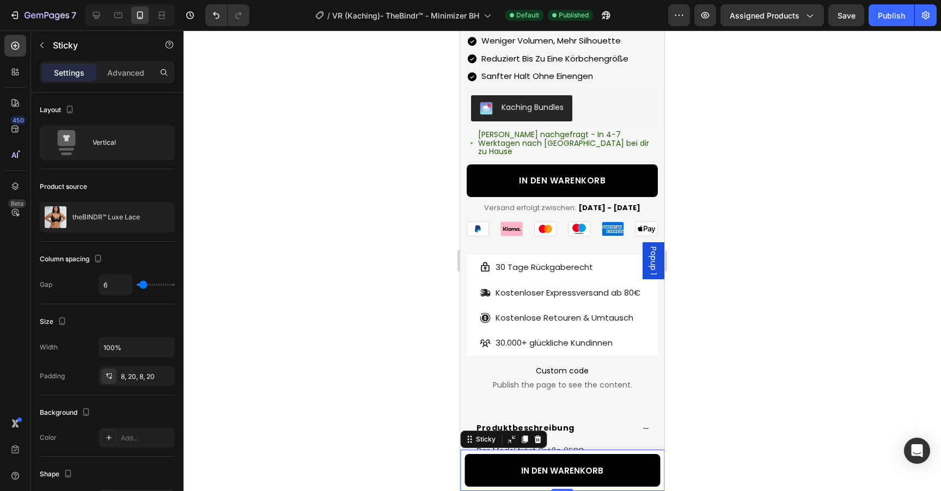
type input "11"
type input "14"
type input "17"
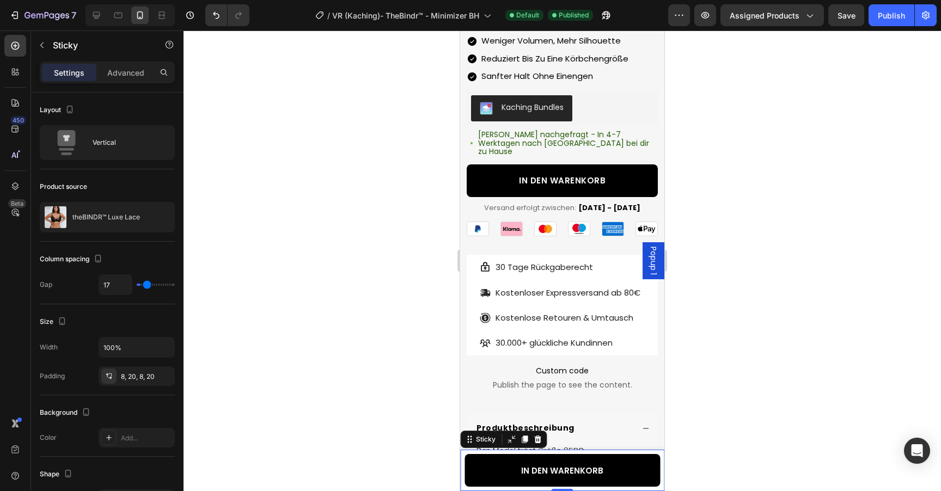
type input "20"
type input "25"
type input "29"
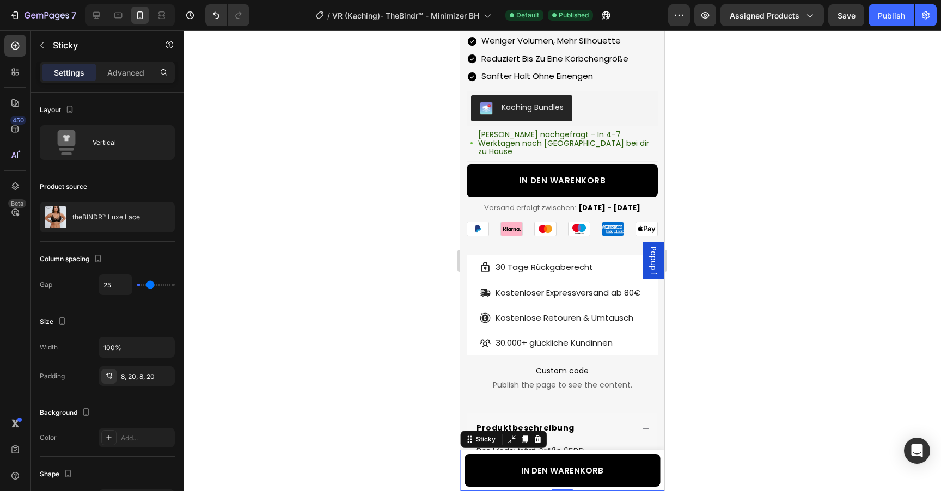
type input "29"
type input "32"
type input "34"
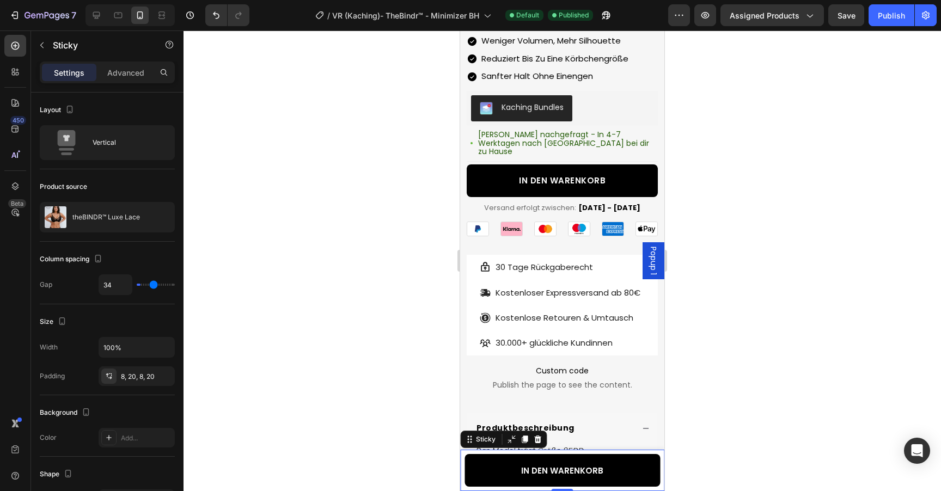
type input "36"
type input "38"
type input "40"
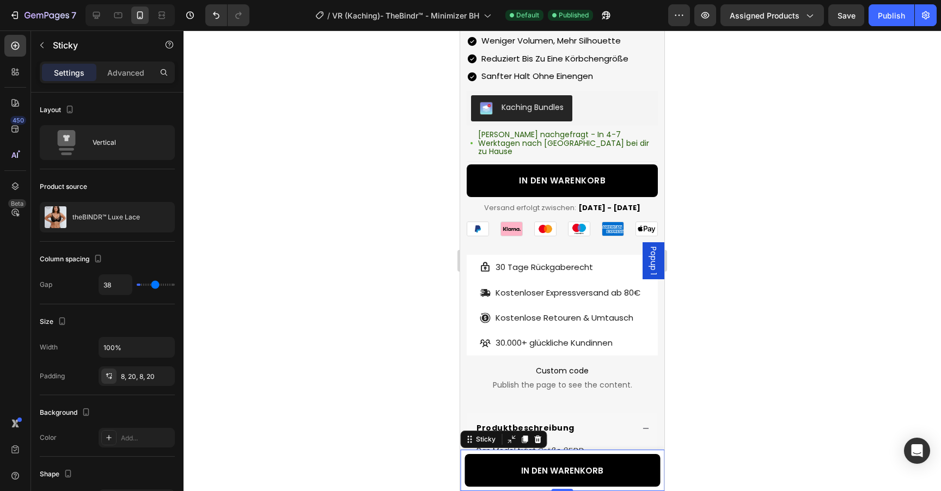
type input "40"
type input "41"
type input "42"
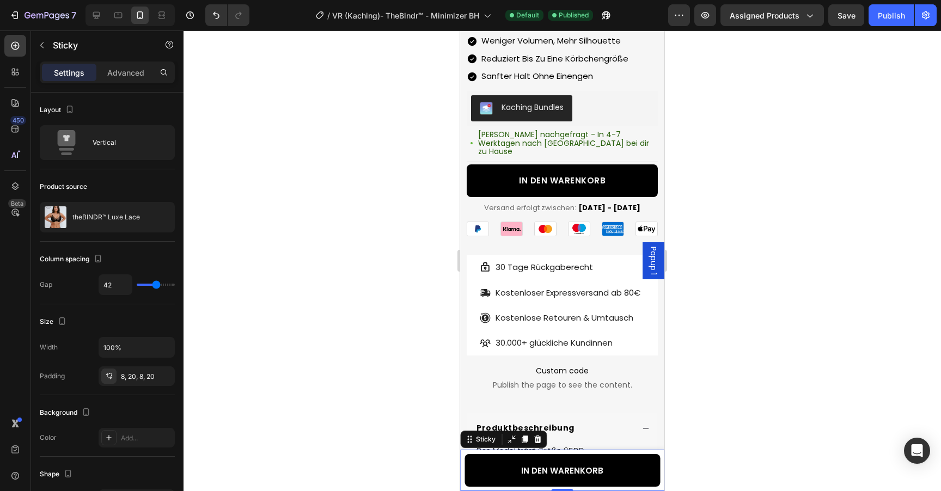
type input "43"
type input "44"
type input "45"
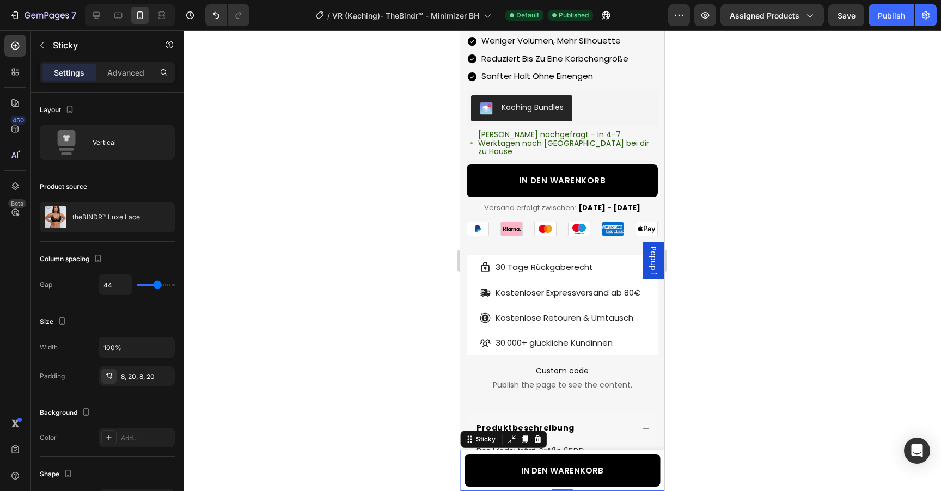
type input "45"
type input "46"
type input "47"
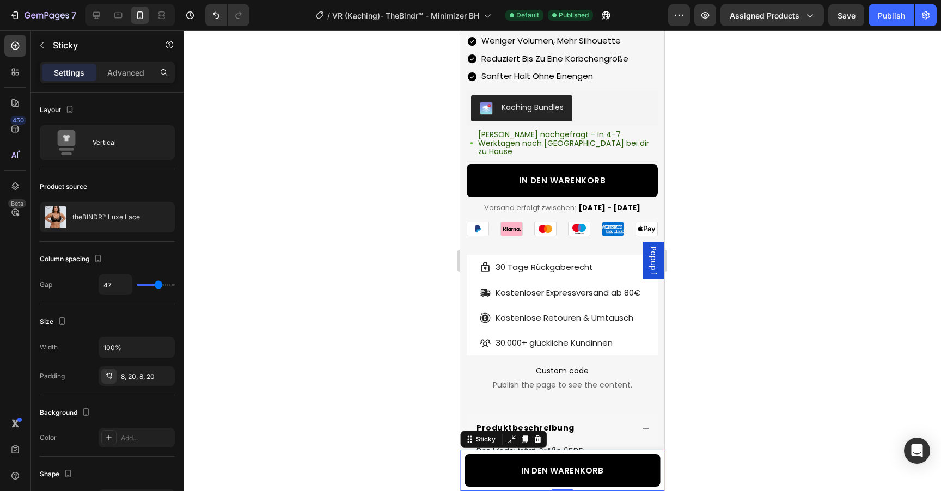
type input "48"
type input "49"
type input "50"
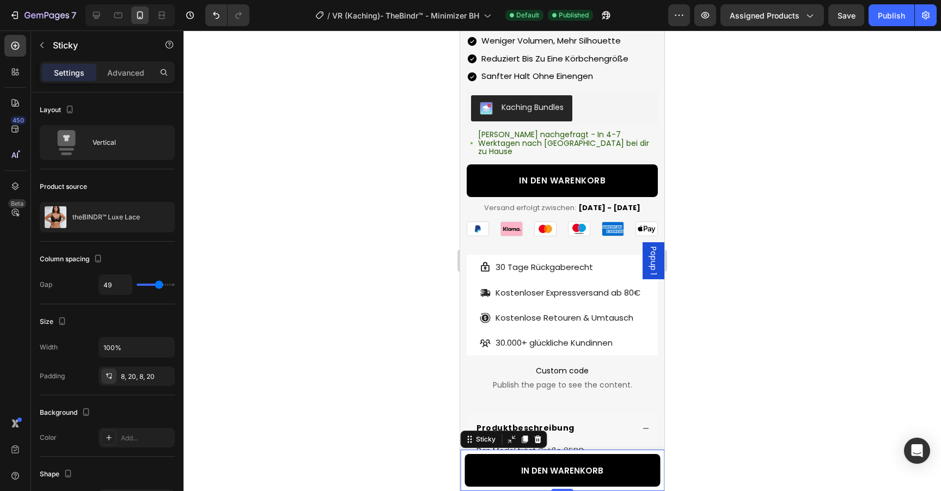
type input "50"
type input "51"
type input "52"
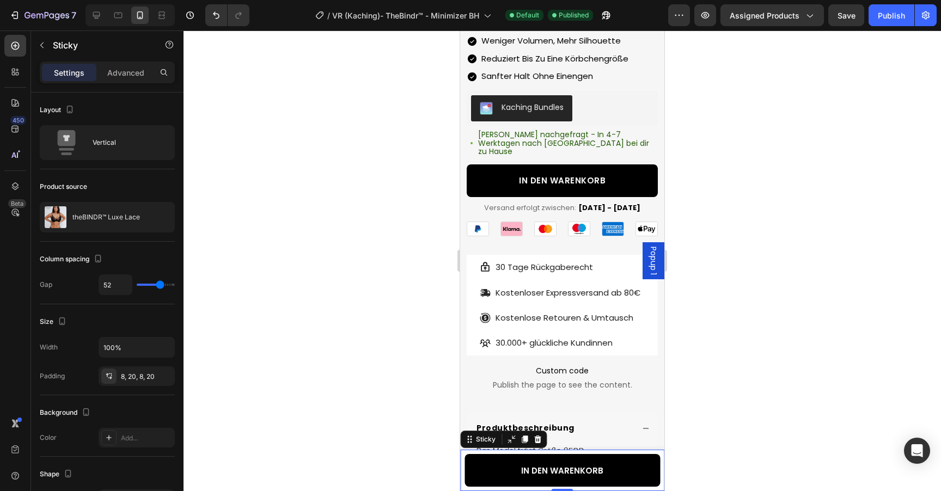
type input "51"
type input "50"
type input "49"
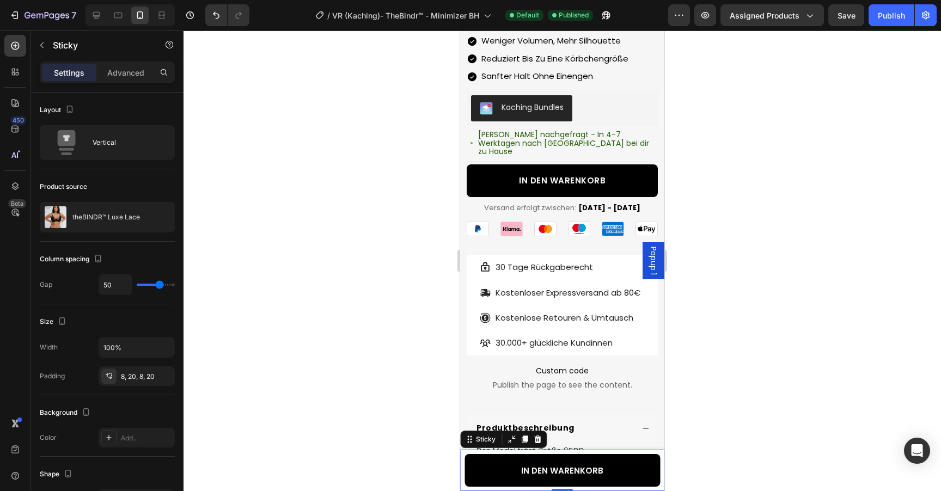
type input "49"
type input "48"
type input "47"
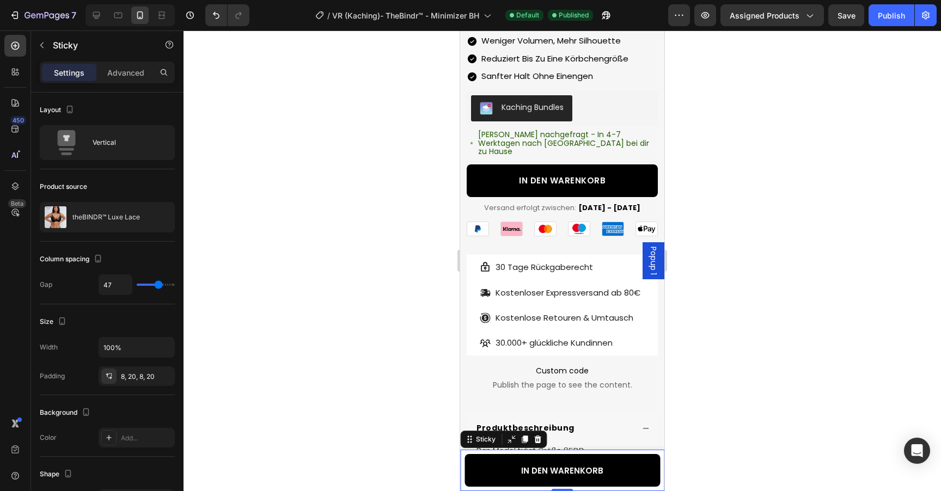
type input "45"
type input "44"
type input "42"
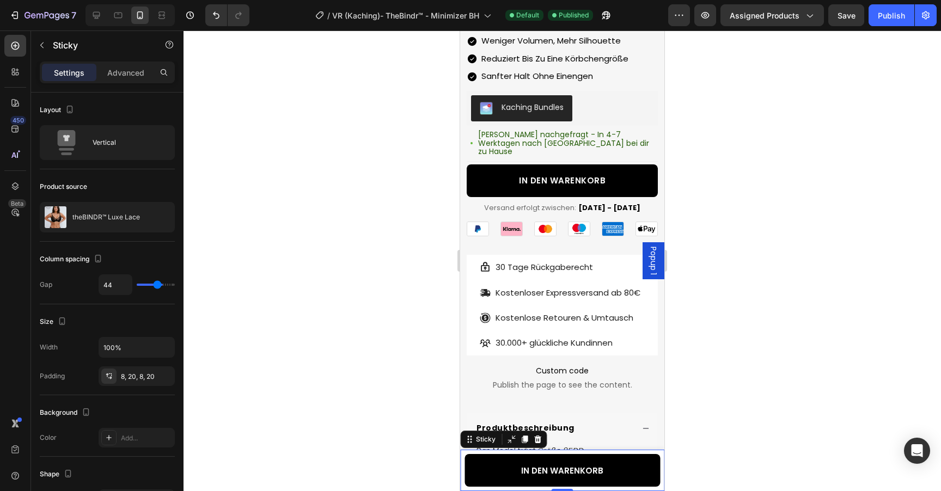
type input "42"
type input "41"
type input "39"
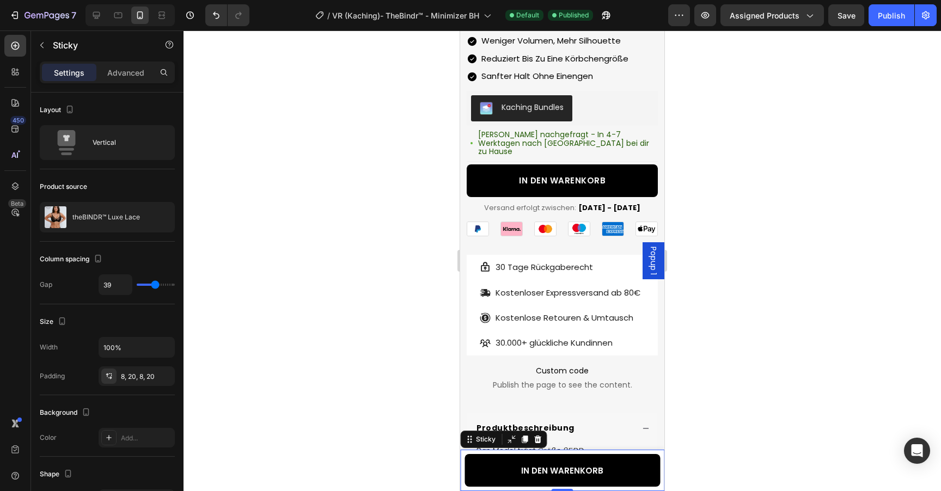
type input "38"
type input "37"
type input "36"
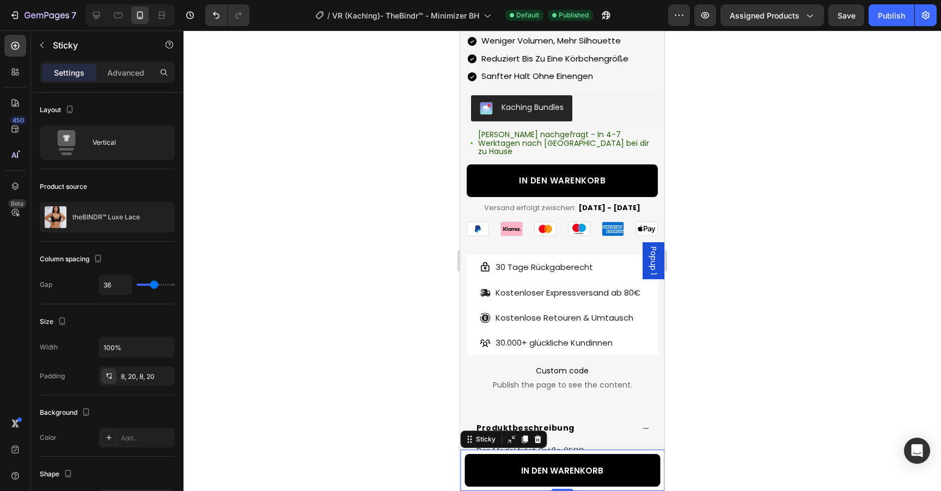
drag, startPoint x: 142, startPoint y: 288, endPoint x: 155, endPoint y: 289, distance: 13.1
type input "36"
click at [155, 286] on input "range" at bounding box center [156, 285] width 38 height 2
type input "20"
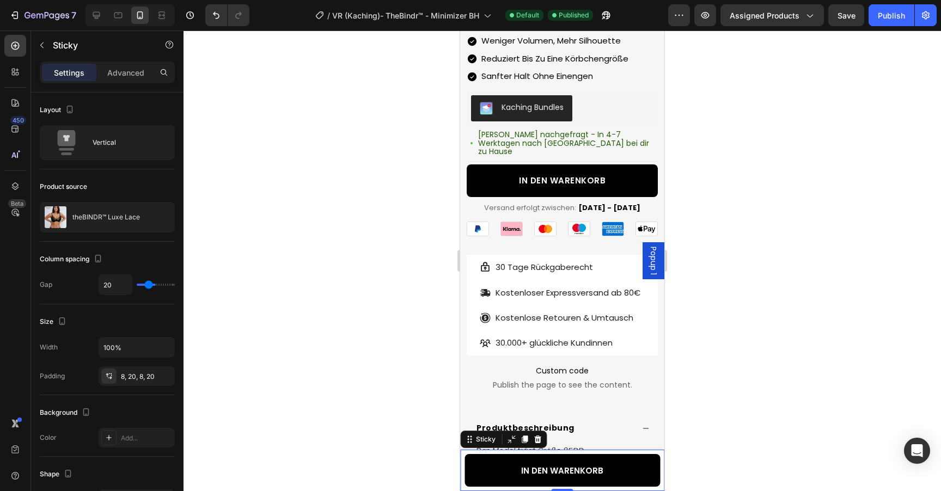
type input "9"
type input "0"
drag, startPoint x: 155, startPoint y: 289, endPoint x: 102, endPoint y: 289, distance: 52.8
type input "0"
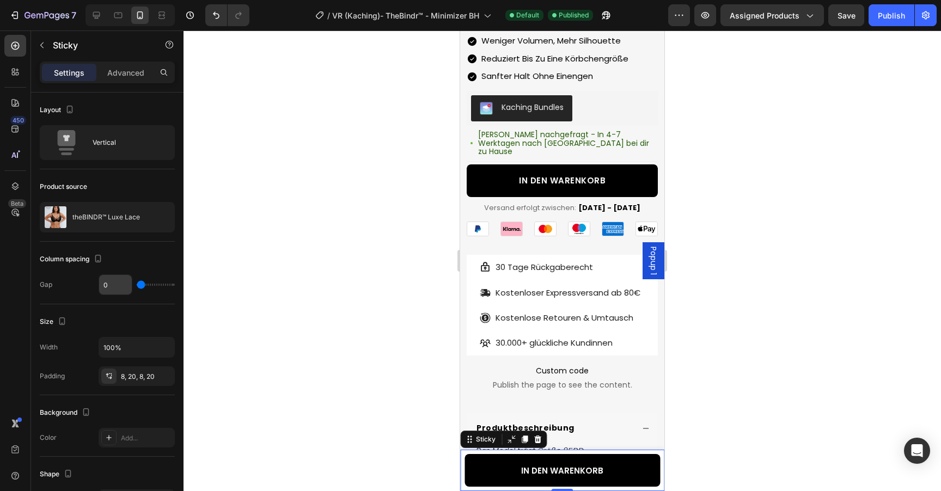
click at [137, 286] on input "range" at bounding box center [156, 285] width 38 height 2
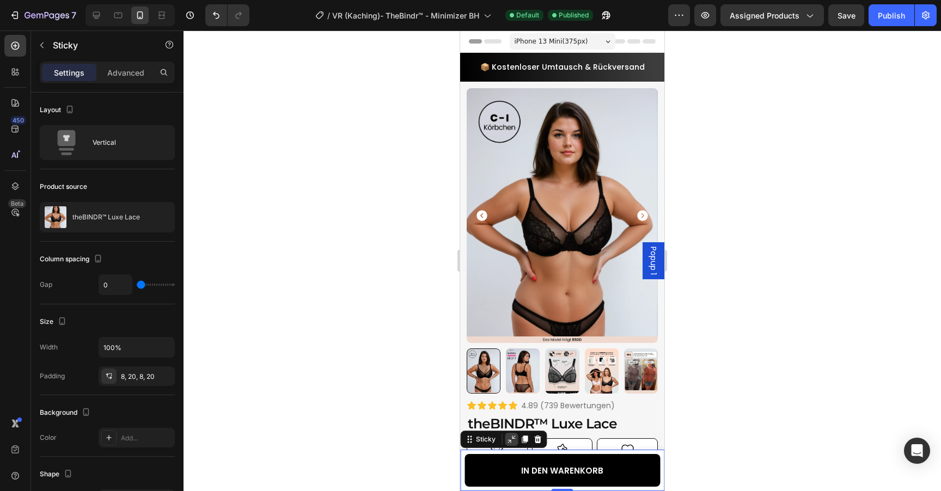
click at [510, 439] on icon at bounding box center [511, 439] width 9 height 9
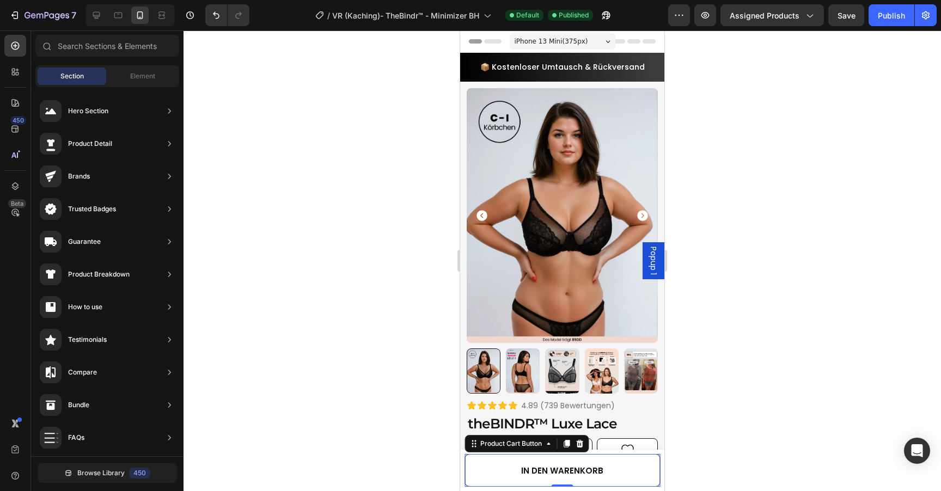
click at [498, 456] on button "IN DEN WARENKORB" at bounding box center [561, 470] width 195 height 33
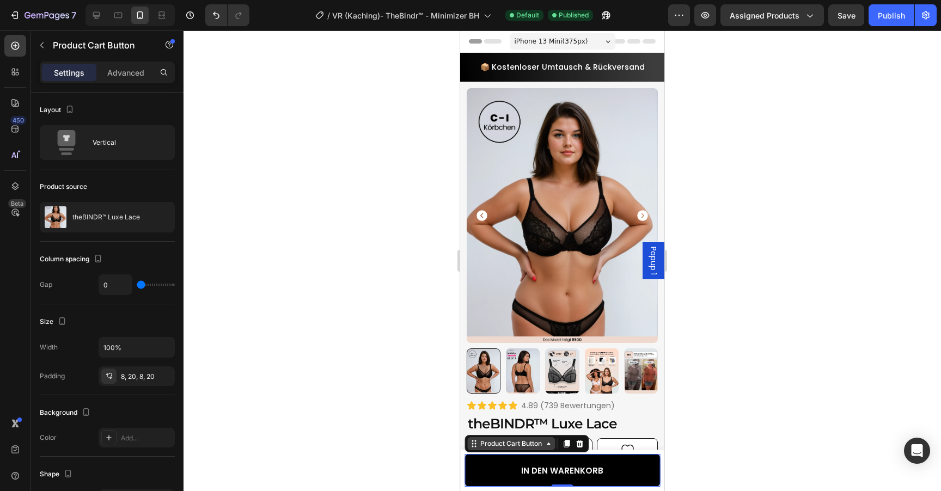
click at [499, 445] on div "Product Cart Button" at bounding box center [511, 444] width 66 height 10
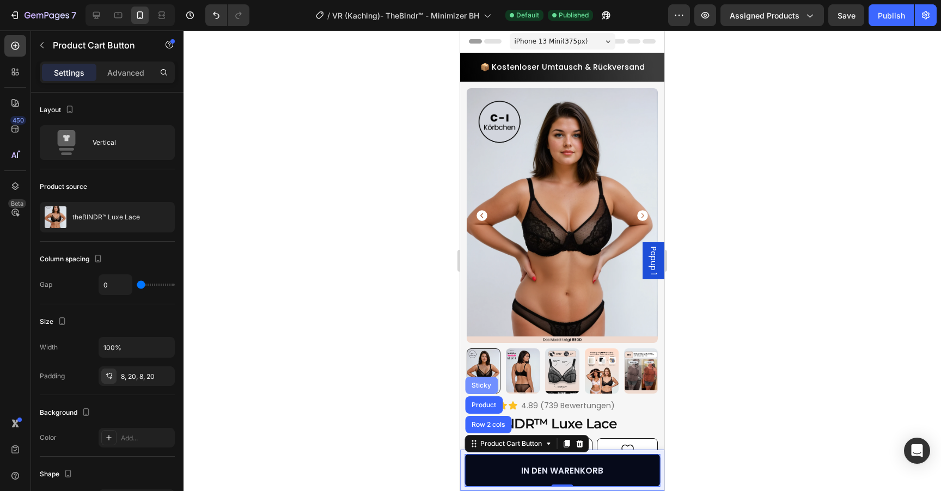
click at [481, 387] on div "Sticky" at bounding box center [481, 385] width 24 height 7
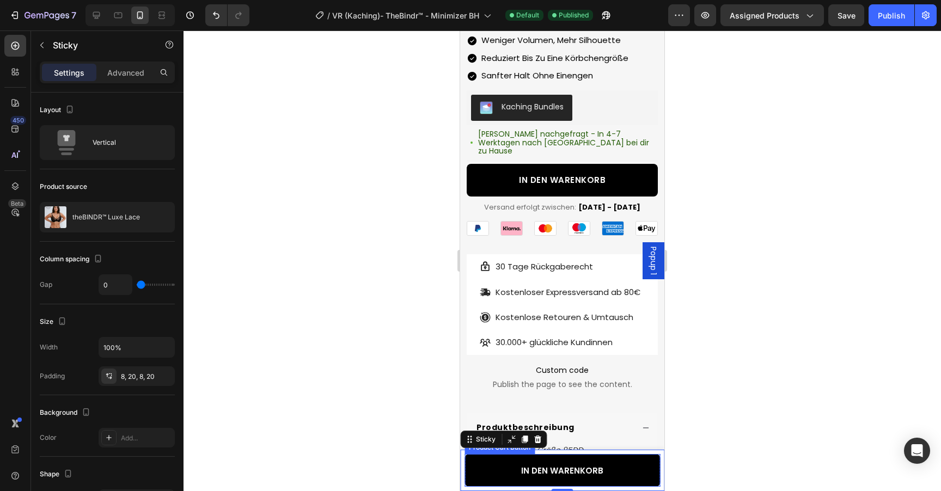
scroll to position [539, 0]
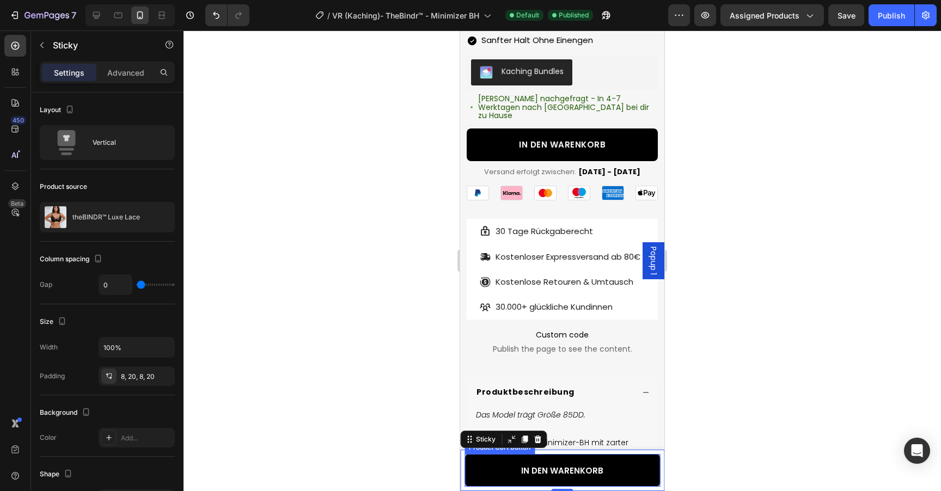
click at [508, 452] on div "Product Images theBINDR™ Luxe Lace Product Title 54,99€ Product Price Product P…" at bounding box center [562, 470] width 204 height 41
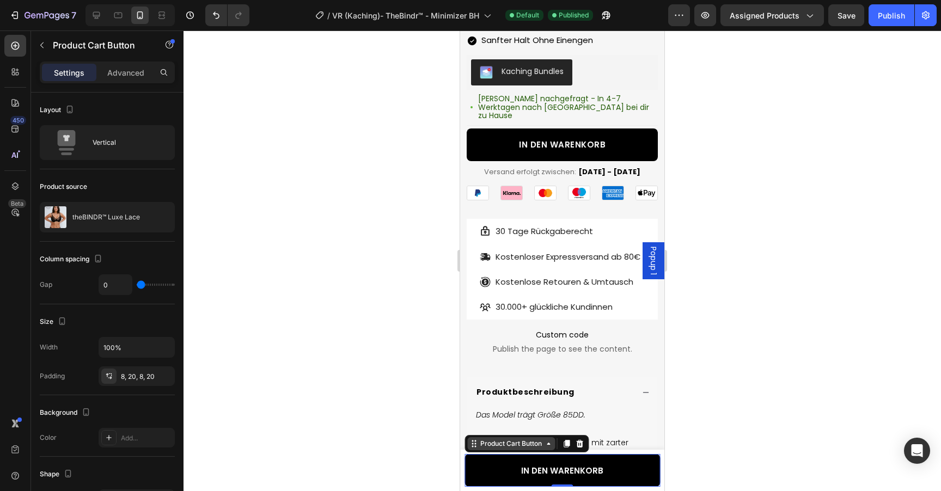
click at [505, 445] on div "Product Cart Button" at bounding box center [511, 444] width 66 height 10
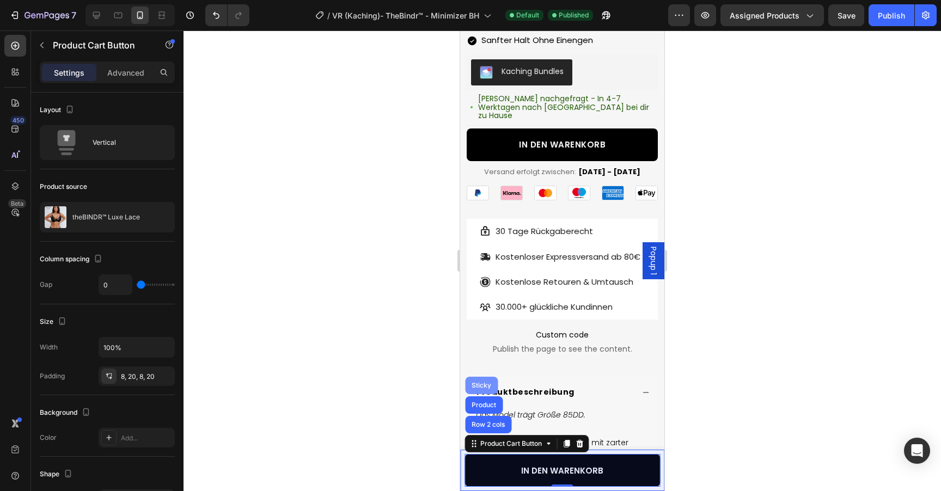
click at [481, 385] on div "Sticky" at bounding box center [481, 385] width 24 height 7
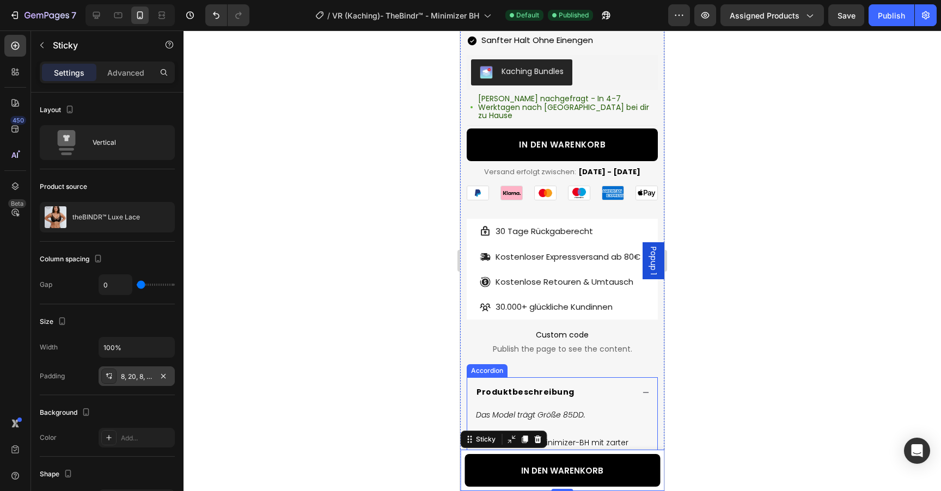
click at [137, 375] on div "8, 20, 8, 20" at bounding box center [137, 377] width 32 height 10
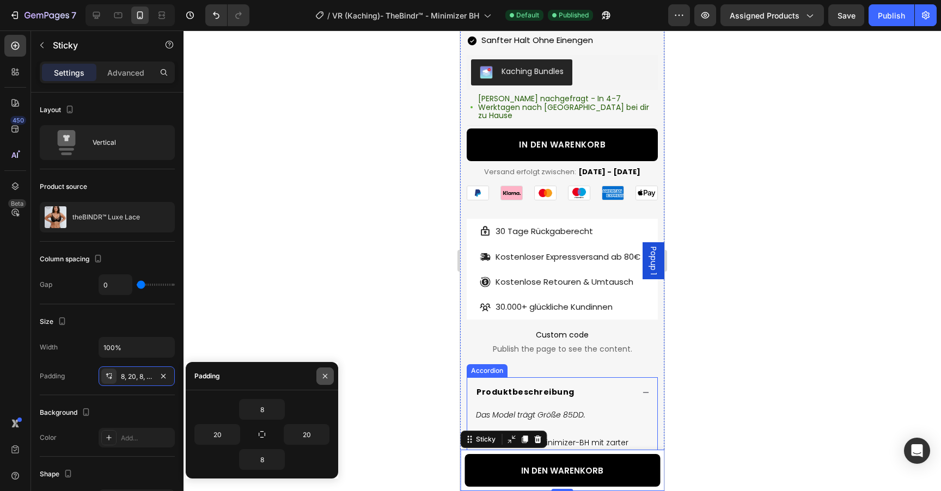
click at [326, 374] on icon "button" at bounding box center [325, 376] width 9 height 9
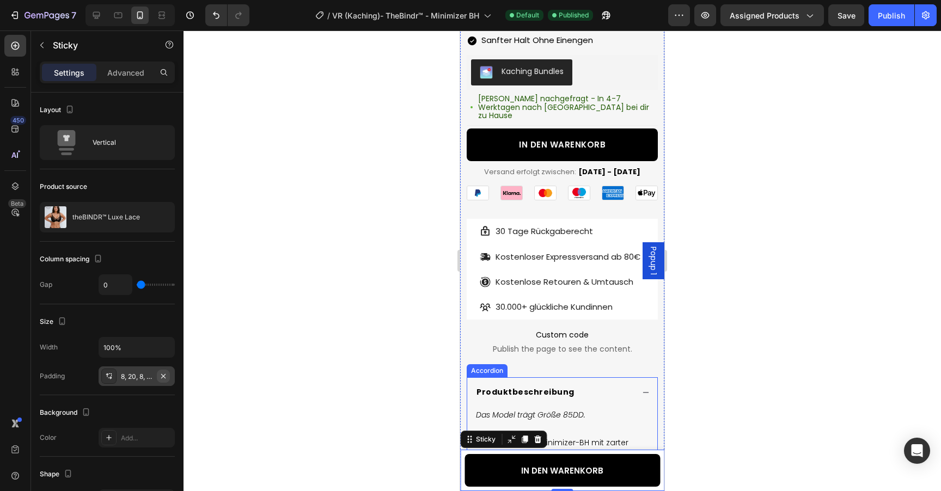
click at [164, 377] on icon "button" at bounding box center [163, 375] width 4 height 4
click at [75, 381] on div "Padding Add..." at bounding box center [107, 376] width 135 height 20
click at [216, 16] on icon "Undo/Redo" at bounding box center [216, 15] width 11 height 11
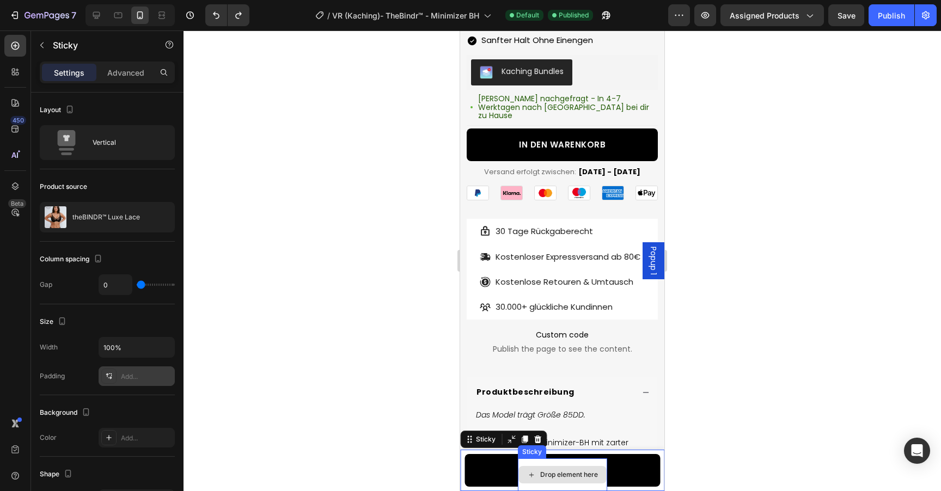
click at [571, 462] on div "Drop element here" at bounding box center [562, 474] width 89 height 33
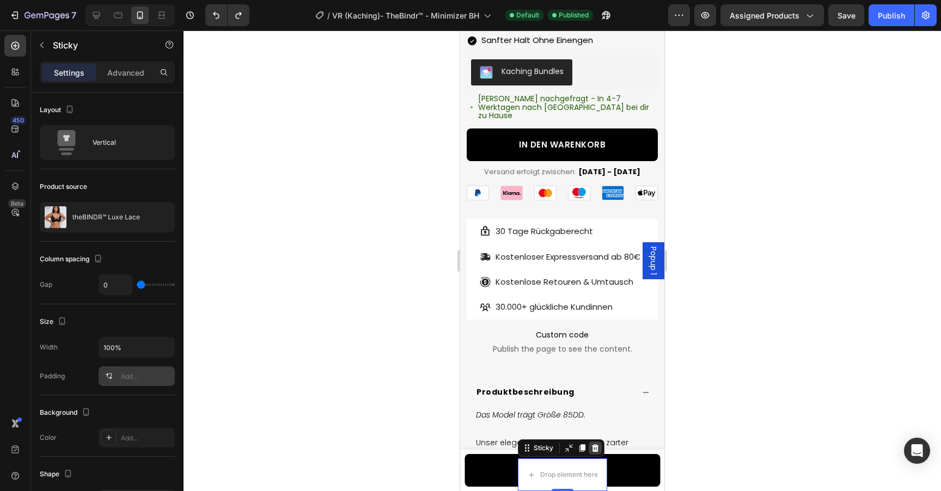
click at [595, 445] on icon at bounding box center [595, 448] width 9 height 9
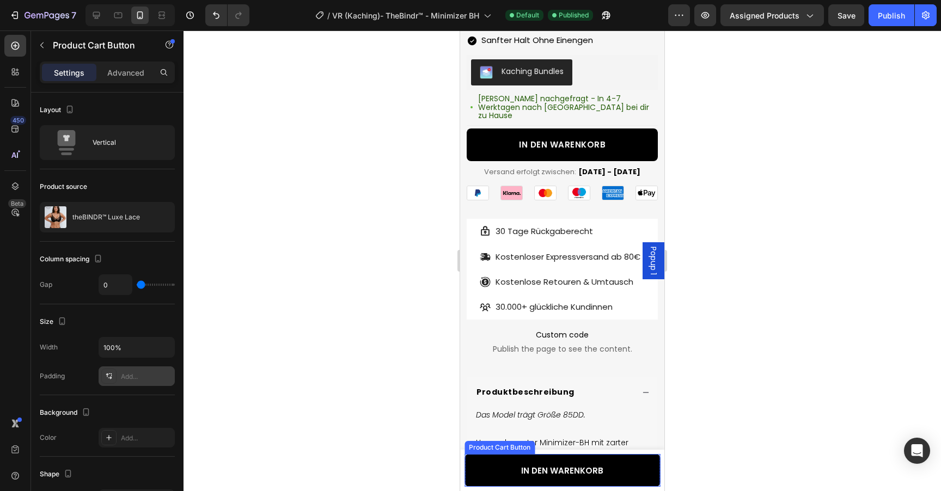
click at [521, 452] on div "Product Images theBINDR™ Luxe Lace Product Title 54,99€ Product Price Product P…" at bounding box center [562, 470] width 204 height 41
click at [462, 458] on div "Product Images theBINDR™ Luxe Lace Product Title 54,99€ Product Price Product P…" at bounding box center [562, 470] width 204 height 41
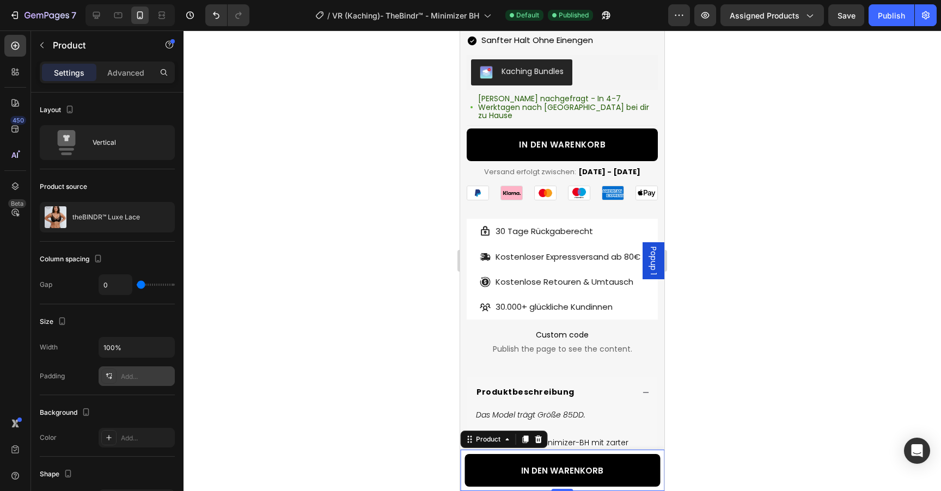
click at [462, 458] on div "Product Images theBINDR™ Luxe Lace Product Title 54,99€ Product Price Product P…" at bounding box center [562, 470] width 204 height 41
click at [471, 439] on icon at bounding box center [471, 440] width 2 height 2
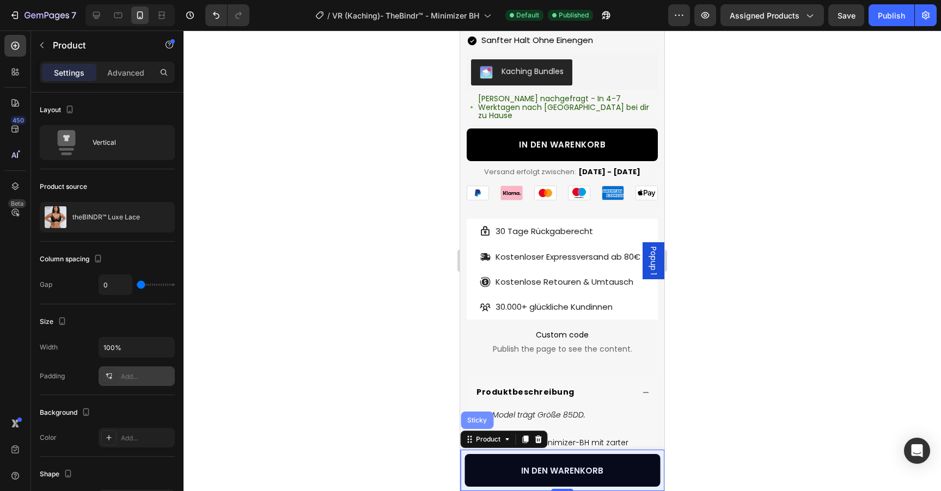
click at [472, 426] on div "Sticky" at bounding box center [477, 420] width 33 height 17
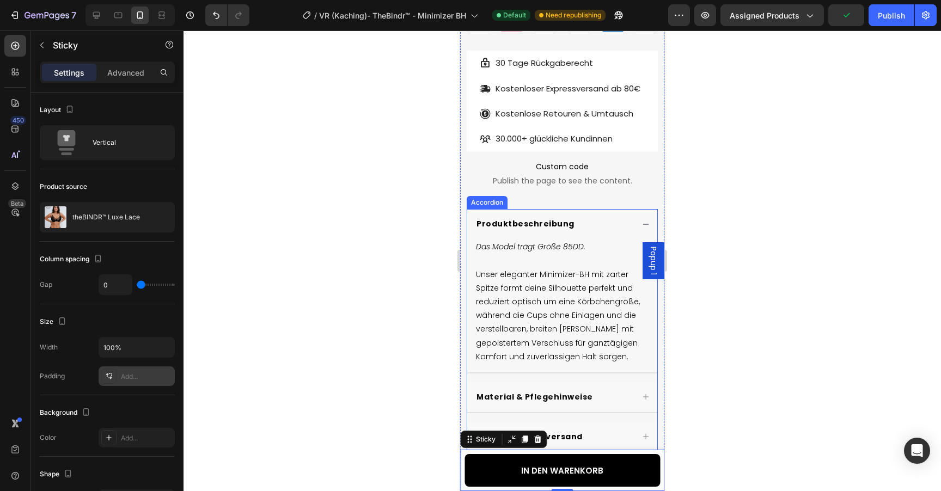
scroll to position [721, 0]
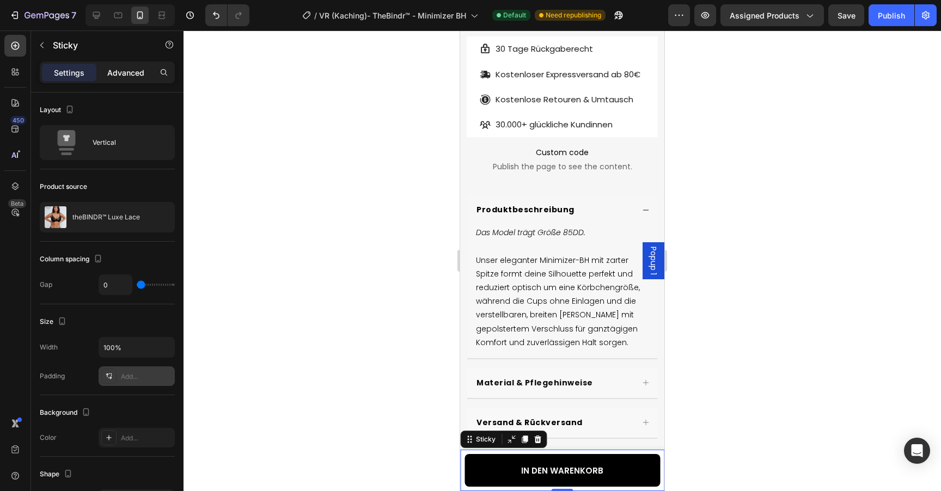
click at [133, 72] on p "Advanced" at bounding box center [125, 72] width 37 height 11
click at [42, 46] on icon "button" at bounding box center [42, 45] width 9 height 9
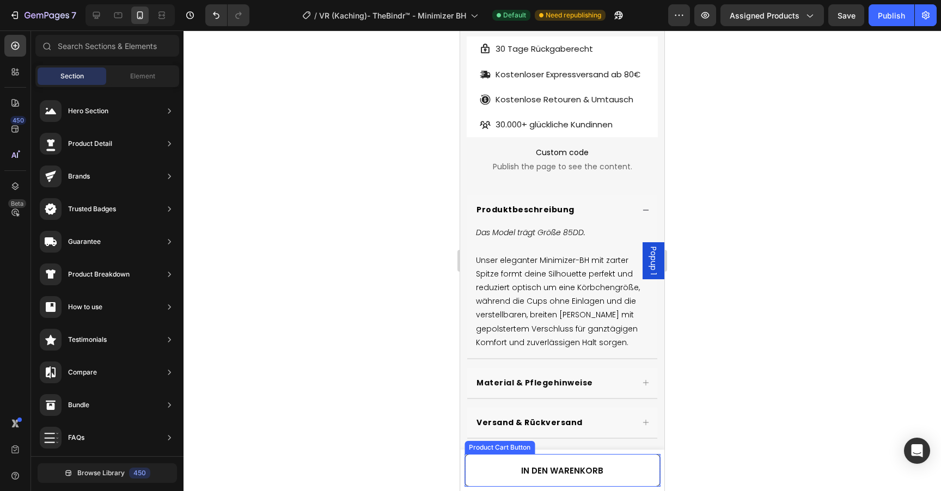
click at [613, 467] on button "IN DEN WARENKORB" at bounding box center [561, 470] width 195 height 33
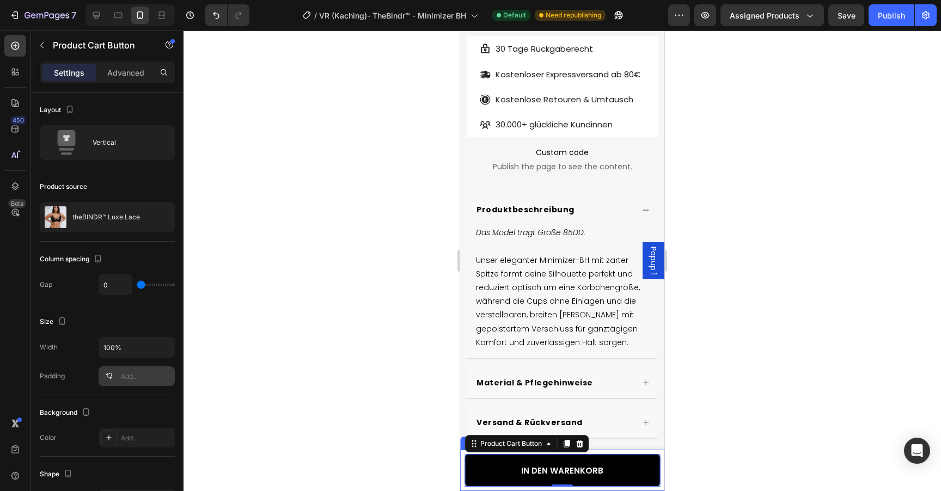
click at [661, 457] on div "Product Images theBINDR™ Luxe Lace Product Title 54,99€ Product Price Product P…" at bounding box center [562, 470] width 204 height 41
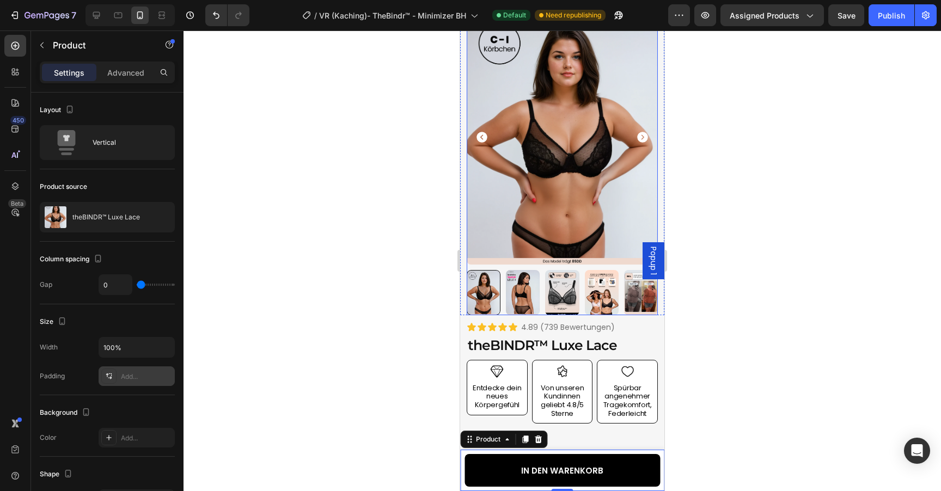
scroll to position [0, 0]
